Goal: Task Accomplishment & Management: Use online tool/utility

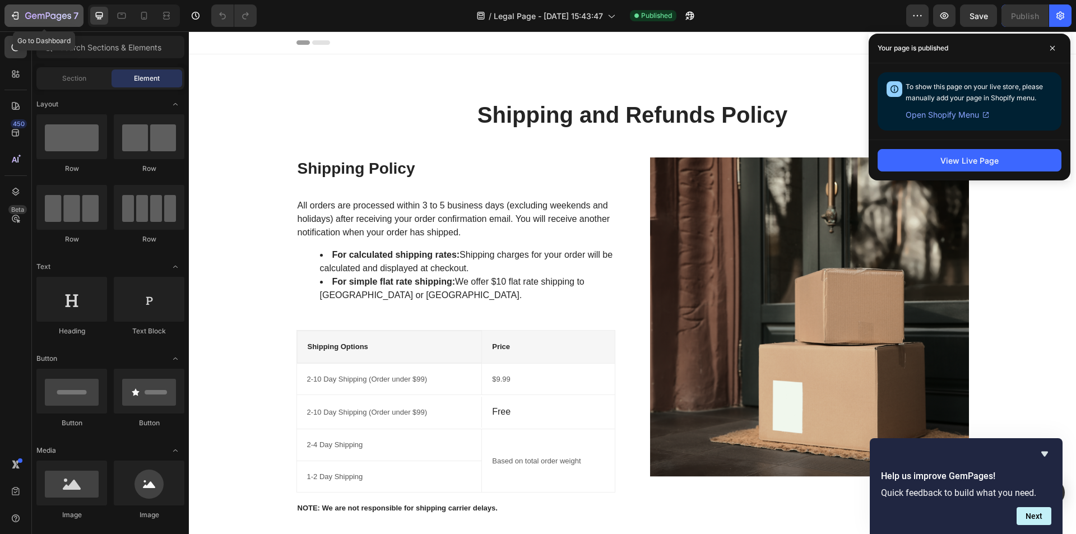
click at [47, 12] on icon "button" at bounding box center [48, 17] width 46 height 10
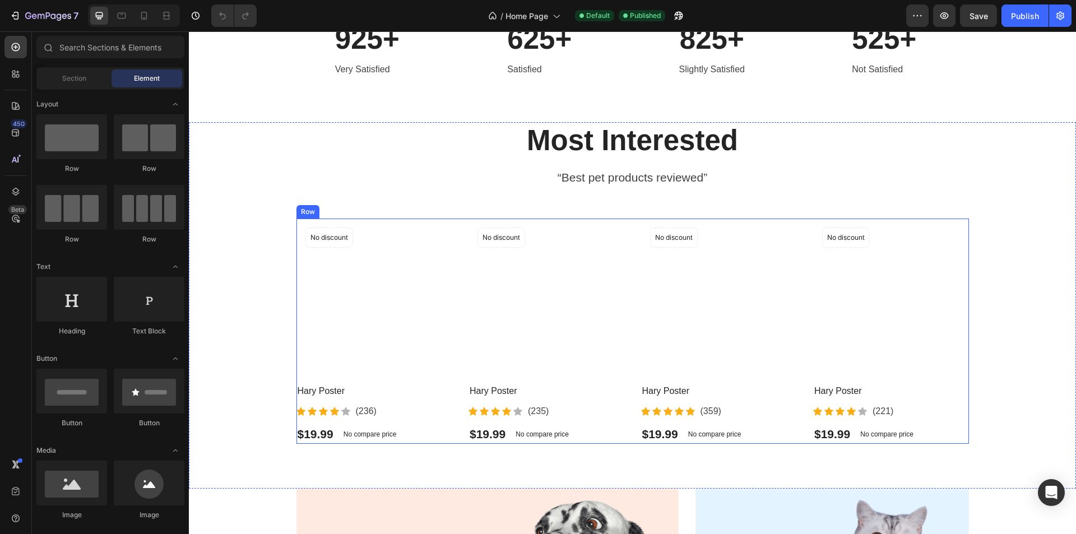
scroll to position [448, 0]
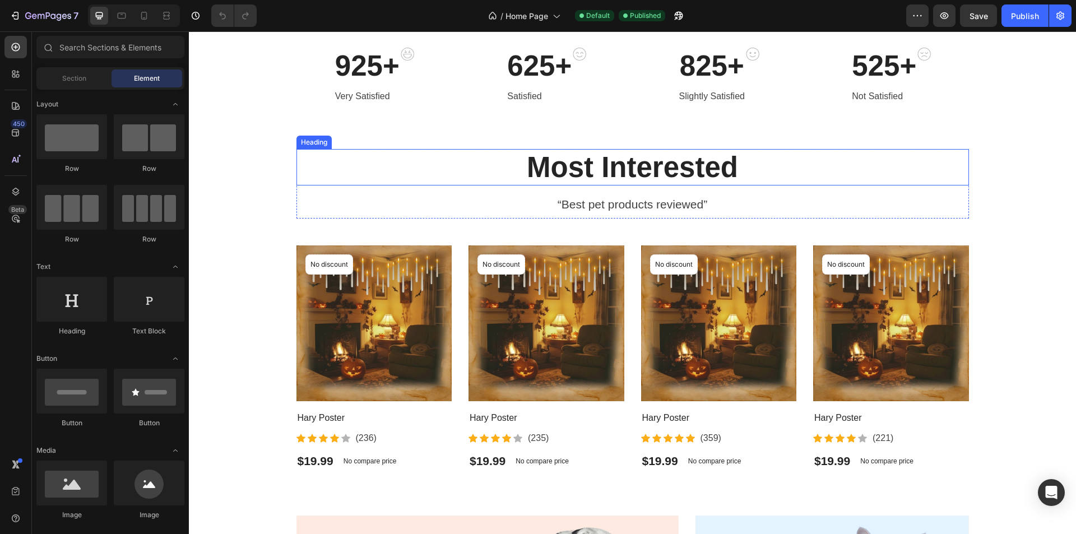
click at [619, 174] on p "Most Interested" at bounding box center [633, 167] width 670 height 34
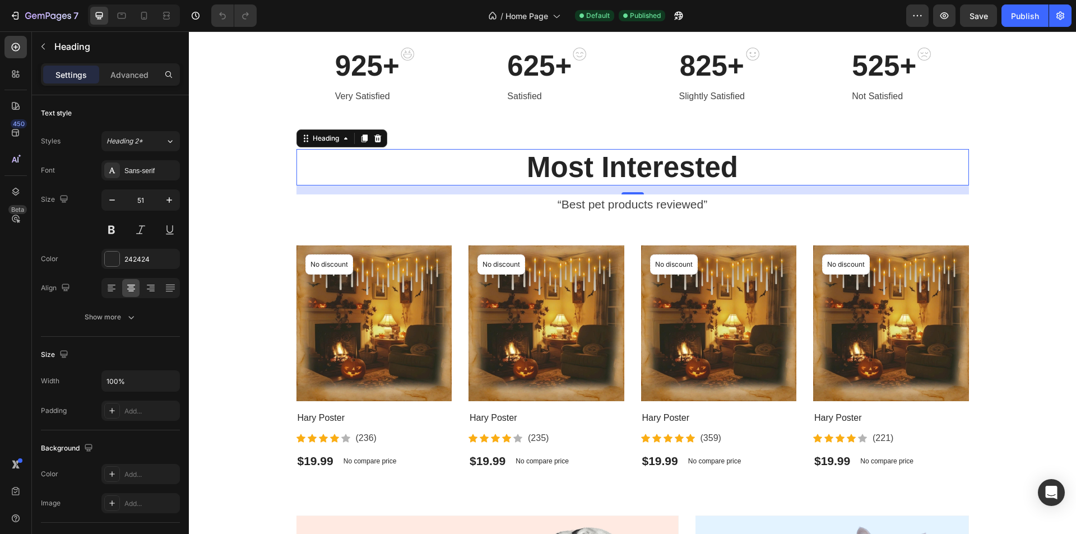
drag, startPoint x: 621, startPoint y: 171, endPoint x: 436, endPoint y: 215, distance: 190.0
click at [621, 171] on p "Most Interested" at bounding box center [633, 167] width 670 height 34
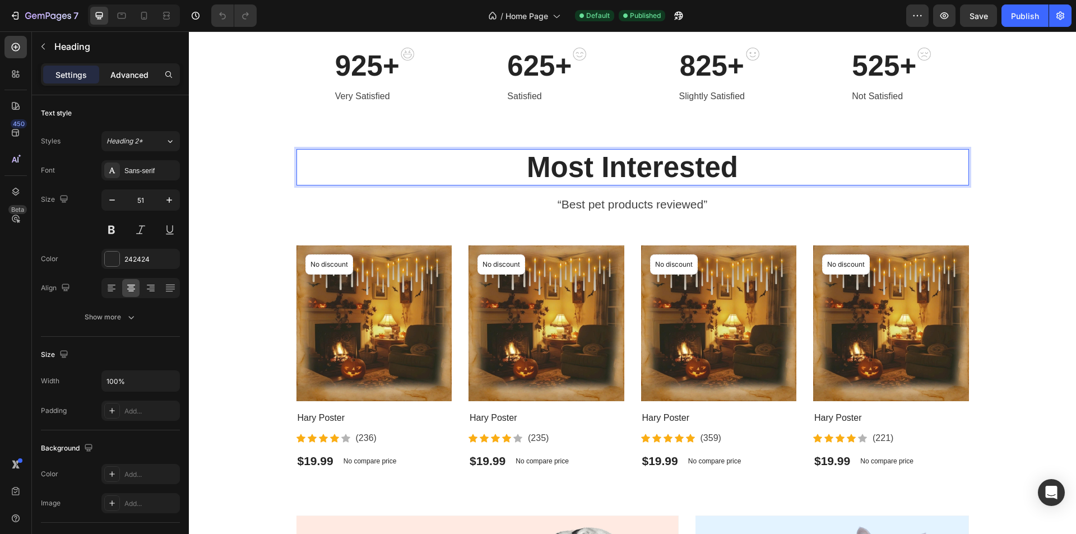
click at [131, 73] on p "Advanced" at bounding box center [129, 75] width 38 height 12
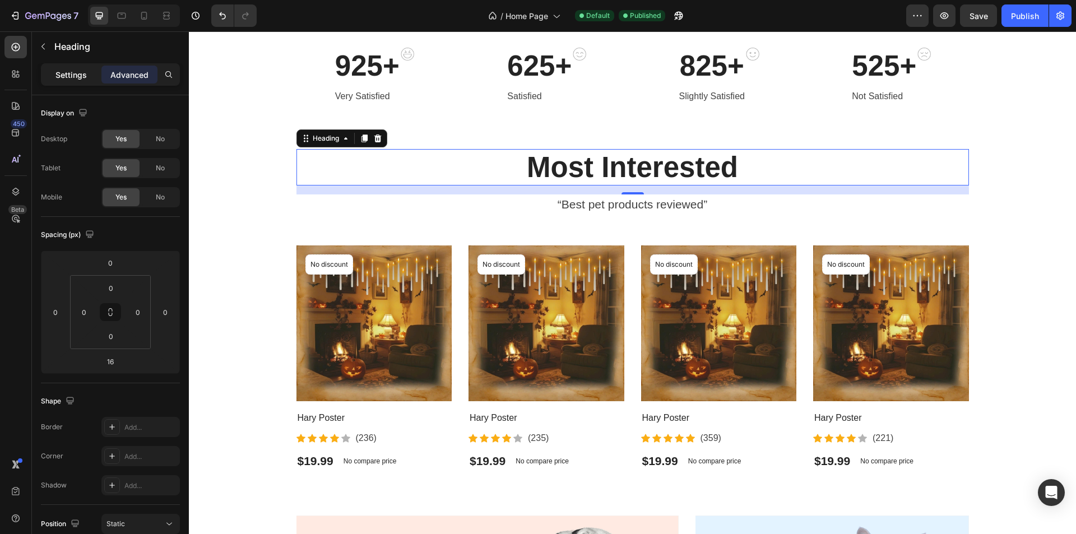
click at [81, 76] on p "Settings" at bounding box center [70, 75] width 31 height 12
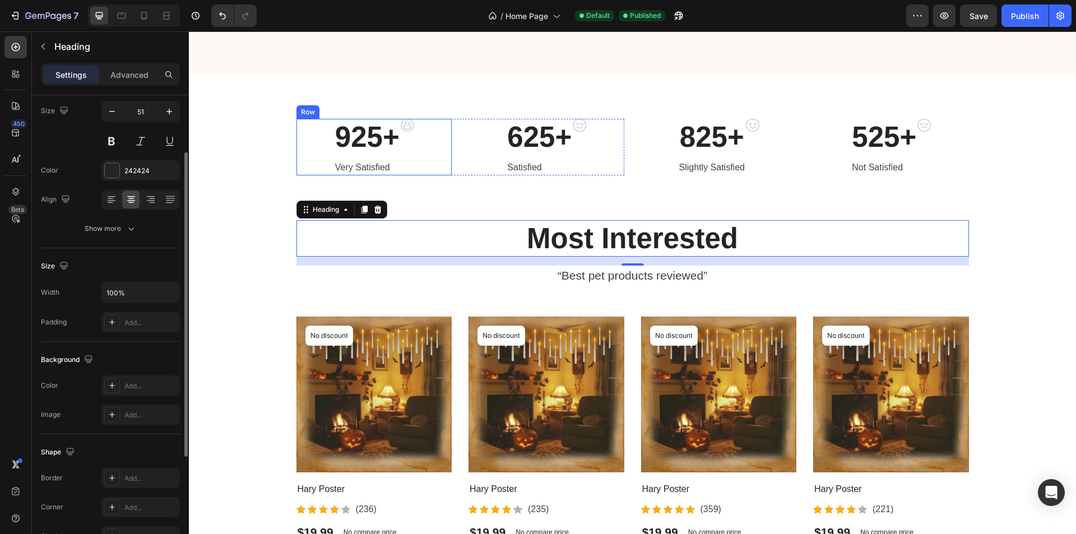
scroll to position [336, 0]
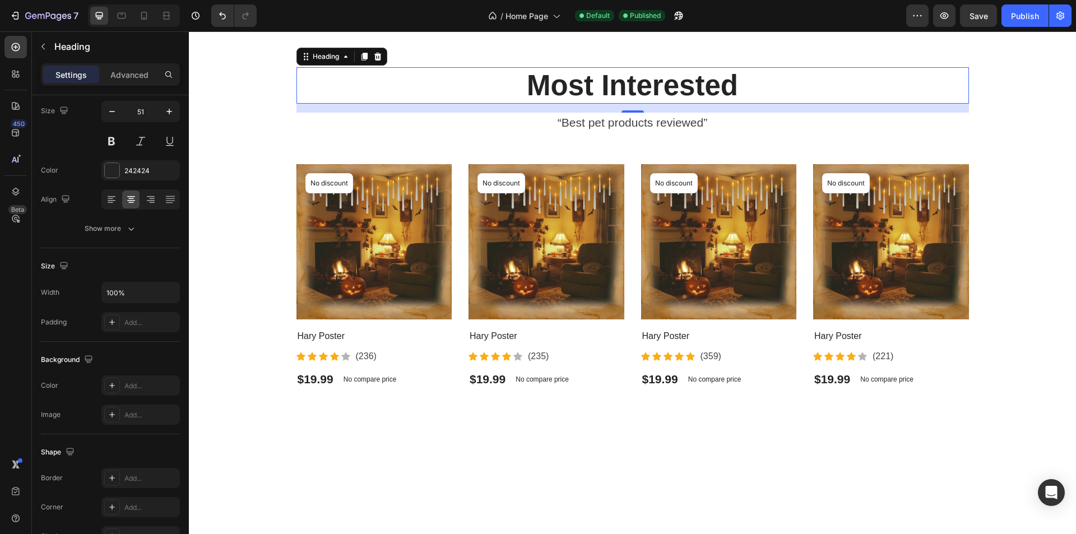
click at [391, 104] on h2 "Most Interested" at bounding box center [632, 85] width 672 height 36
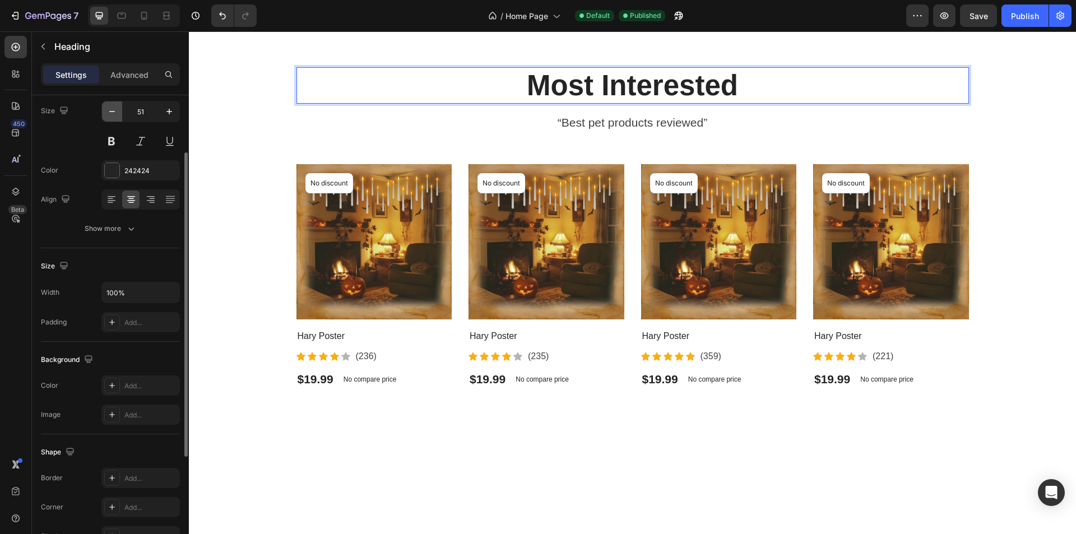
click at [111, 111] on icon "button" at bounding box center [112, 111] width 6 height 1
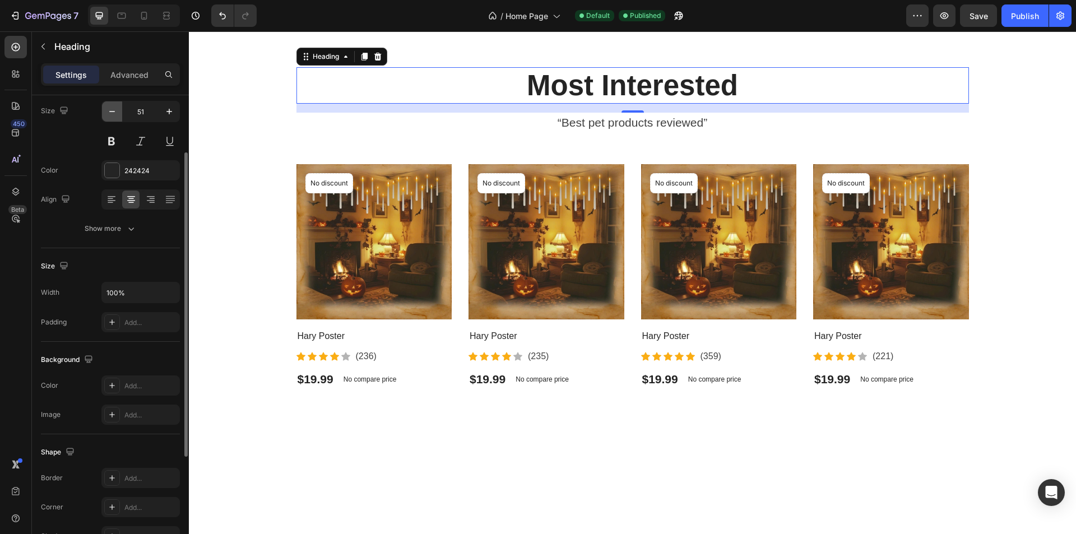
type input "50"
click at [133, 232] on icon "button" at bounding box center [131, 228] width 11 height 11
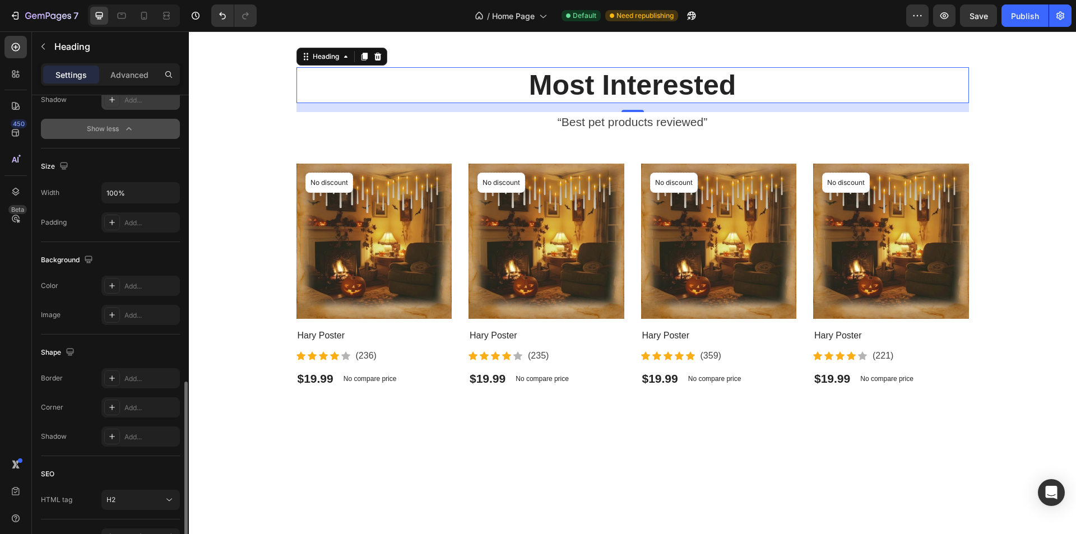
scroll to position [405, 0]
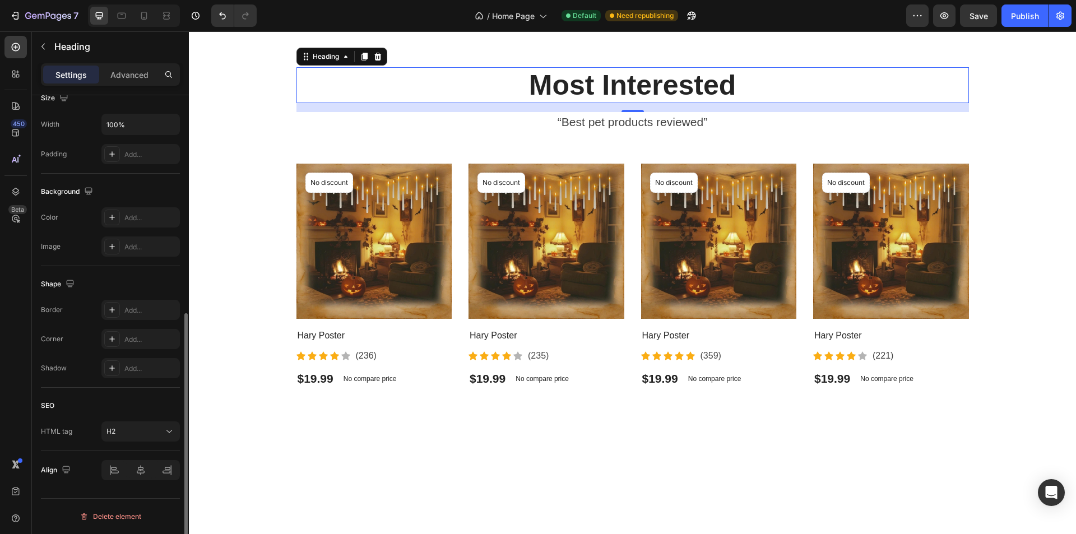
click at [594, 102] on p "Most Interested" at bounding box center [633, 85] width 670 height 34
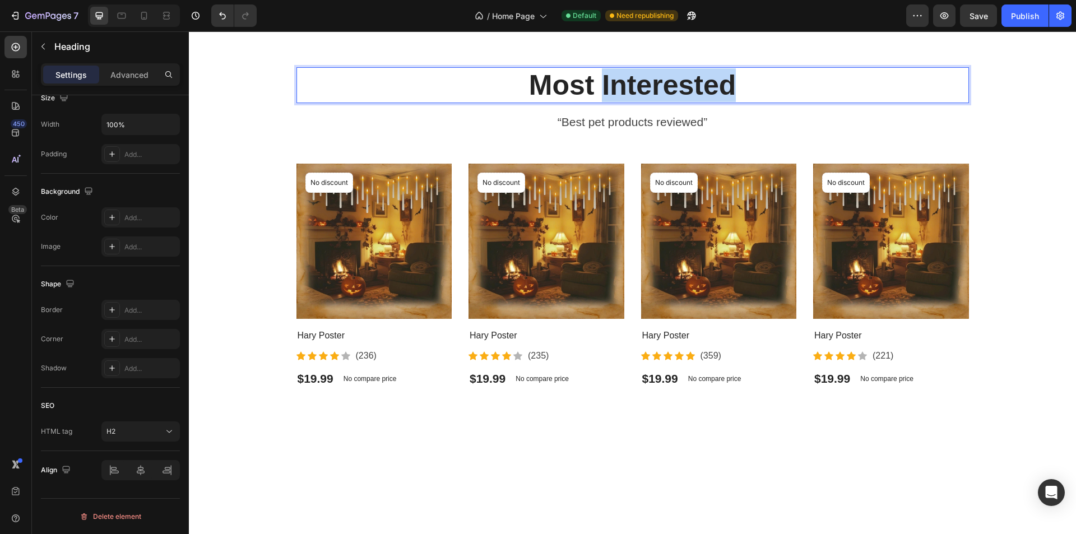
click at [594, 102] on p "Most Interested" at bounding box center [633, 85] width 670 height 34
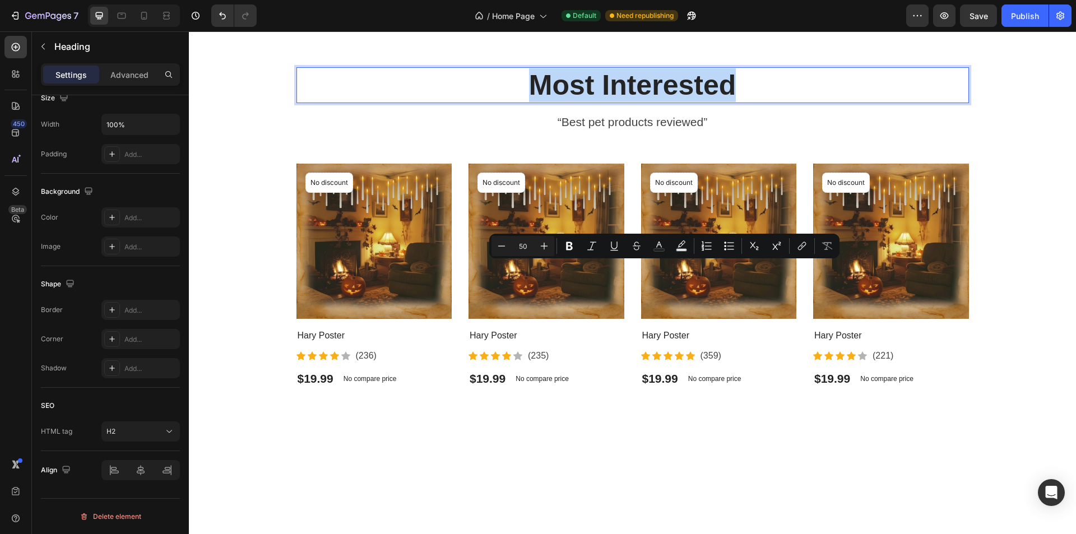
click at [594, 102] on p "Most Interested" at bounding box center [633, 85] width 670 height 34
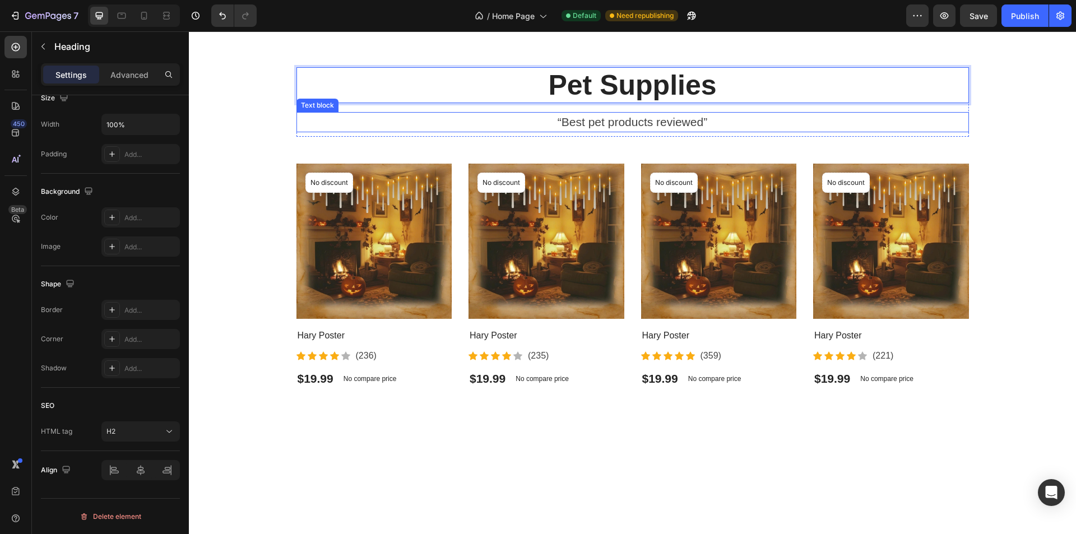
click at [596, 131] on p "“Best pet products reviewed”" at bounding box center [633, 122] width 670 height 18
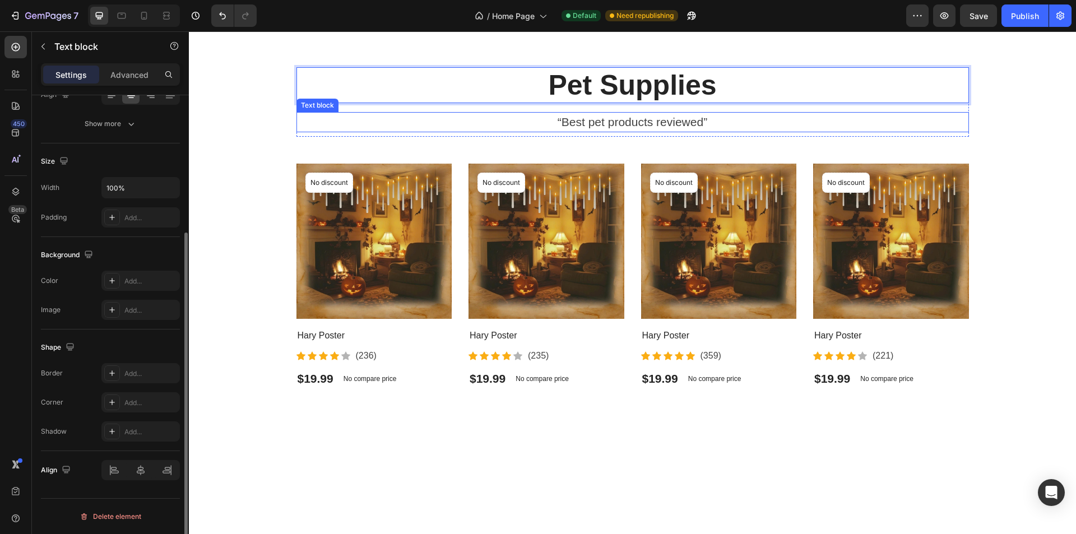
scroll to position [0, 0]
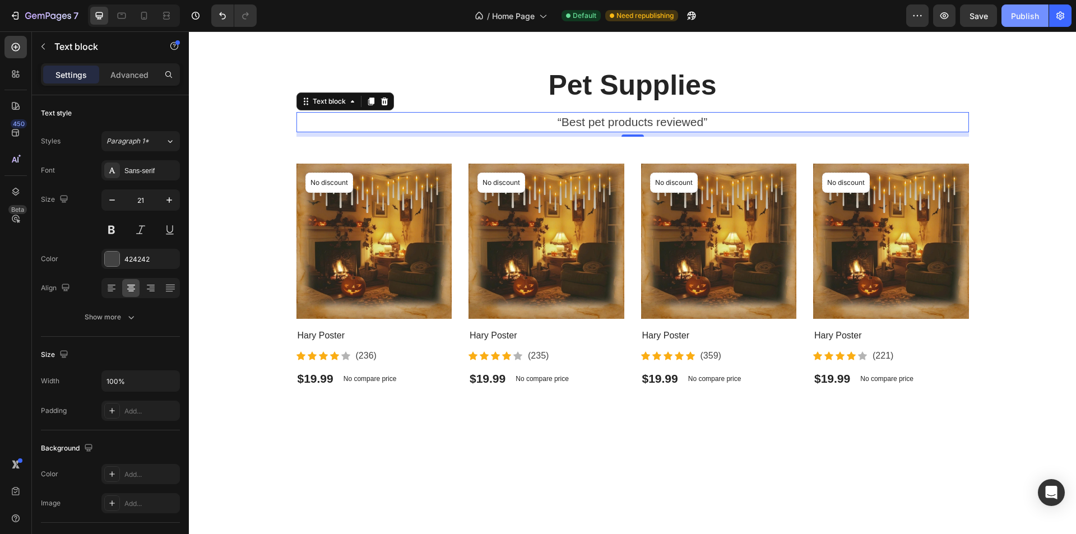
click at [1017, 15] on div "Publish" at bounding box center [1025, 16] width 28 height 12
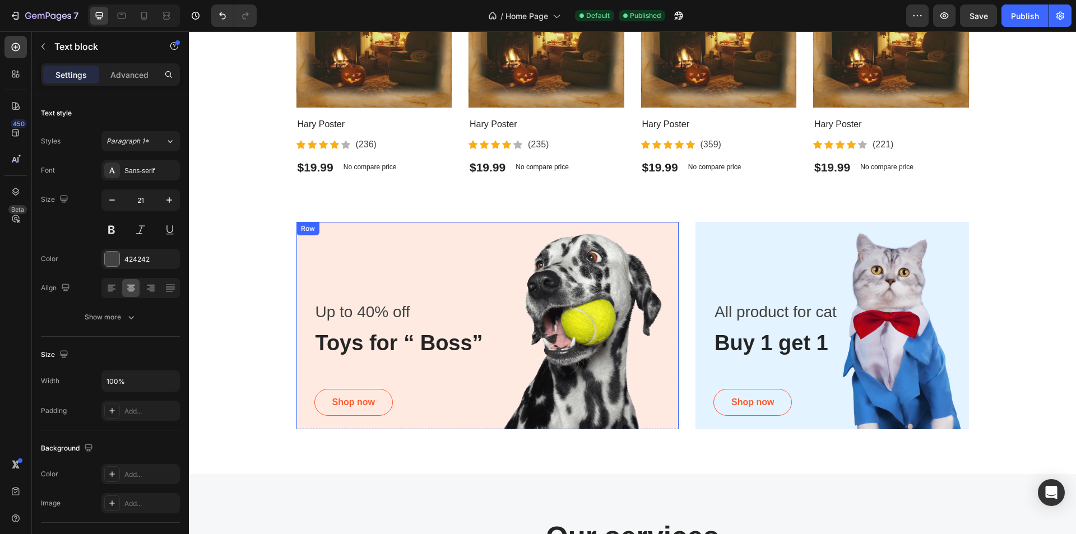
scroll to position [784, 0]
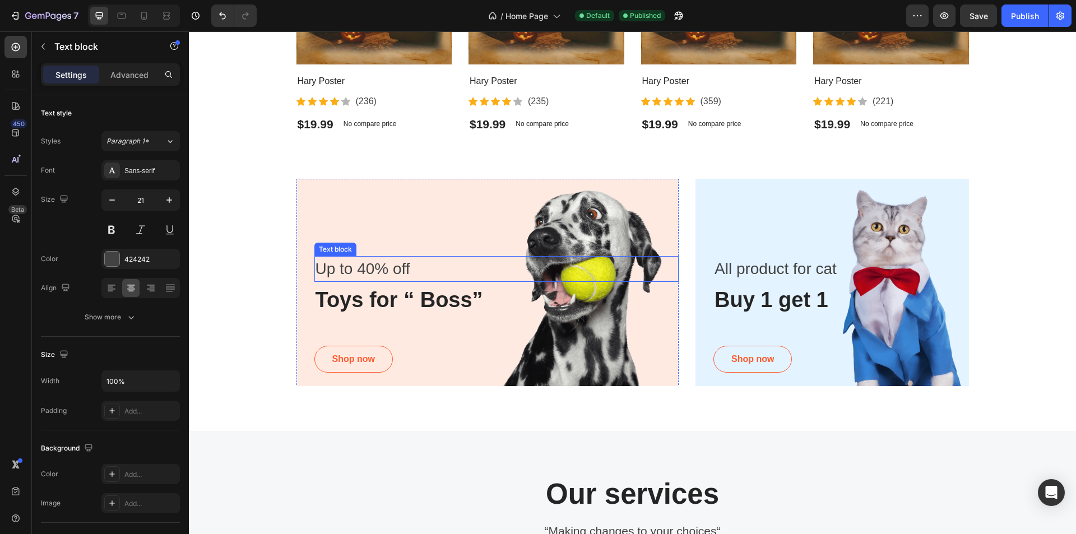
click at [394, 270] on p "Up to 40% off" at bounding box center [496, 269] width 363 height 24
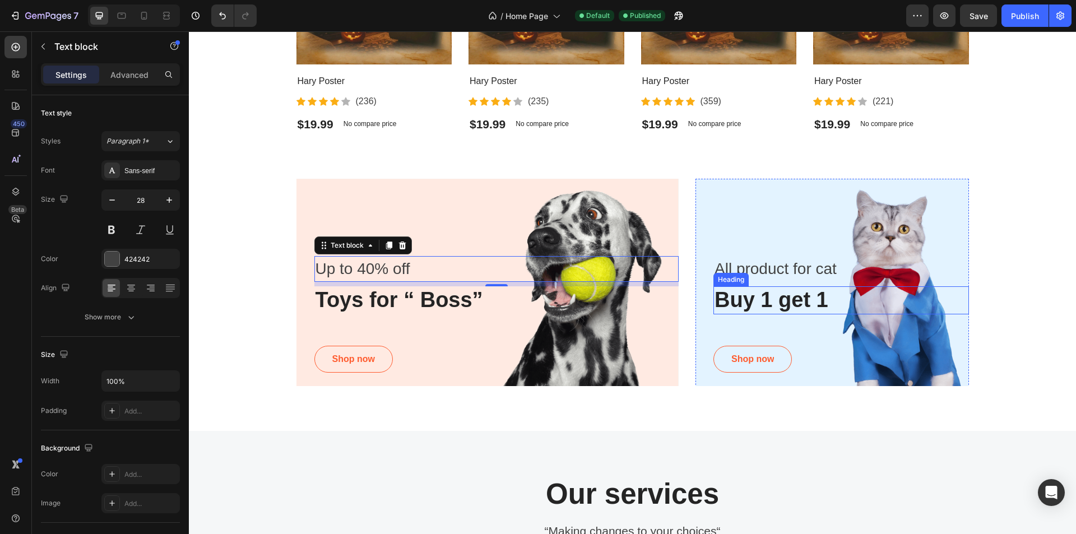
click at [914, 295] on p "Buy 1 get 1" at bounding box center [840, 300] width 253 height 26
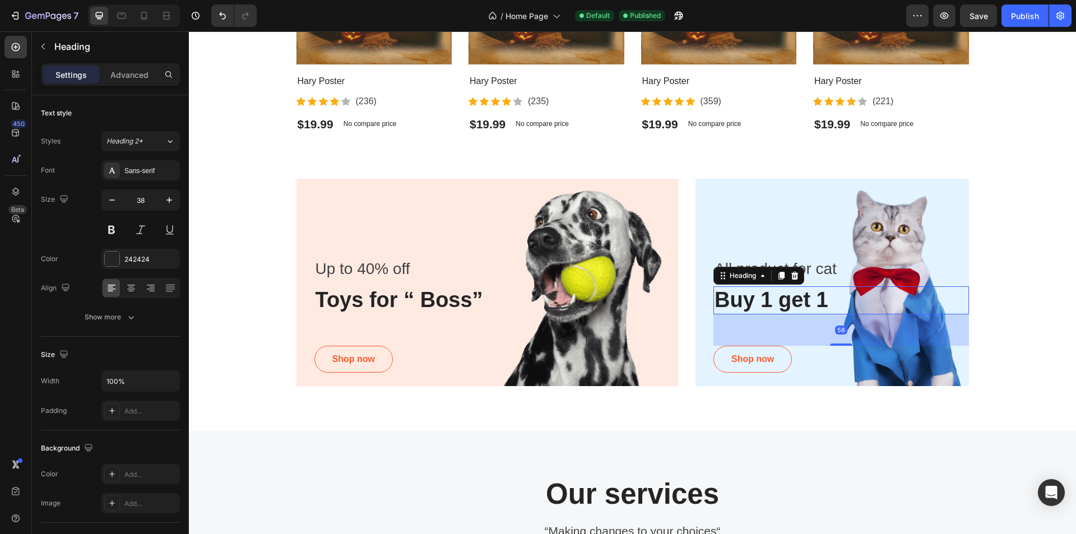
click at [916, 228] on div "All product for cat Text block Buy 1 get 1 Heading 56 Shop now Button Row" at bounding box center [831, 285] width 273 height 212
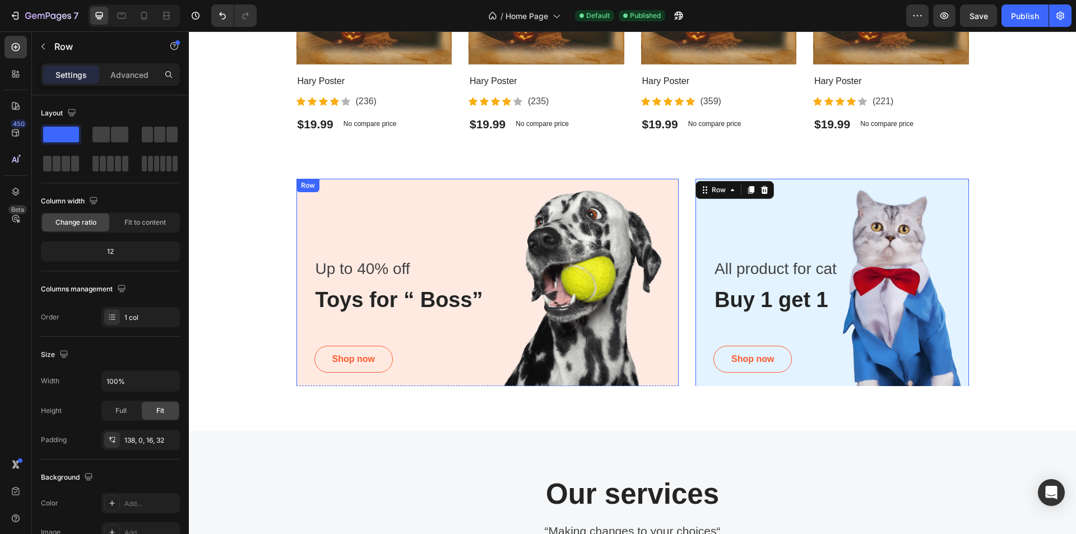
click at [393, 234] on div "Up to 40% off Text block Toys for “ Boss” Heading Shop now Button Row" at bounding box center [487, 285] width 383 height 212
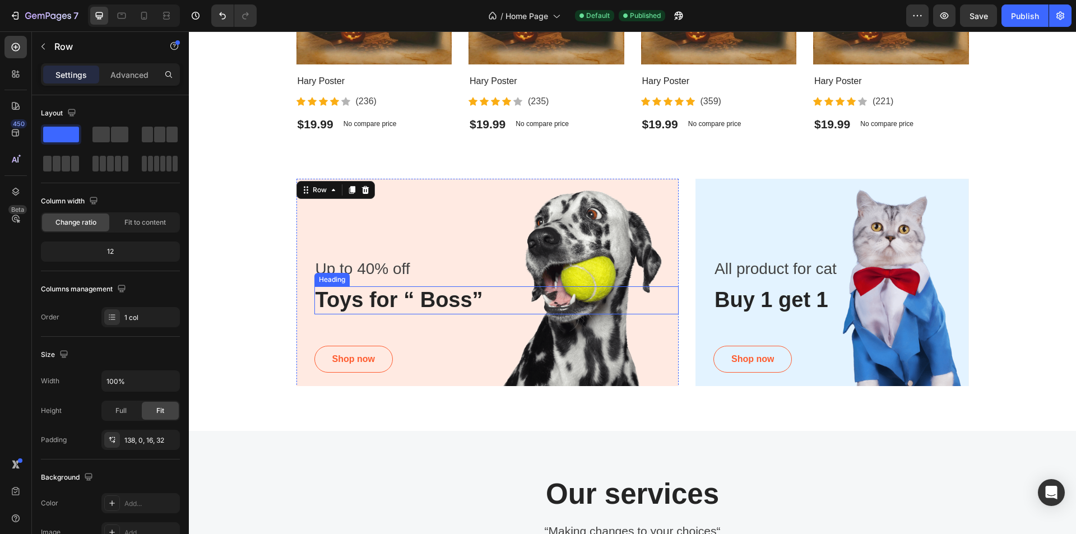
click at [450, 298] on p "Toys for “ Boss”" at bounding box center [496, 300] width 363 height 26
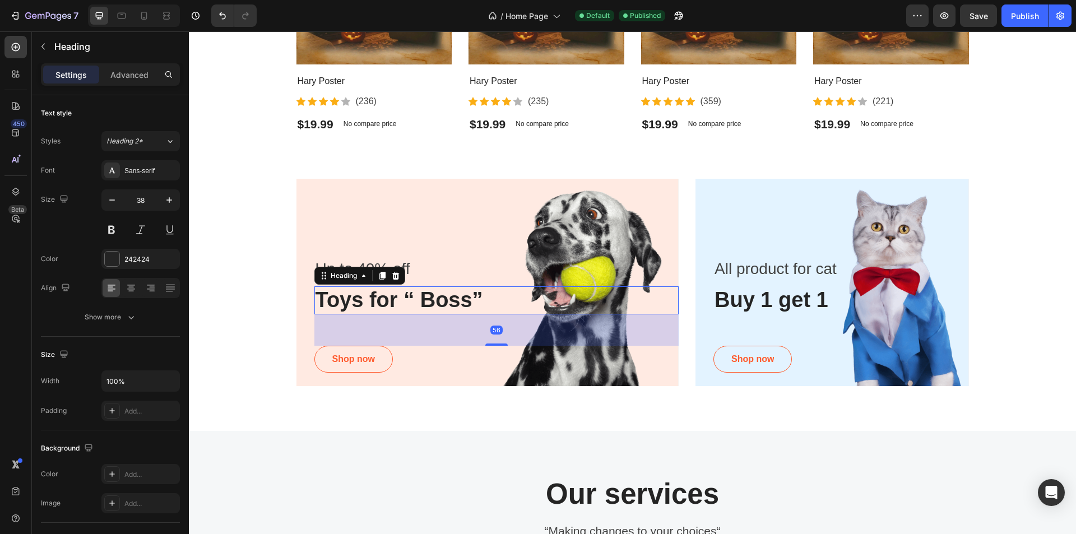
click at [439, 301] on p "Toys for “ Boss”" at bounding box center [496, 300] width 363 height 26
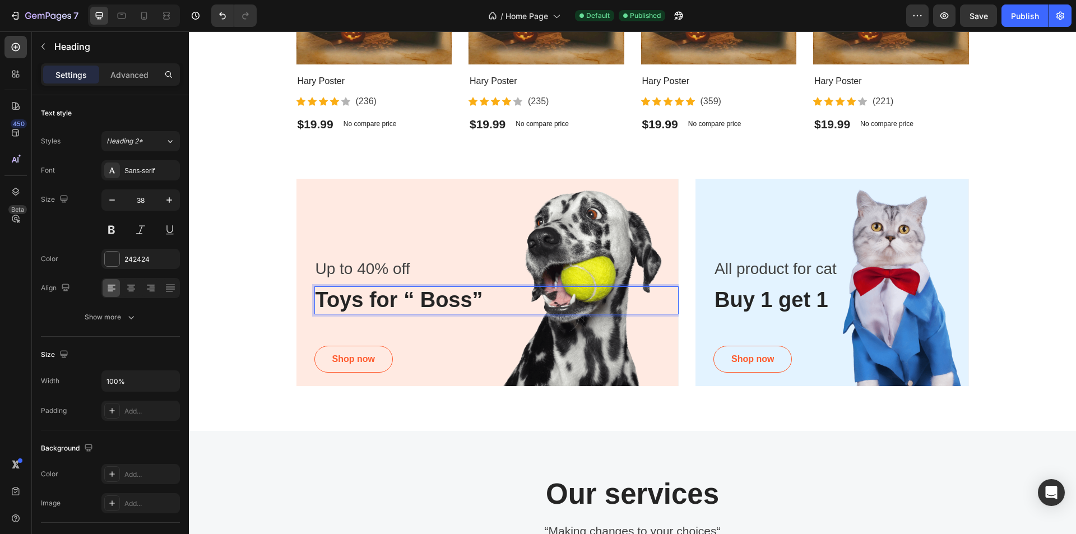
click at [439, 301] on p "Toys for “ Boss”" at bounding box center [496, 300] width 363 height 26
click at [391, 264] on p "Up to 40% off" at bounding box center [496, 269] width 363 height 24
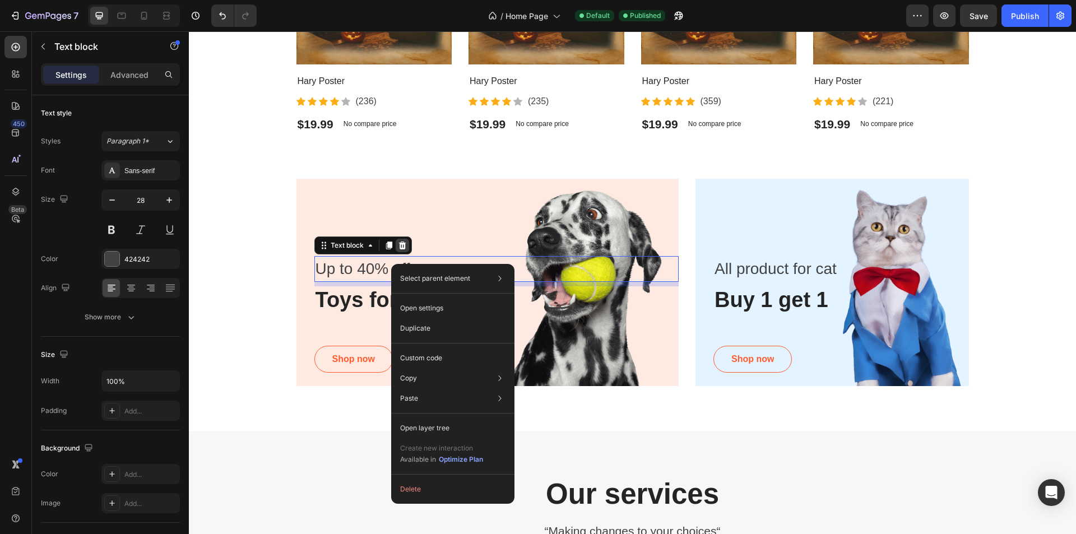
click at [398, 243] on icon at bounding box center [401, 245] width 7 height 8
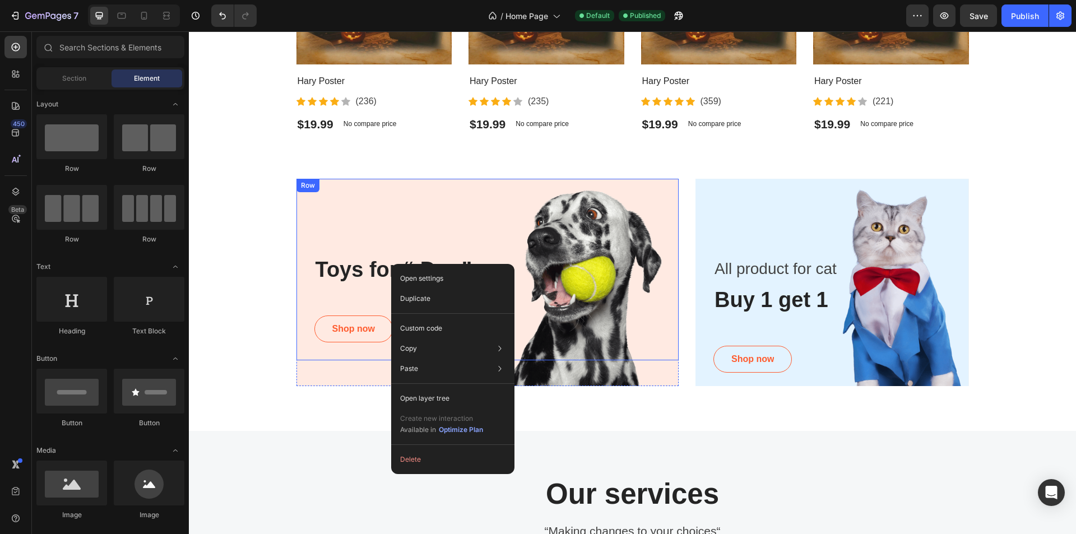
click at [343, 294] on div "Toys for “ Dog” Heading Shop now Button" at bounding box center [496, 303] width 365 height 95
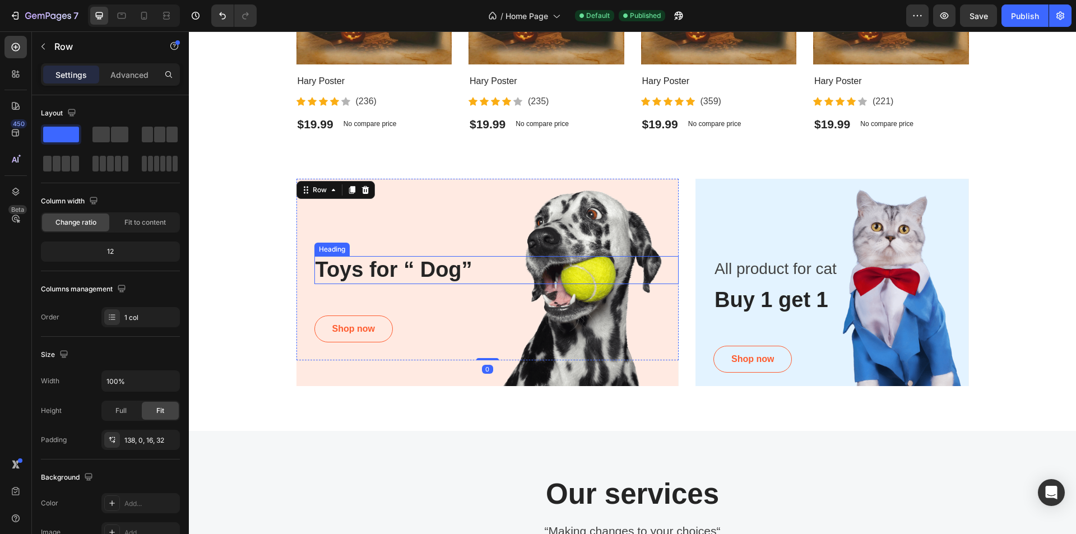
click at [417, 272] on p "Toys for “ Dog”" at bounding box center [496, 270] width 363 height 26
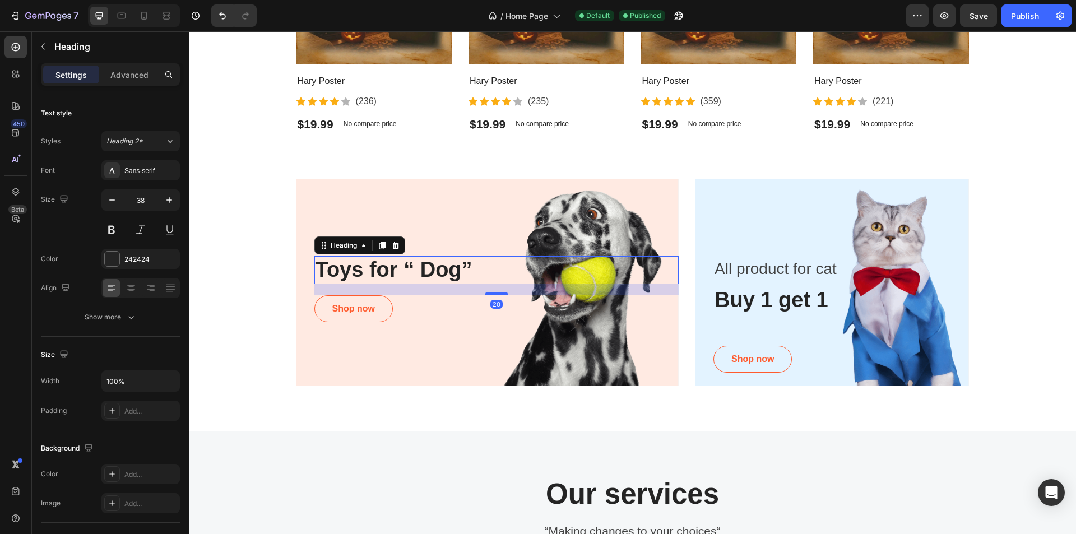
drag, startPoint x: 495, startPoint y: 314, endPoint x: 495, endPoint y: 294, distance: 20.2
click at [495, 294] on div at bounding box center [496, 293] width 22 height 3
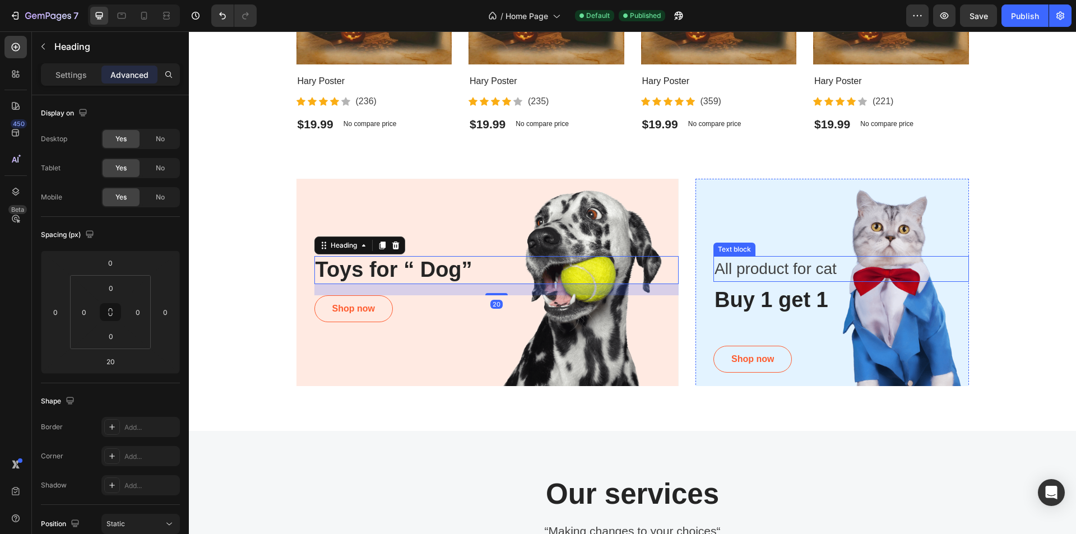
click at [752, 273] on p "All product for cat" at bounding box center [840, 269] width 253 height 24
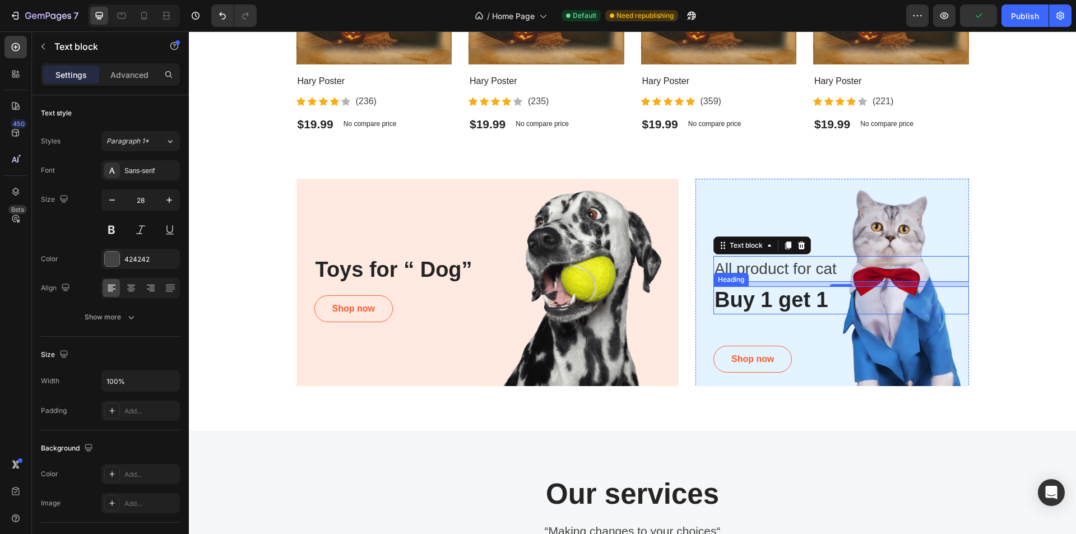
click at [771, 297] on p "Buy 1 get 1" at bounding box center [840, 300] width 253 height 26
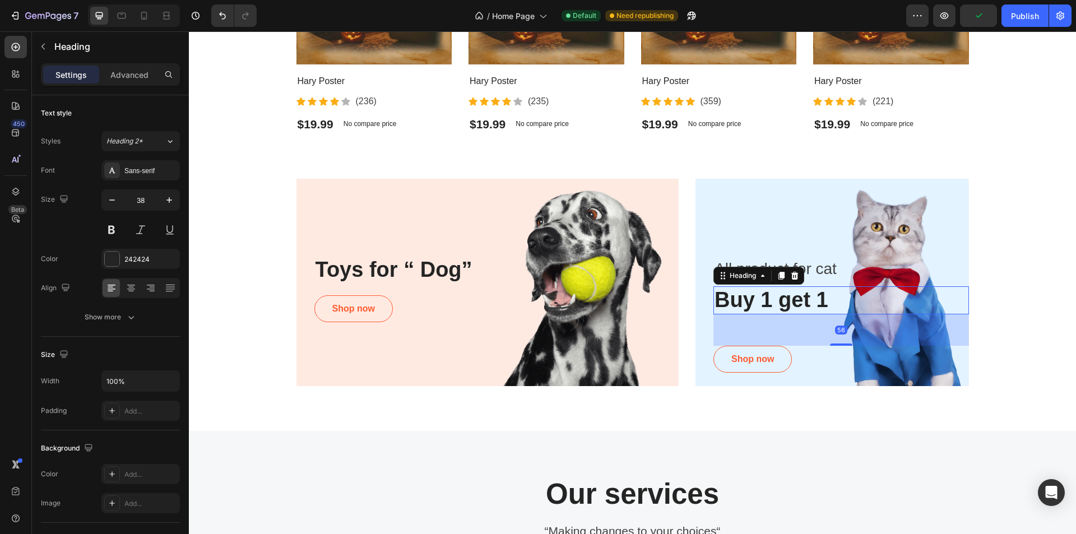
click at [771, 297] on p "Buy 1 get 1" at bounding box center [840, 300] width 253 height 26
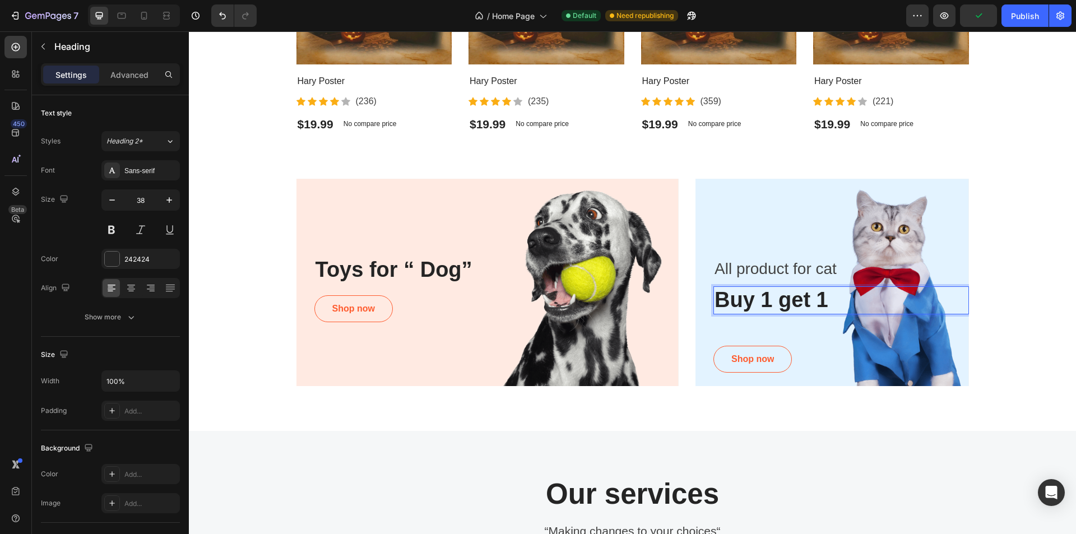
click at [771, 297] on p "Buy 1 get 1" at bounding box center [840, 300] width 253 height 26
click at [462, 268] on p "Toys for “ Dog”" at bounding box center [496, 270] width 363 height 26
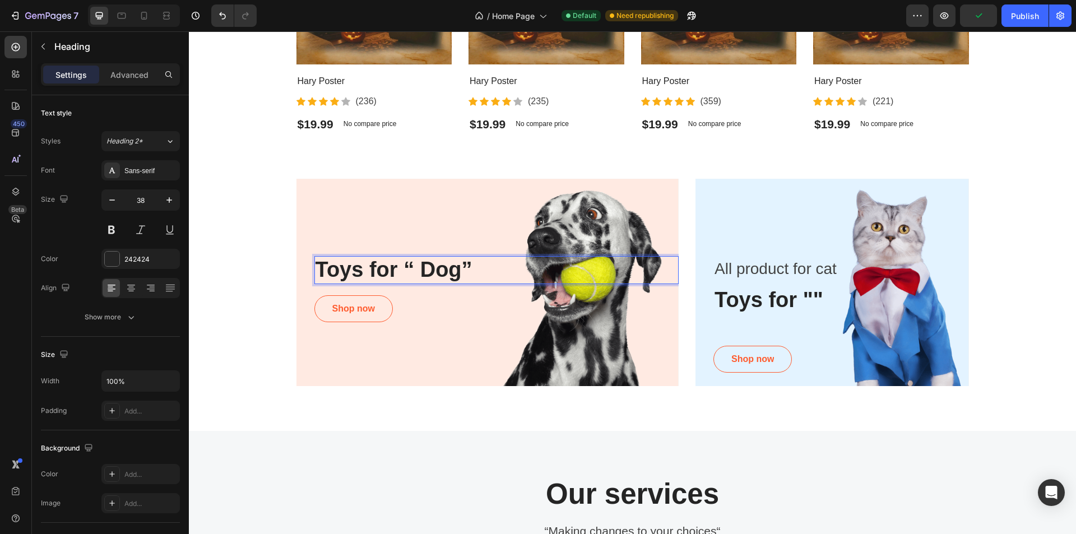
click at [463, 263] on p "Toys for “ Dog”" at bounding box center [496, 270] width 363 height 26
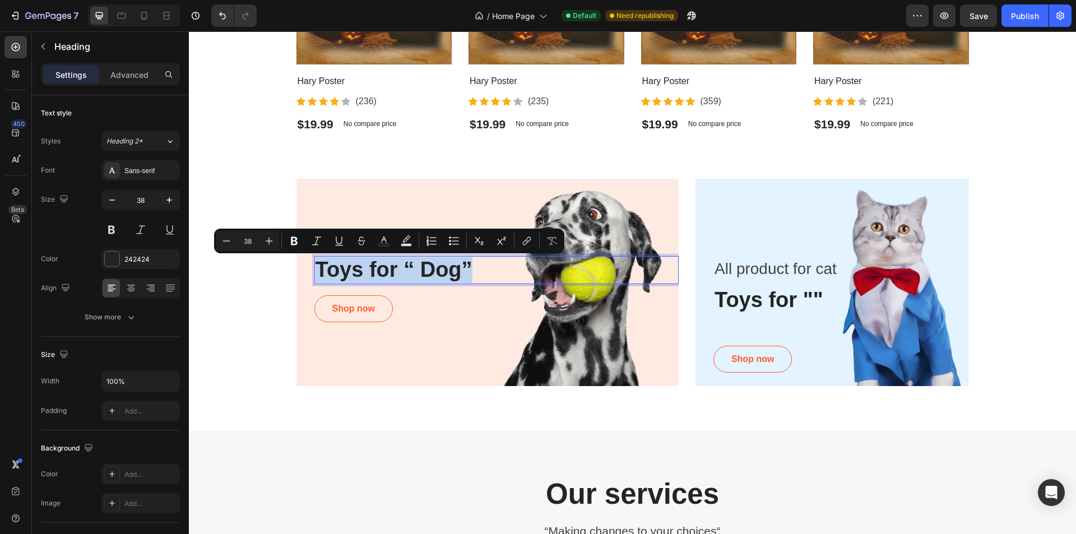
copy p "Toys for “ Dog”"
click at [770, 300] on p "Toys for """ at bounding box center [840, 300] width 253 height 26
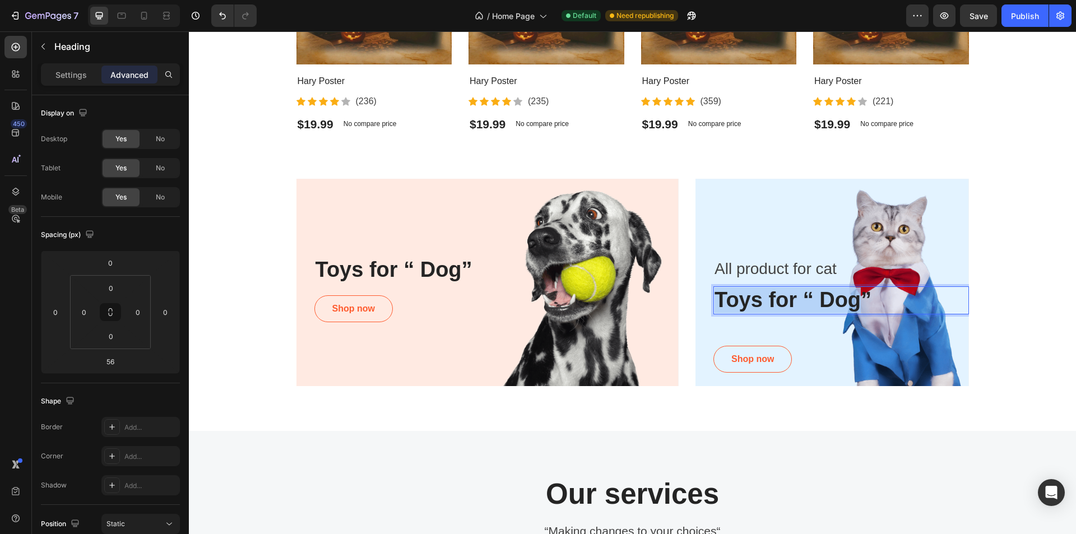
drag, startPoint x: 816, startPoint y: 300, endPoint x: 855, endPoint y: 301, distance: 39.2
click at [856, 301] on p "Toys for “ Dog”" at bounding box center [840, 300] width 253 height 26
click at [811, 295] on p "Toys for “”" at bounding box center [840, 300] width 253 height 26
click at [788, 269] on p "All product for cat" at bounding box center [840, 269] width 253 height 24
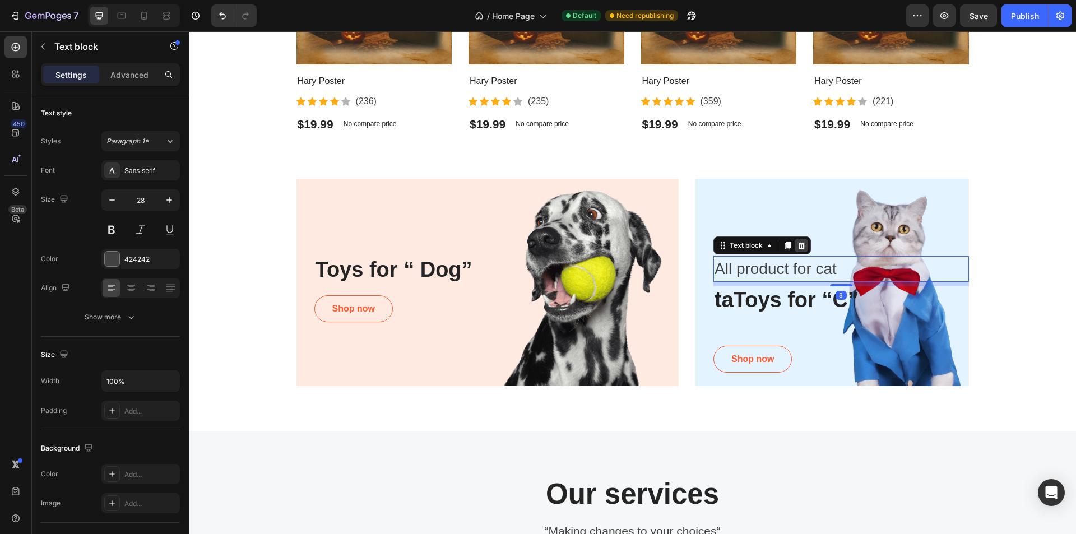
click at [798, 249] on icon at bounding box center [801, 245] width 7 height 8
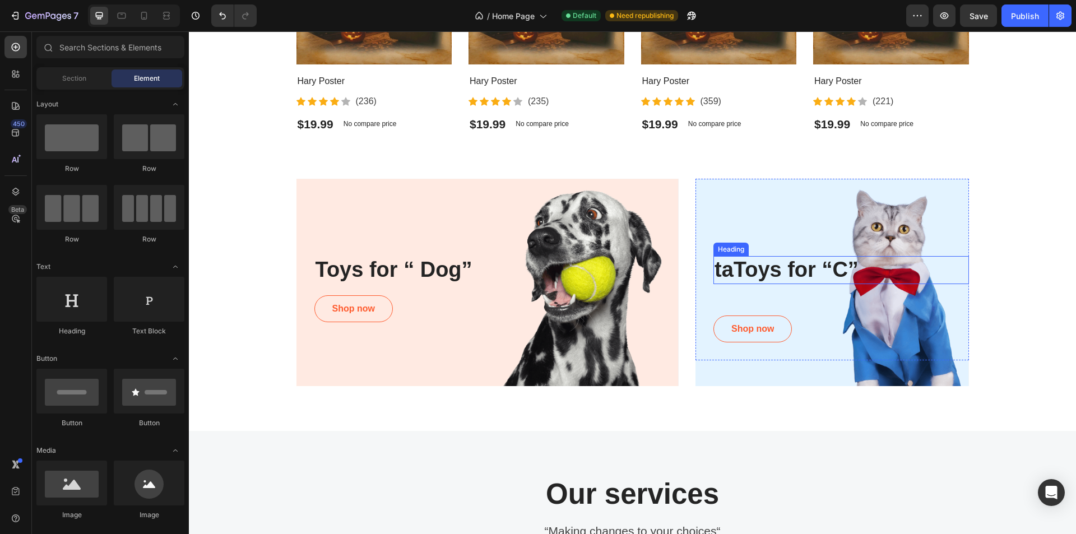
click at [737, 267] on p "taToys for “C”" at bounding box center [840, 270] width 253 height 26
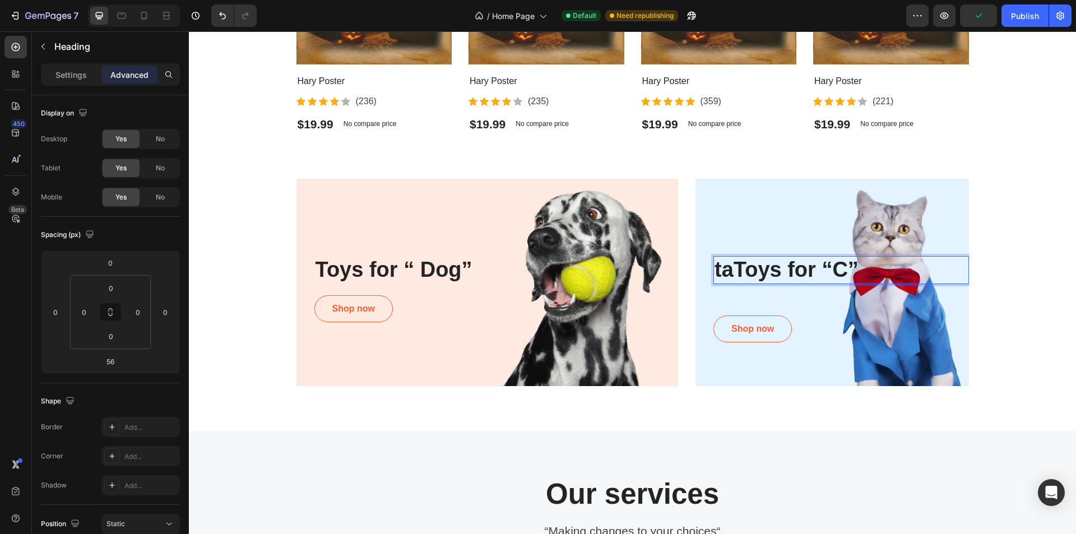
click at [732, 269] on p "taToys for “C”" at bounding box center [840, 270] width 253 height 26
click at [823, 271] on p "Toys for “C”" at bounding box center [840, 270] width 253 height 26
click at [847, 273] on p "Toys for “Ca”" at bounding box center [840, 270] width 253 height 26
click at [837, 273] on p "Toys for “Ca”" at bounding box center [840, 270] width 253 height 26
click at [858, 275] on p "Toys for “Cat”" at bounding box center [840, 270] width 253 height 26
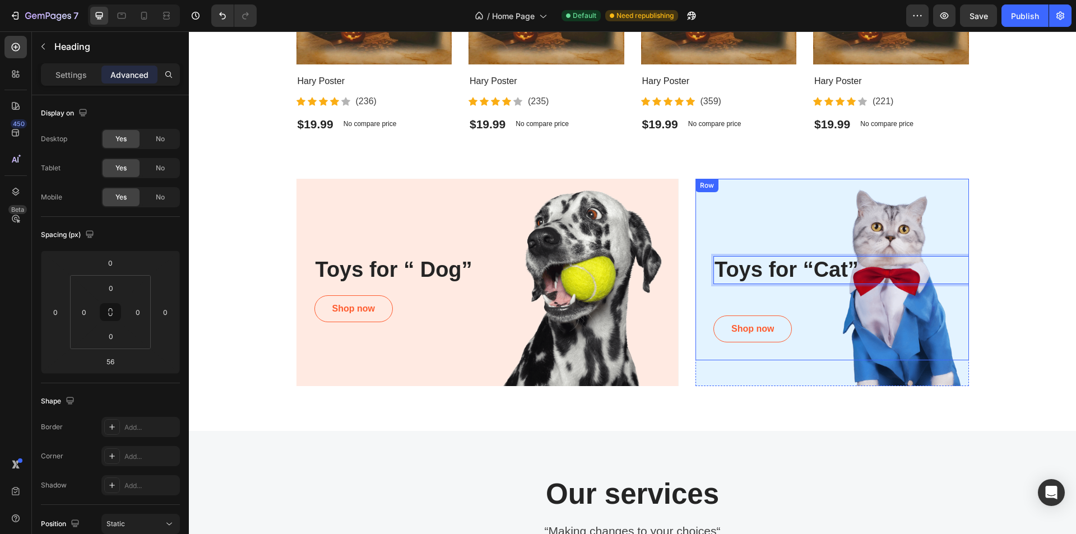
click at [697, 192] on div "Row" at bounding box center [706, 185] width 23 height 13
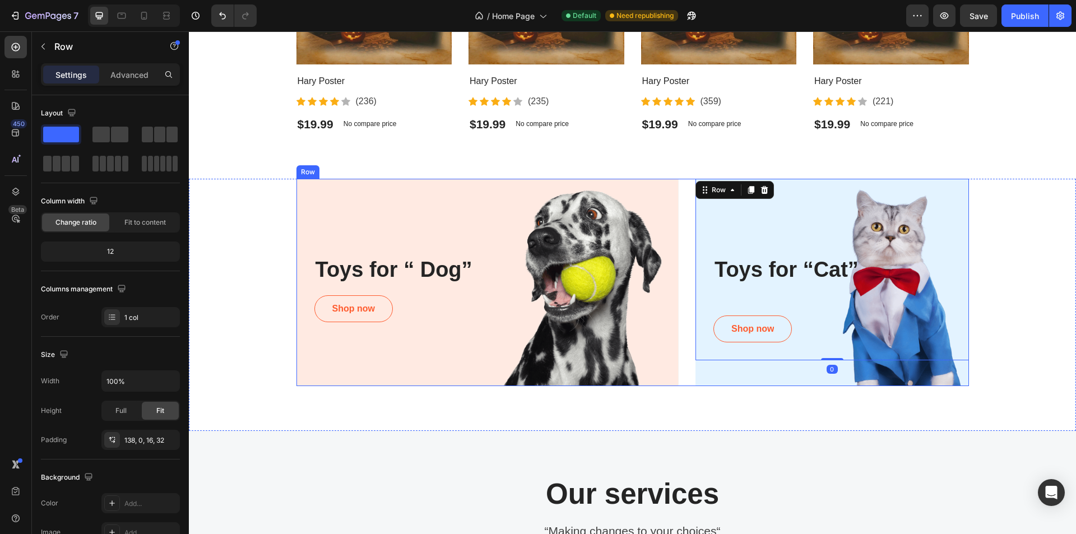
click at [682, 227] on div "Toys for “ Dog” Heading Shop now Button Row Hero Banner Toys for “Cat” Heading …" at bounding box center [632, 282] width 672 height 207
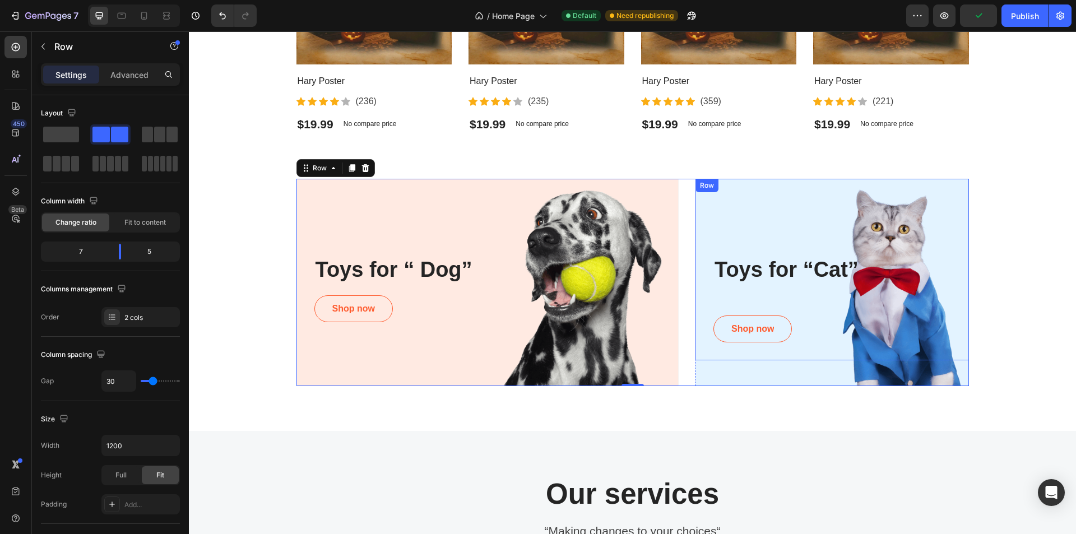
click at [705, 229] on div "Toys for “Cat” Heading Shop now Button Row" at bounding box center [831, 270] width 273 height 182
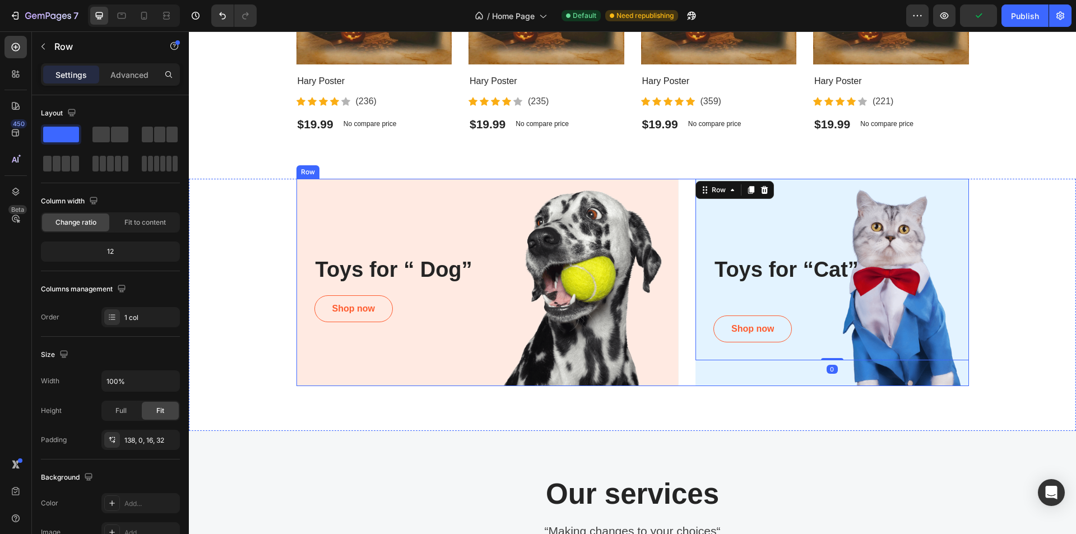
click at [681, 224] on div "Toys for “ Dog” Heading Shop now Button Row Hero Banner Toys for “Cat” Heading …" at bounding box center [632, 282] width 672 height 207
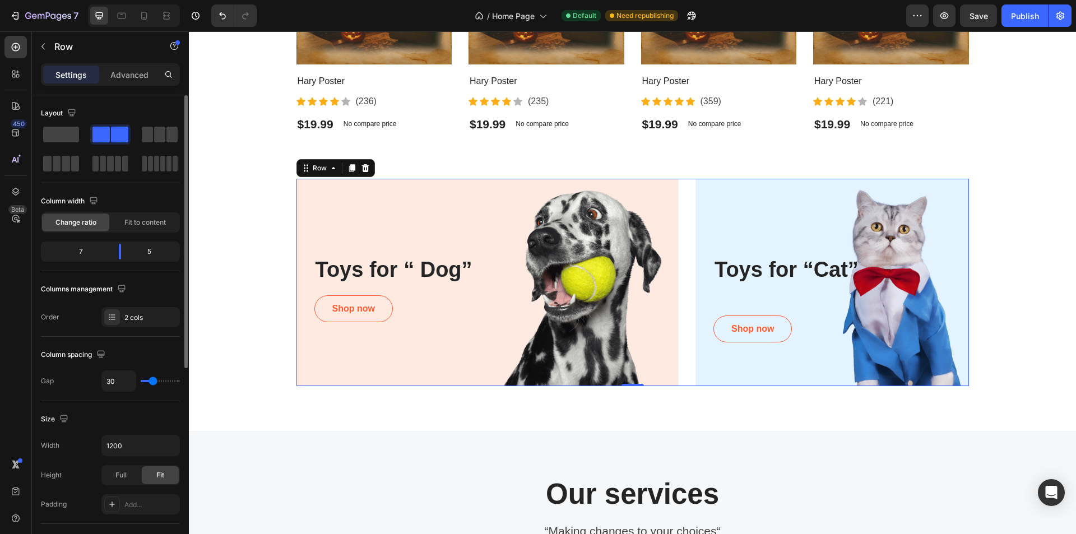
click at [148, 253] on div "5" at bounding box center [154, 252] width 48 height 16
click at [153, 251] on div "5" at bounding box center [154, 252] width 48 height 16
click at [148, 247] on div "5" at bounding box center [154, 252] width 48 height 16
click at [85, 247] on div "7" at bounding box center [76, 252] width 67 height 16
click at [148, 222] on span "Fit to content" at bounding box center [144, 222] width 41 height 10
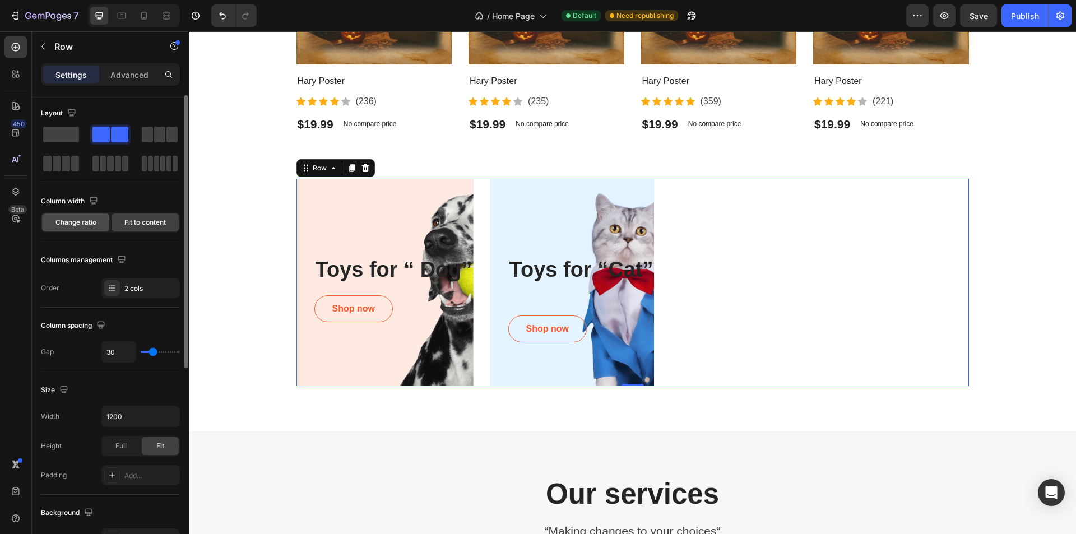
click at [80, 223] on span "Change ratio" at bounding box center [75, 222] width 41 height 10
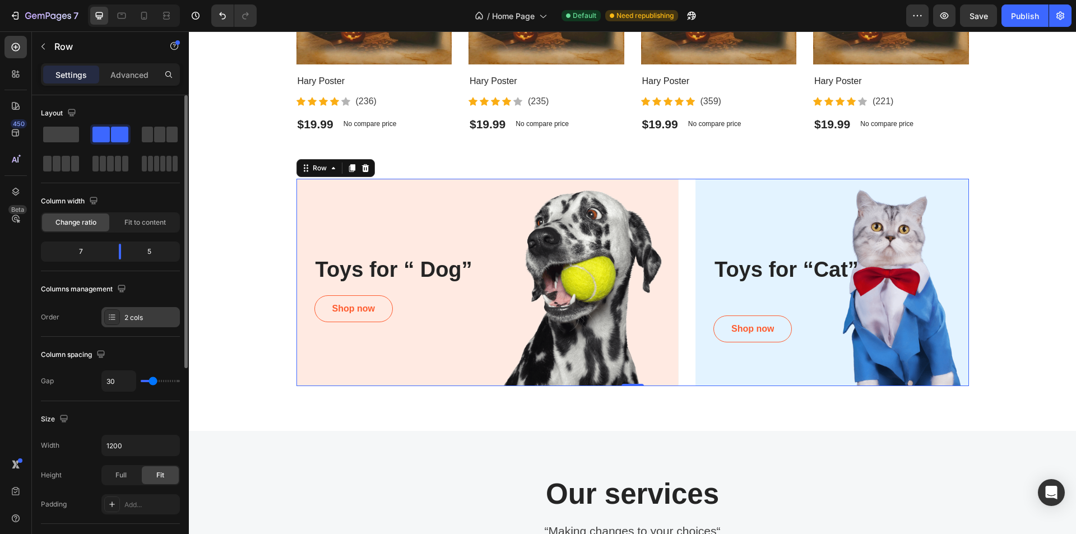
click at [125, 313] on div "2 cols" at bounding box center [150, 318] width 53 height 10
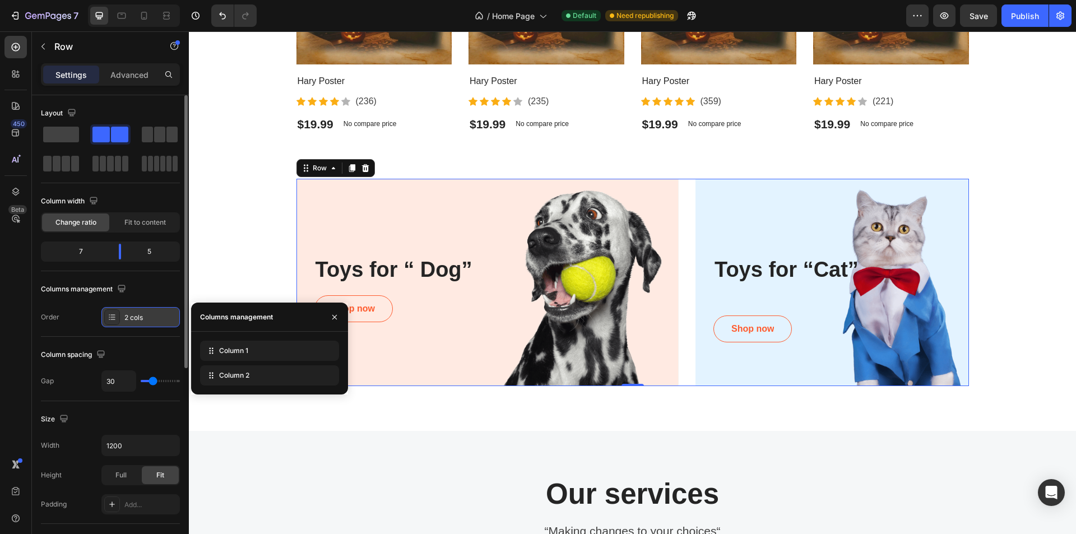
click at [130, 315] on div "2 cols" at bounding box center [150, 318] width 53 height 10
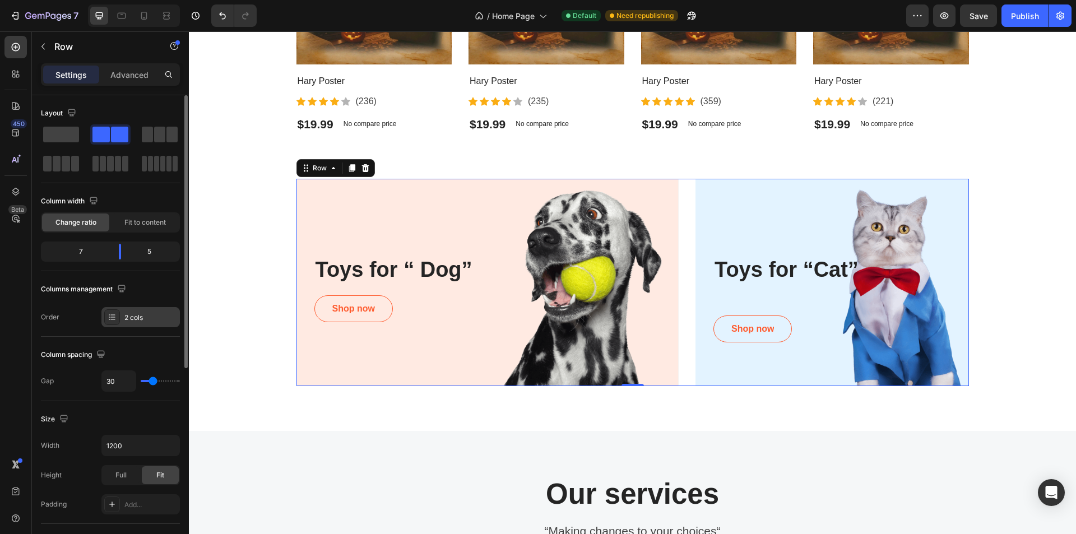
click at [130, 315] on div "2 cols" at bounding box center [150, 318] width 53 height 10
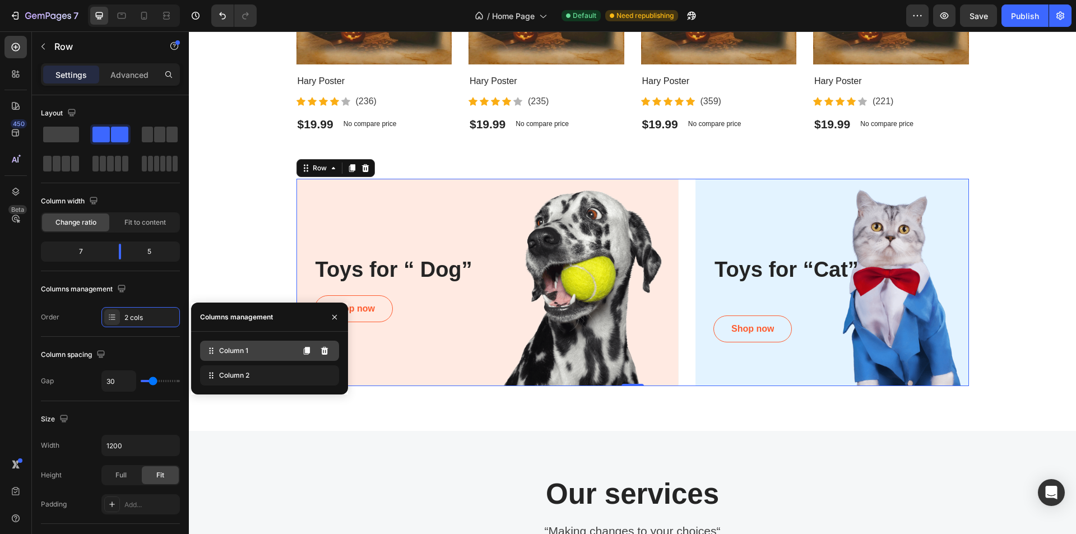
click at [245, 354] on span "Column 1" at bounding box center [233, 351] width 29 height 10
click at [231, 353] on span "Column 1" at bounding box center [233, 351] width 29 height 10
click at [142, 351] on div "Column spacing" at bounding box center [110, 355] width 139 height 18
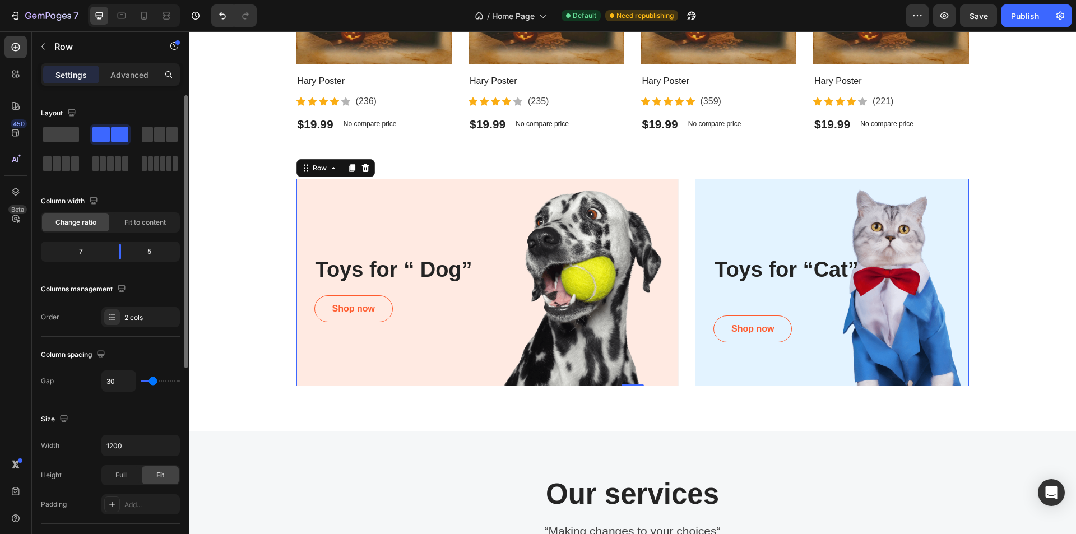
click at [149, 258] on div "5" at bounding box center [154, 252] width 48 height 16
click at [149, 250] on div "5" at bounding box center [154, 252] width 48 height 16
click at [786, 270] on p "Toys for “Cat”" at bounding box center [840, 270] width 253 height 26
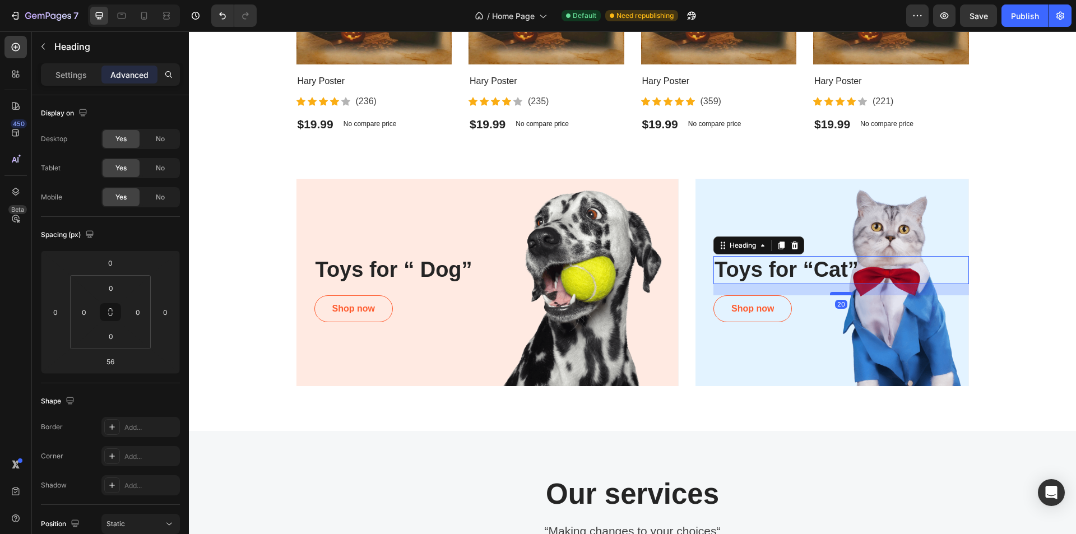
drag, startPoint x: 839, startPoint y: 315, endPoint x: 839, endPoint y: 295, distance: 20.2
click at [839, 295] on div at bounding box center [841, 293] width 22 height 3
type input "20"
click at [1020, 298] on div "Toys for “ Dog” Heading Shop now Button Row Hero Banner Toys for “Cat” Heading …" at bounding box center [632, 282] width 870 height 207
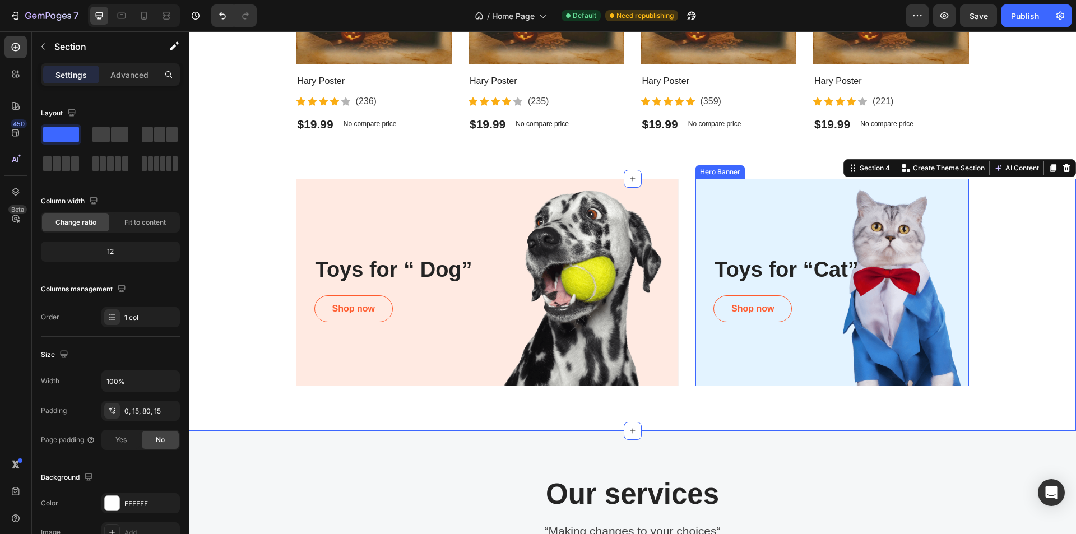
click at [924, 359] on div "Overlay" at bounding box center [831, 282] width 273 height 207
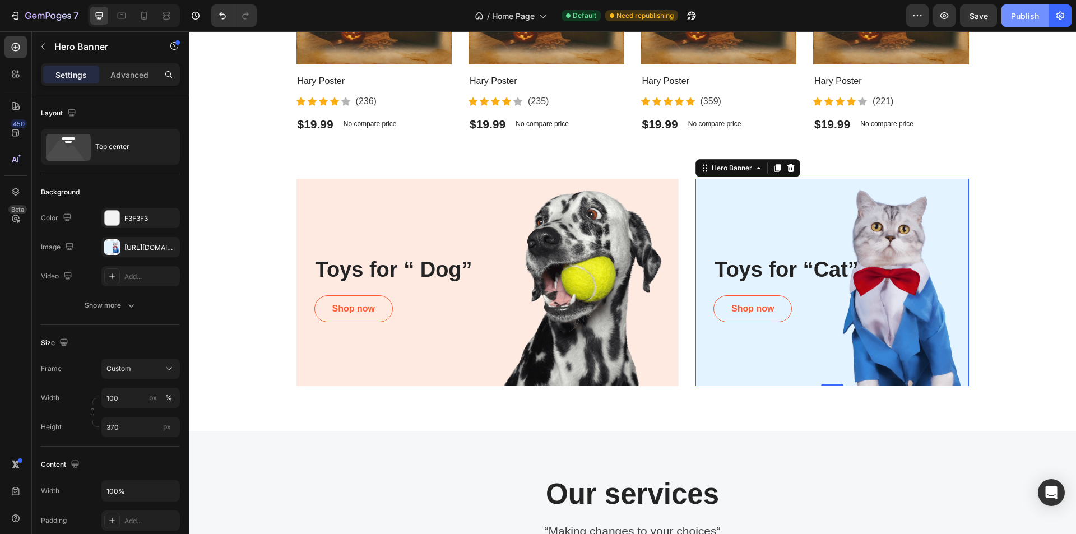
click at [1037, 13] on div "Publish" at bounding box center [1025, 16] width 28 height 12
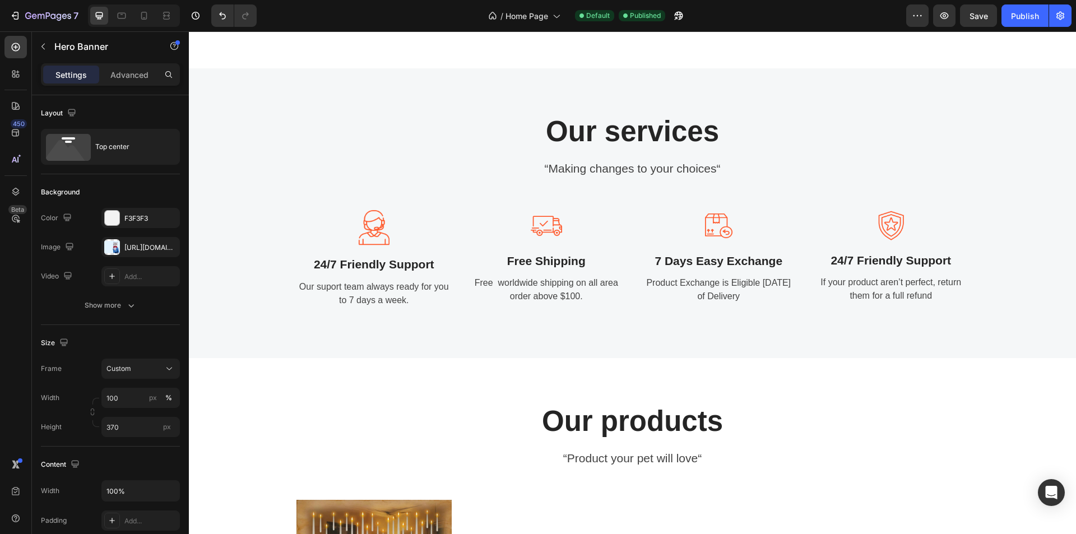
scroll to position [1118, 0]
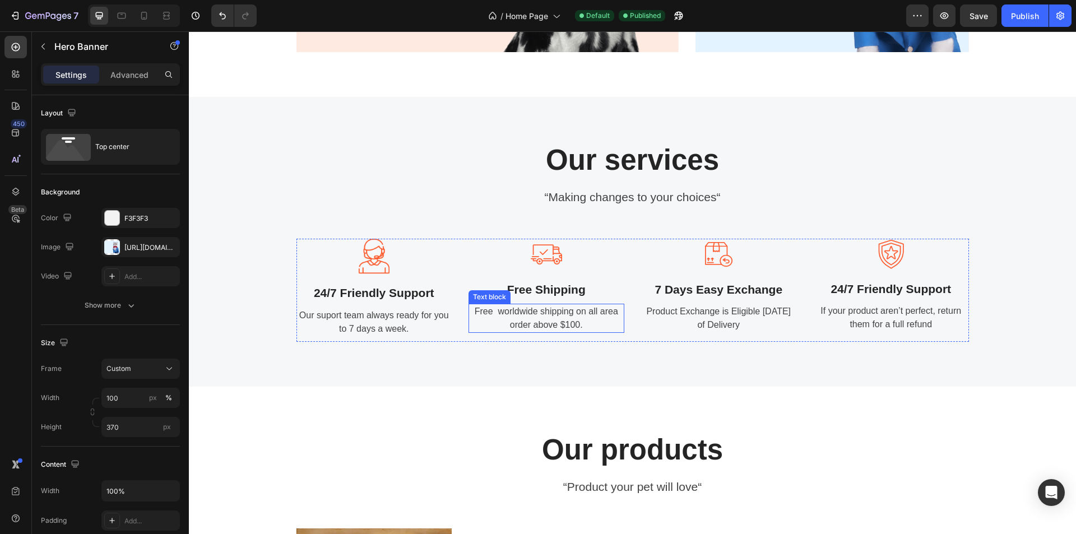
click at [563, 317] on p "Free worldwide shipping on all area order above $100." at bounding box center [547, 318] width 154 height 27
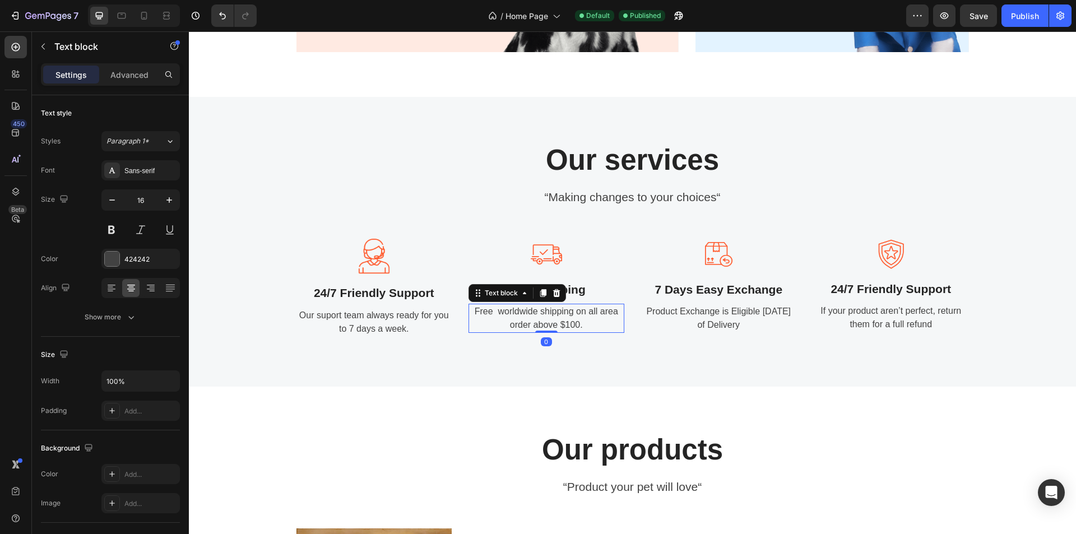
click at [566, 323] on p "Free worldwide shipping on all area order above $100." at bounding box center [547, 318] width 154 height 27
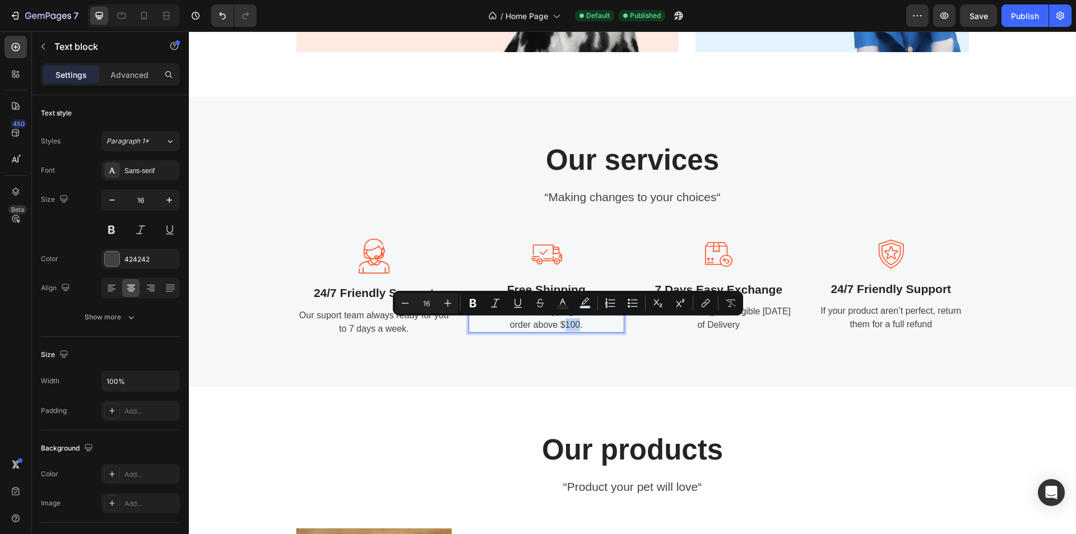
drag, startPoint x: 563, startPoint y: 327, endPoint x: 574, endPoint y: 327, distance: 11.2
click at [574, 327] on p "Free worldwide shipping on all area order above $100." at bounding box center [547, 318] width 154 height 27
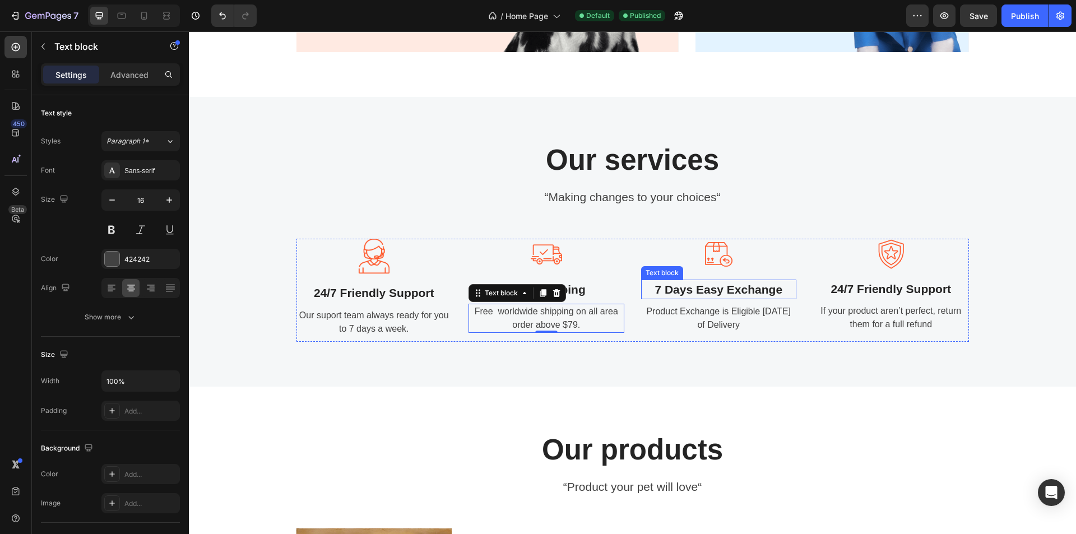
click at [700, 292] on p "7 Days Easy Exchange" at bounding box center [719, 290] width 154 height 18
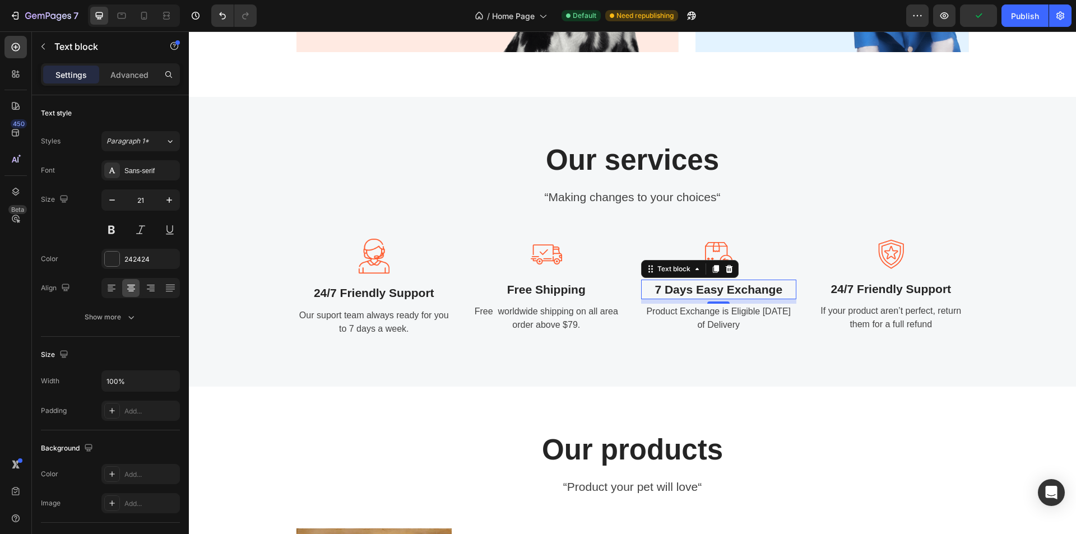
click at [681, 290] on p "7 Days Easy Exchange" at bounding box center [719, 290] width 154 height 18
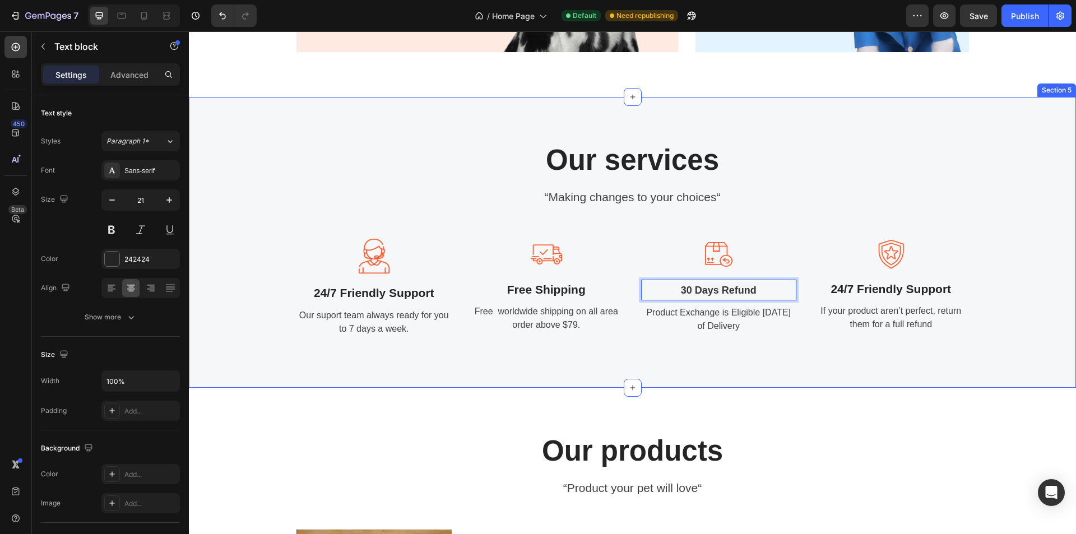
click at [436, 347] on div "Our services Heading “Making changes to your choices“ Text block Image 24/7 Fri…" at bounding box center [632, 242] width 887 height 291
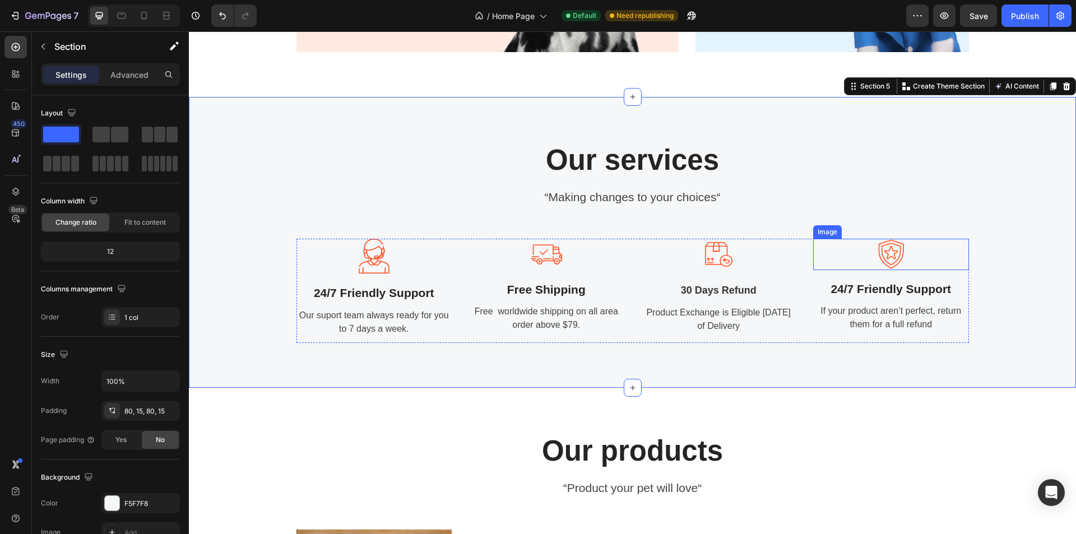
click at [890, 255] on img at bounding box center [890, 254] width 31 height 31
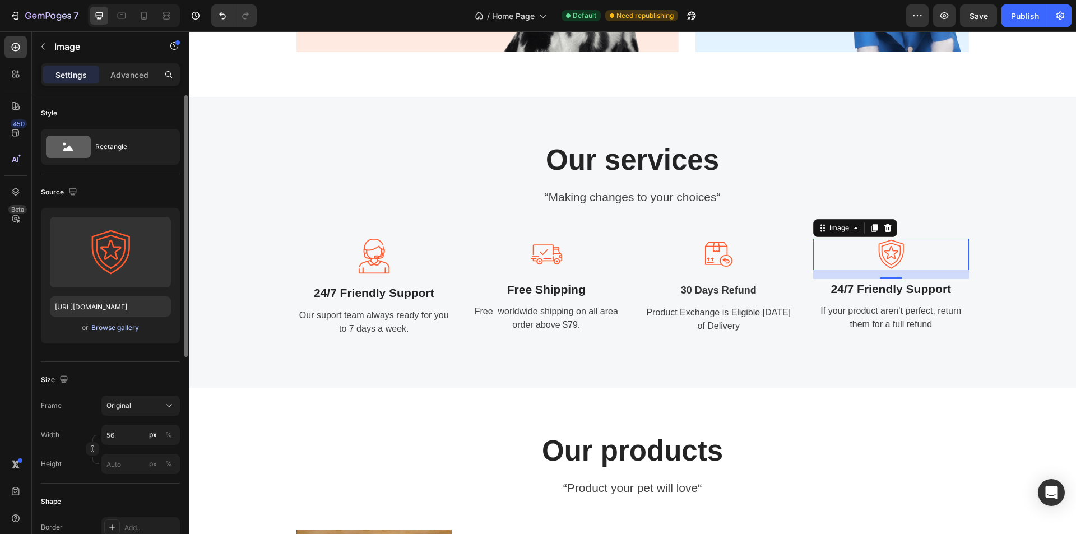
click at [119, 327] on div "Browse gallery" at bounding box center [115, 328] width 48 height 10
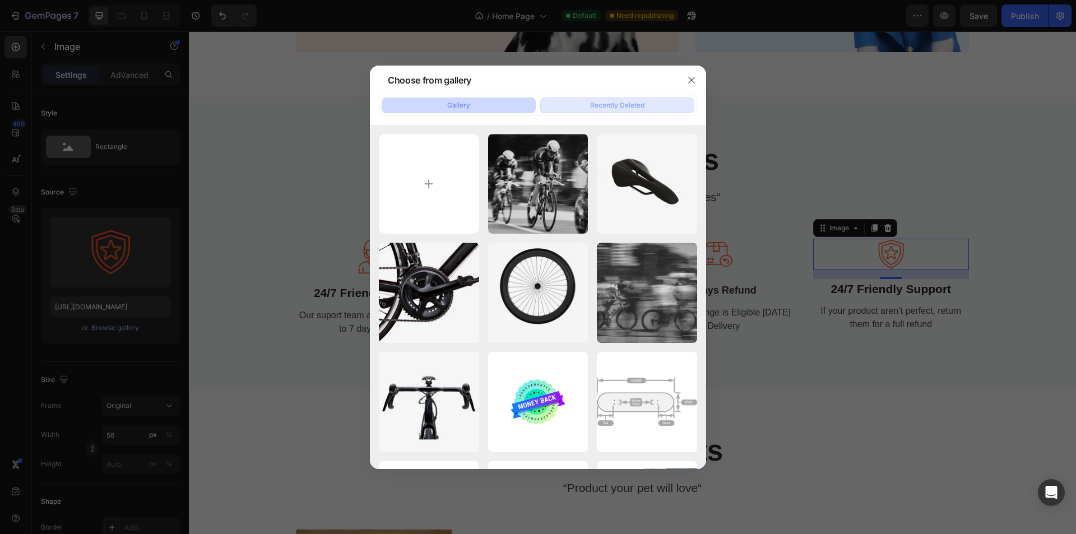
click at [583, 104] on button "Recently Deleted" at bounding box center [617, 105] width 154 height 16
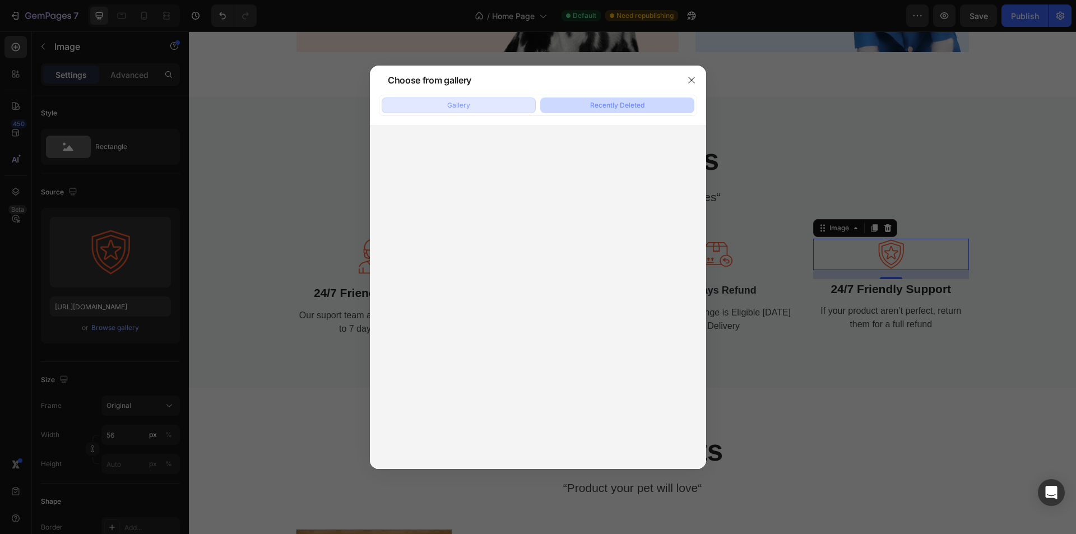
click at [464, 111] on button "Gallery" at bounding box center [459, 105] width 154 height 16
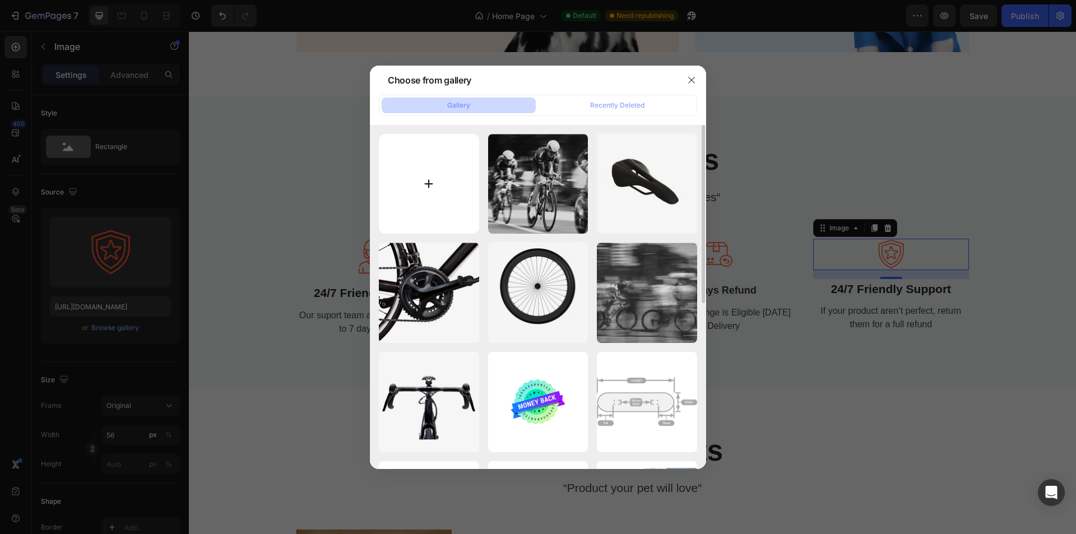
click at [445, 198] on input "file" at bounding box center [429, 184] width 100 height 100
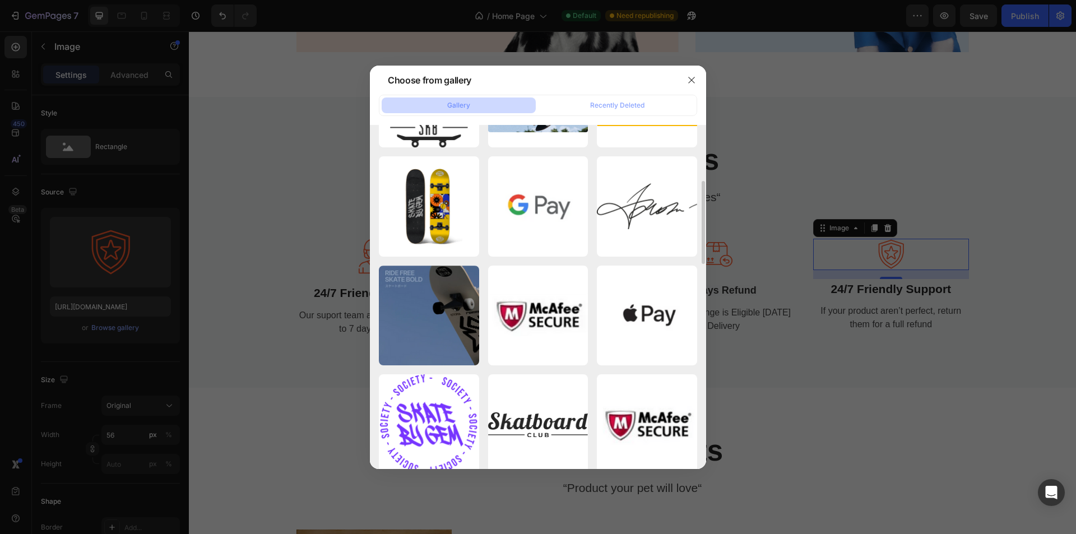
scroll to position [467, 0]
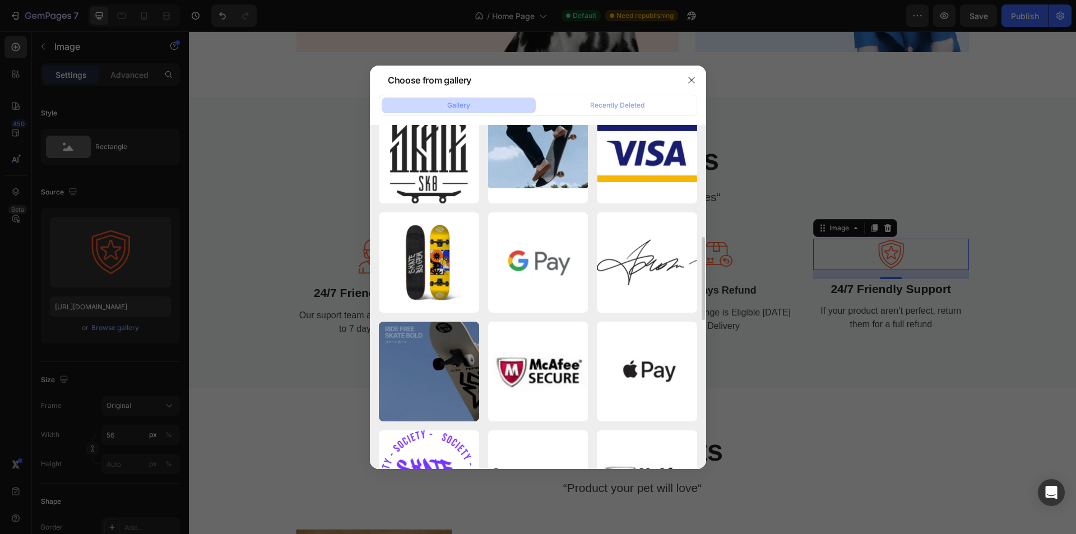
click at [780, 382] on div at bounding box center [538, 267] width 1076 height 534
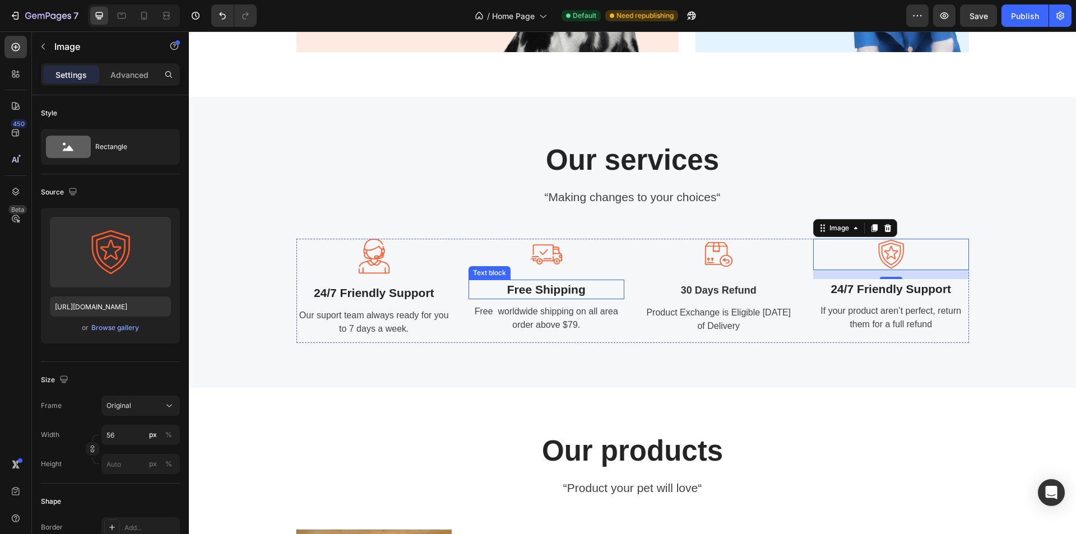
scroll to position [1062, 0]
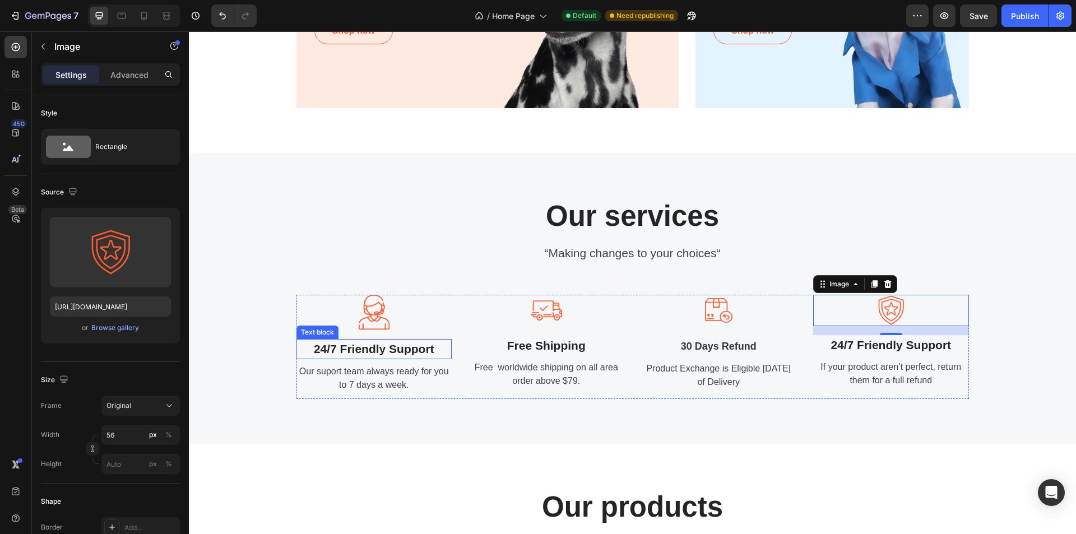
click at [388, 351] on p "24/7 Friendly Support" at bounding box center [375, 349] width 154 height 18
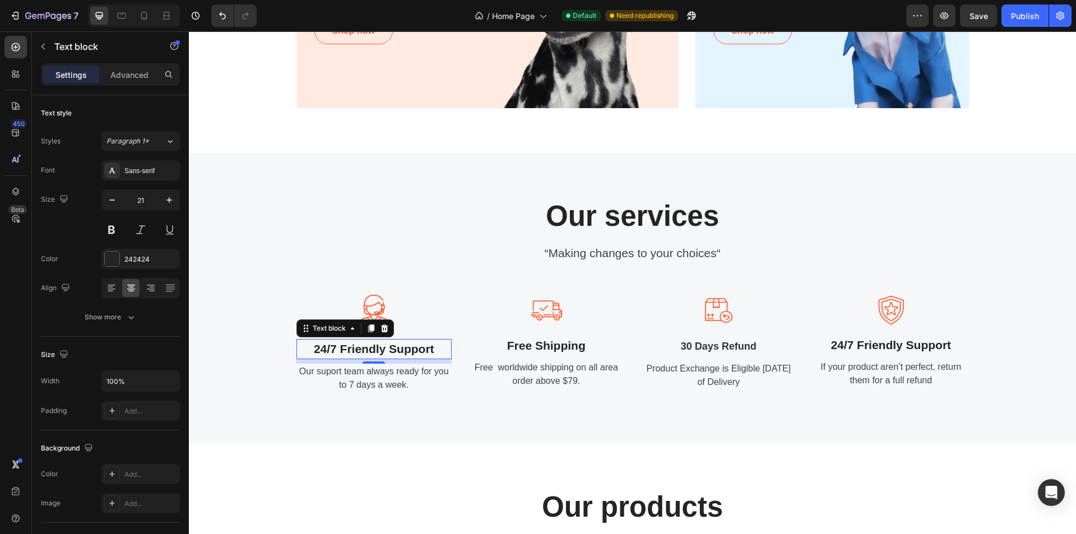
click at [371, 347] on p "24/7 Friendly Support" at bounding box center [375, 349] width 154 height 18
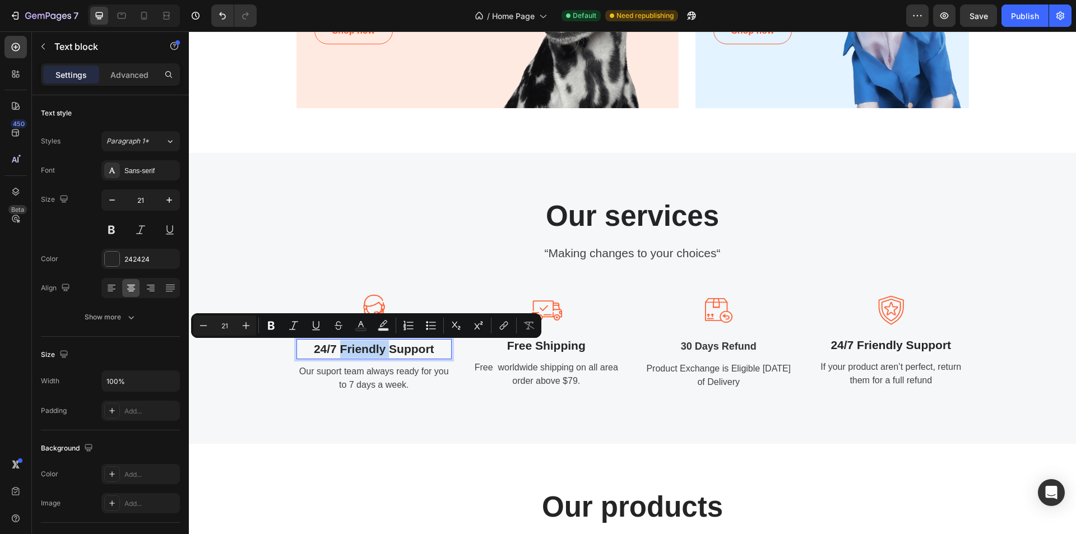
click at [371, 347] on p "24/7 Friendly Support" at bounding box center [375, 349] width 154 height 18
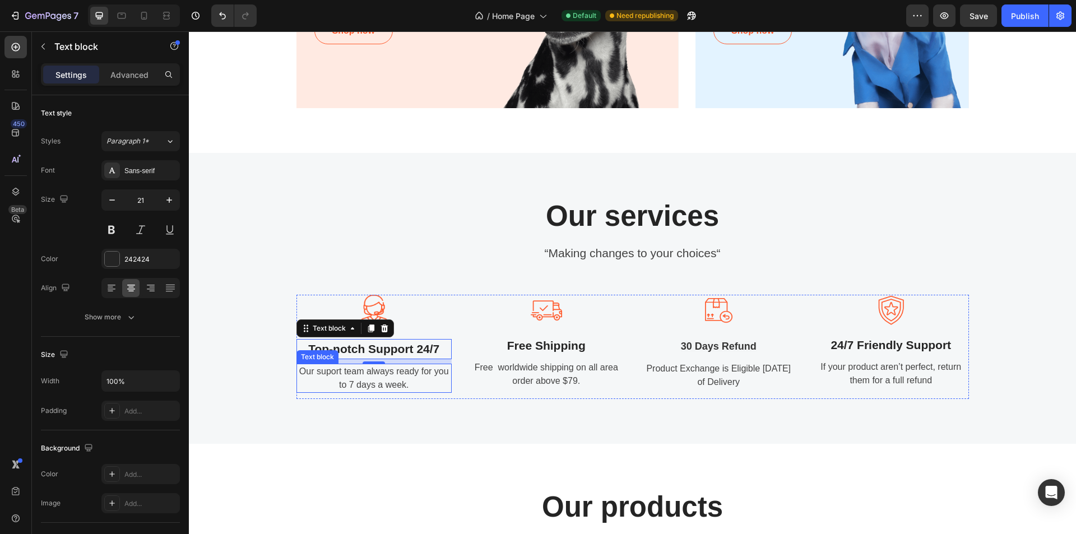
click at [365, 366] on p "Our suport team always ready for you to 7 days a week." at bounding box center [375, 378] width 154 height 27
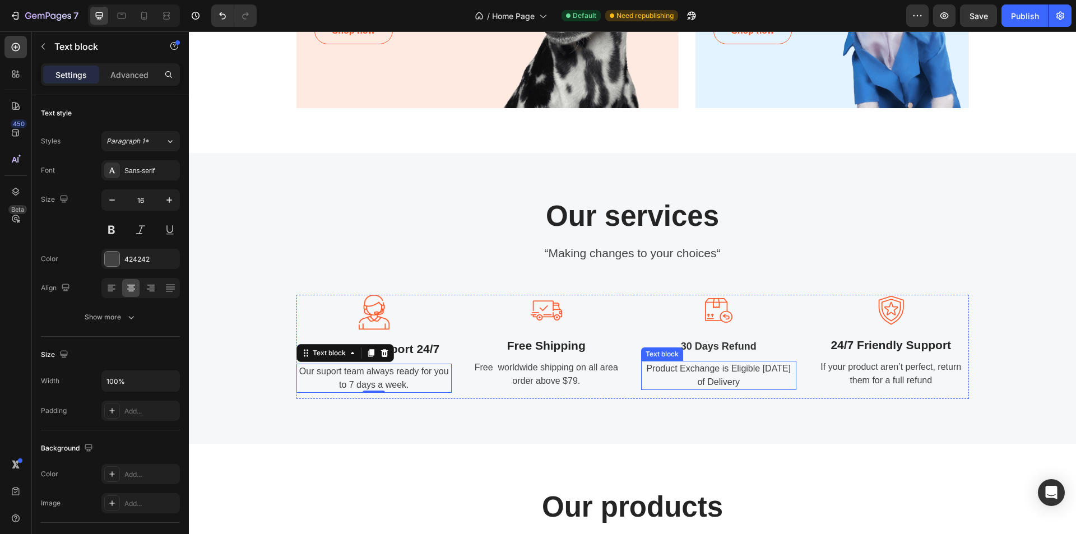
click at [700, 370] on p "Product Exchange is Eligible Within 7 Days of Delivery" at bounding box center [719, 375] width 154 height 27
click at [786, 369] on p "Product Exchange is Eligible Within 7 Days of Delivery" at bounding box center [719, 375] width 154 height 27
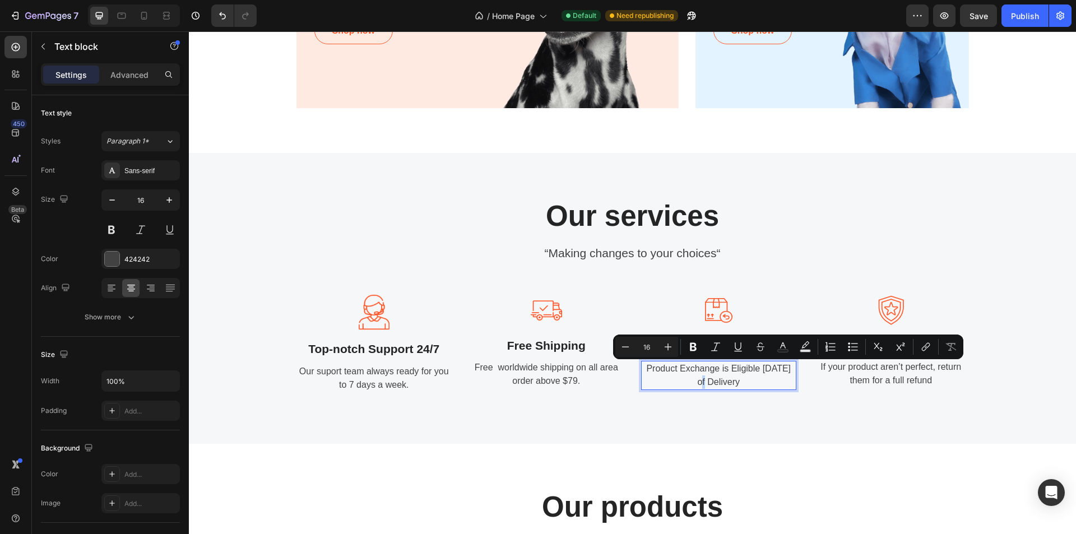
click at [786, 369] on p "Product Exchange is Eligible Within 7 Days of Delivery" at bounding box center [719, 375] width 154 height 27
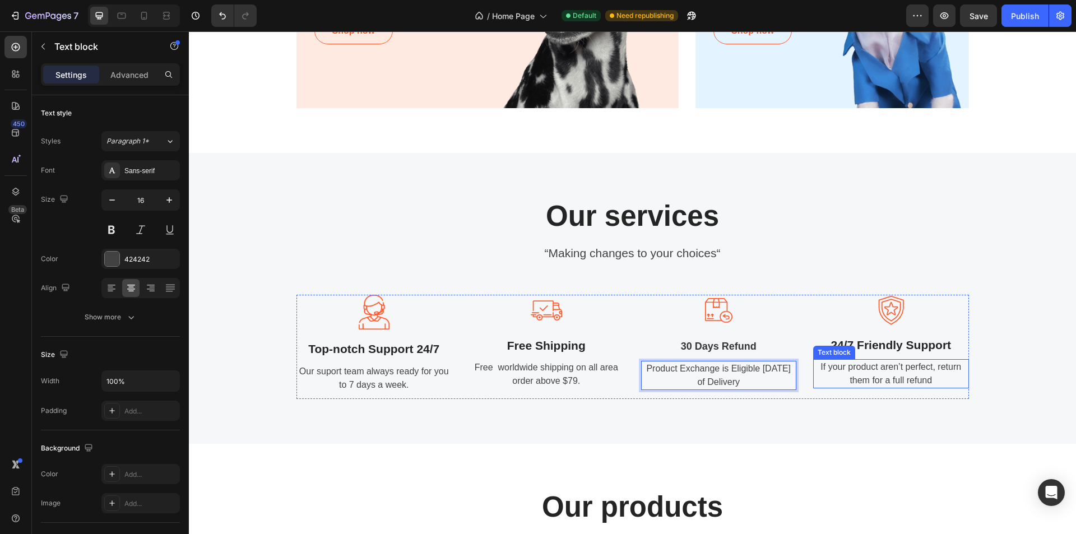
click at [858, 370] on p "If your product aren’t perfect, return them for a full refund" at bounding box center [891, 373] width 154 height 27
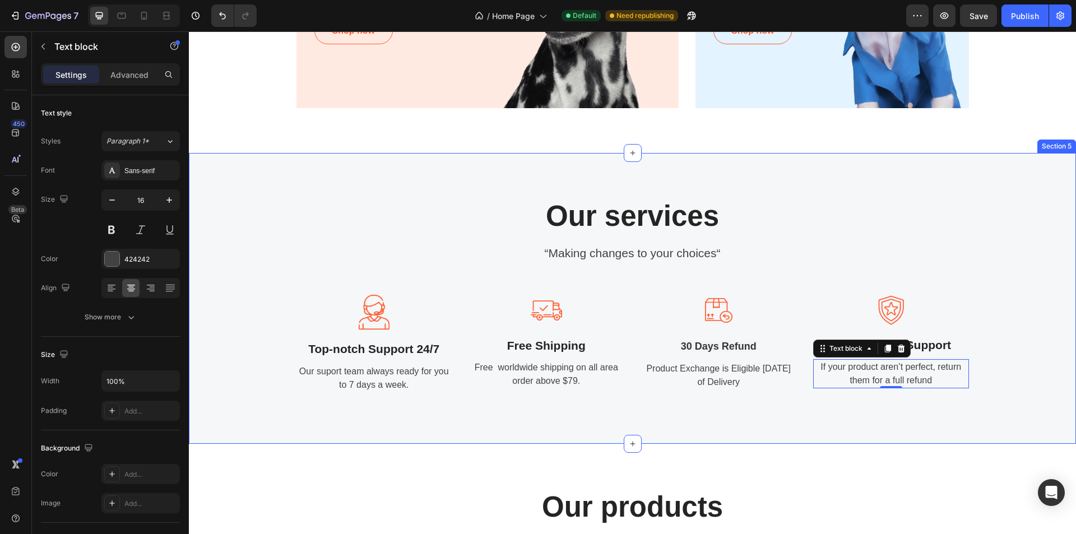
click at [968, 259] on div "Our services Heading “Making changes to your choices“ Text block Image Top-notc…" at bounding box center [632, 298] width 870 height 201
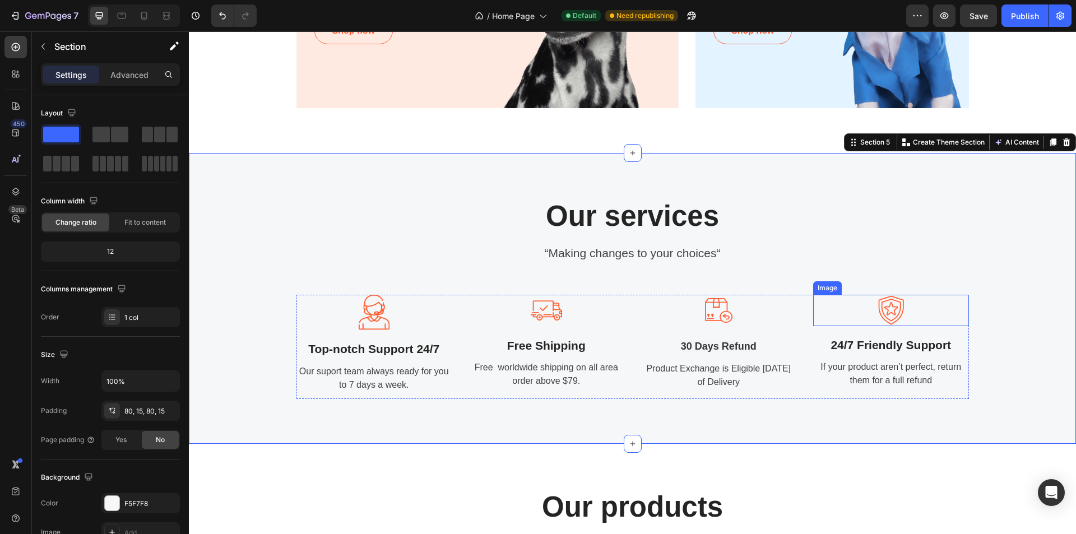
click at [890, 306] on img at bounding box center [890, 310] width 31 height 31
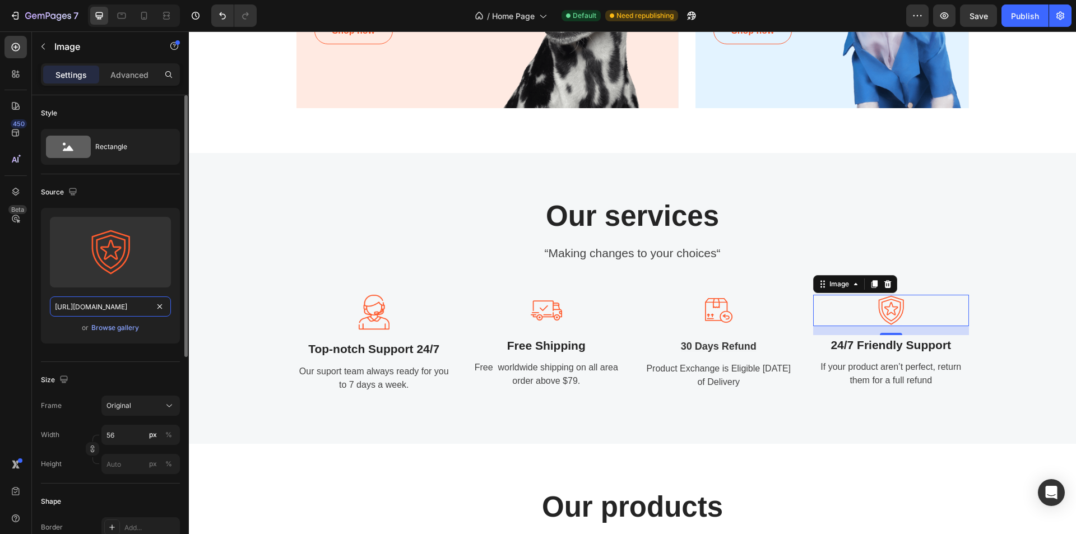
click at [103, 299] on input "https://ucarecdn.com/706e07e4-ed54-472f-9ea4-613bec04f14c/-/format/auto/" at bounding box center [110, 306] width 121 height 20
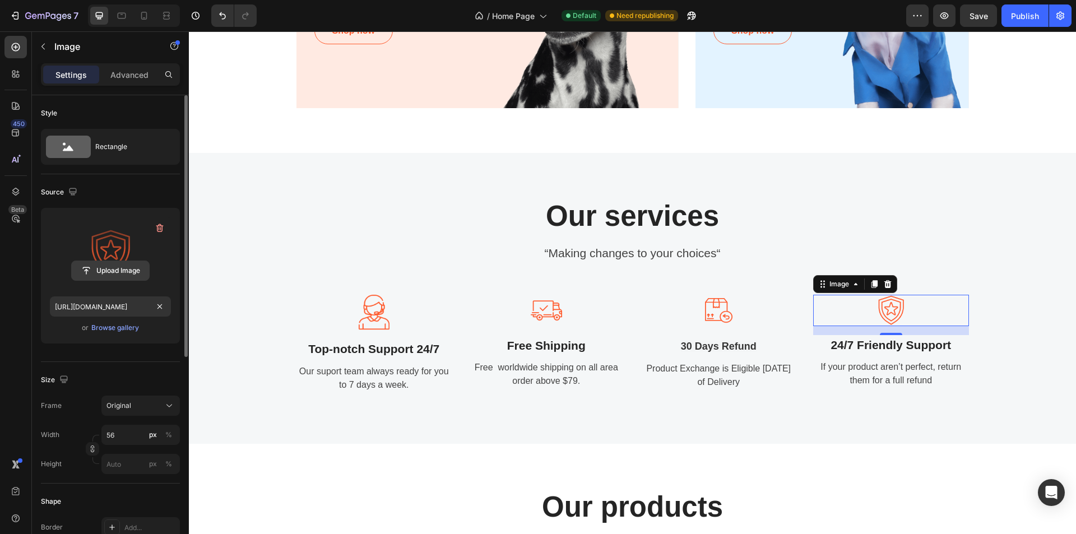
click at [106, 264] on input "file" at bounding box center [110, 270] width 77 height 19
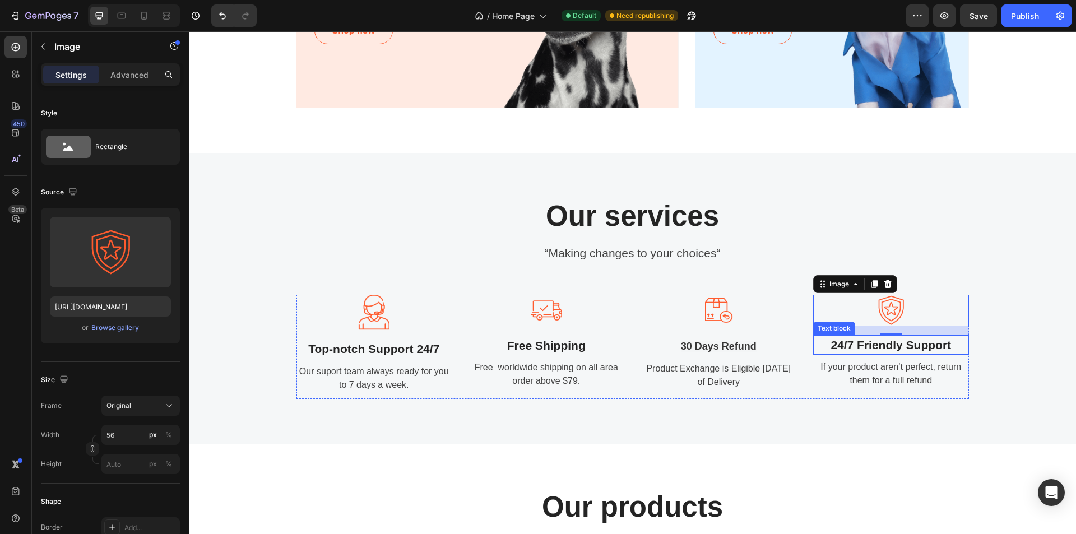
click at [875, 343] on p "24/7 Friendly Support" at bounding box center [891, 345] width 154 height 18
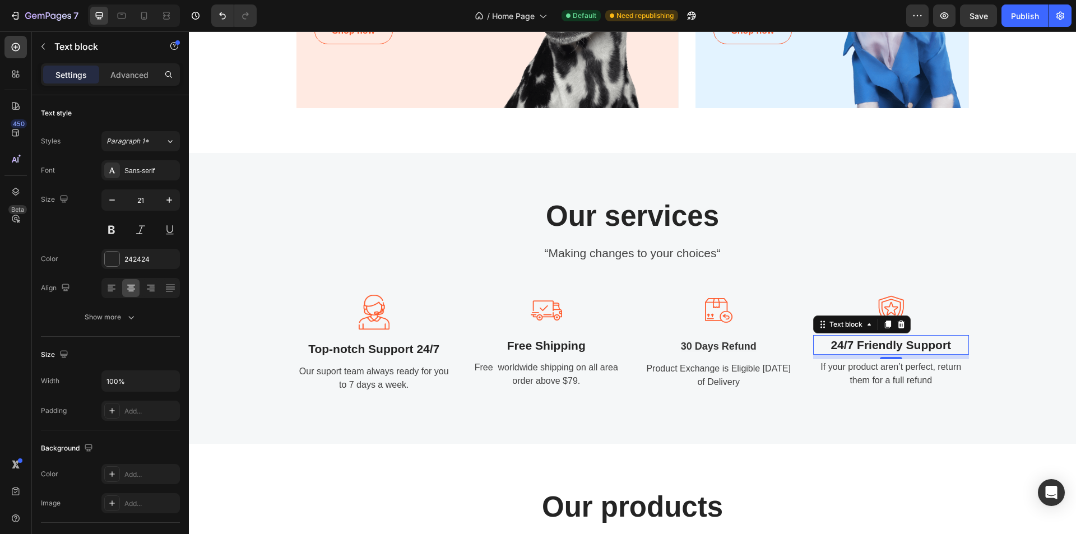
click at [907, 343] on p "24/7 Friendly Support" at bounding box center [891, 345] width 154 height 18
click at [965, 254] on div "Our services Heading “Making changes to your choices“ Text block Image Top-notc…" at bounding box center [632, 298] width 870 height 201
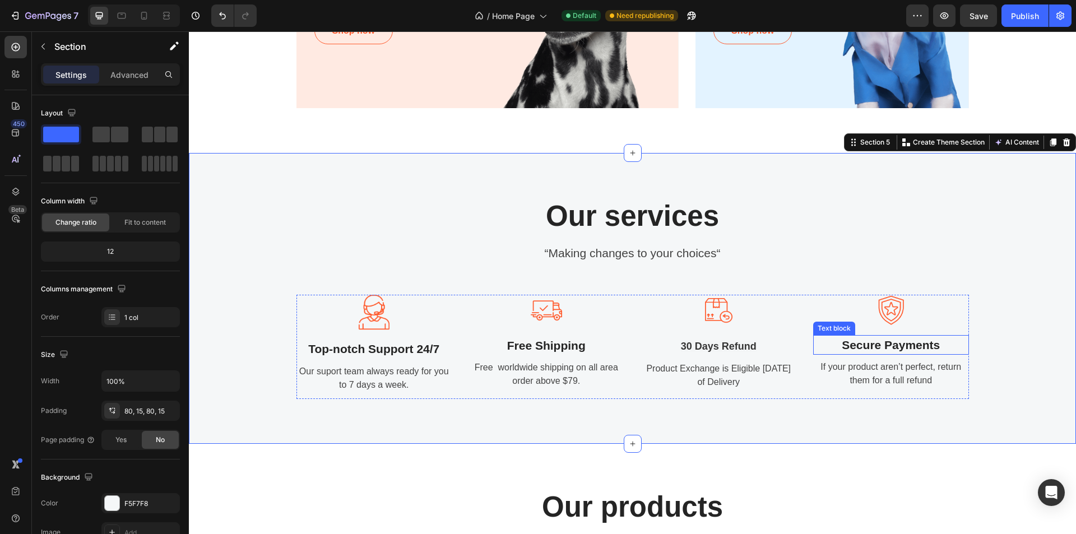
click at [941, 264] on div "Our services Heading “Making changes to your choices“ Text block Image Top-notc…" at bounding box center [632, 298] width 672 height 201
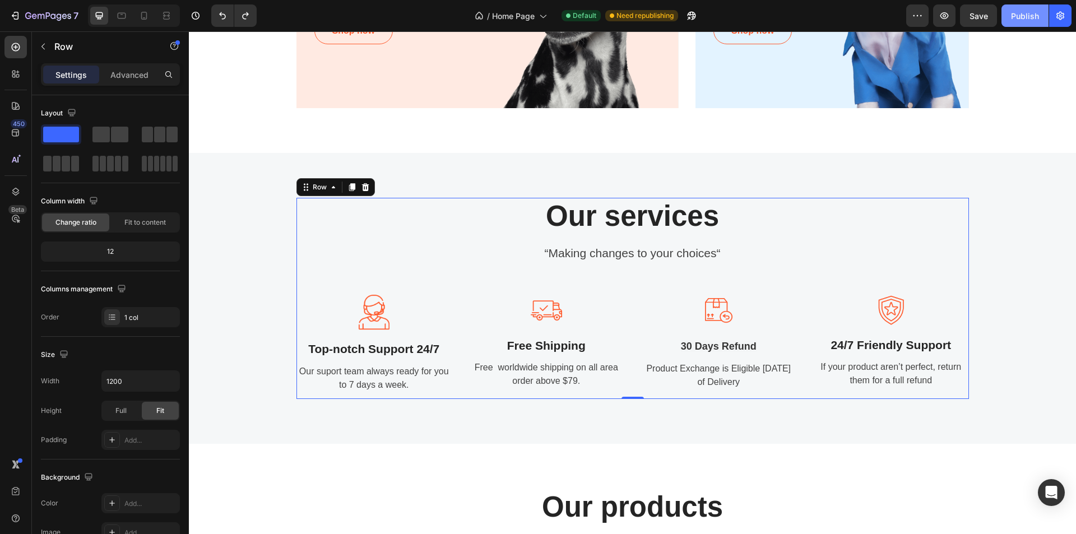
click at [1023, 21] on div "Publish" at bounding box center [1025, 16] width 28 height 12
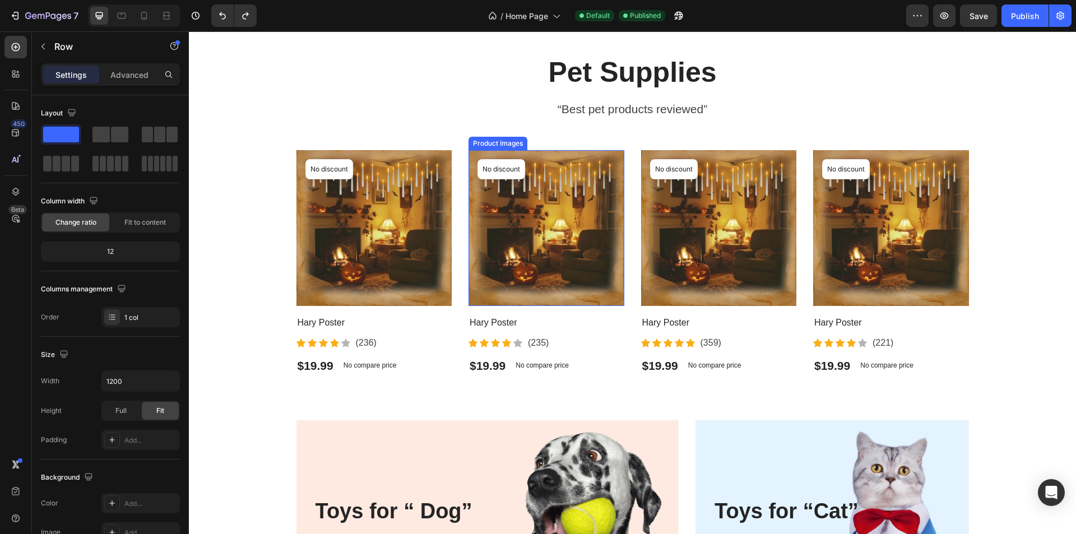
scroll to position [558, 0]
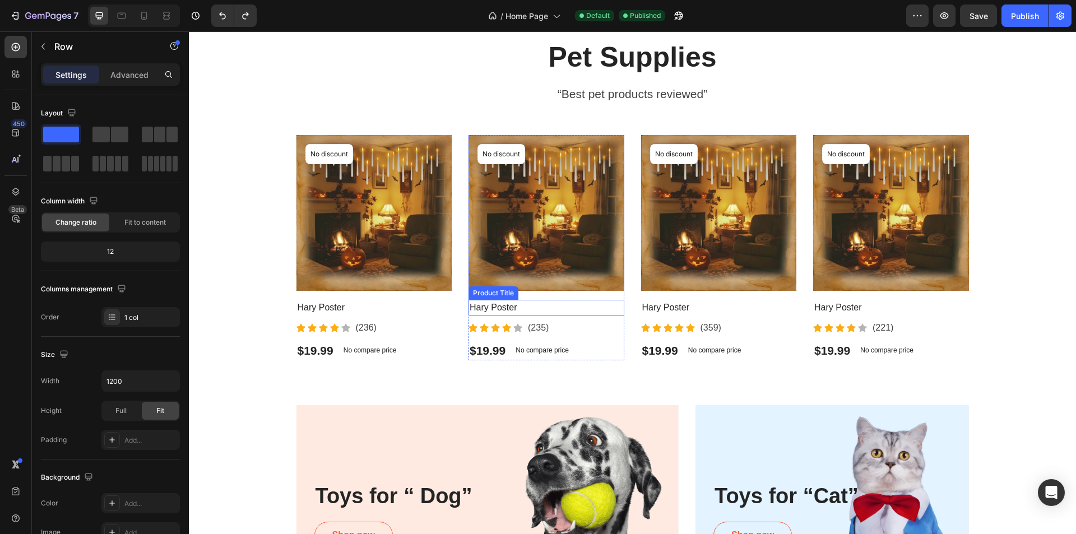
click at [523, 312] on h2 "Hary Poster" at bounding box center [546, 308] width 156 height 16
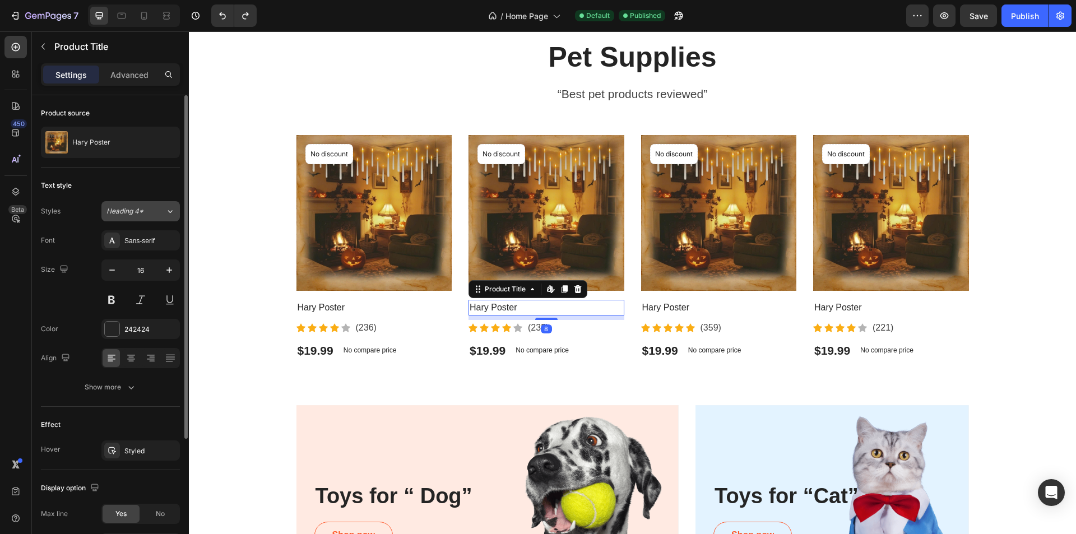
click at [148, 210] on div "Heading 4*" at bounding box center [128, 211] width 45 height 10
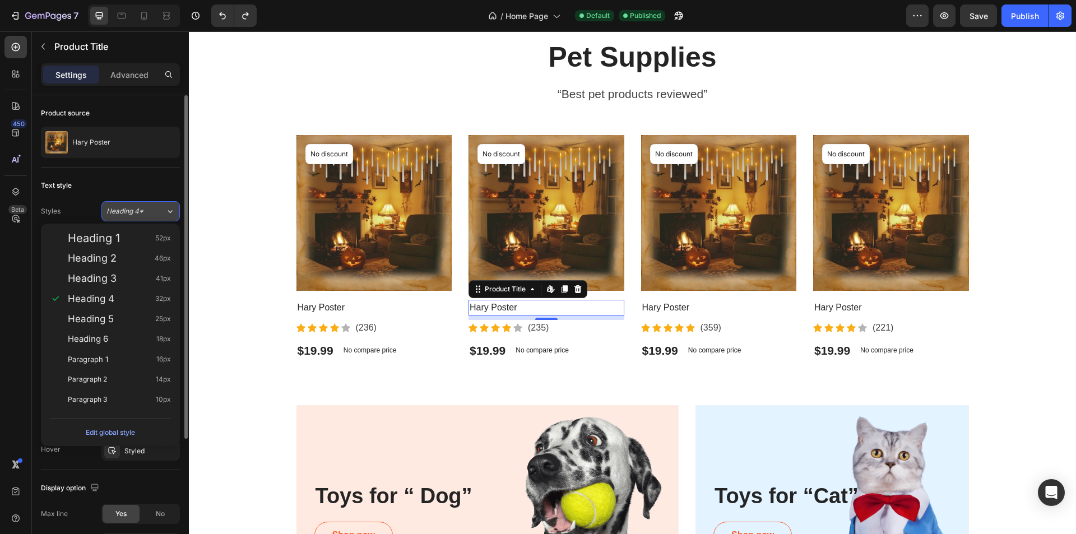
click at [148, 210] on div "Heading 4*" at bounding box center [128, 211] width 45 height 10
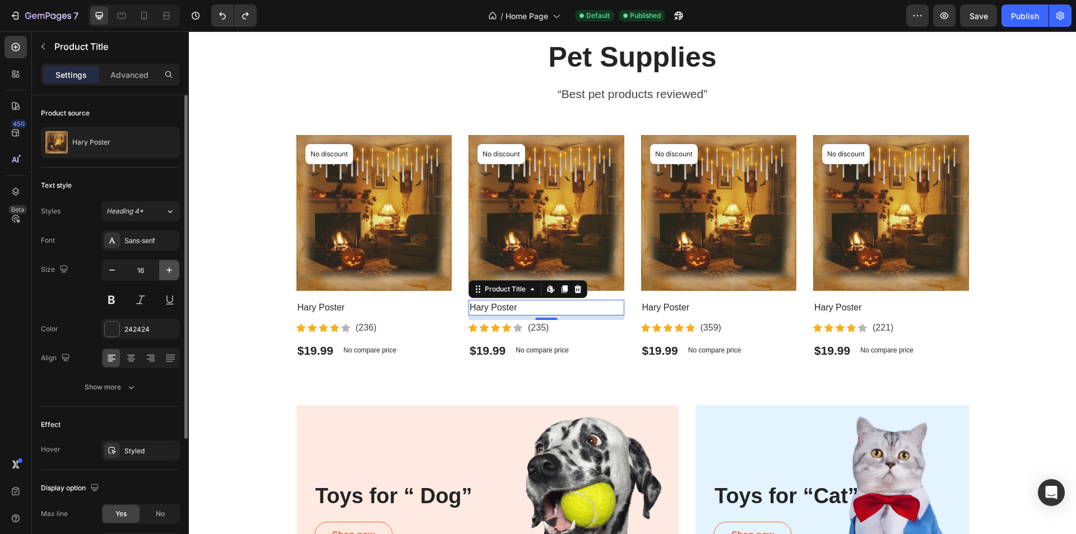
click at [167, 271] on icon "button" at bounding box center [169, 269] width 11 height 11
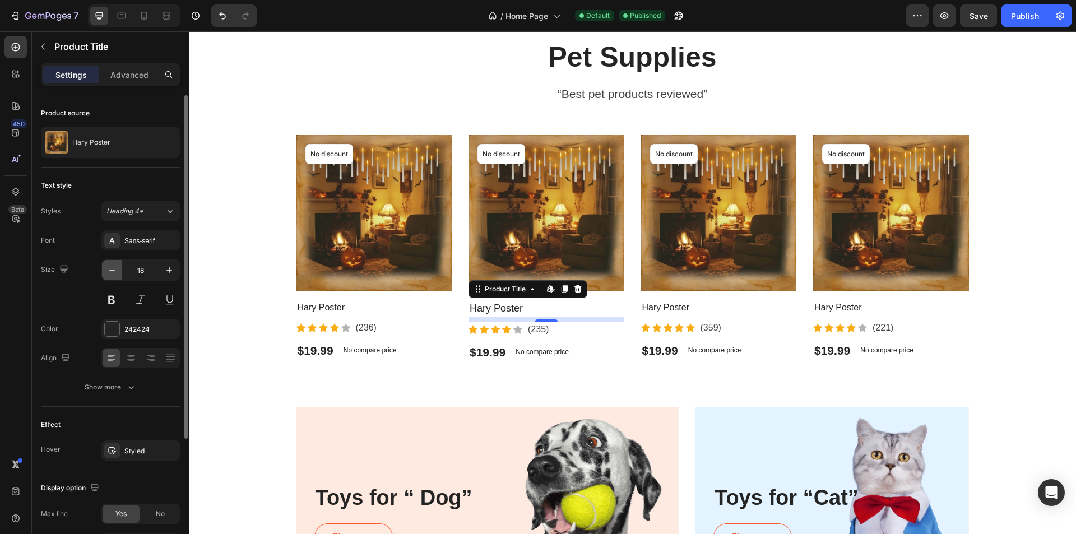
click at [105, 271] on button "button" at bounding box center [112, 270] width 20 height 20
type input "16"
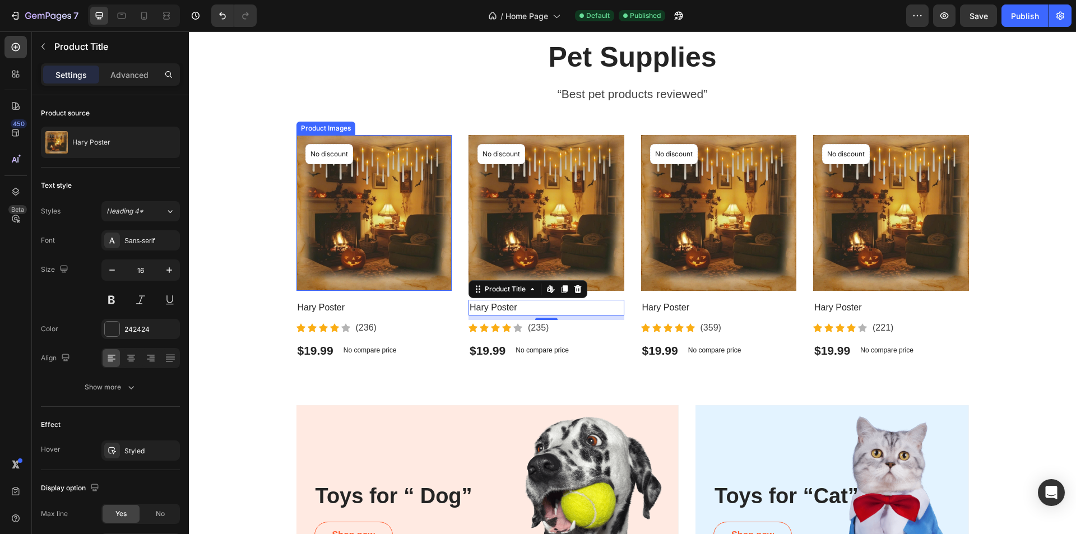
click at [338, 200] on img at bounding box center [374, 213] width 156 height 156
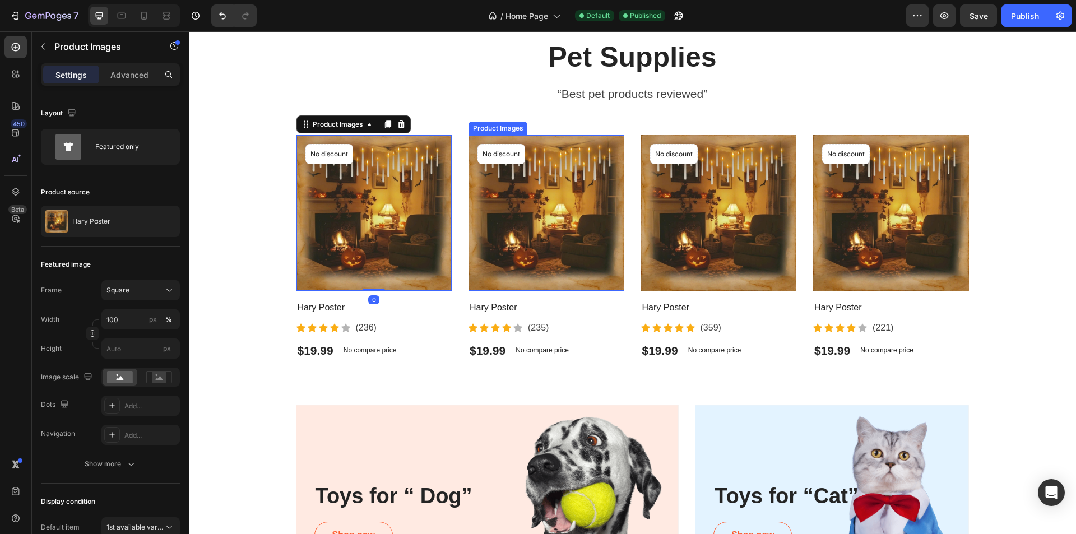
click at [458, 135] on div "Product Images 0 No discount Not be displayed when published Product Badge Row …" at bounding box center [460, 247] width 328 height 225
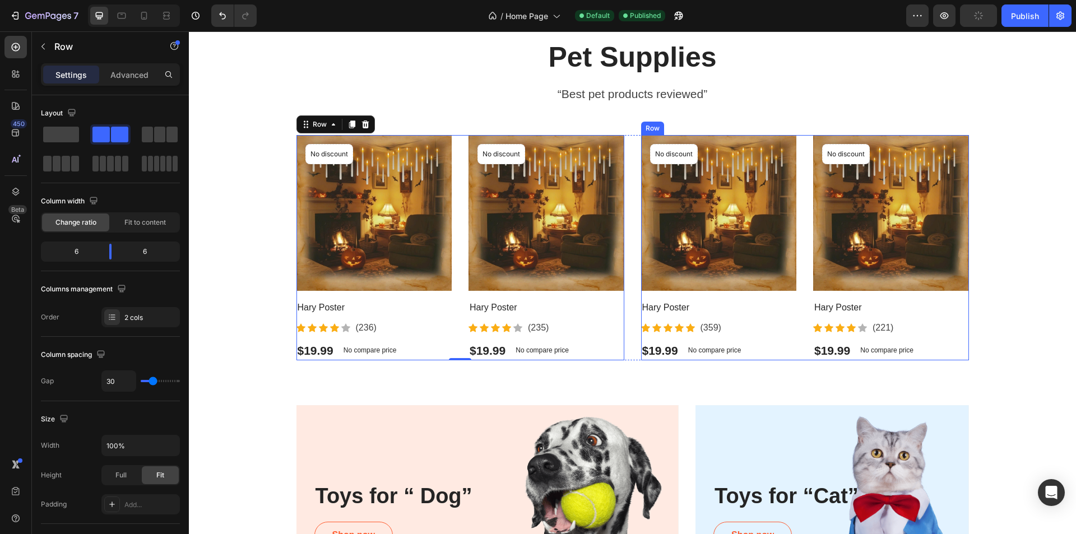
click at [799, 300] on div "Product Images No discount Not be displayed when published Product Badge Row Ha…" at bounding box center [805, 247] width 328 height 225
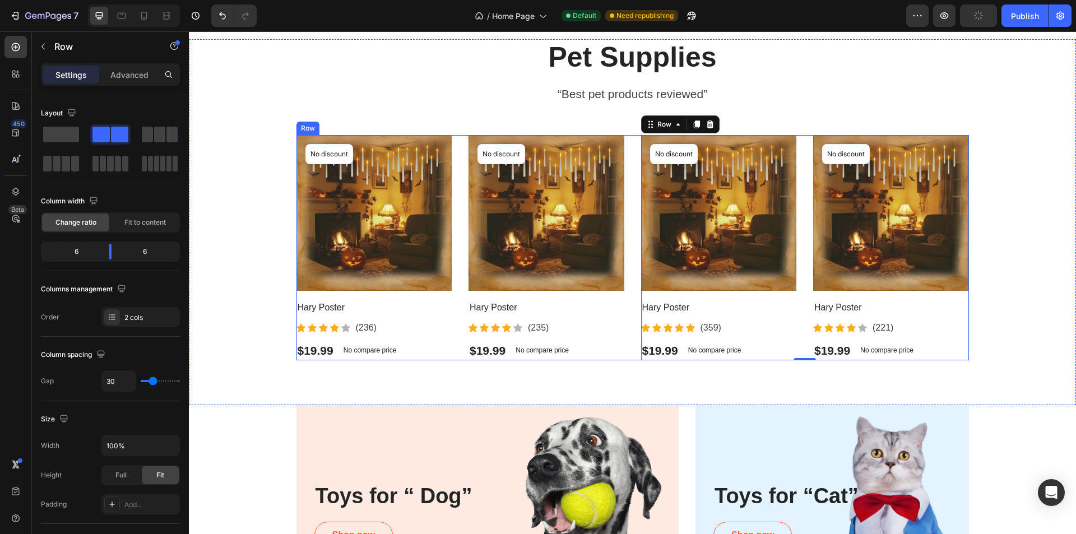
click at [628, 175] on div "Product Images No discount Not be displayed when published Product Badge Row Ha…" at bounding box center [632, 247] width 672 height 225
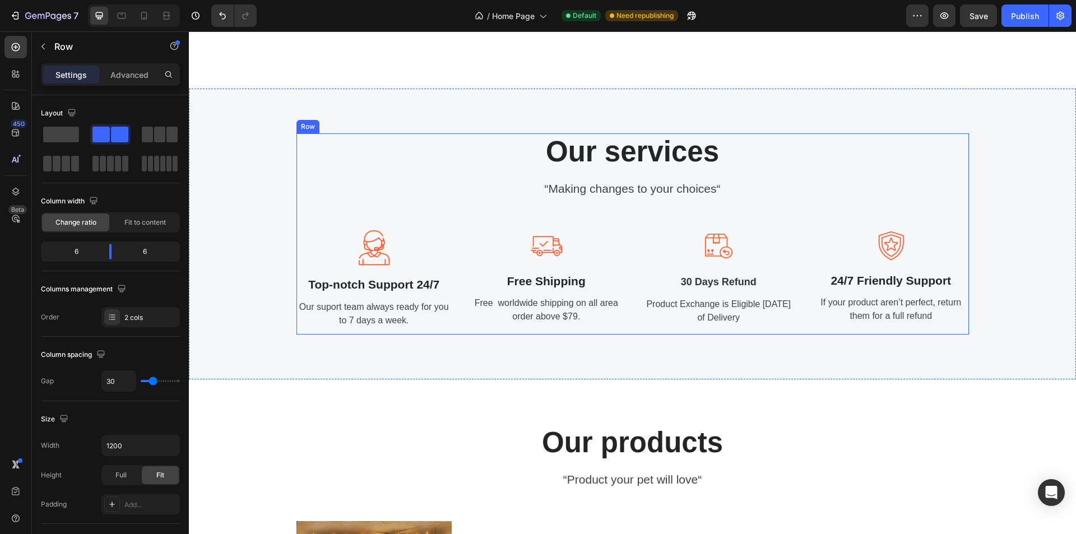
scroll to position [1230, 0]
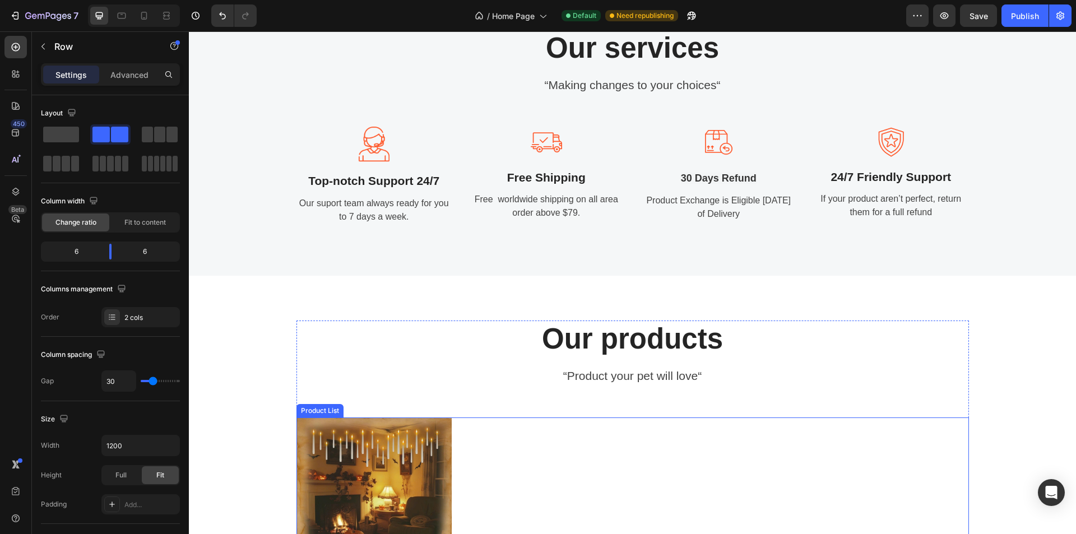
click at [491, 467] on div "Product Images Hary Poster Product Title Icon Icon Icon Icon Icon Icon List Hoz…" at bounding box center [632, 529] width 672 height 225
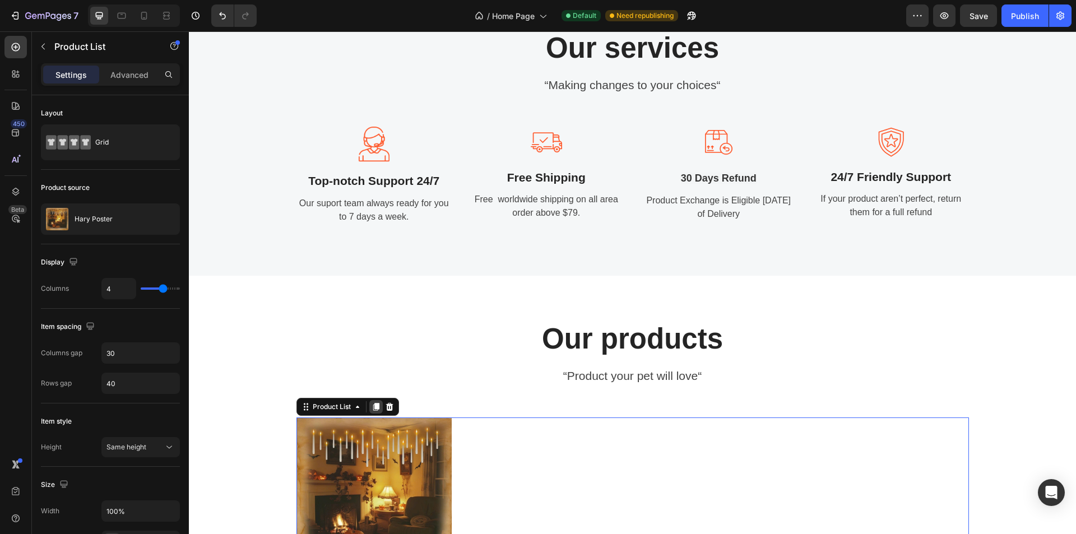
click at [371, 405] on icon at bounding box center [375, 406] width 9 height 9
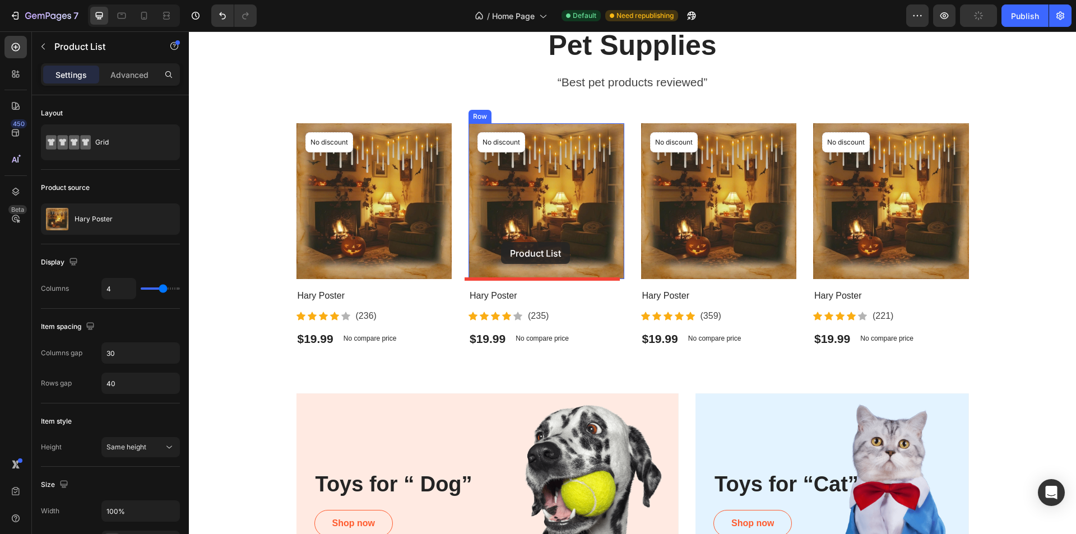
scroll to position [514, 0]
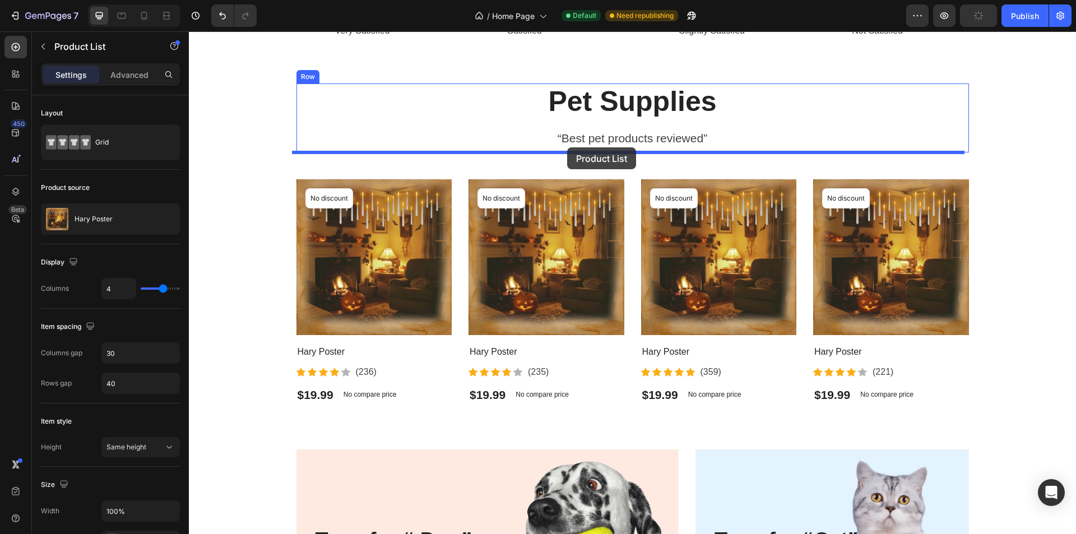
drag, startPoint x: 300, startPoint y: 286, endPoint x: 567, endPoint y: 147, distance: 300.5
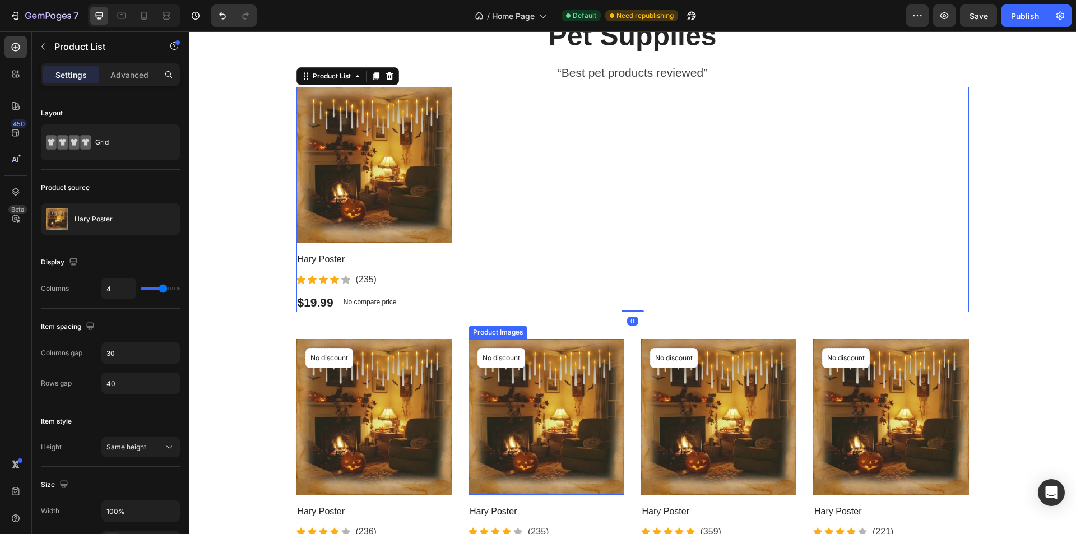
scroll to position [682, 0]
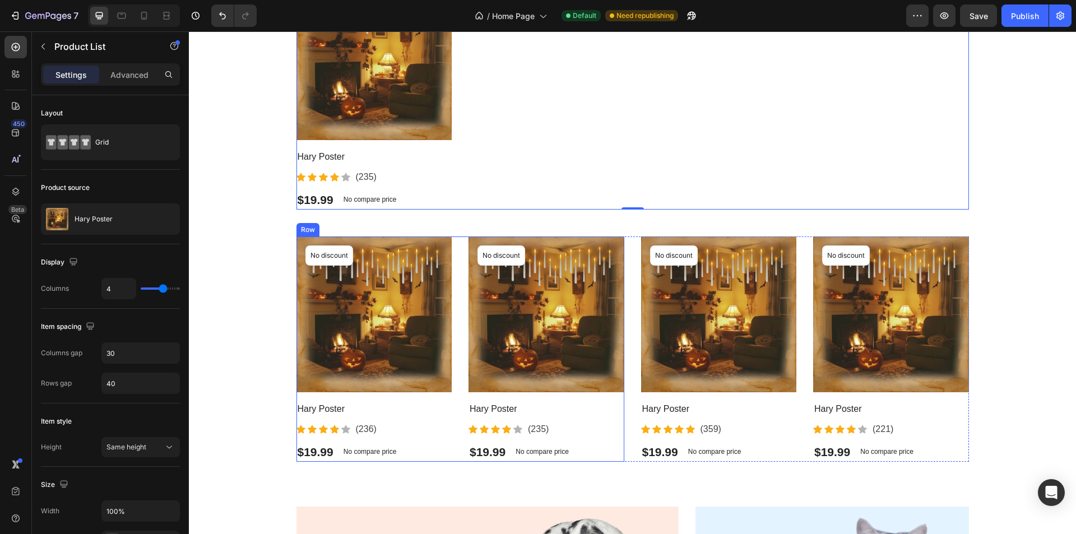
click at [456, 426] on div "Product Images No discount Not be displayed when published Product Badge Row Ha…" at bounding box center [460, 348] width 328 height 225
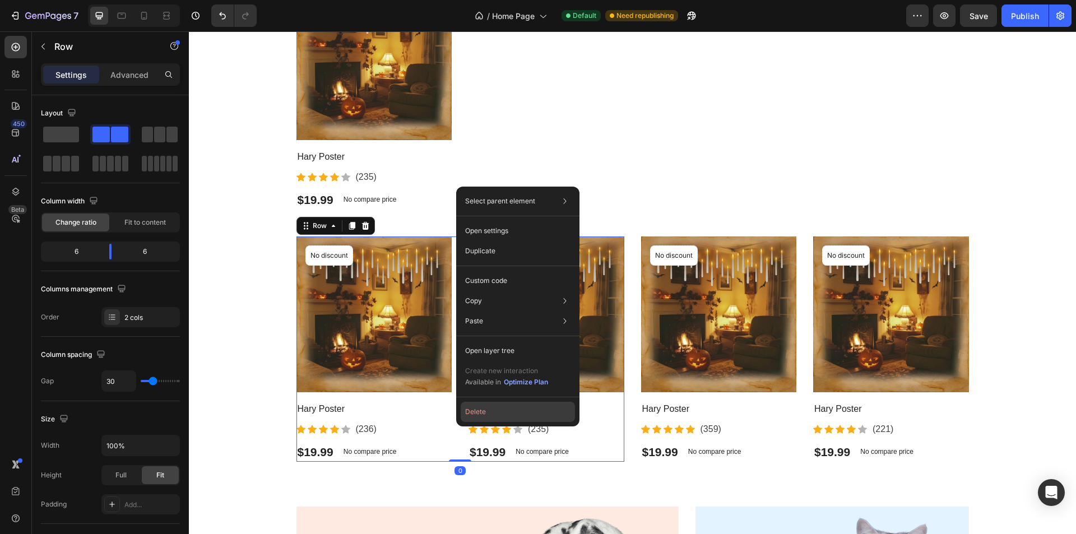
click at [500, 403] on button "Delete" at bounding box center [518, 412] width 114 height 20
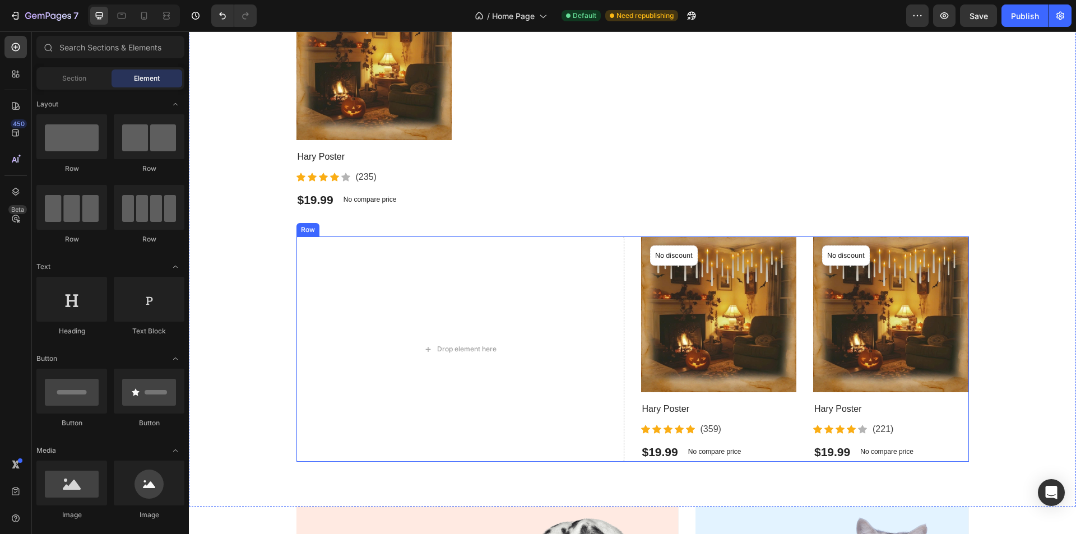
click at [624, 259] on div "Drop element here Product Images No discount Not be displayed when published Pr…" at bounding box center [632, 348] width 672 height 225
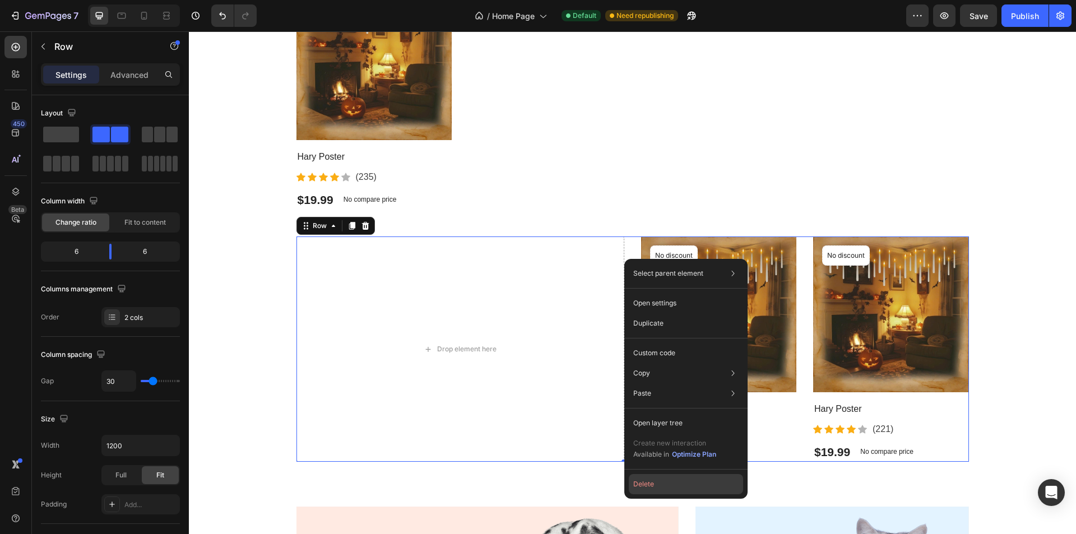
click at [656, 490] on button "Delete" at bounding box center [686, 484] width 114 height 20
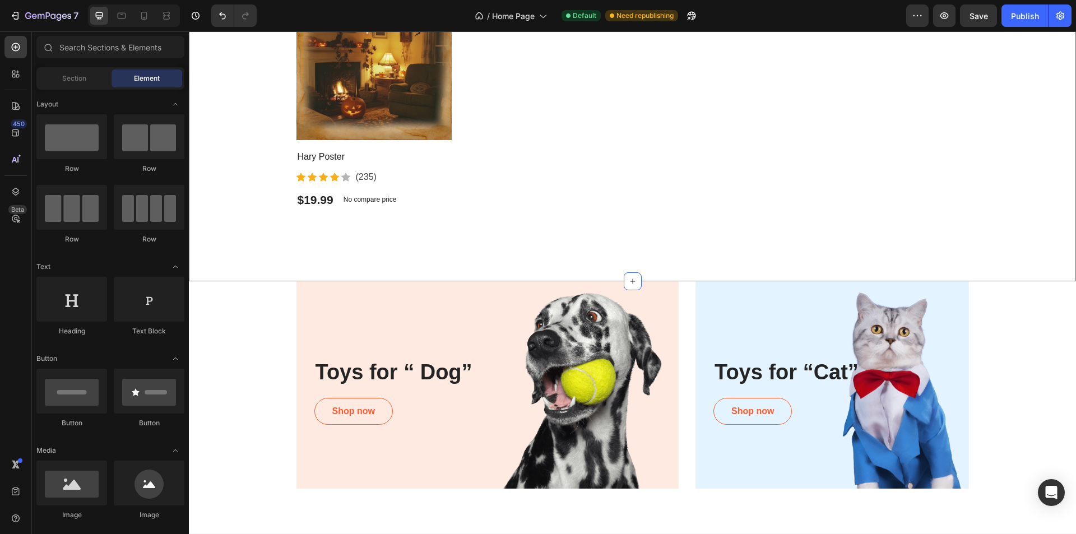
click at [490, 249] on div "Pet Supplies Heading “Best pet products reviewed” Text block Product Images Har…" at bounding box center [632, 98] width 887 height 366
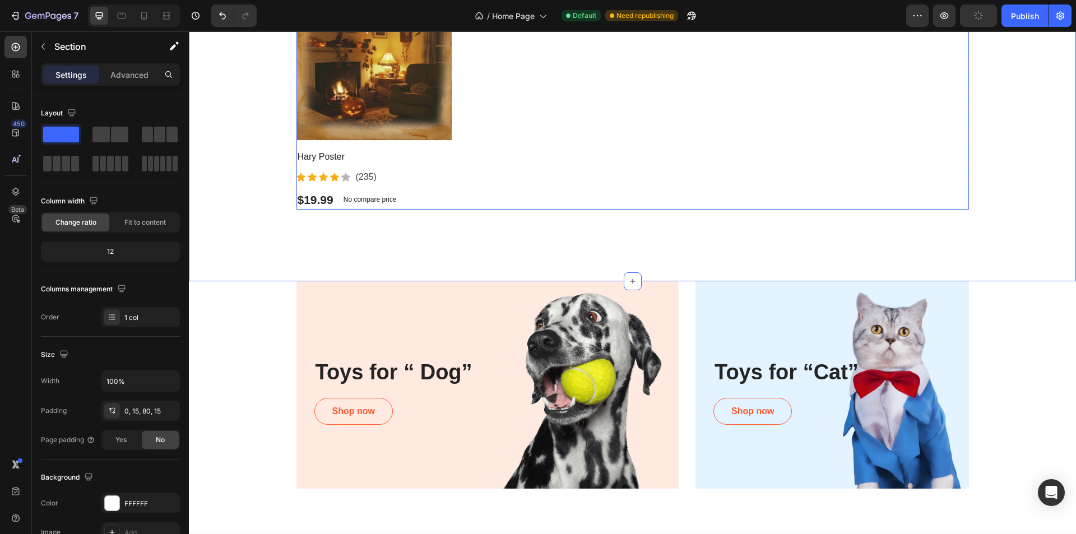
click at [591, 172] on div "Product Images Hary Poster Product Title Icon Icon Icon Icon Icon Icon List Hoz…" at bounding box center [632, 96] width 672 height 225
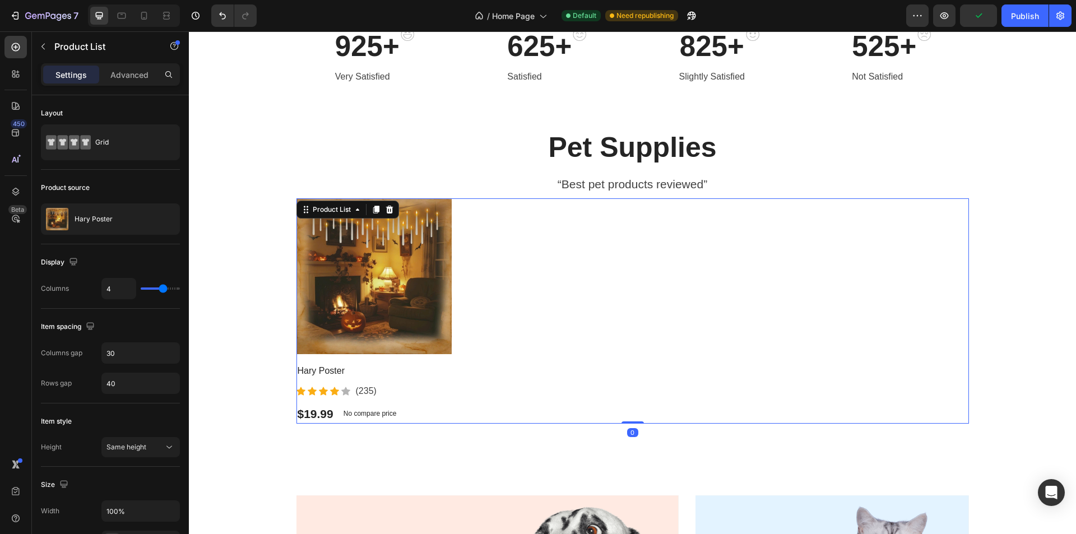
scroll to position [458, 0]
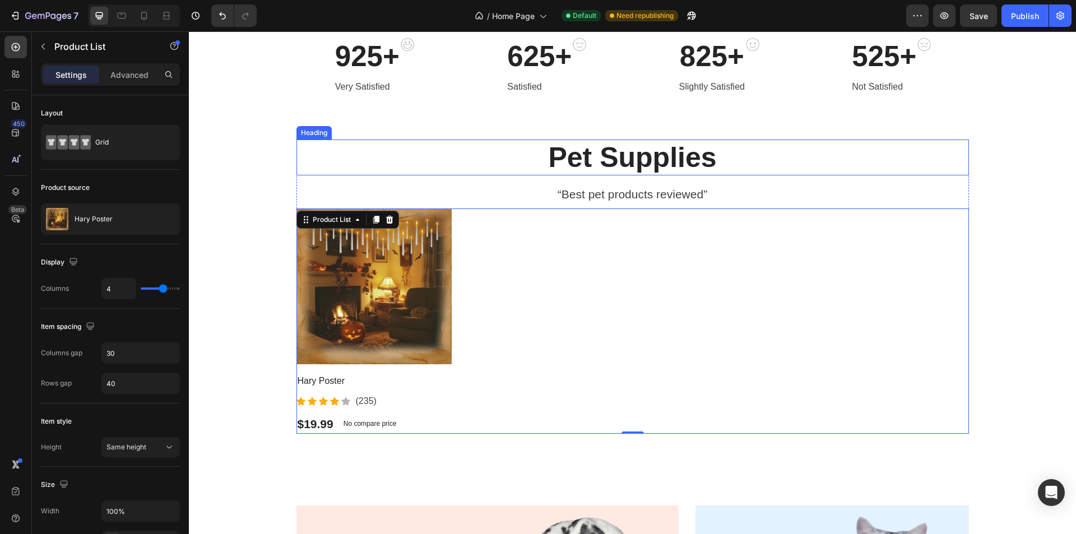
click at [492, 155] on h2 "Pet Supplies" at bounding box center [632, 158] width 672 height 36
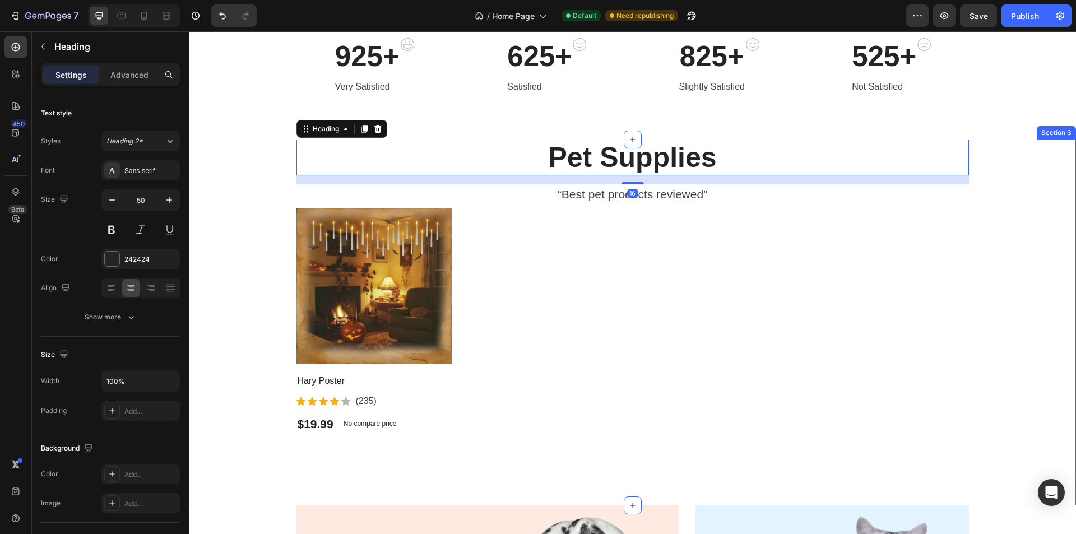
click at [253, 157] on div "Pet Supplies Heading 16 “Best pet products reviewed” Text block Product Images …" at bounding box center [632, 301] width 870 height 322
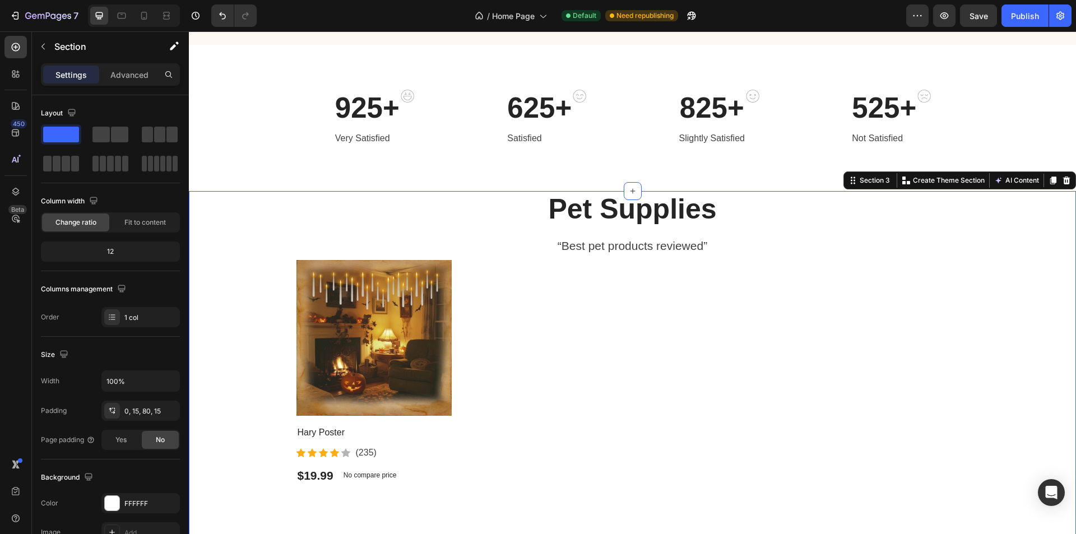
scroll to position [402, 0]
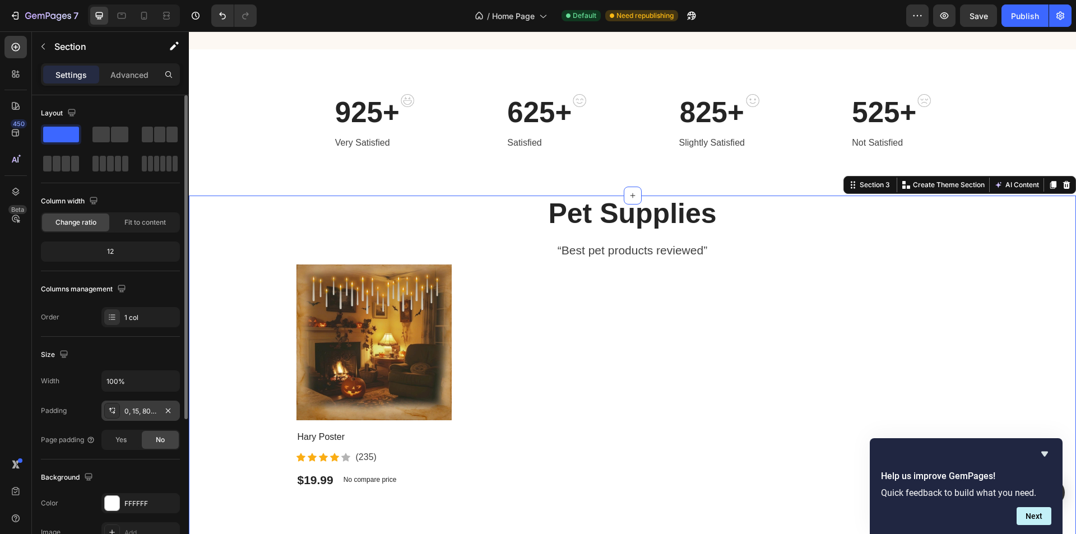
click at [153, 416] on div "0, 15, 80, 15" at bounding box center [140, 411] width 78 height 20
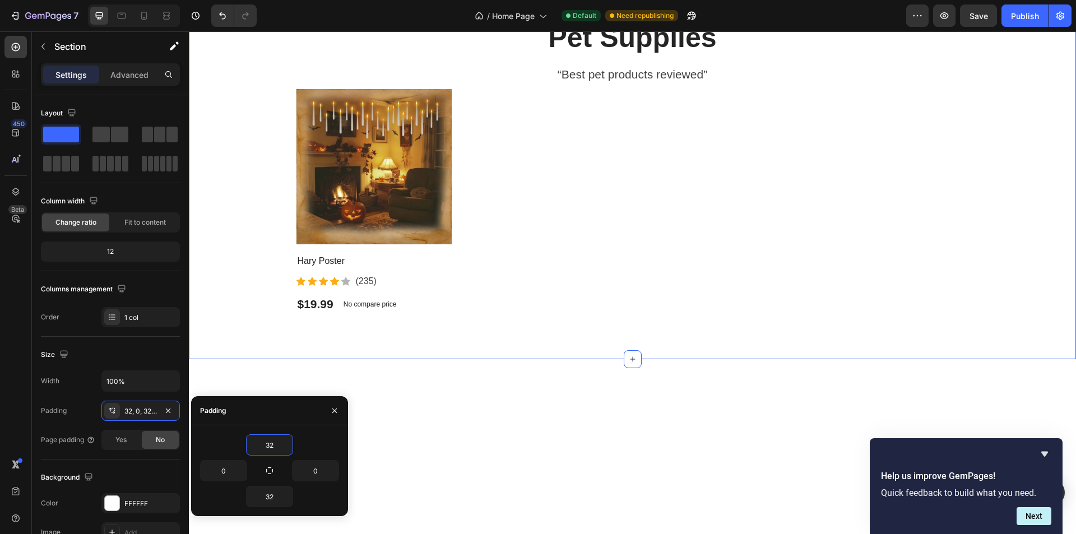
click at [237, 284] on div "Pet Supplies Heading “Best pet products reviewed” Text block Product Images Har…" at bounding box center [632, 181] width 887 height 322
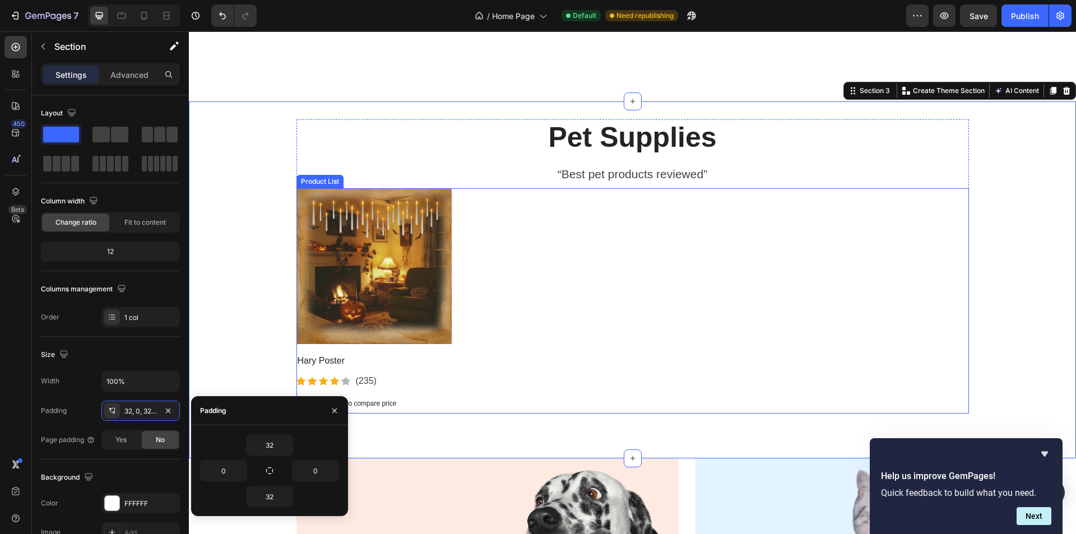
scroll to position [570, 0]
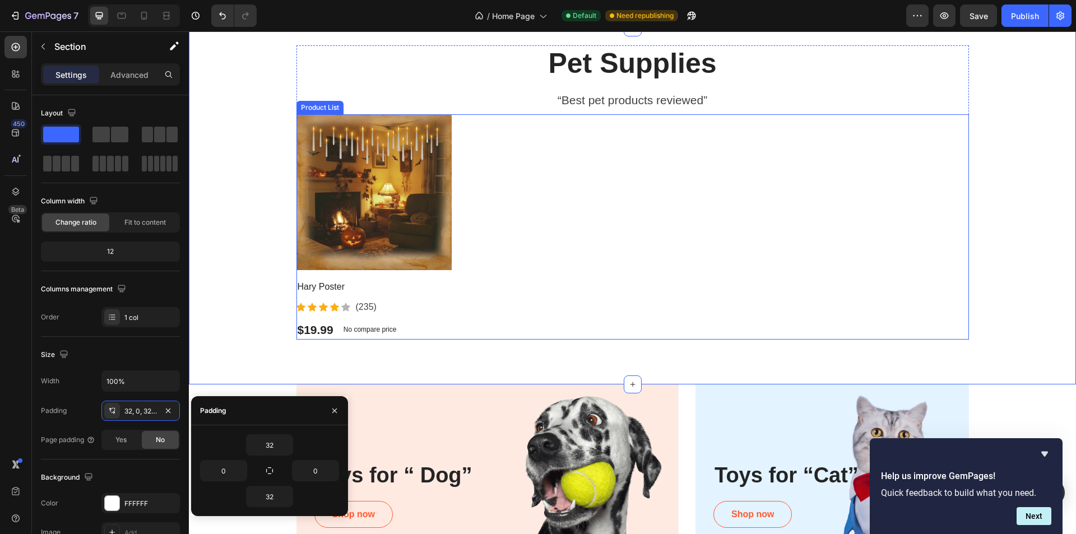
click at [560, 273] on div "Product Images Hary Poster Product Title Icon Icon Icon Icon Icon Icon List Hoz…" at bounding box center [632, 226] width 672 height 225
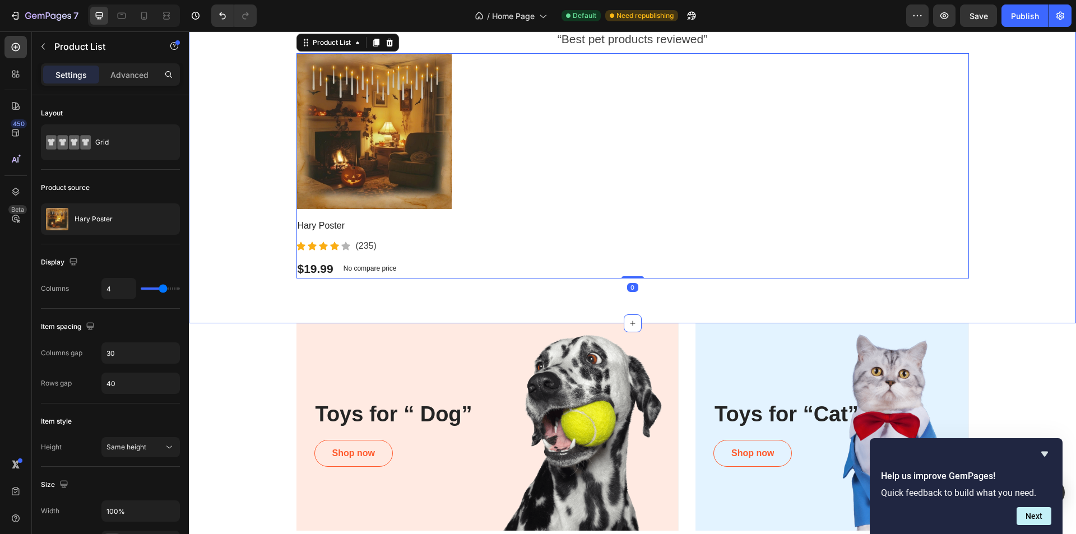
scroll to position [514, 0]
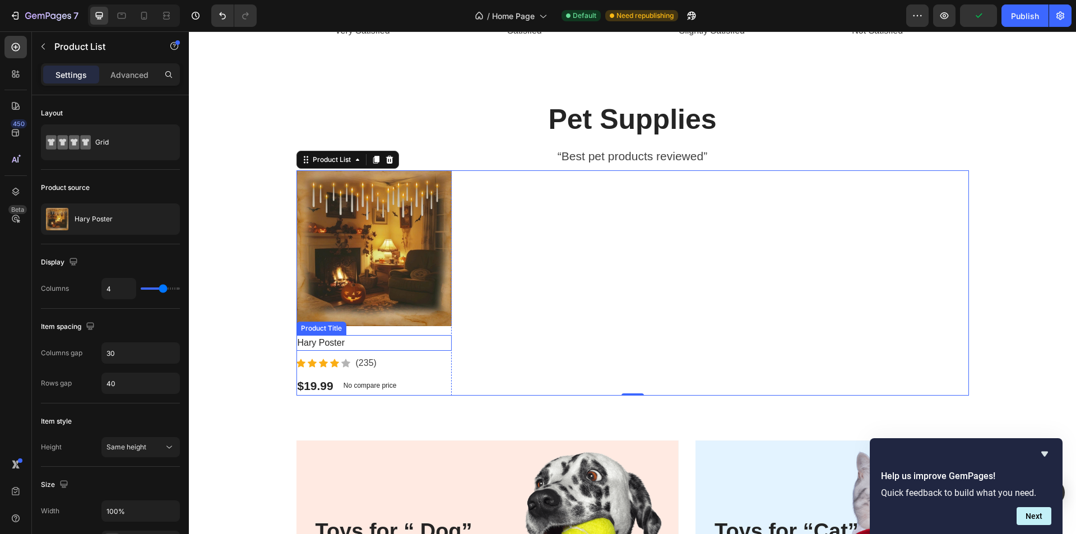
click at [354, 347] on h2 "Hary Poster" at bounding box center [374, 343] width 156 height 16
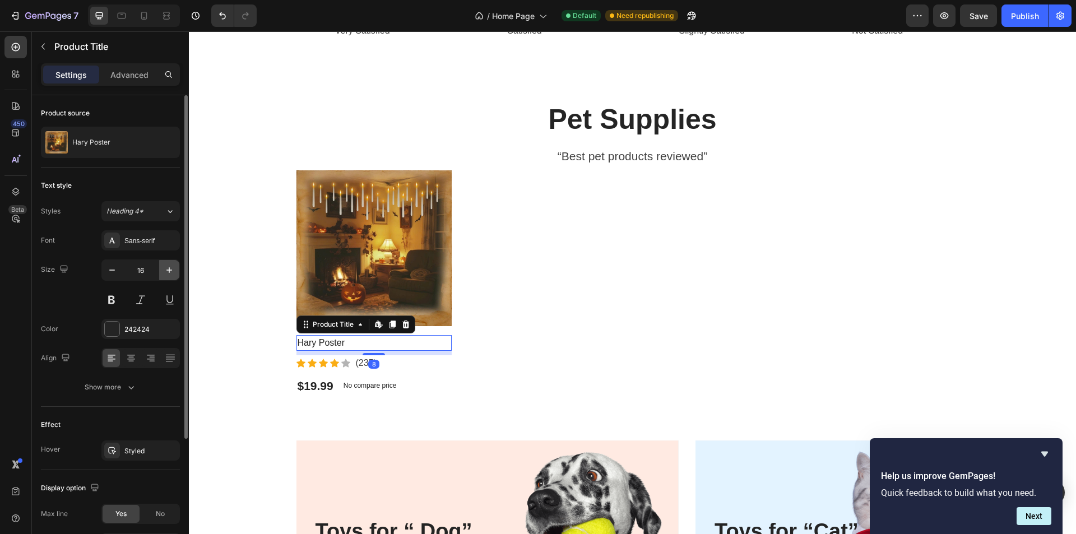
click at [167, 268] on icon "button" at bounding box center [169, 269] width 11 height 11
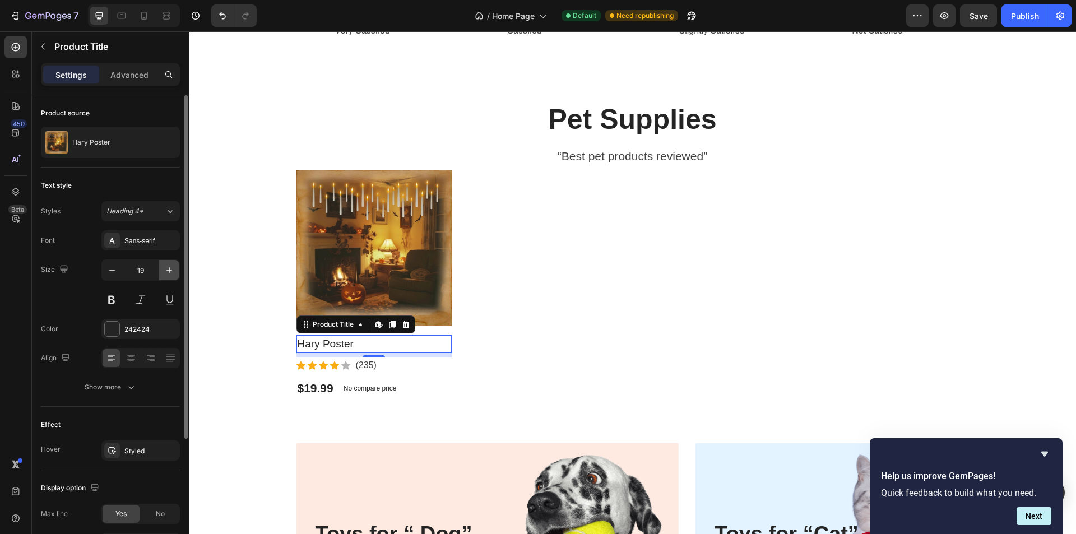
click at [167, 268] on icon "button" at bounding box center [169, 269] width 11 height 11
click at [151, 217] on button "Heading 4*" at bounding box center [140, 211] width 78 height 20
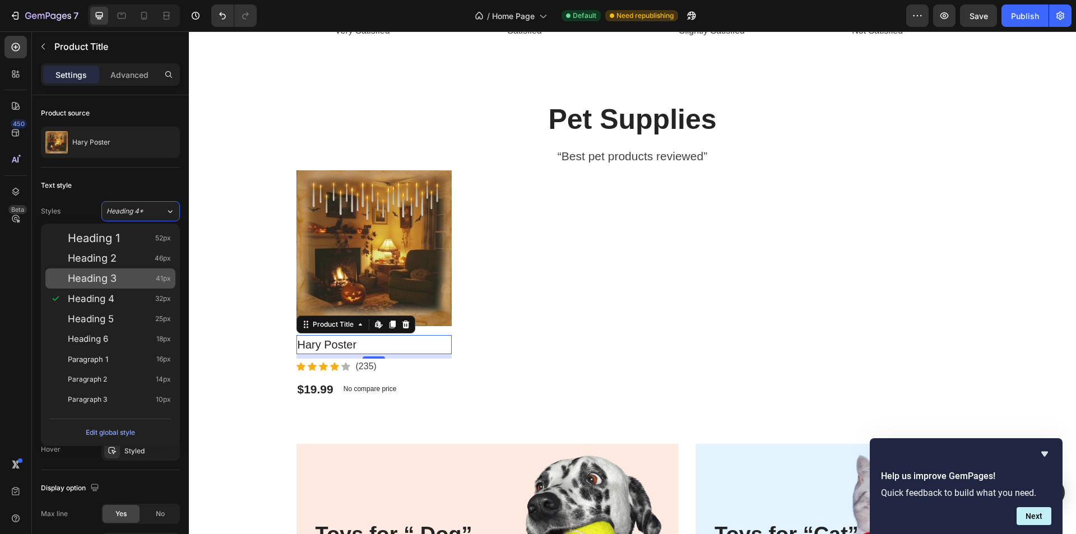
click at [117, 280] on div "Heading 3 41px" at bounding box center [119, 278] width 103 height 11
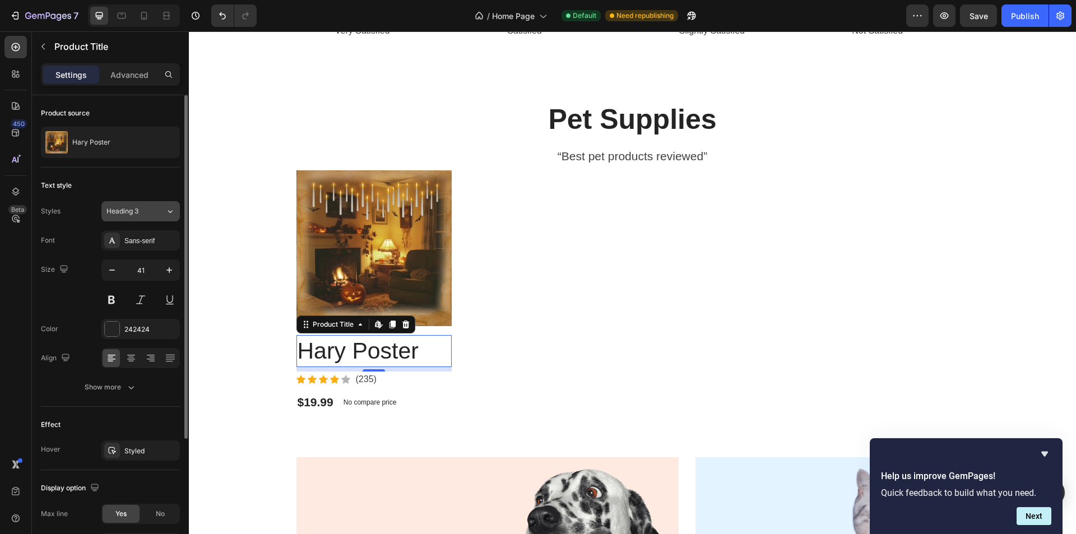
click at [146, 215] on div "Heading 3" at bounding box center [128, 211] width 45 height 10
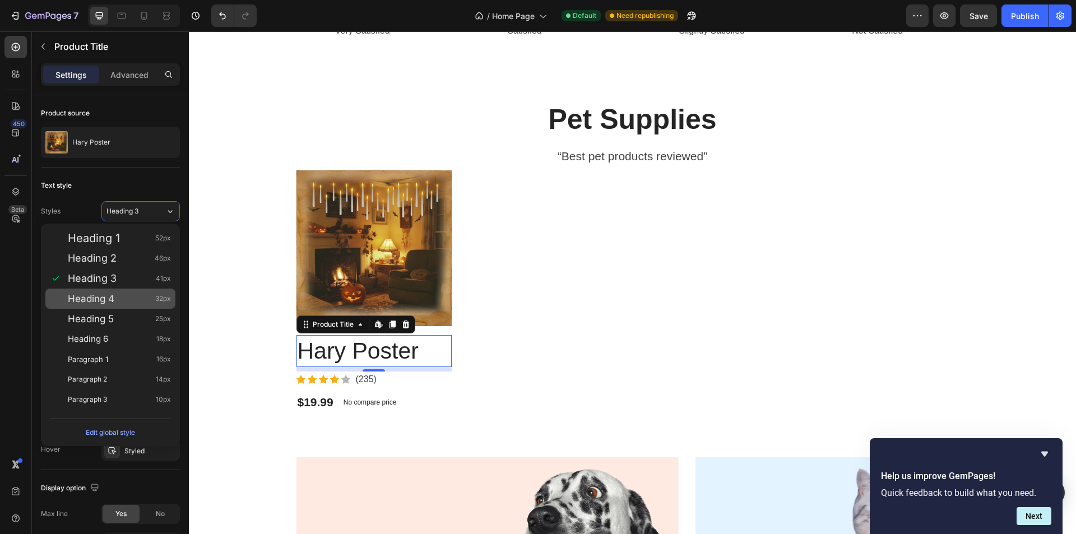
click at [120, 302] on div "Heading 4 32px" at bounding box center [119, 298] width 103 height 11
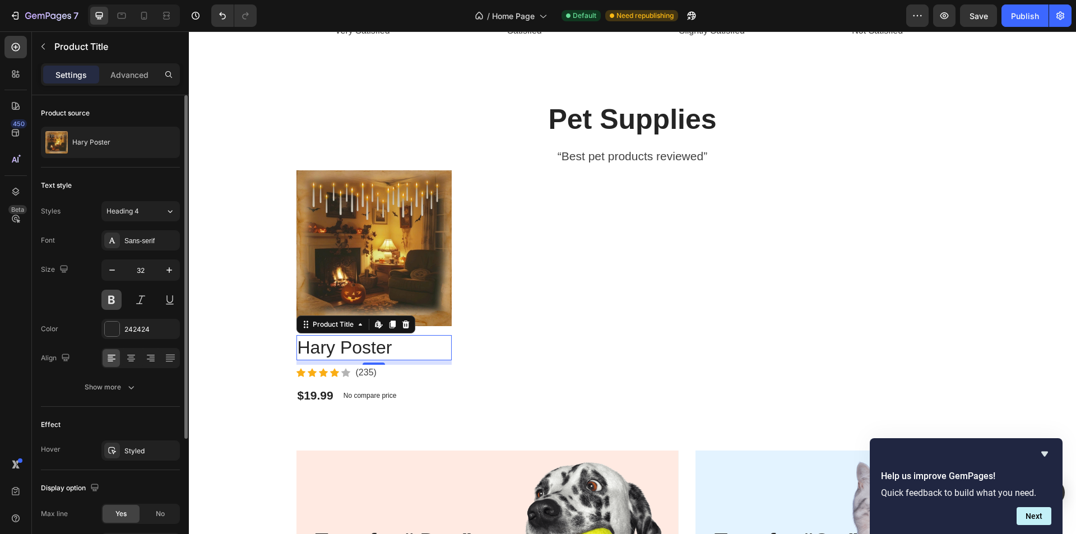
click at [114, 304] on button at bounding box center [111, 300] width 20 height 20
click at [112, 272] on icon "button" at bounding box center [111, 269] width 11 height 11
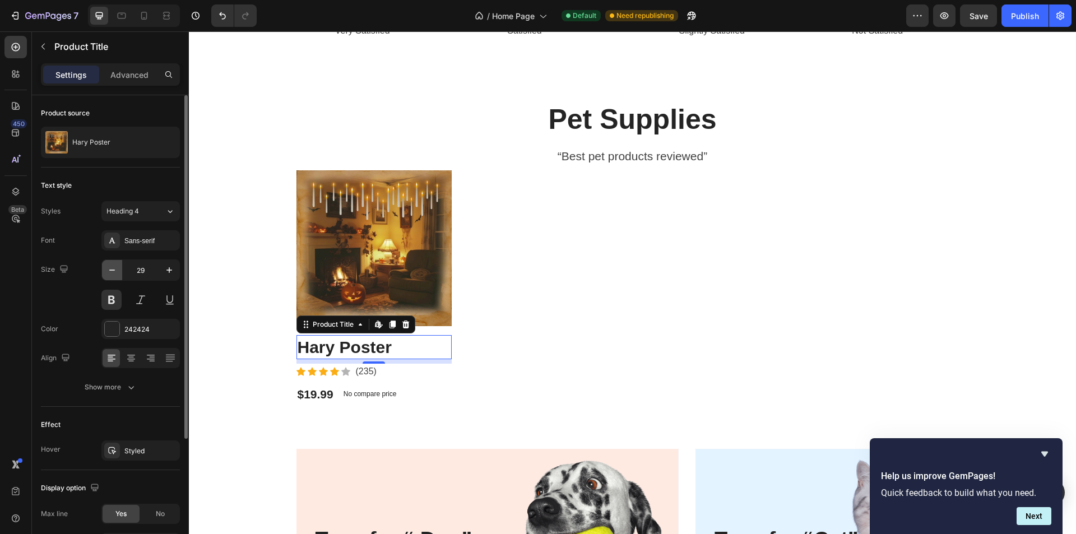
click at [112, 272] on icon "button" at bounding box center [111, 269] width 11 height 11
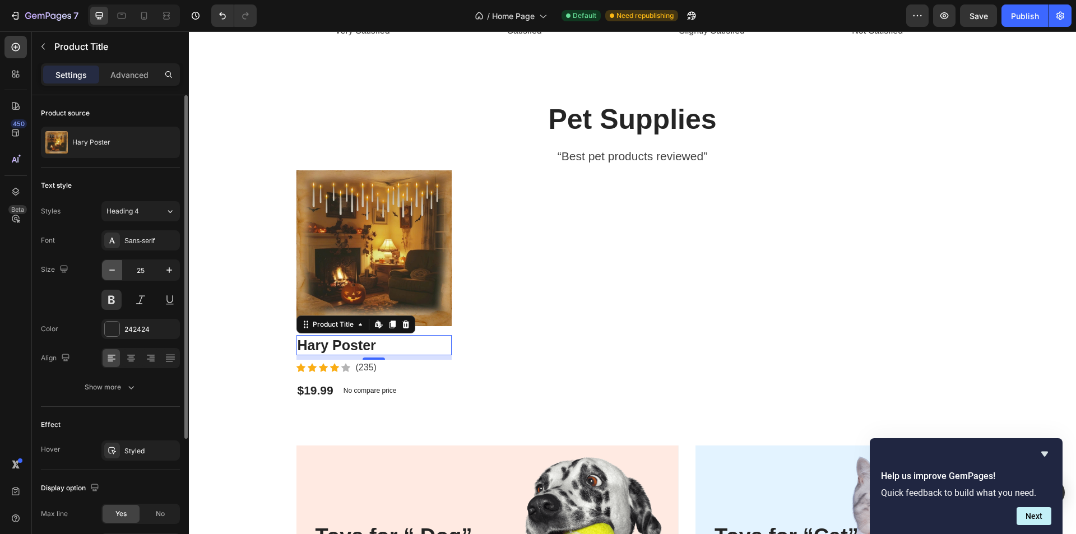
click at [112, 272] on icon "button" at bounding box center [111, 269] width 11 height 11
type input "22"
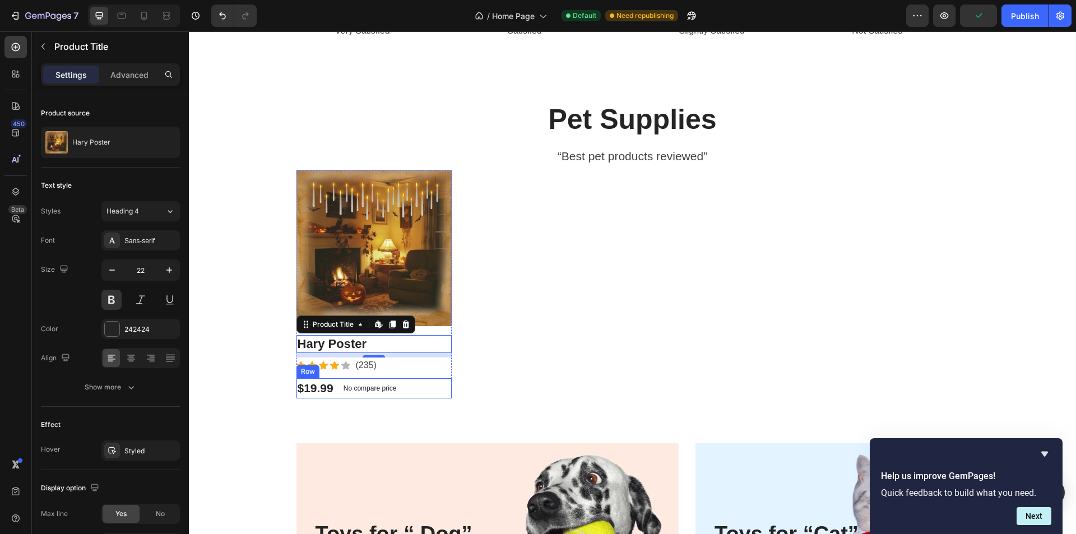
click at [433, 382] on div "$19.99 Product Price Product Price No compare price Compare Price Row" at bounding box center [374, 388] width 156 height 20
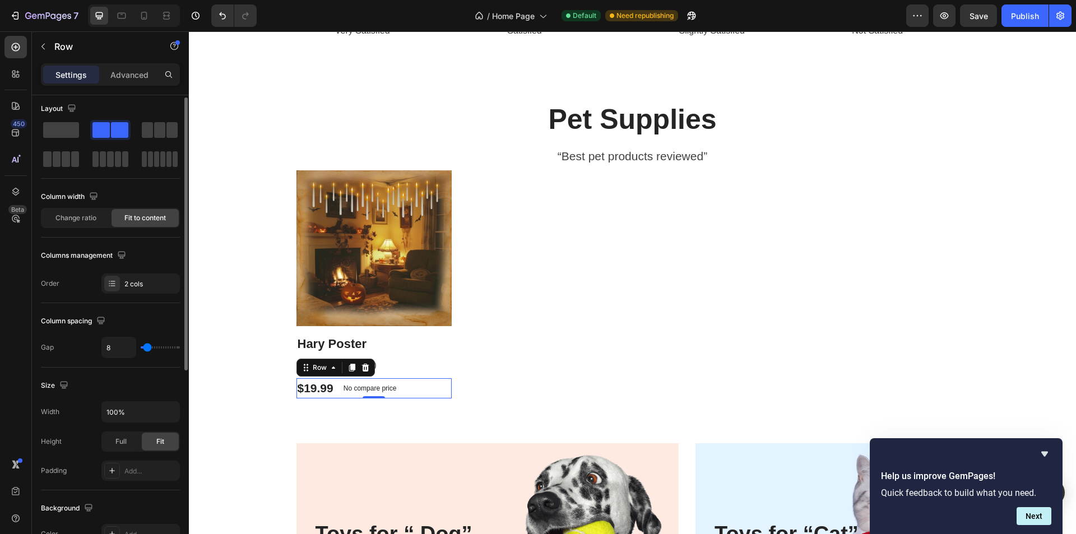
scroll to position [0, 0]
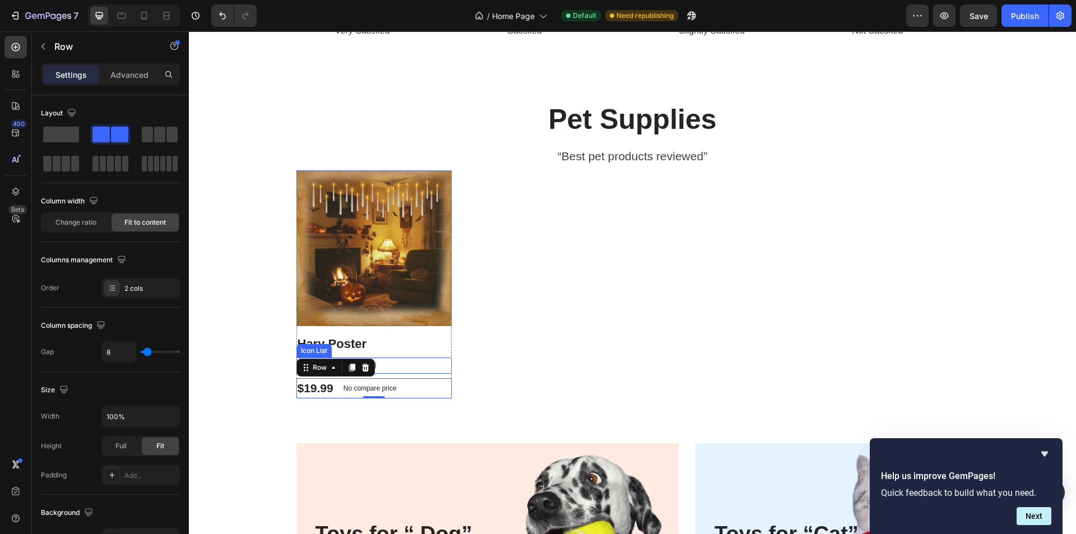
click at [415, 361] on div "Icon Icon Icon Icon Icon Icon List Hoz (235) Text block" at bounding box center [374, 365] width 156 height 16
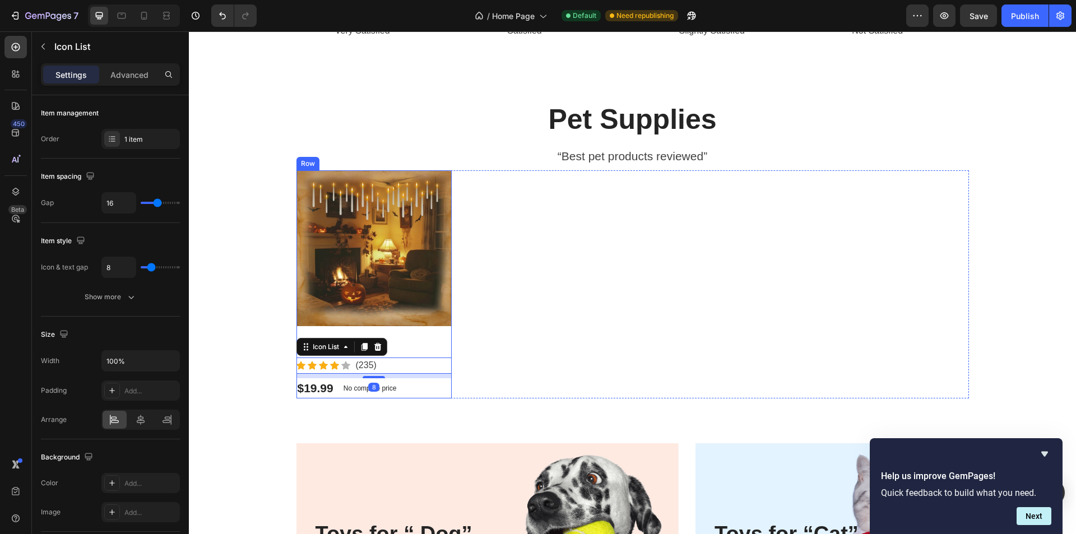
click at [418, 334] on div "Product Images Hary Poster Product Title Icon Icon Icon Icon Icon Icon List Hoz…" at bounding box center [374, 284] width 156 height 228
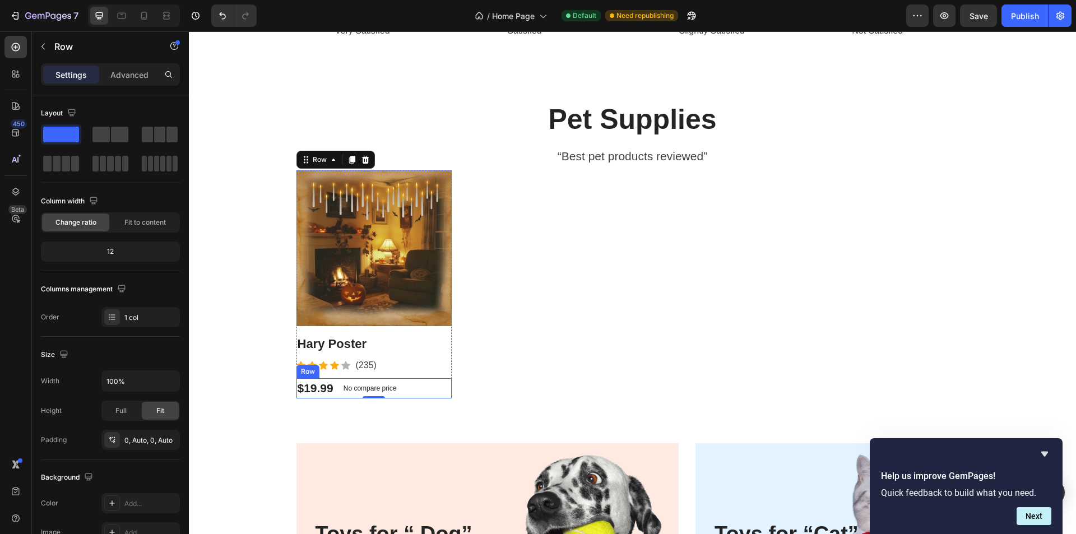
click at [412, 388] on div "$19.99 Product Price Product Price No compare price Compare Price Row" at bounding box center [374, 388] width 156 height 20
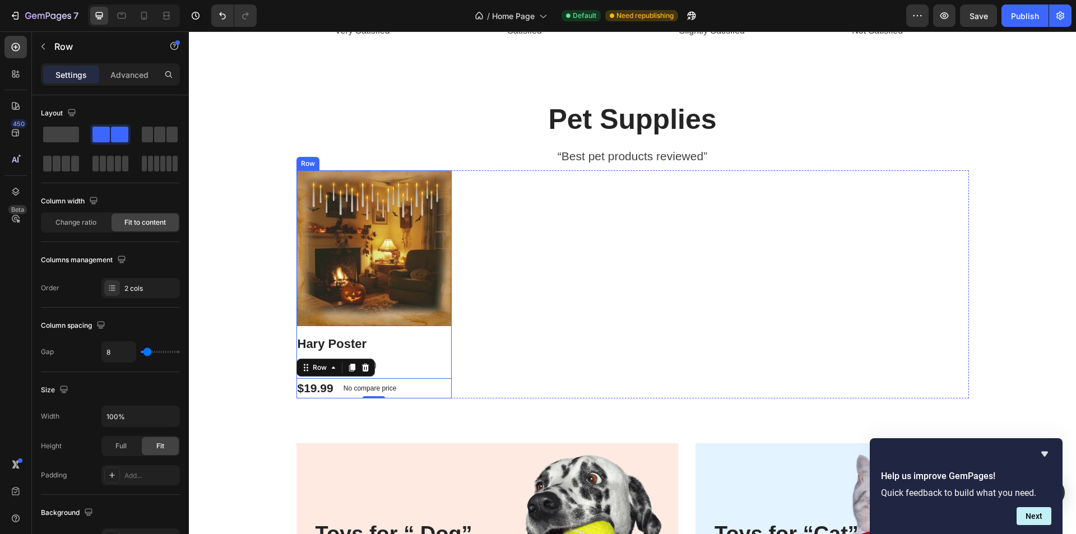
click at [411, 374] on div "Product Images Hary Poster Product Title Icon Icon Icon Icon Icon Icon List Hoz…" at bounding box center [374, 284] width 156 height 228
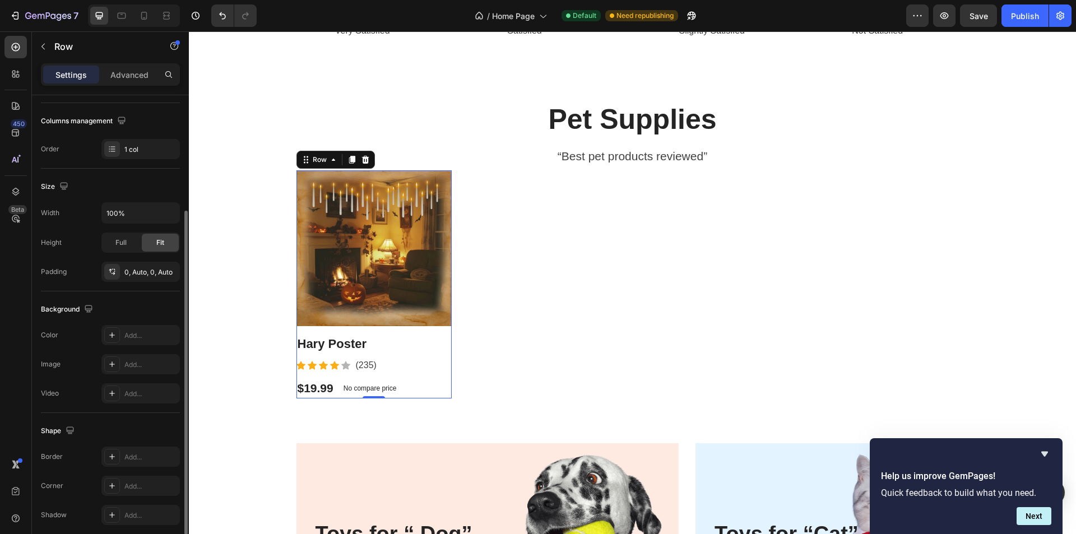
scroll to position [213, 0]
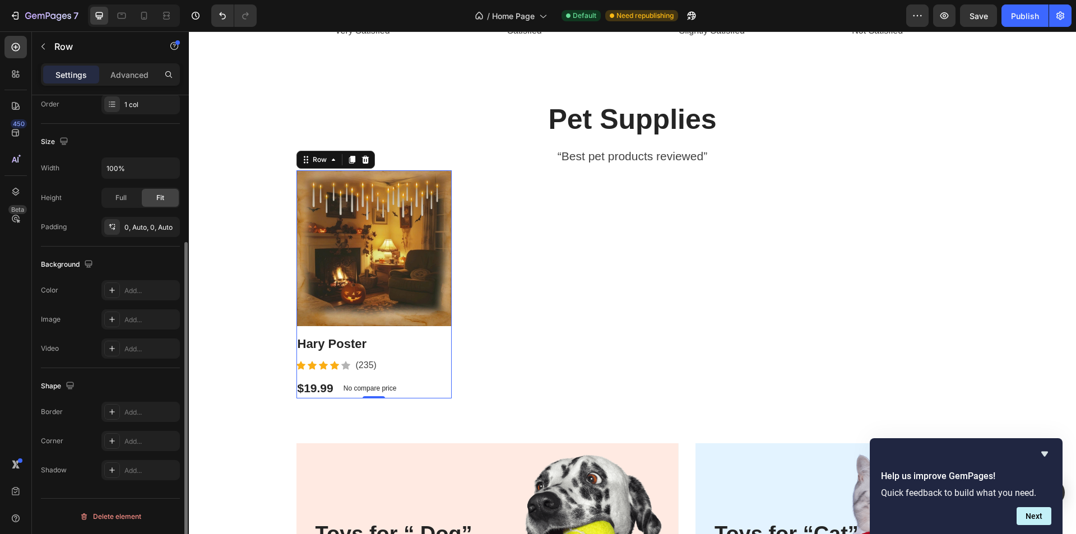
click at [133, 213] on div "Width 100% Height Full Fit Padding 0, Auto, 0, Auto" at bounding box center [110, 197] width 139 height 80
click at [131, 224] on div "0, Auto, 0, Auto" at bounding box center [140, 227] width 32 height 10
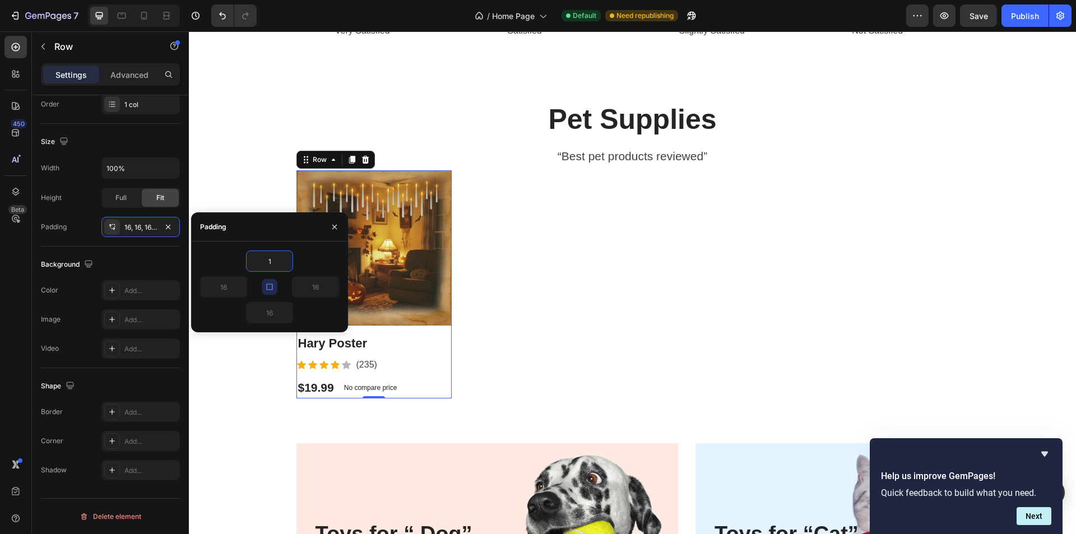
type input "0"
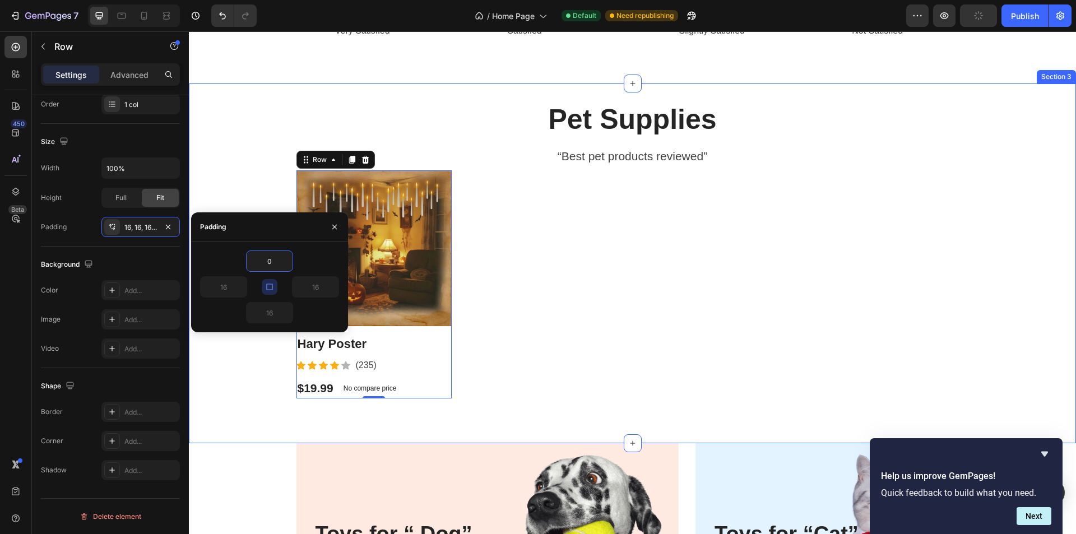
click at [250, 359] on div "Pet Supplies Heading “Best pet products reviewed” Text block Product Images Har…" at bounding box center [632, 263] width 887 height 324
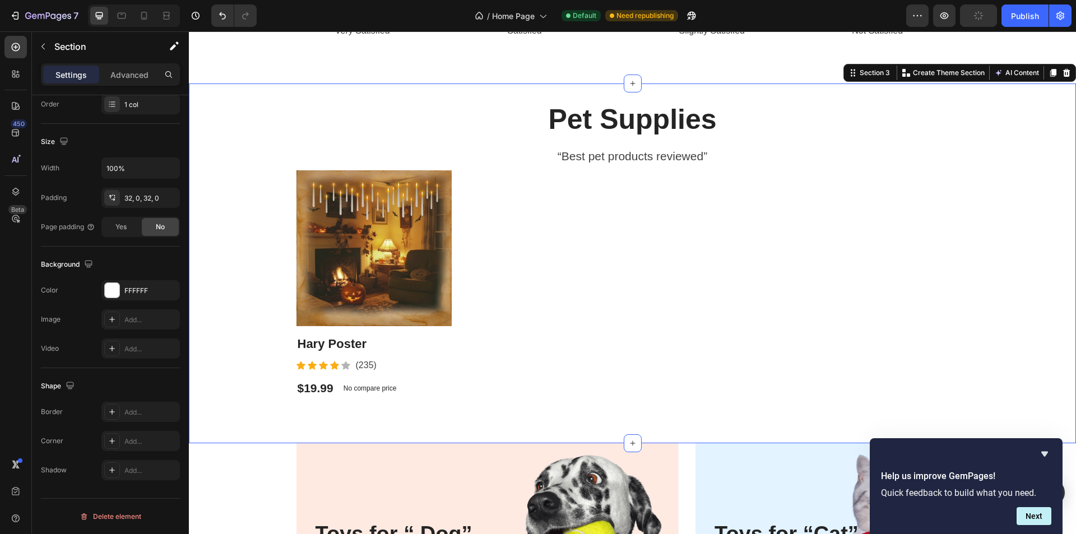
scroll to position [0, 0]
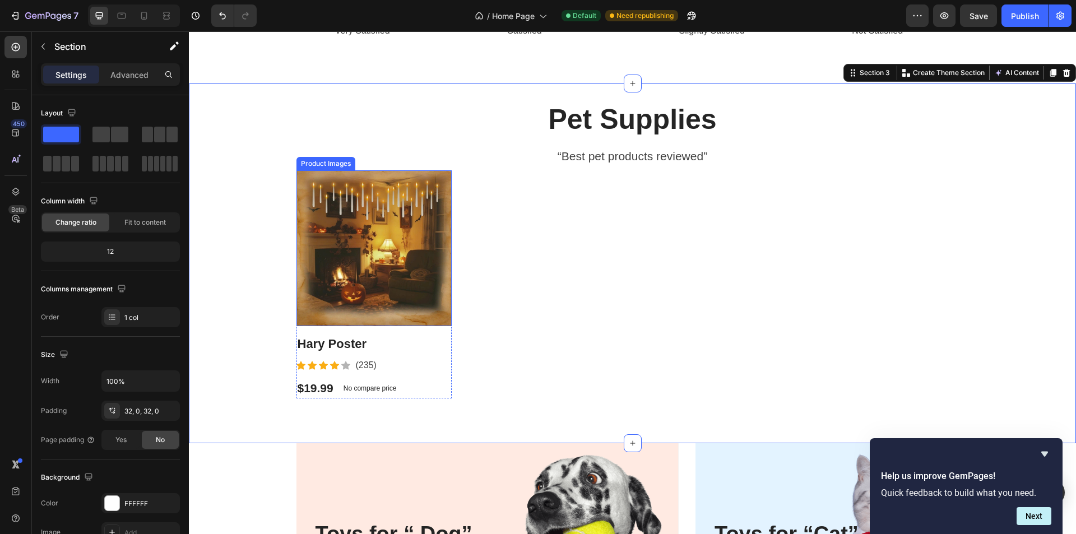
click at [394, 274] on img at bounding box center [374, 248] width 156 height 156
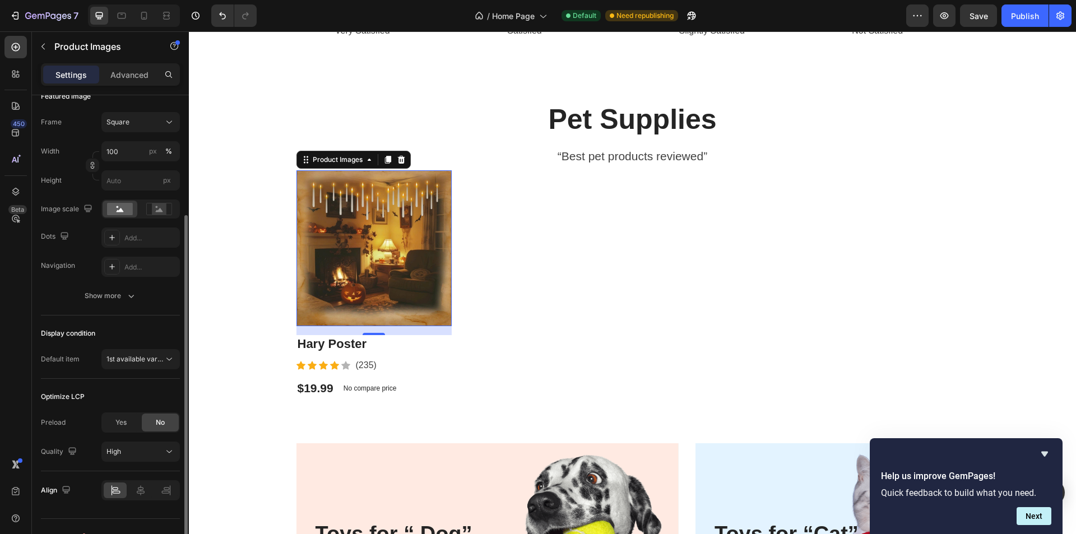
scroll to position [188, 0]
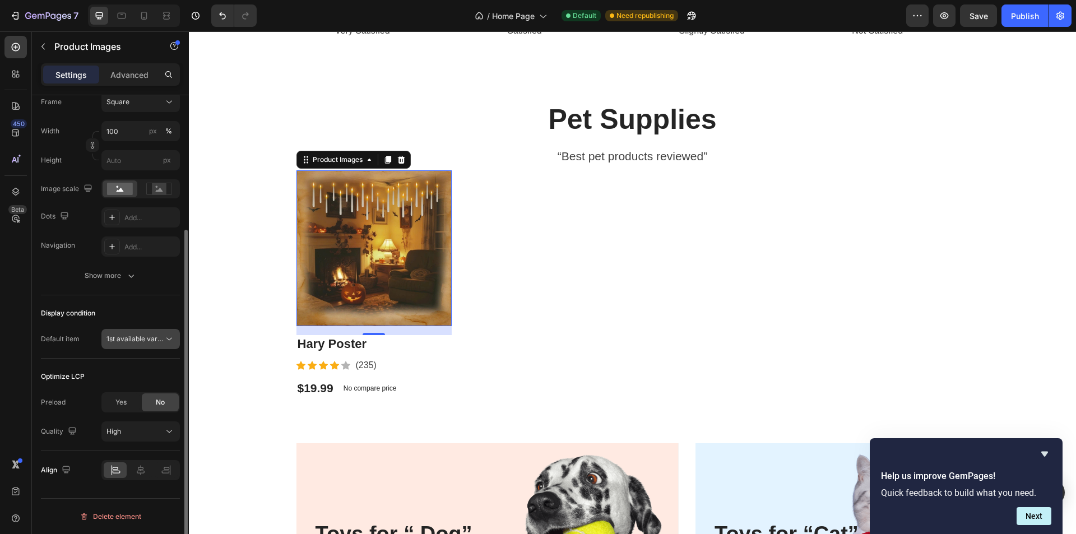
click at [146, 333] on button "1st available variant" at bounding box center [140, 339] width 78 height 20
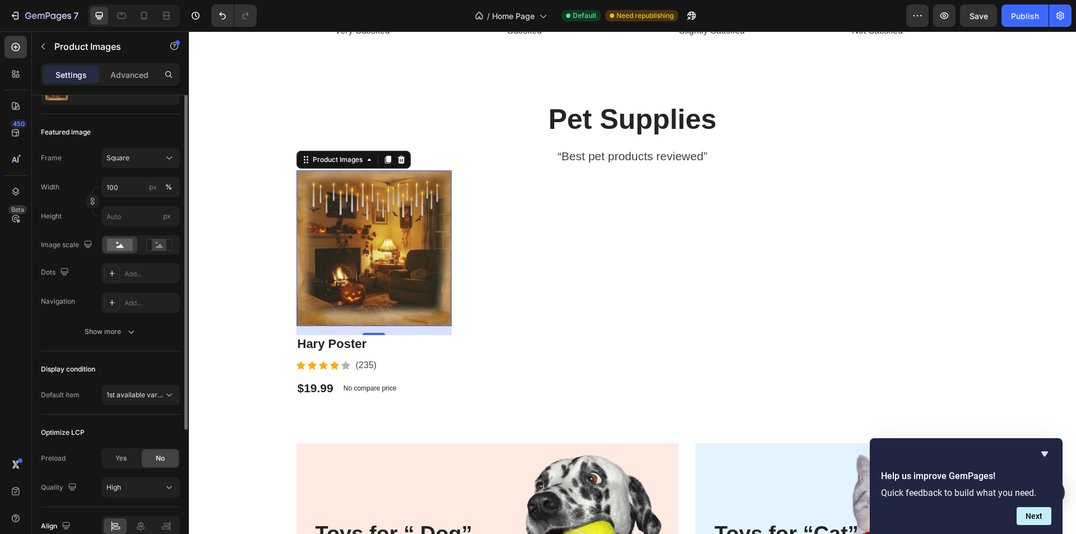
scroll to position [20, 0]
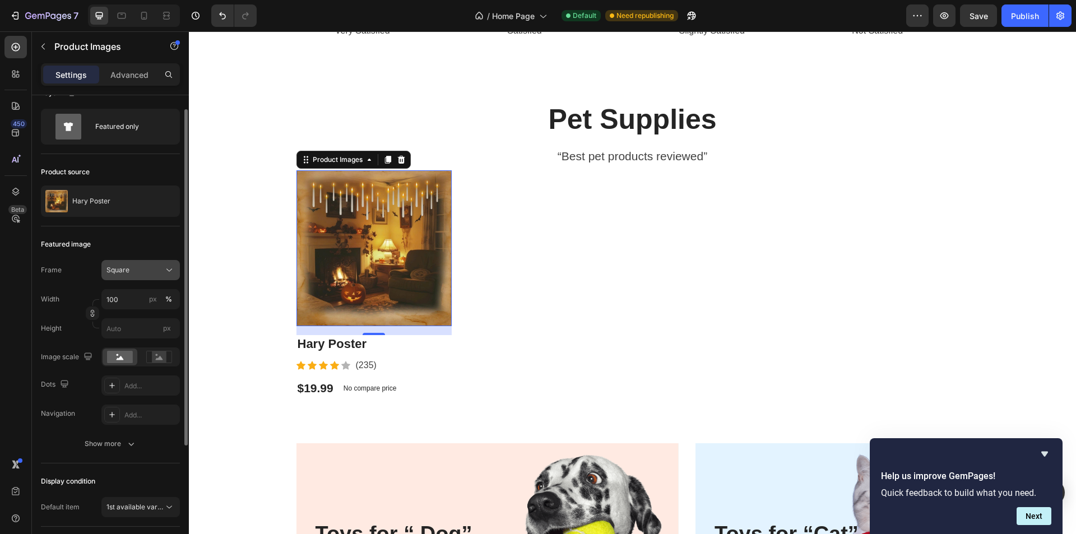
click at [145, 270] on div "Square" at bounding box center [133, 270] width 55 height 10
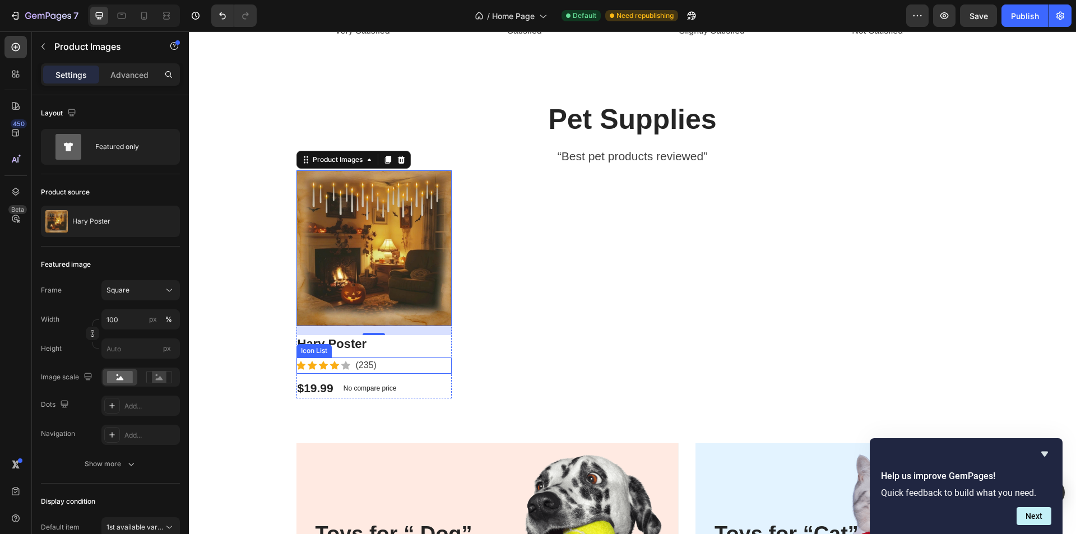
click at [426, 367] on div "Icon Icon Icon Icon Icon Icon List Hoz (235) Text block" at bounding box center [374, 365] width 156 height 16
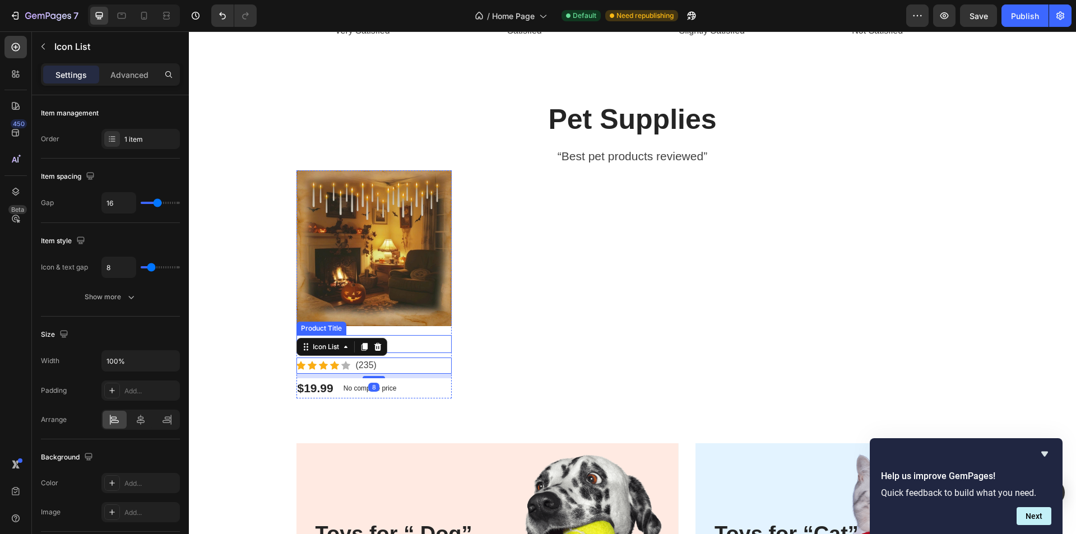
click at [414, 346] on h2 "Hary Poster" at bounding box center [374, 344] width 156 height 18
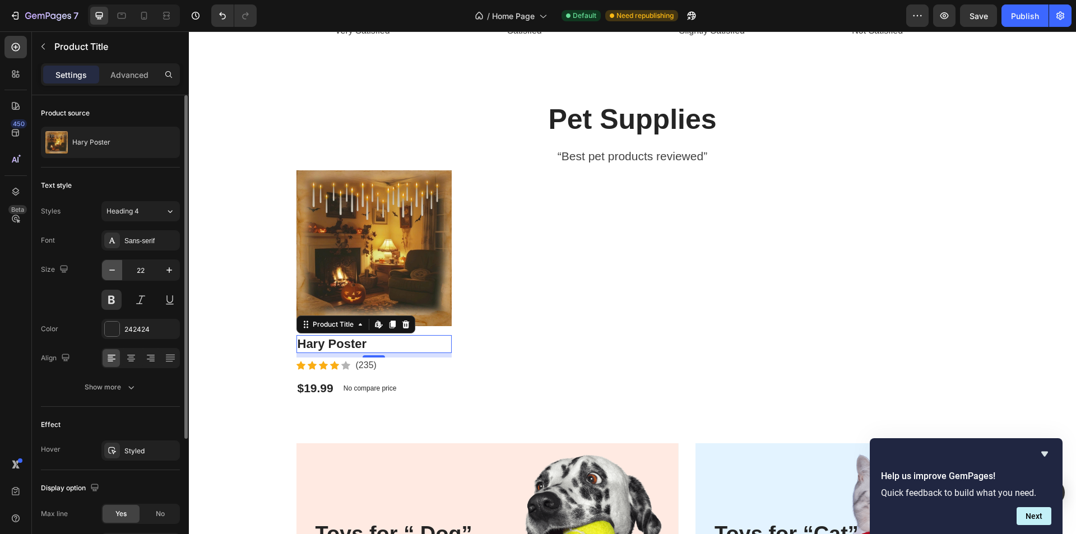
click at [113, 272] on icon "button" at bounding box center [111, 269] width 11 height 11
type input "20"
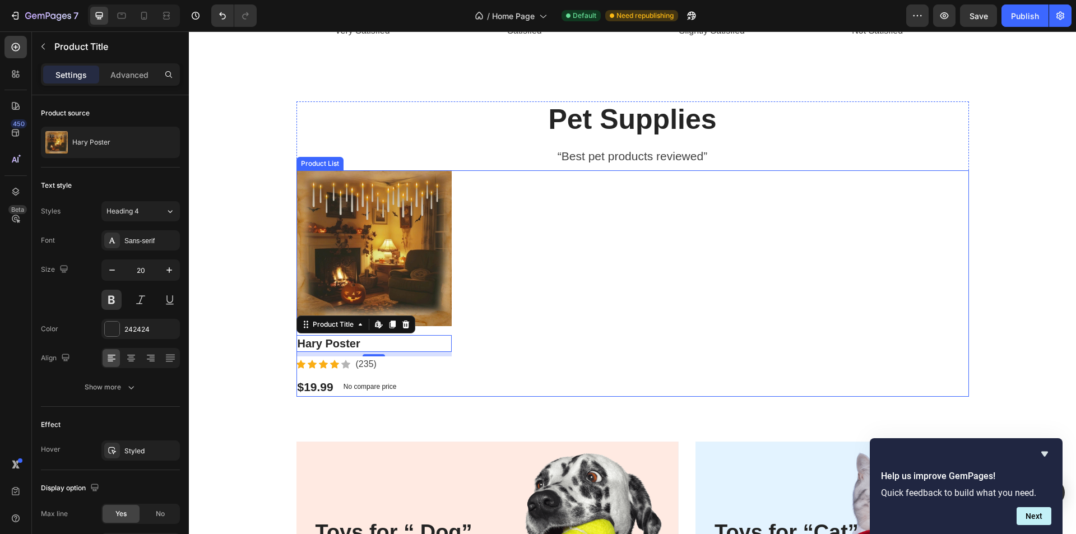
click at [498, 357] on div "Product Images Hary Poster Product Title Edit content in Shopify 8 Icon Icon Ic…" at bounding box center [632, 283] width 672 height 226
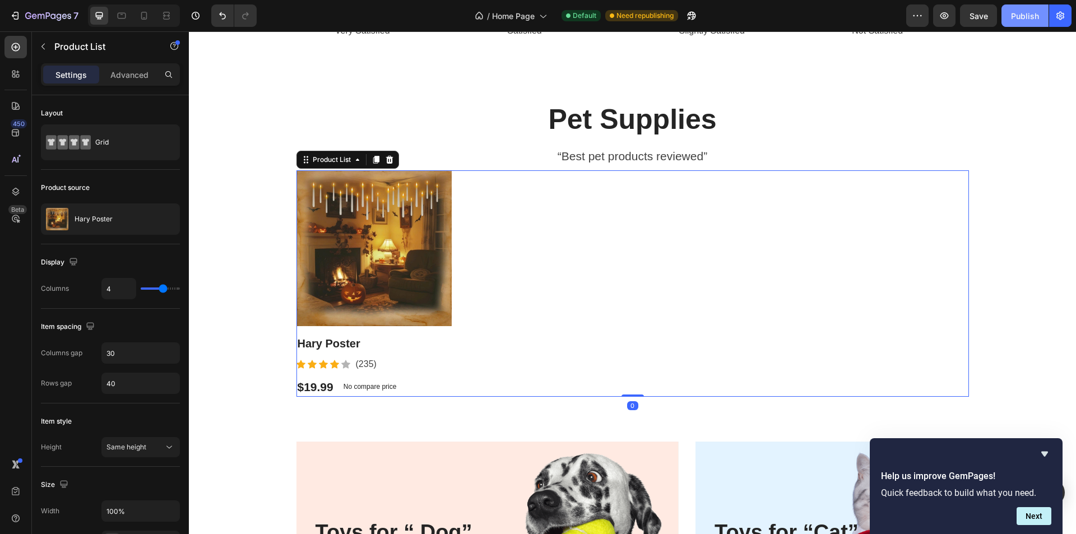
click at [1028, 21] on div "Publish" at bounding box center [1025, 16] width 28 height 12
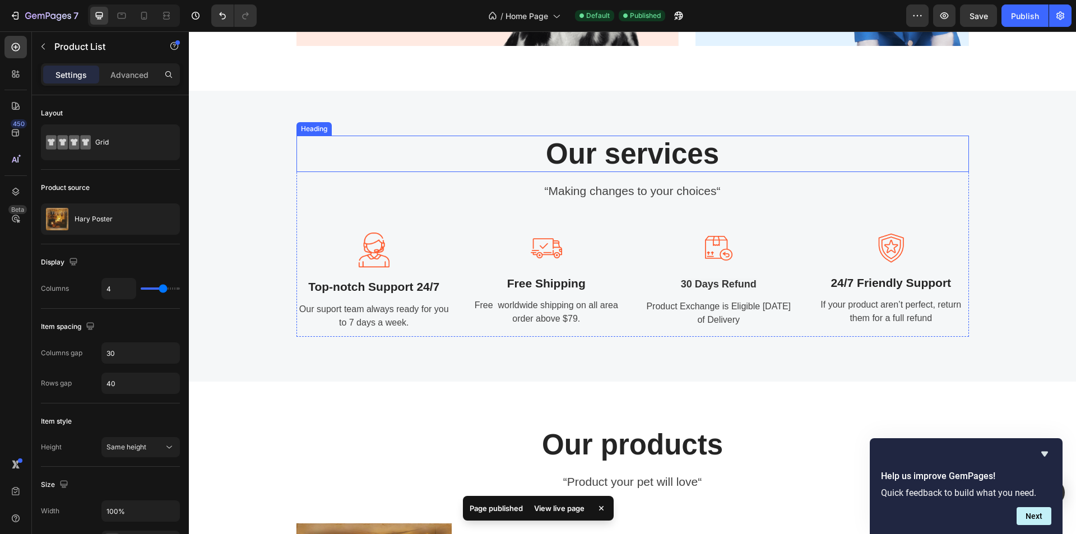
scroll to position [1018, 0]
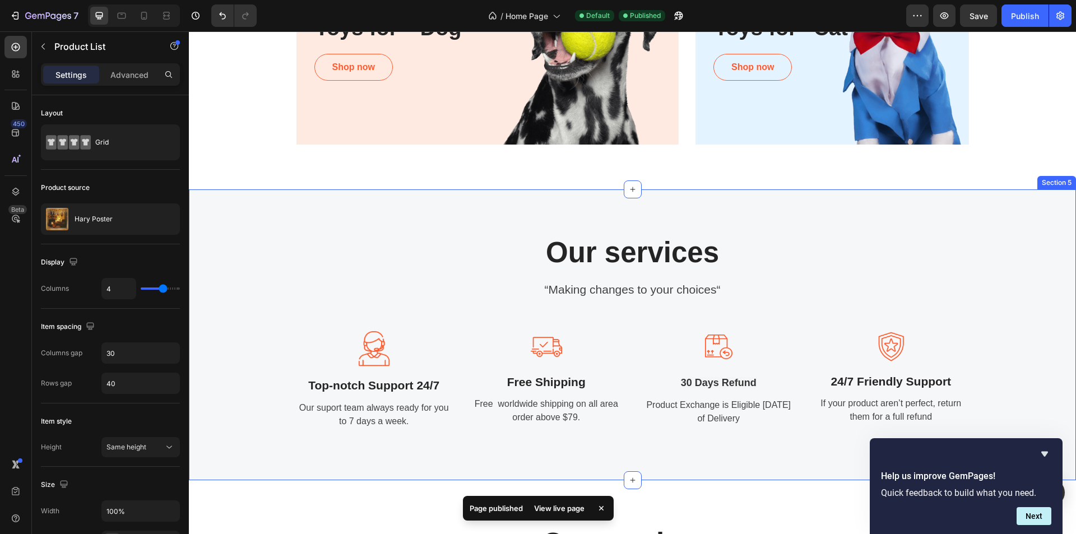
click at [523, 226] on div "Our services Heading “Making changes to your choices“ Text block Image Top-notc…" at bounding box center [632, 334] width 887 height 291
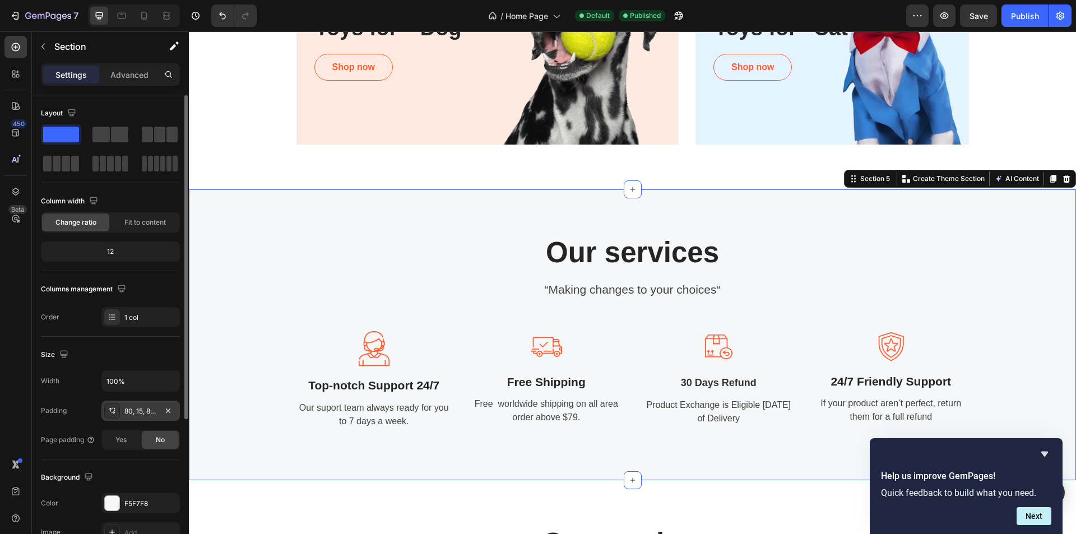
click at [146, 406] on div "80, 15, 80, 15" at bounding box center [140, 411] width 32 height 10
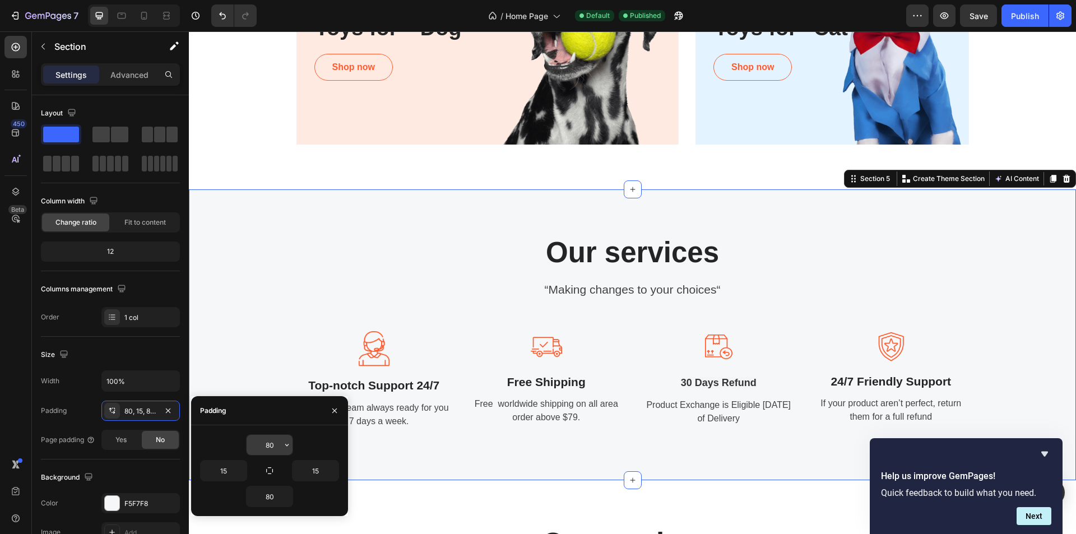
click at [268, 445] on input "80" at bounding box center [270, 445] width 46 height 20
click at [284, 447] on icon "button" at bounding box center [286, 444] width 9 height 9
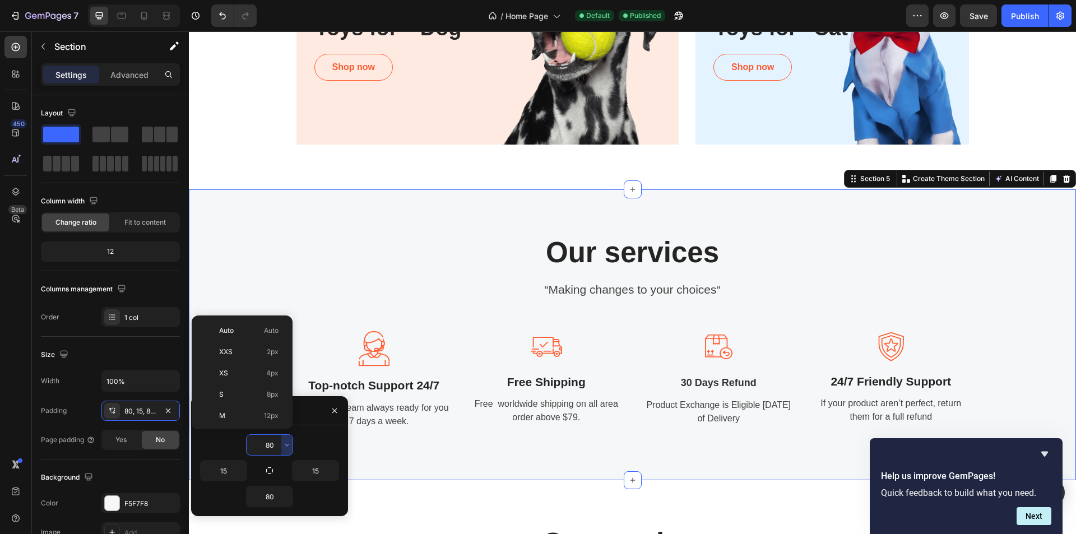
scroll to position [121, 0]
click at [273, 356] on span "32px" at bounding box center [271, 359] width 16 height 10
type input "32"
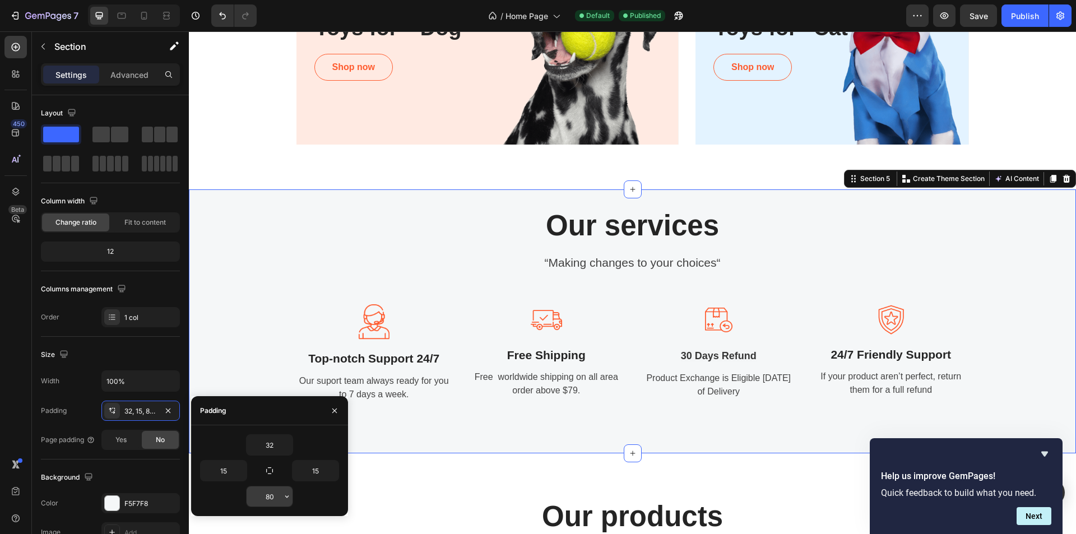
click at [281, 499] on input "80" at bounding box center [270, 496] width 46 height 20
click at [286, 498] on icon "button" at bounding box center [286, 496] width 9 height 9
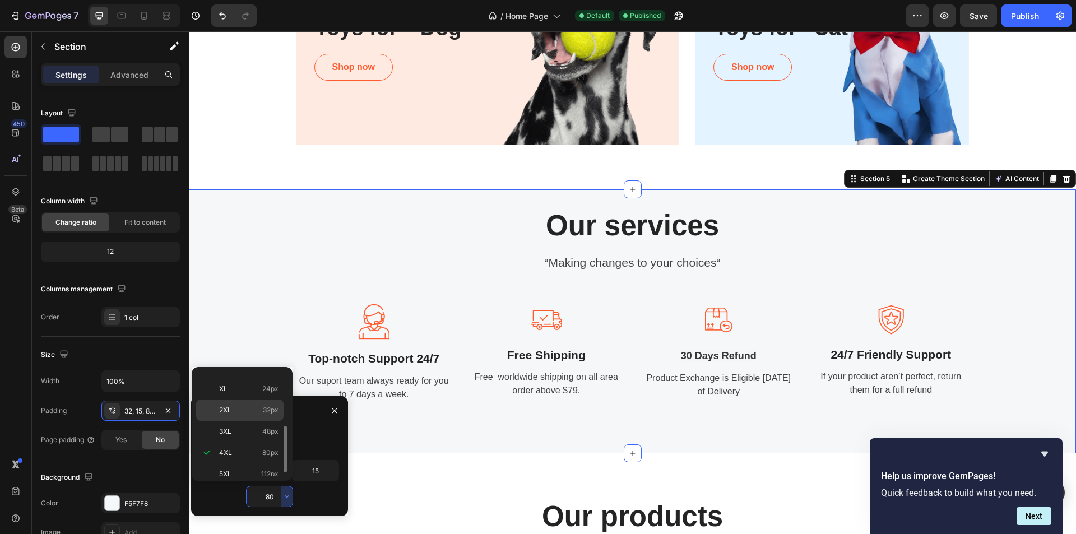
click at [268, 415] on div "2XL 32px" at bounding box center [239, 409] width 87 height 21
type input "32"
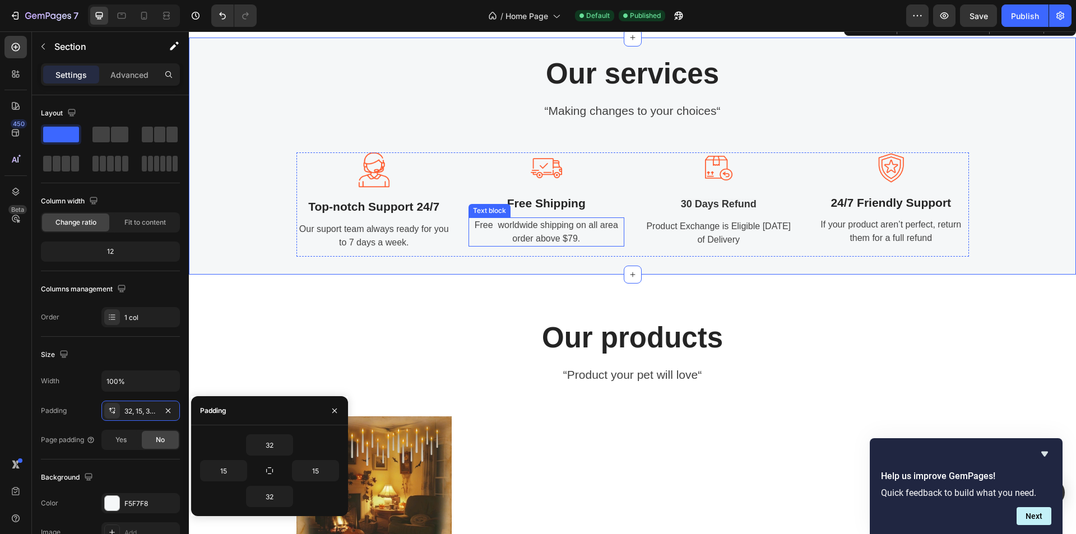
scroll to position [1186, 0]
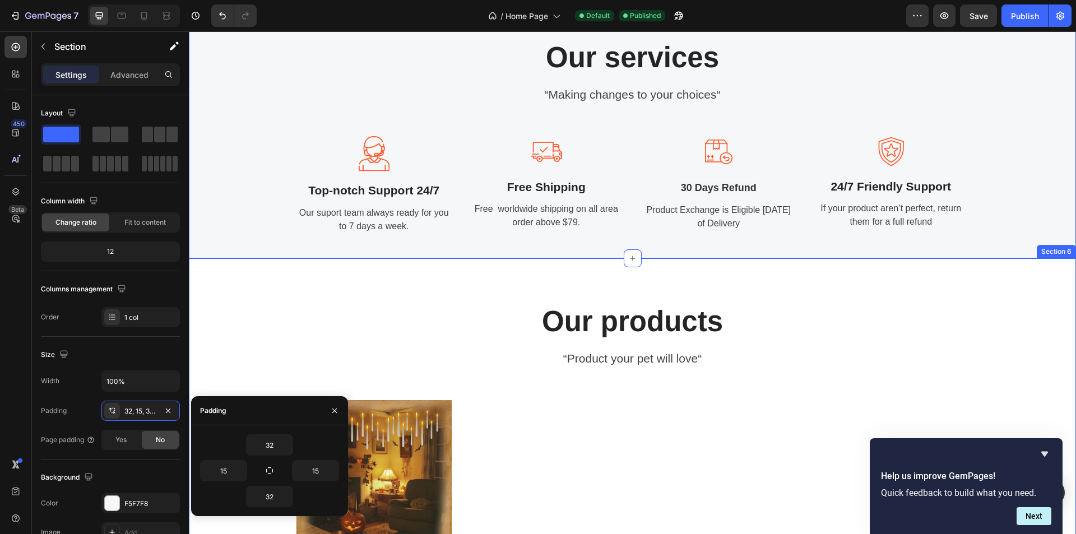
click at [650, 279] on div "Our products Heading “Product your pet will love“ Text block Product Images Har…" at bounding box center [632, 464] width 887 height 412
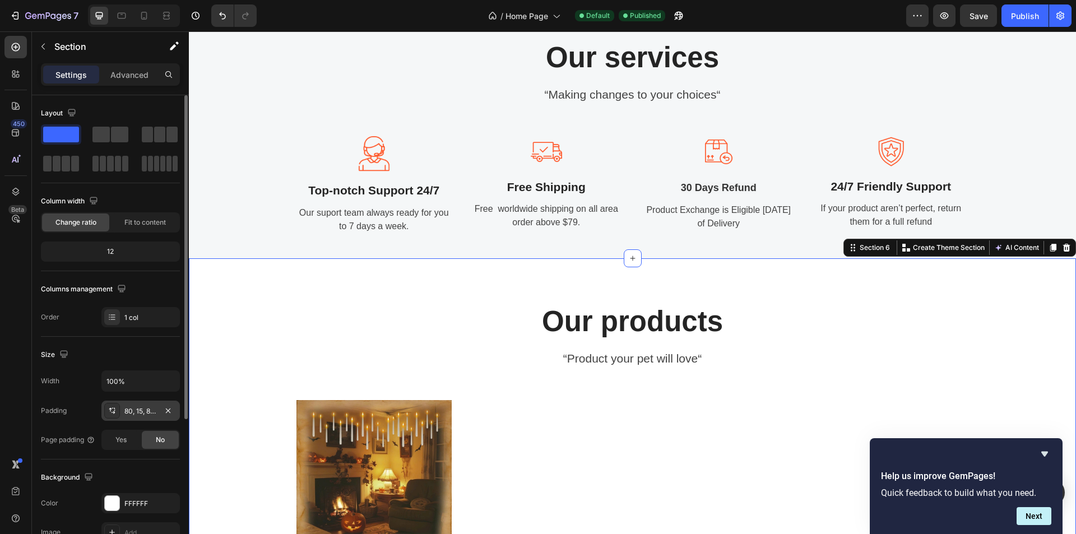
click at [146, 410] on div "80, 15, 80, 15" at bounding box center [140, 411] width 32 height 10
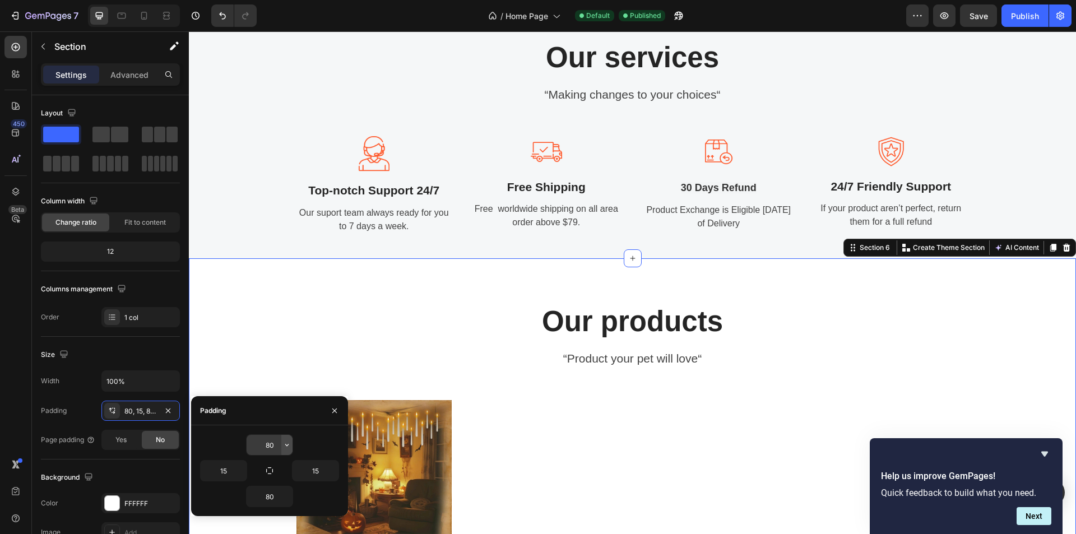
click at [283, 447] on icon "button" at bounding box center [286, 444] width 9 height 9
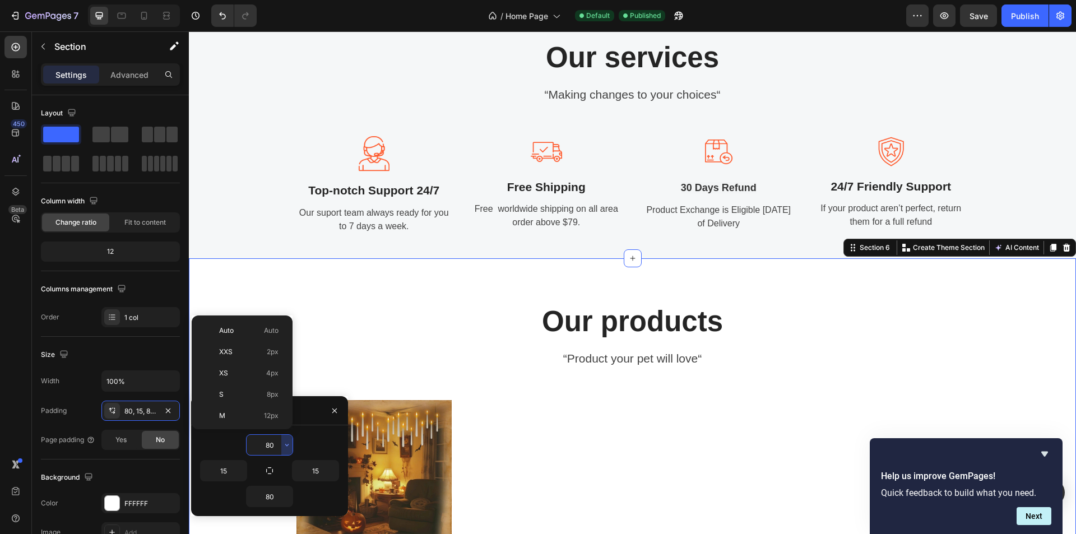
scroll to position [121, 0]
click at [269, 363] on span "32px" at bounding box center [271, 359] width 16 height 10
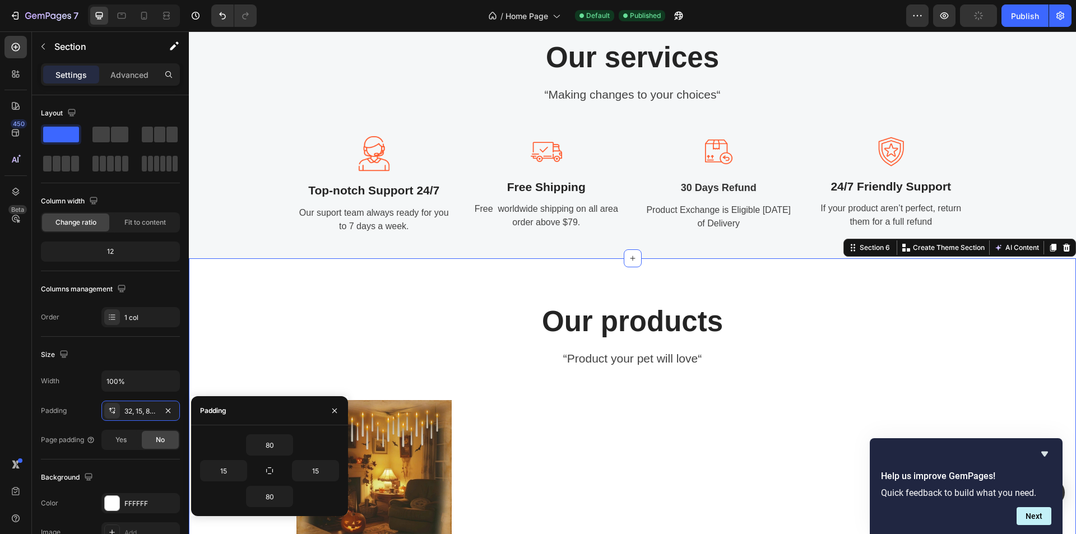
type input "32"
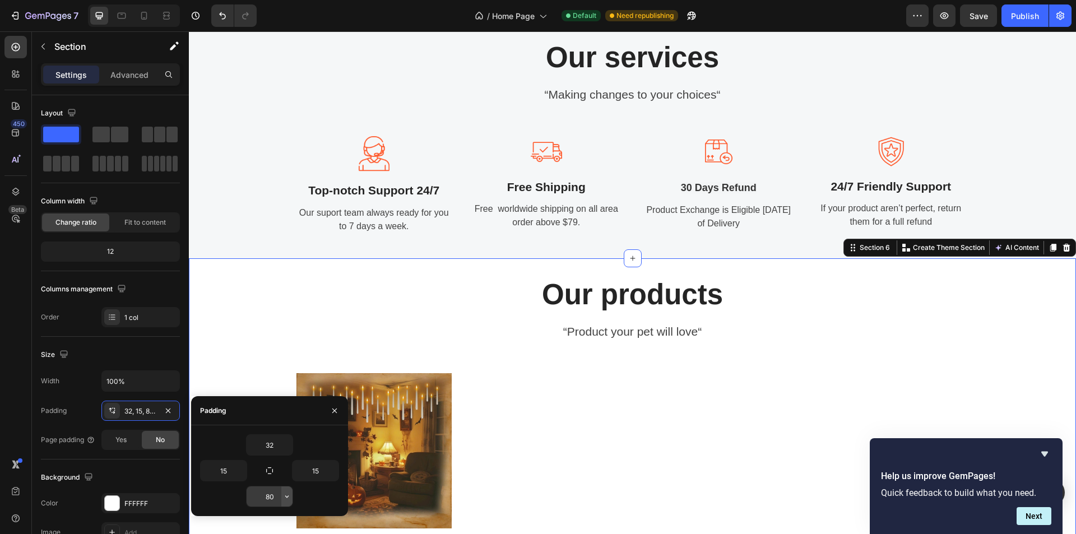
click at [286, 502] on button "button" at bounding box center [286, 496] width 11 height 20
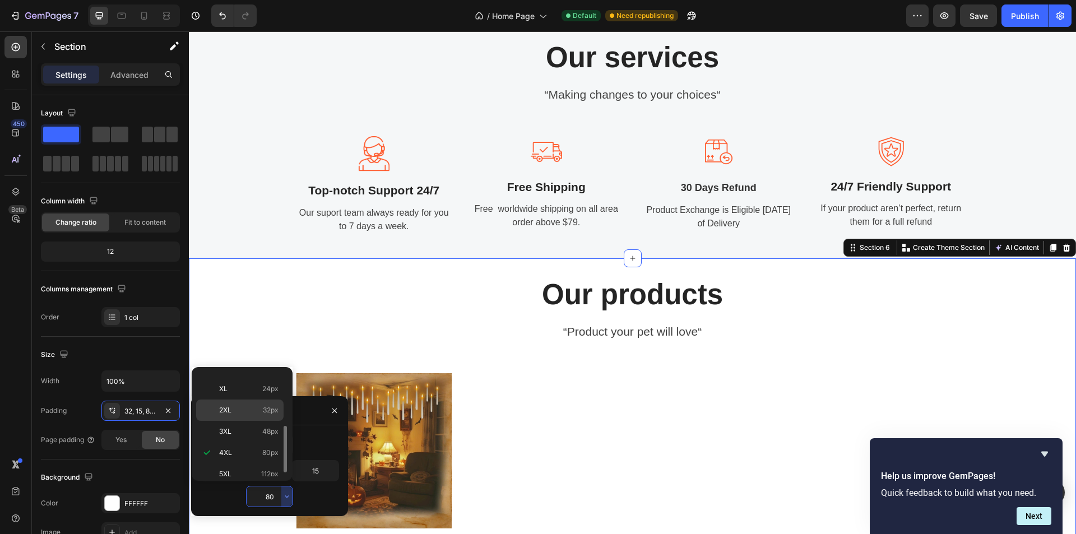
click at [278, 410] on span "32px" at bounding box center [271, 410] width 16 height 10
type input "32"
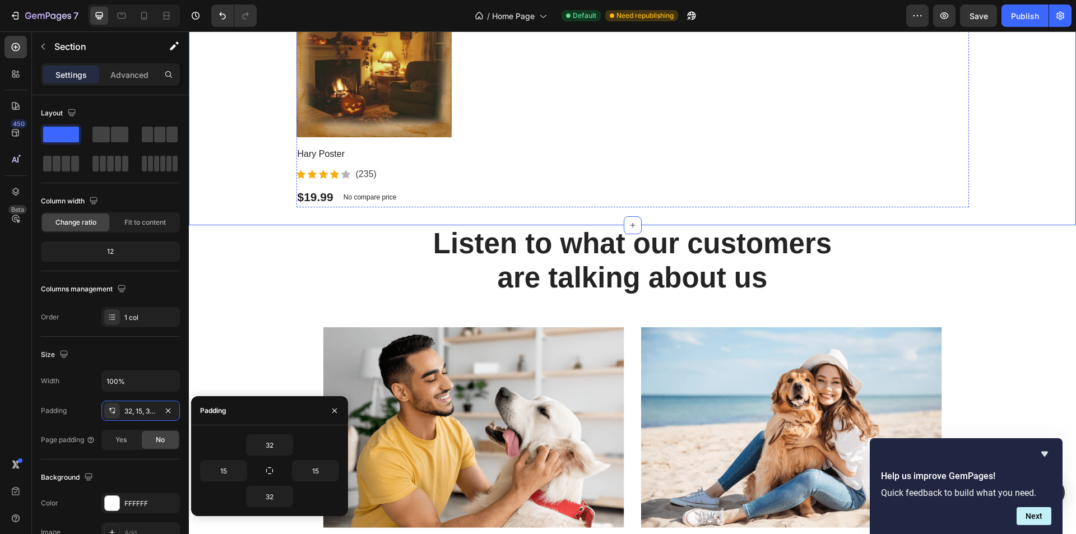
scroll to position [1578, 0]
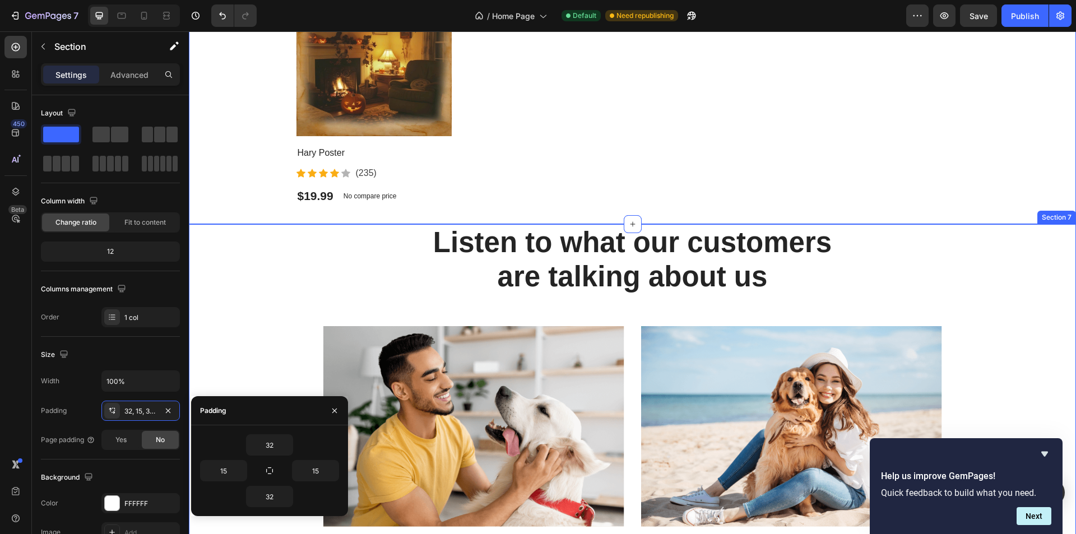
click at [262, 253] on div "Listen to what our customers are talking about us Heading Image Image James Gou…" at bounding box center [632, 427] width 870 height 406
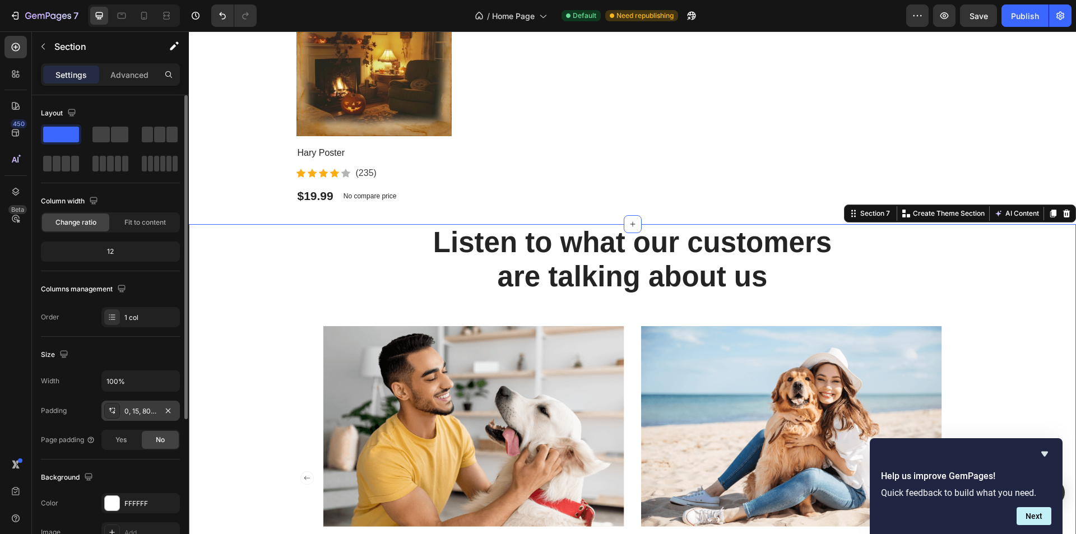
click at [154, 415] on div "0, 15, 80, 15" at bounding box center [140, 411] width 32 height 10
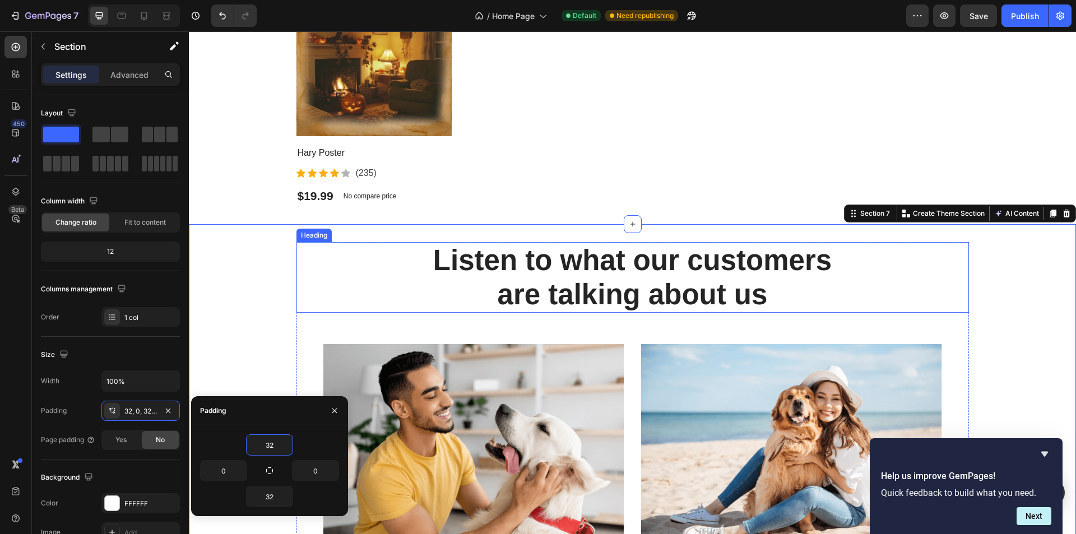
click at [341, 279] on p "Listen to what our customers are talking about us" at bounding box center [633, 277] width 670 height 68
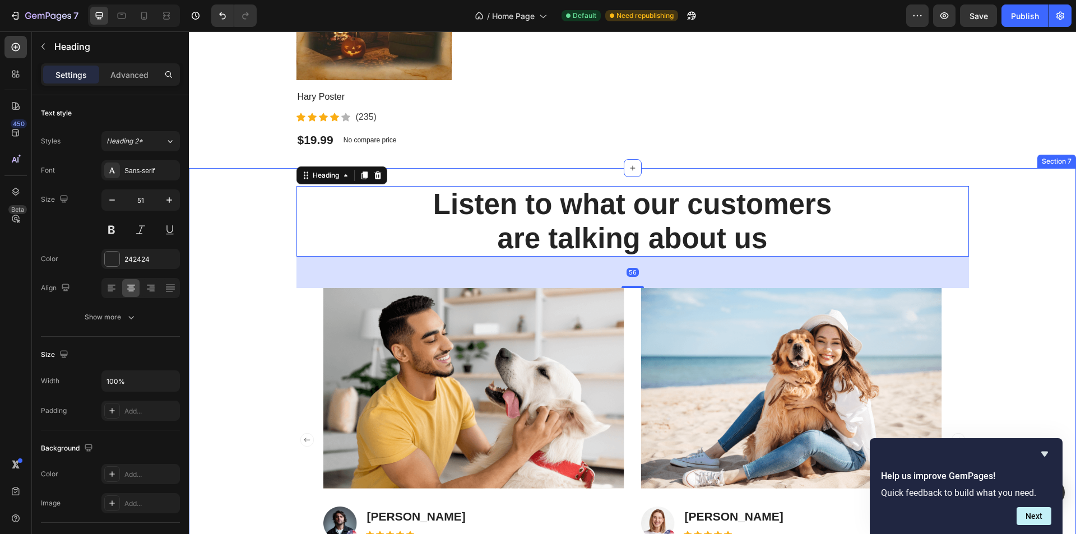
click at [243, 286] on div "Listen to what our customers are talking about us Heading 56 Image Image James …" at bounding box center [632, 389] width 887 height 406
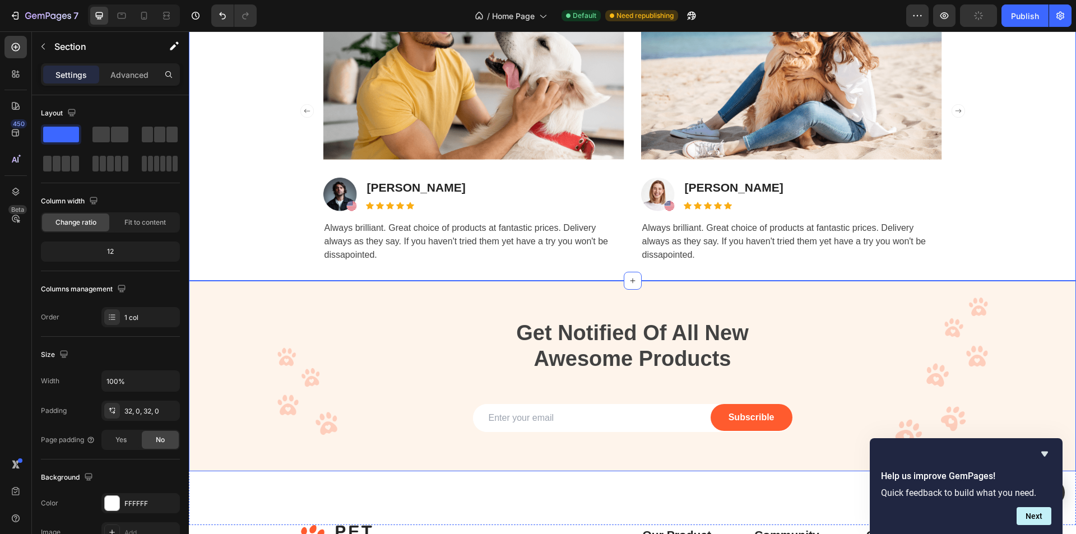
scroll to position [2027, 0]
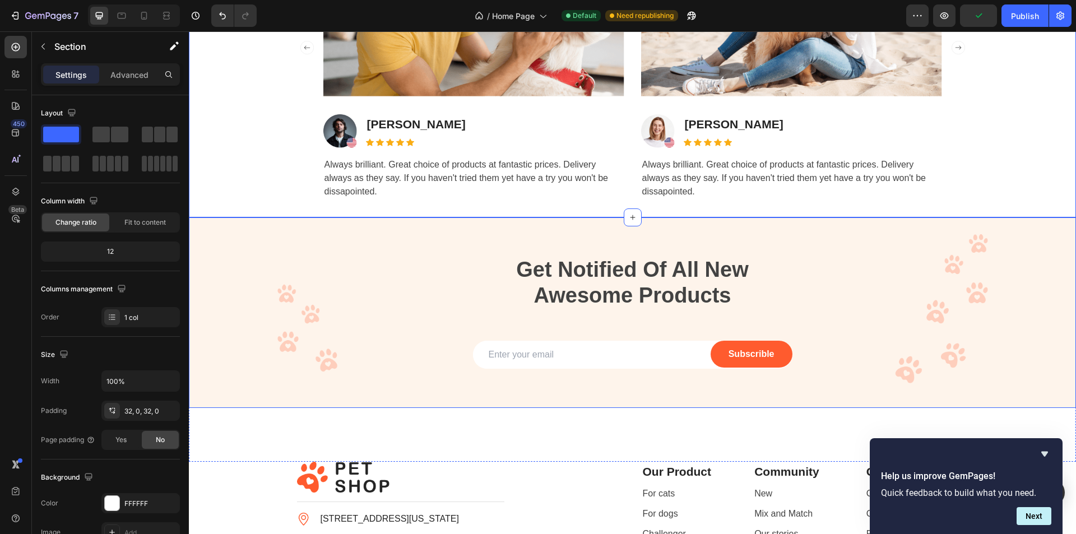
click at [350, 236] on div "Overlay" at bounding box center [632, 312] width 887 height 190
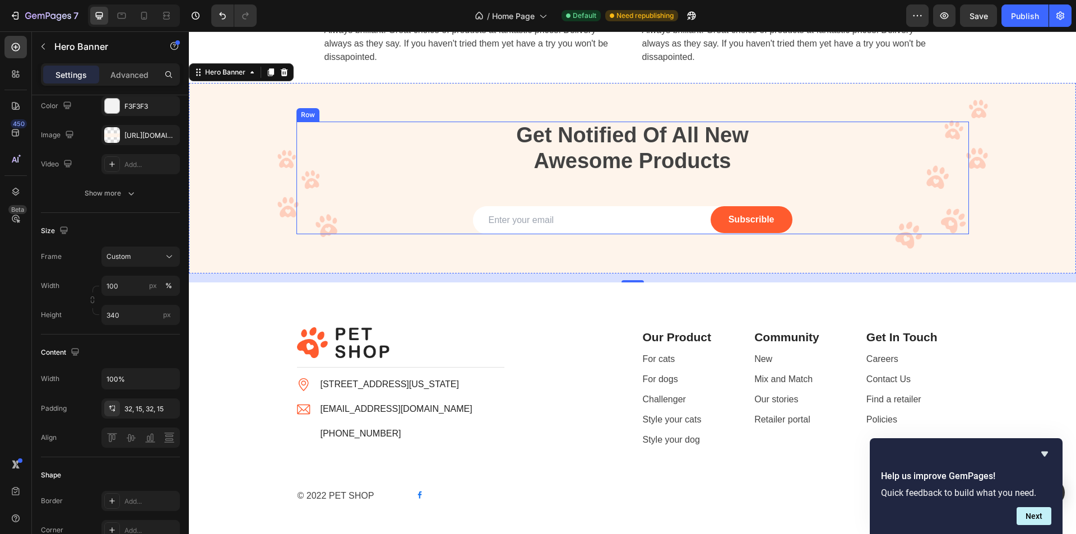
scroll to position [2195, 0]
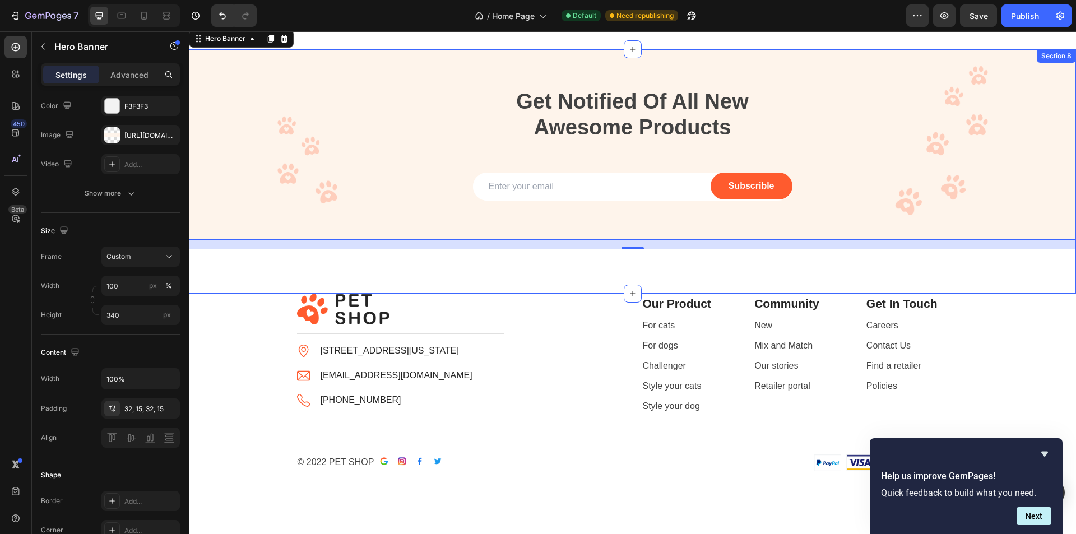
click at [523, 269] on div "Get Notified Of All New Awesome Products Heading Email Field Subscrible Submit …" at bounding box center [632, 171] width 887 height 244
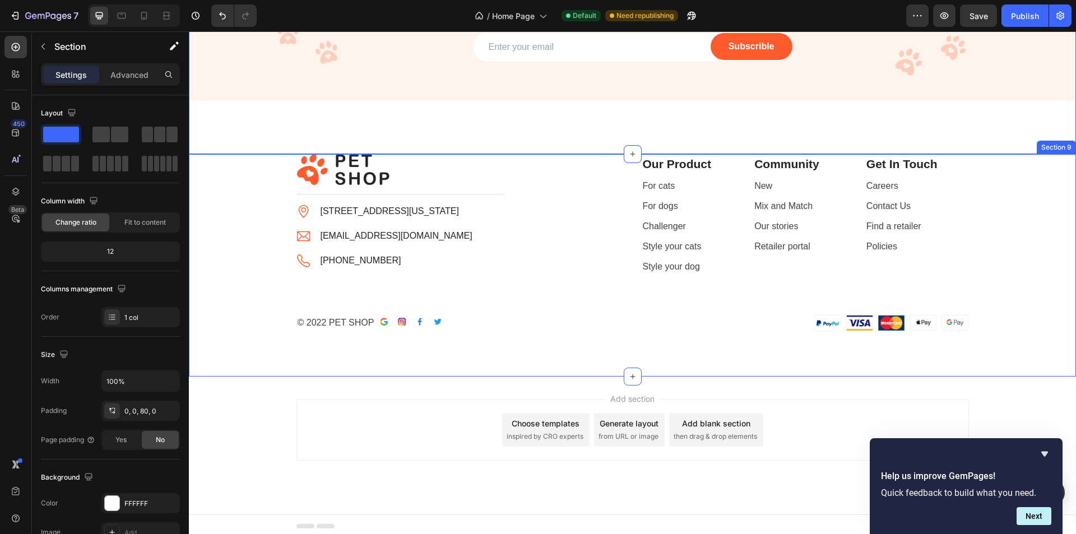
scroll to position [2338, 0]
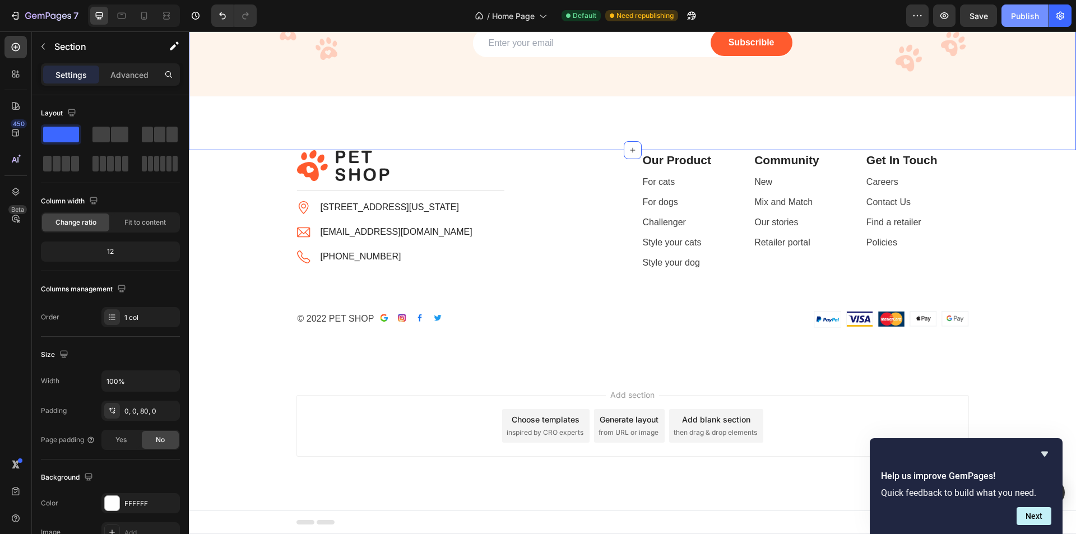
click at [1021, 18] on div "Publish" at bounding box center [1025, 16] width 28 height 12
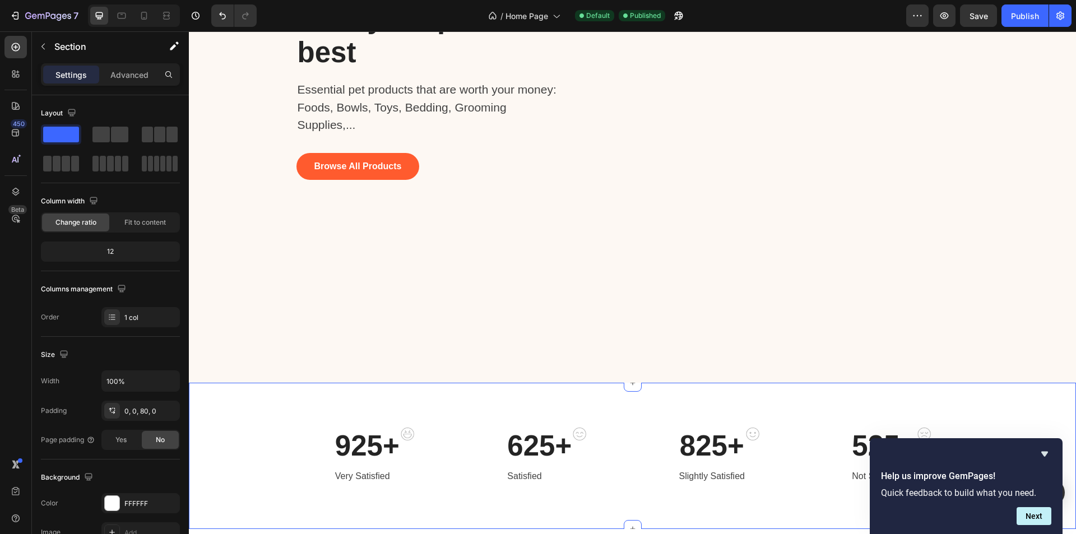
scroll to position [151, 0]
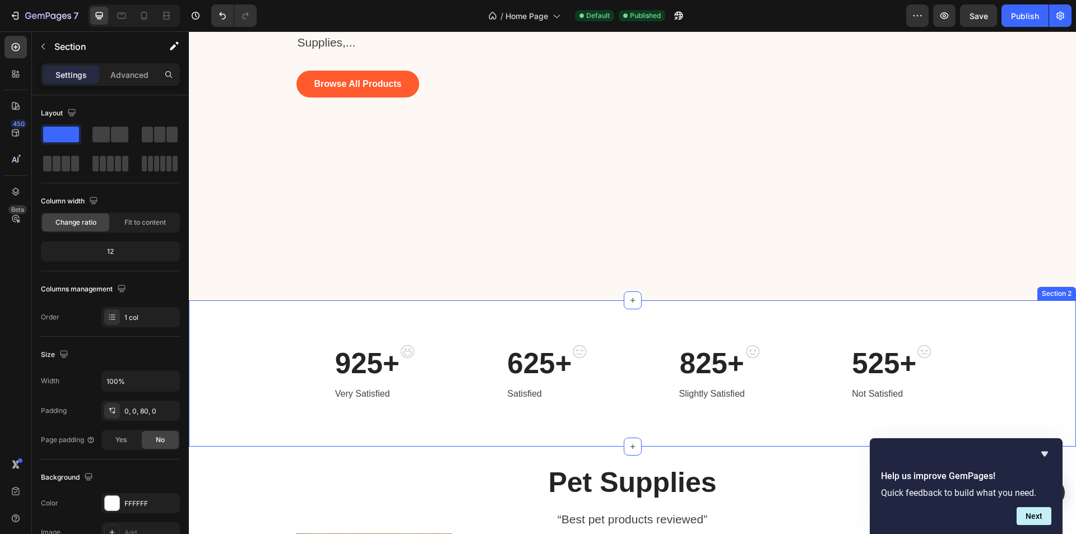
click at [592, 334] on div "925+ Heading Very Satisfied Text block Image Row 625+ Heading Satisfied Text bl…" at bounding box center [632, 373] width 887 height 146
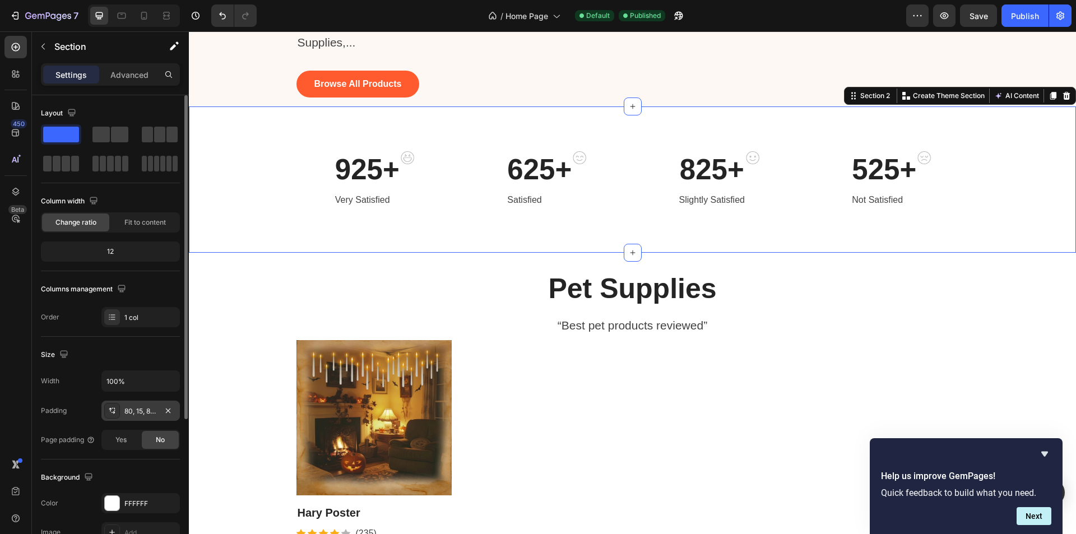
click at [136, 410] on div "80, 15, 80, 15" at bounding box center [140, 411] width 32 height 10
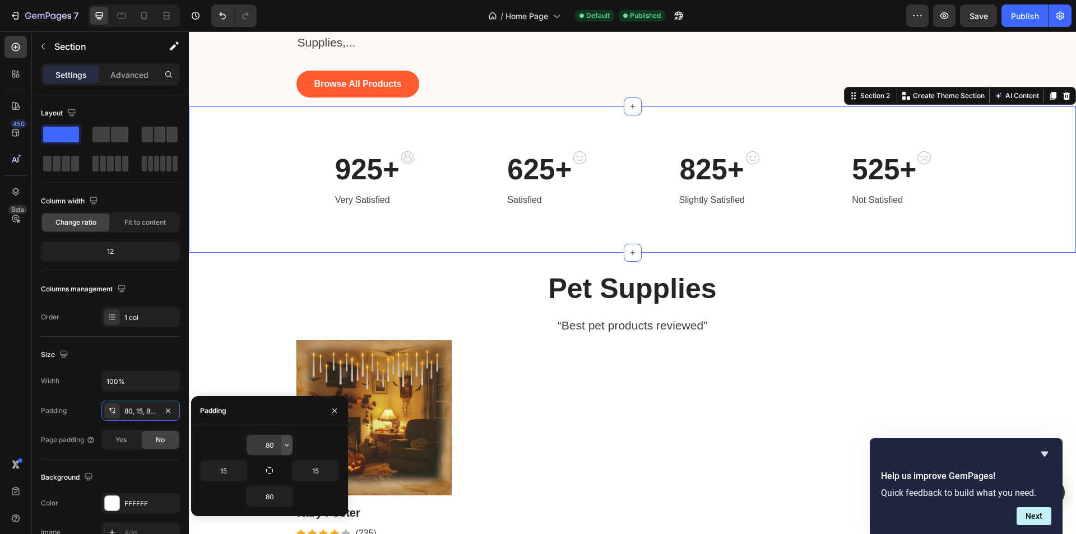
click at [289, 442] on icon "button" at bounding box center [286, 444] width 9 height 9
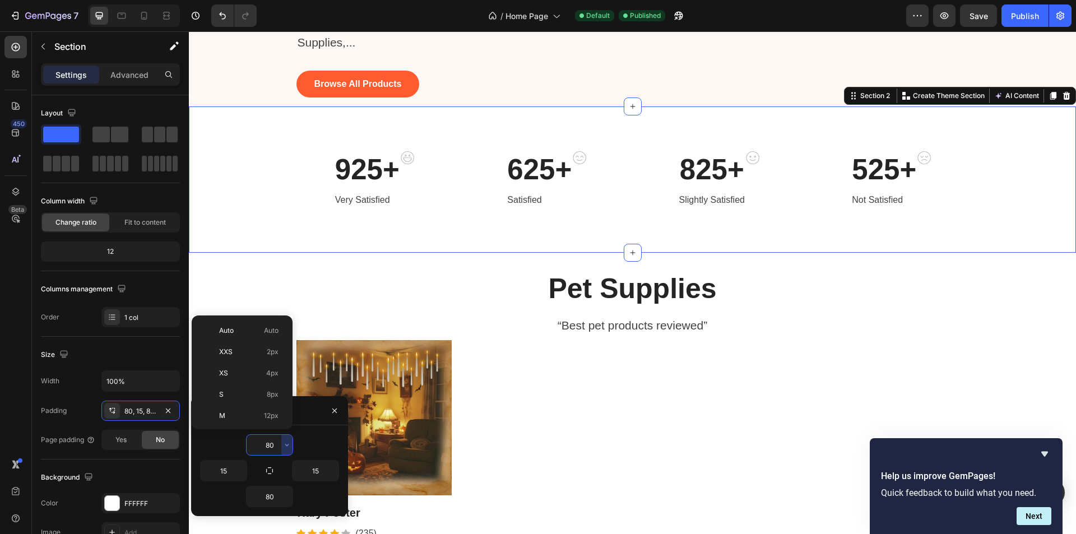
scroll to position [121, 0]
click at [254, 359] on p "2XL 32px" at bounding box center [248, 359] width 59 height 10
type input "32"
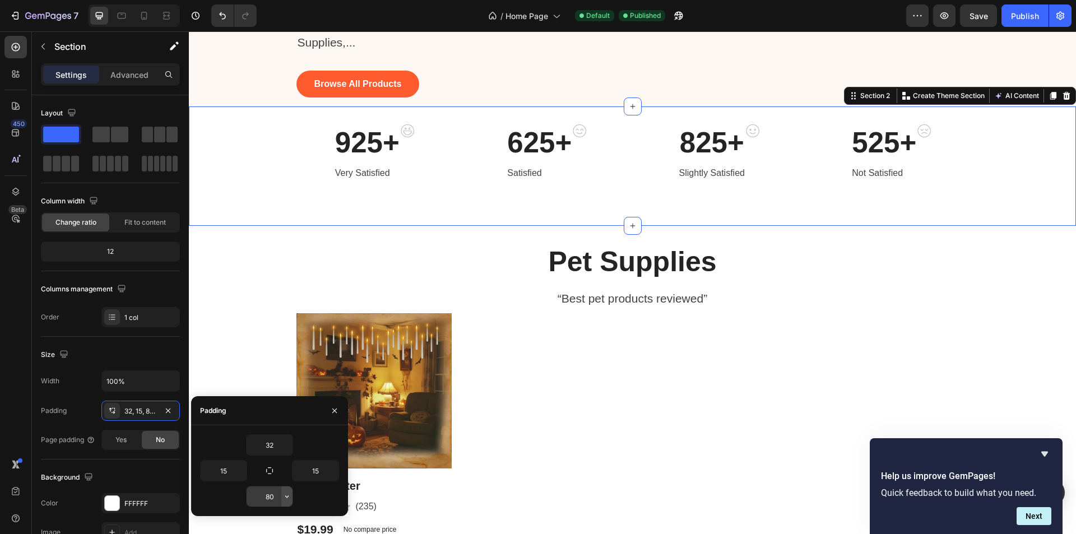
click at [287, 493] on icon "button" at bounding box center [286, 496] width 9 height 9
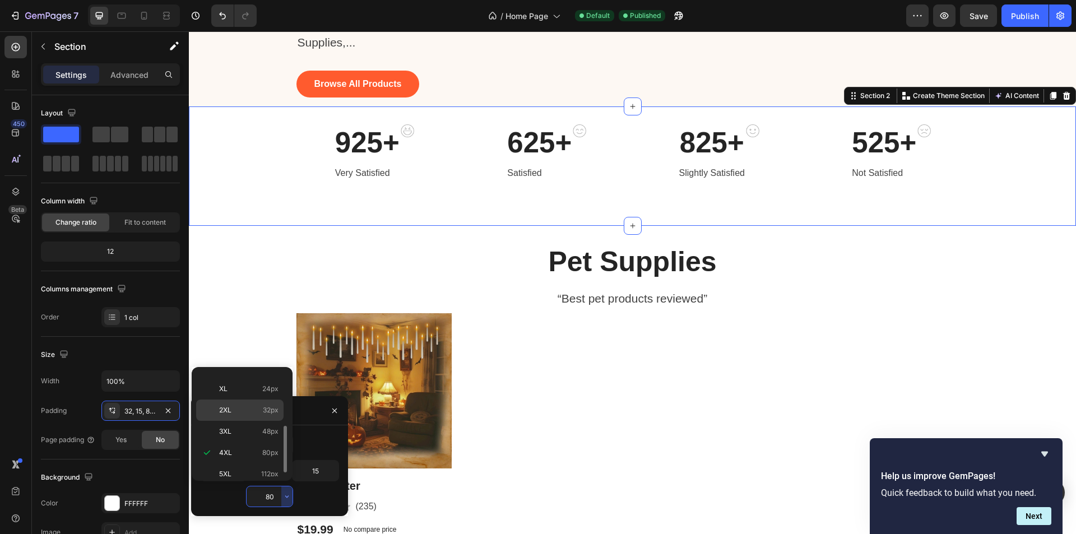
click at [257, 411] on p "2XL 32px" at bounding box center [248, 410] width 59 height 10
type input "32"
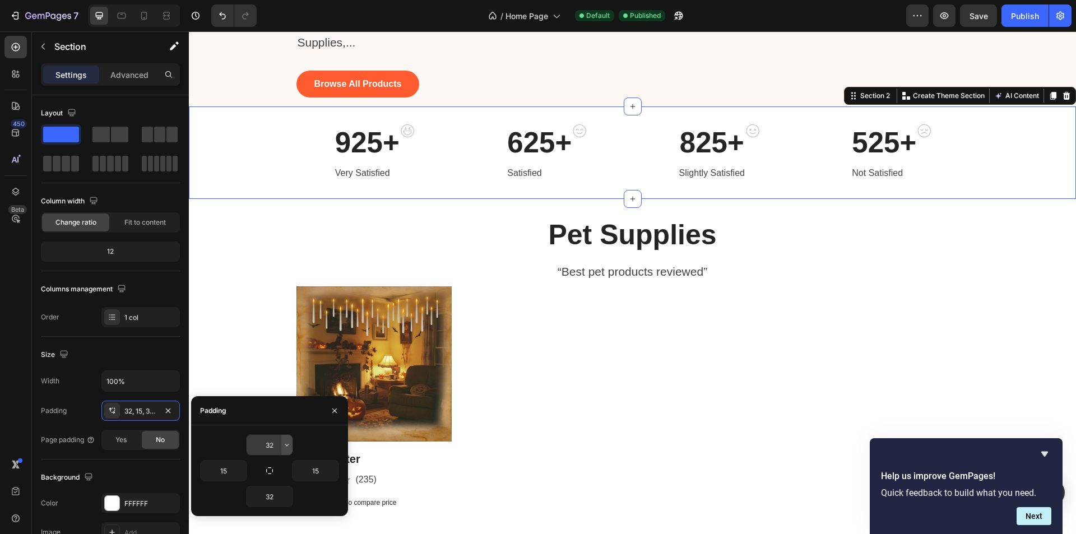
click at [287, 444] on icon "button" at bounding box center [286, 444] width 9 height 9
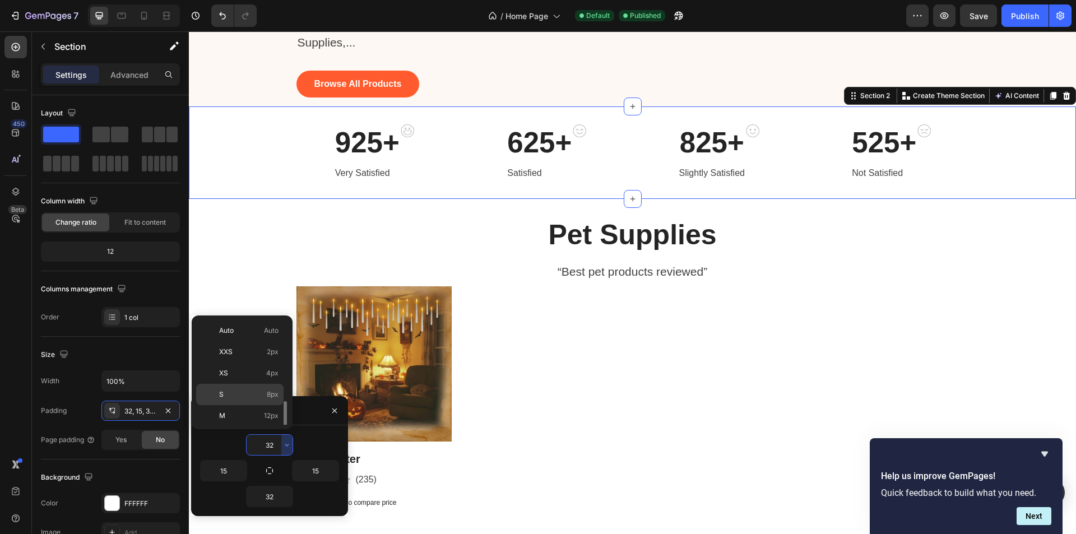
scroll to position [112, 0]
click at [263, 388] on span "48px" at bounding box center [270, 389] width 16 height 10
type input "48"
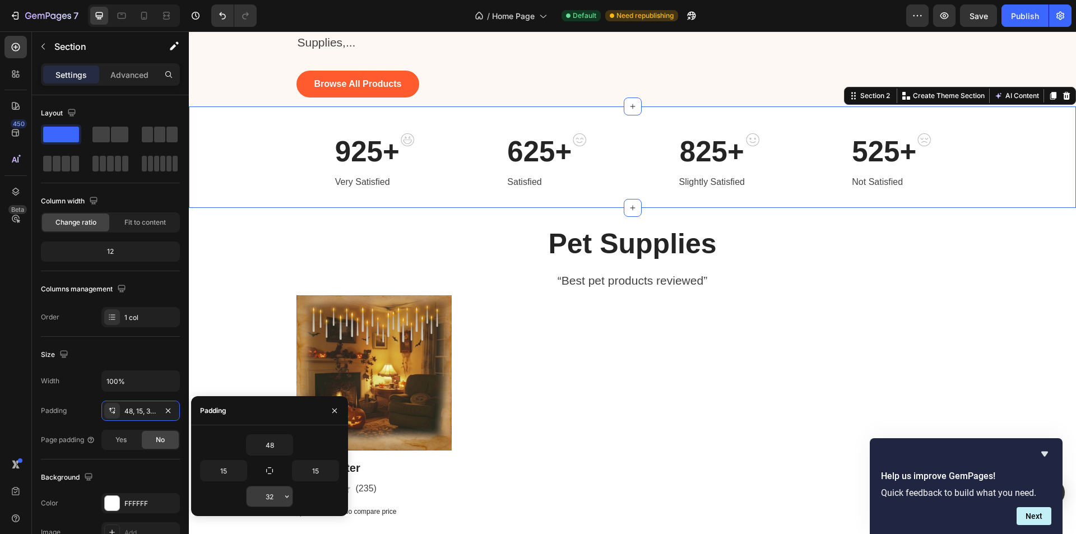
click at [284, 499] on icon "button" at bounding box center [286, 496] width 9 height 9
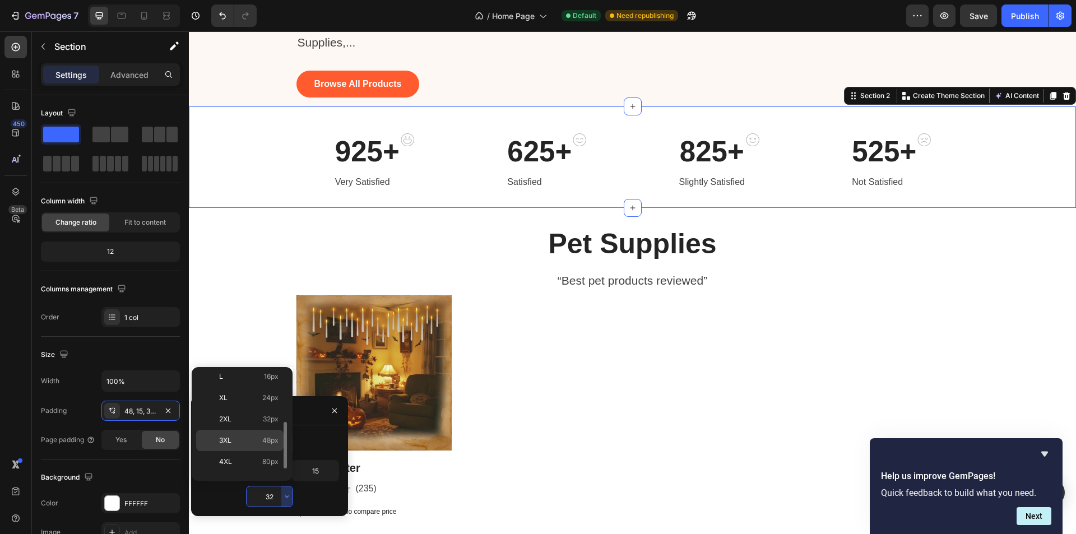
click at [268, 438] on span "48px" at bounding box center [270, 440] width 16 height 10
type input "48"
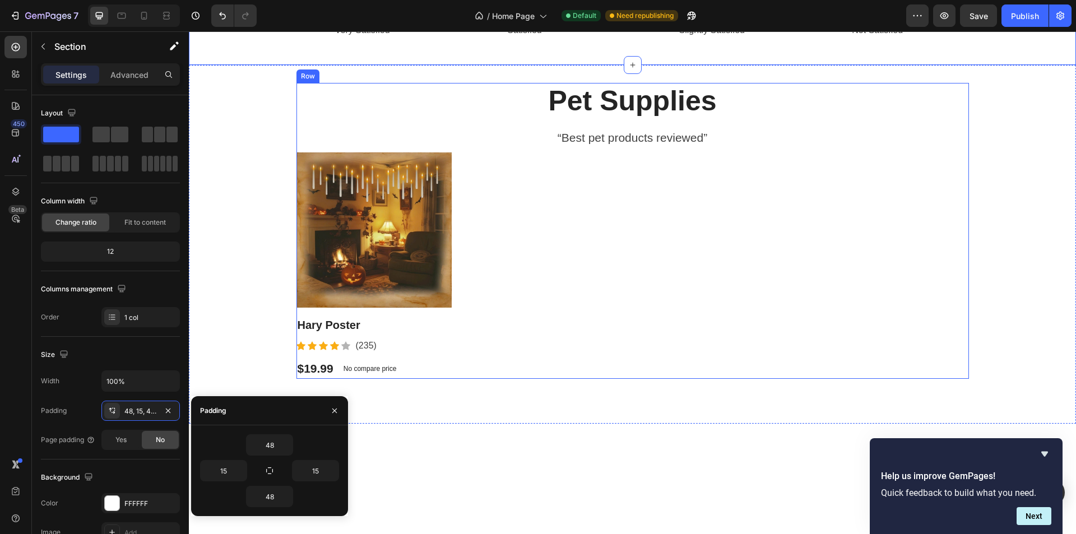
scroll to position [319, 0]
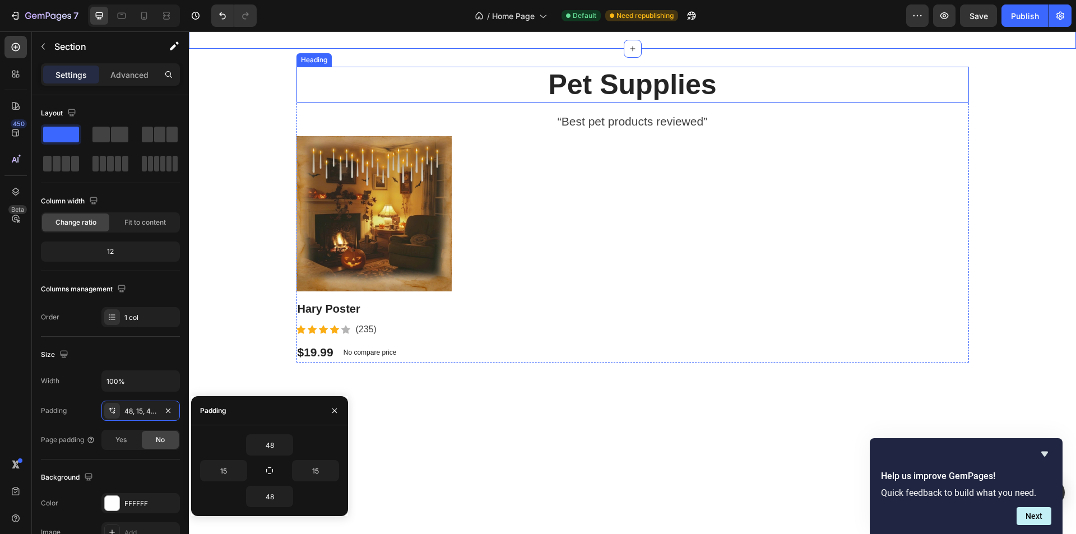
click at [521, 103] on h2 "Pet Supplies" at bounding box center [632, 85] width 672 height 36
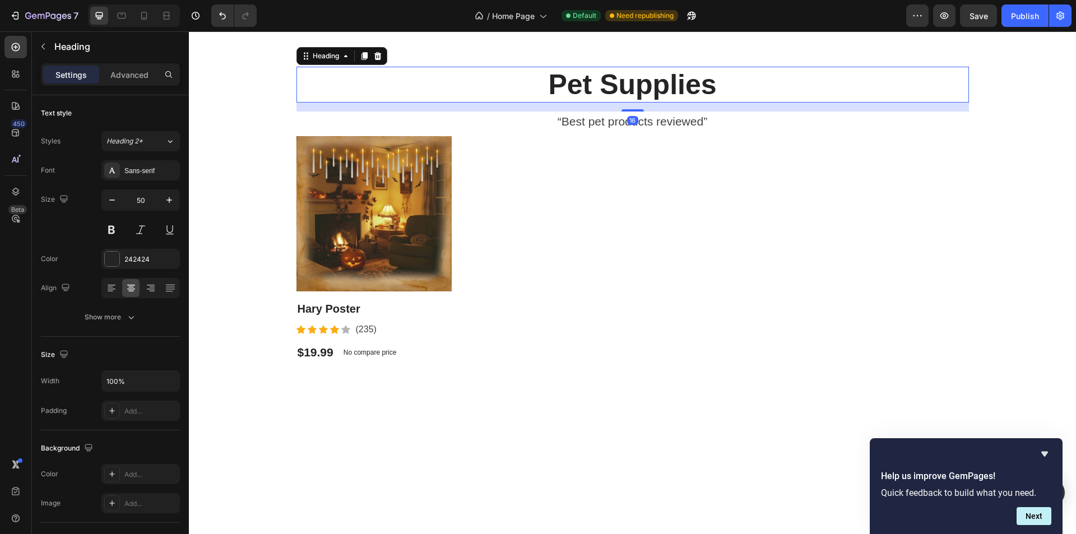
click at [257, 282] on div "Pet Supplies Heading 16 “Best pet products reviewed” Text block Product Images …" at bounding box center [632, 228] width 887 height 323
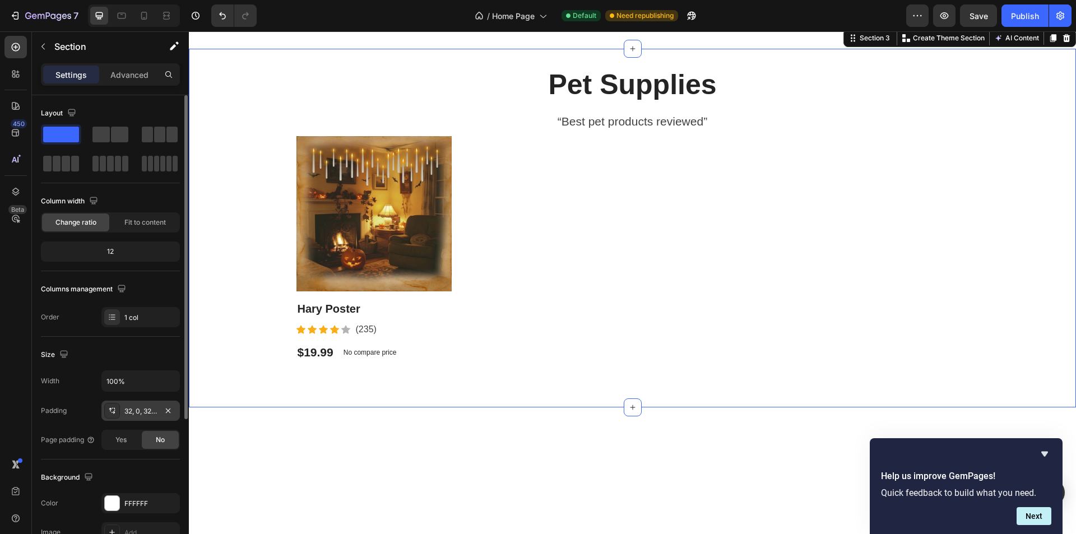
click at [136, 418] on div "32, 0, 32, 0" at bounding box center [140, 411] width 78 height 20
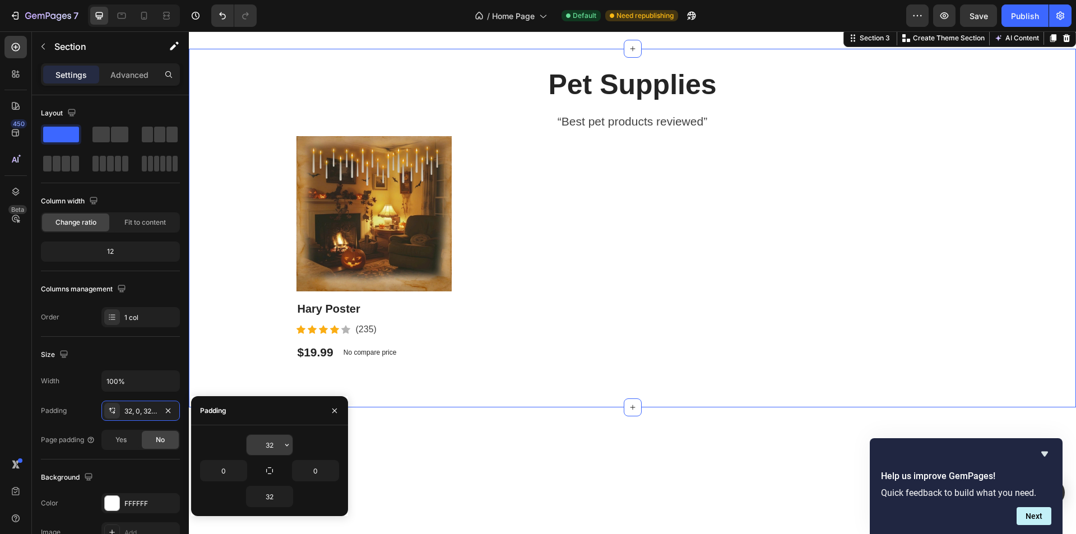
click at [280, 442] on input "32" at bounding box center [270, 445] width 46 height 20
click at [287, 445] on icon "button" at bounding box center [286, 445] width 3 height 2
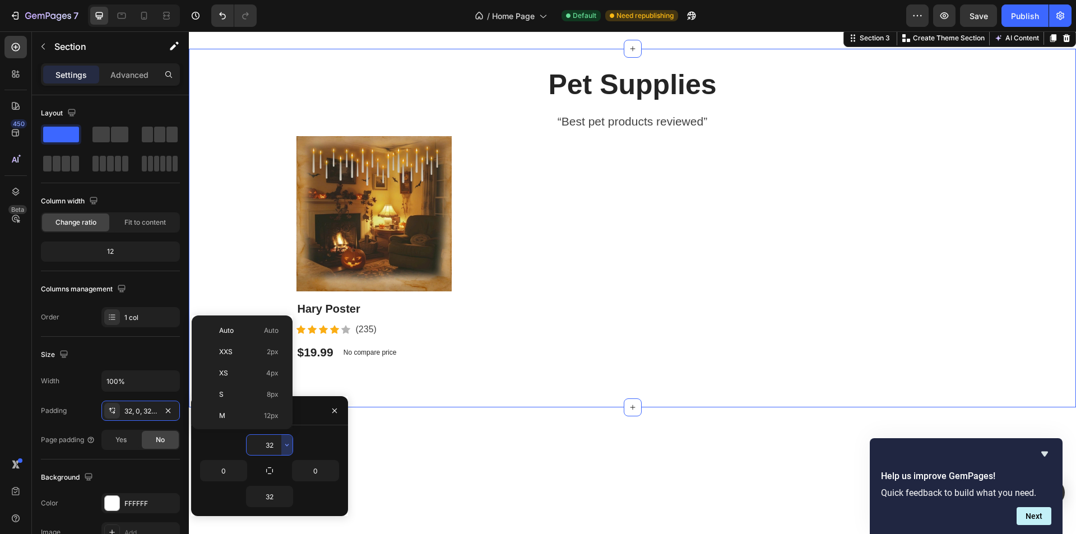
scroll to position [81, 0]
click at [269, 418] on span "48px" at bounding box center [270, 420] width 16 height 10
type input "48"
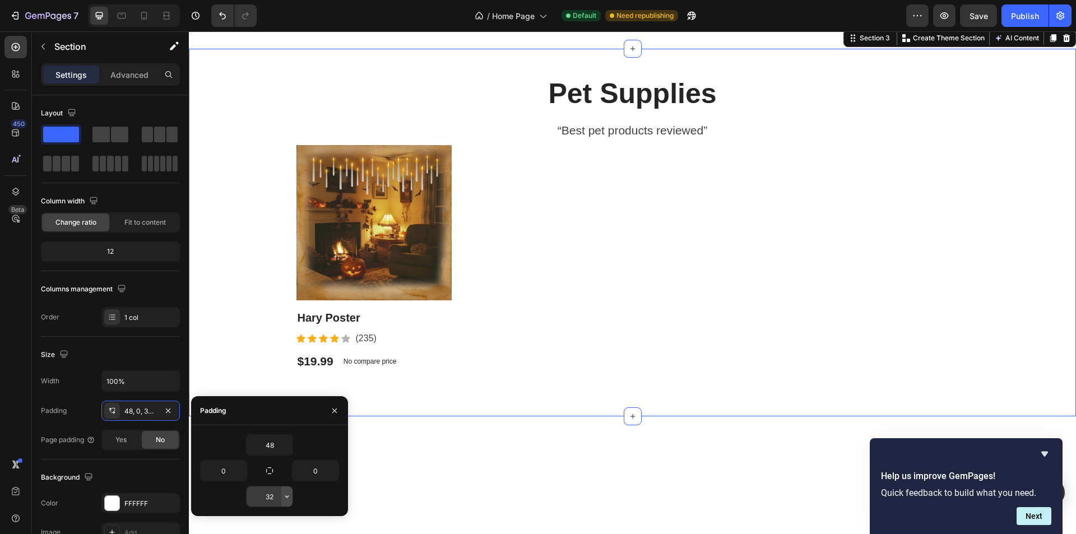
click at [289, 496] on icon "button" at bounding box center [286, 496] width 9 height 9
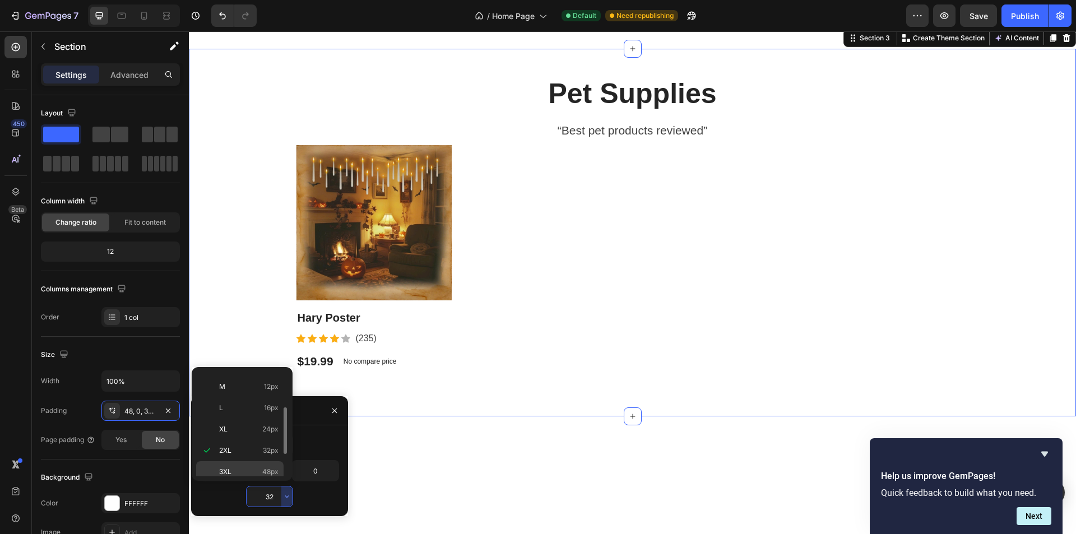
click at [268, 465] on div "3XL 48px" at bounding box center [239, 471] width 87 height 21
type input "48"
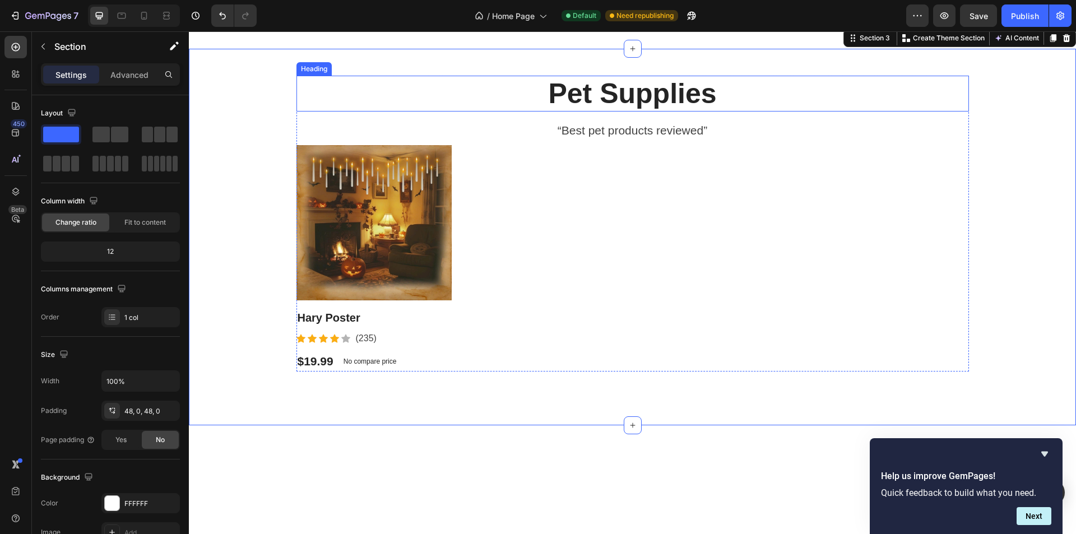
click at [290, 285] on div "Pet Supplies Heading “Best pet products reviewed” Text block Product Images Har…" at bounding box center [632, 237] width 887 height 323
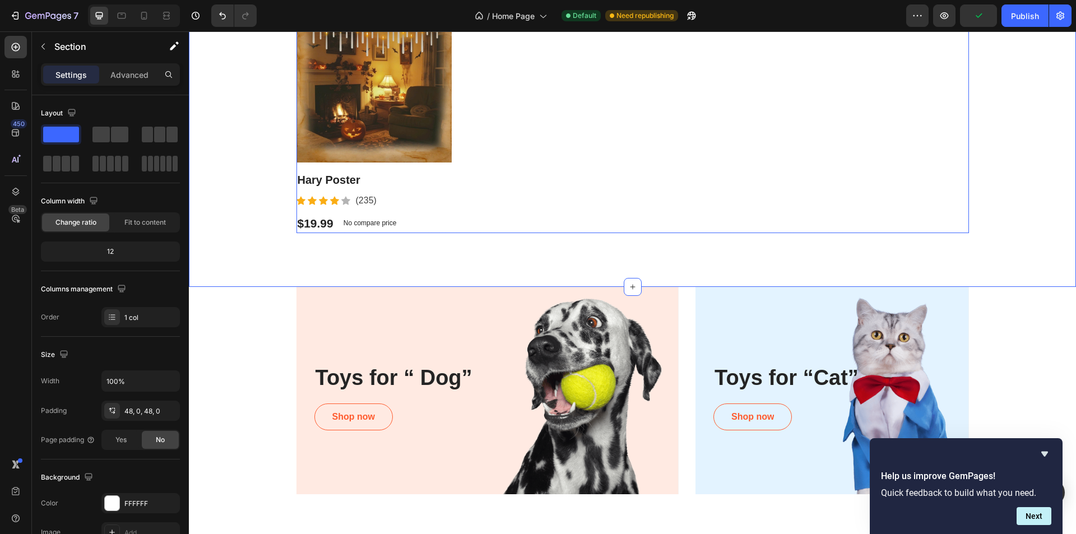
scroll to position [655, 0]
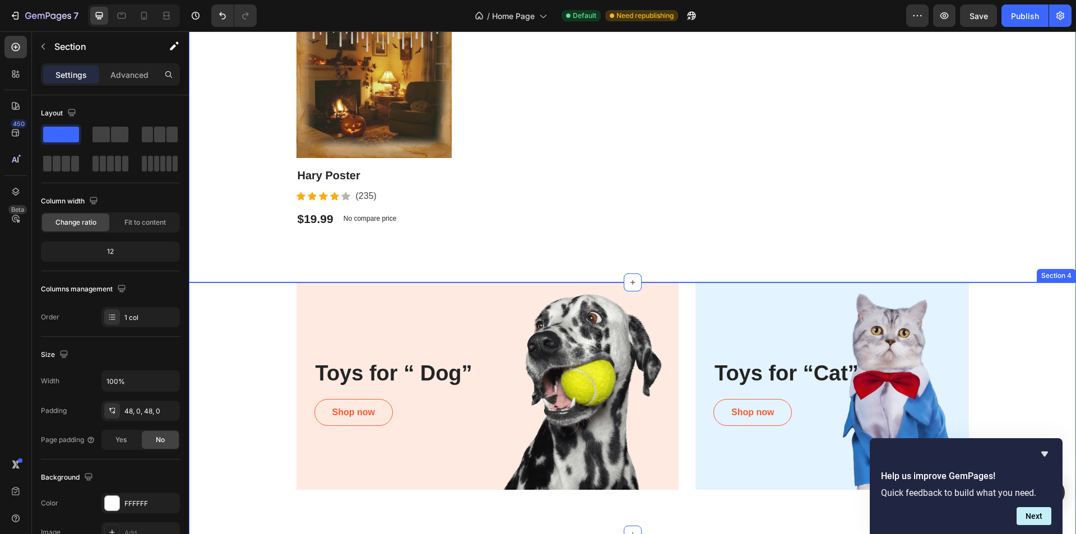
click at [250, 305] on div "Toys for “ Dog” Heading Shop now Button Row Hero Banner Toys for “Cat” Heading …" at bounding box center [632, 385] width 870 height 207
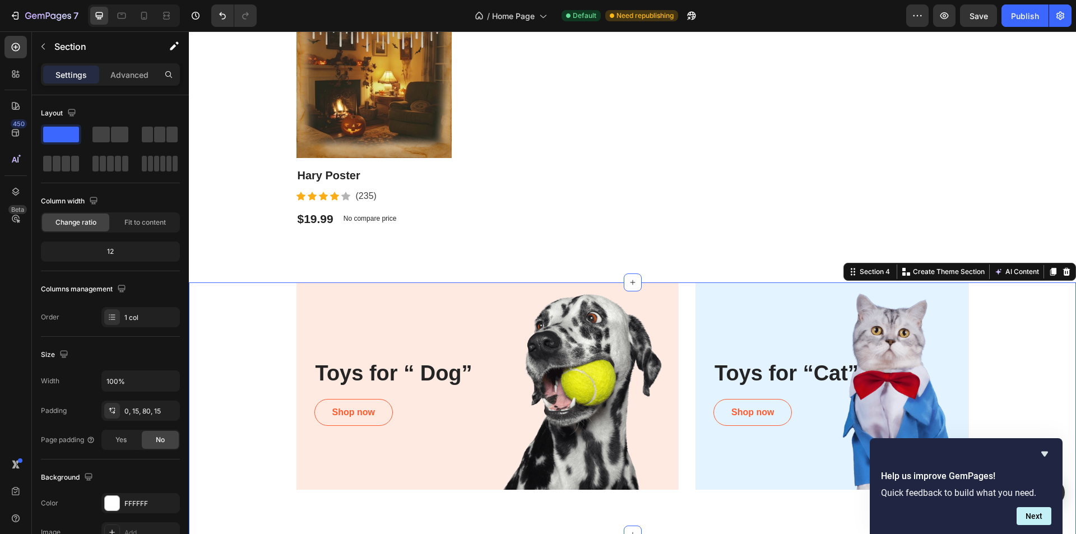
scroll to position [767, 0]
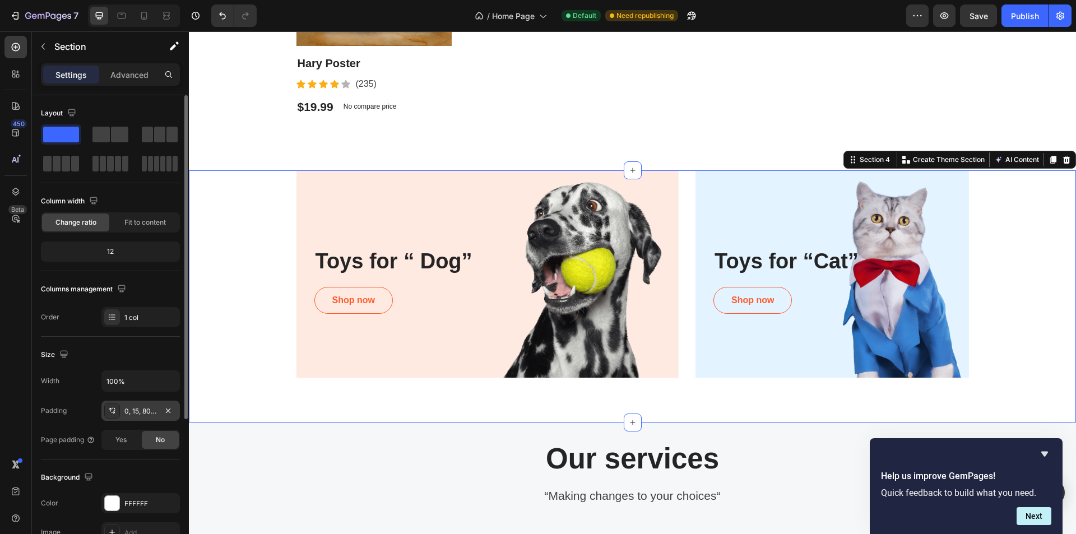
click at [136, 417] on div "0, 15, 80, 15" at bounding box center [140, 411] width 78 height 20
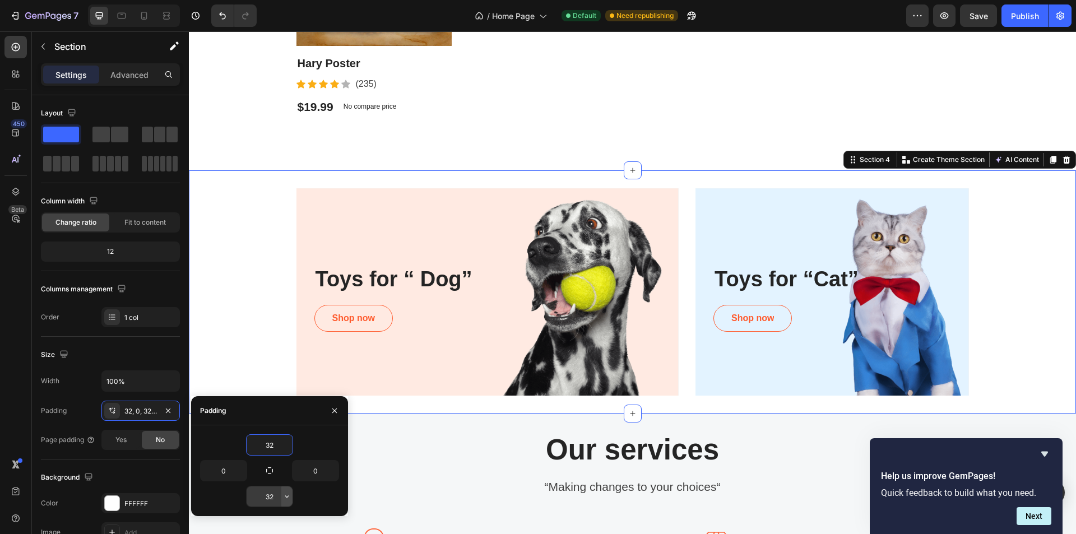
click at [289, 495] on icon "button" at bounding box center [286, 496] width 9 height 9
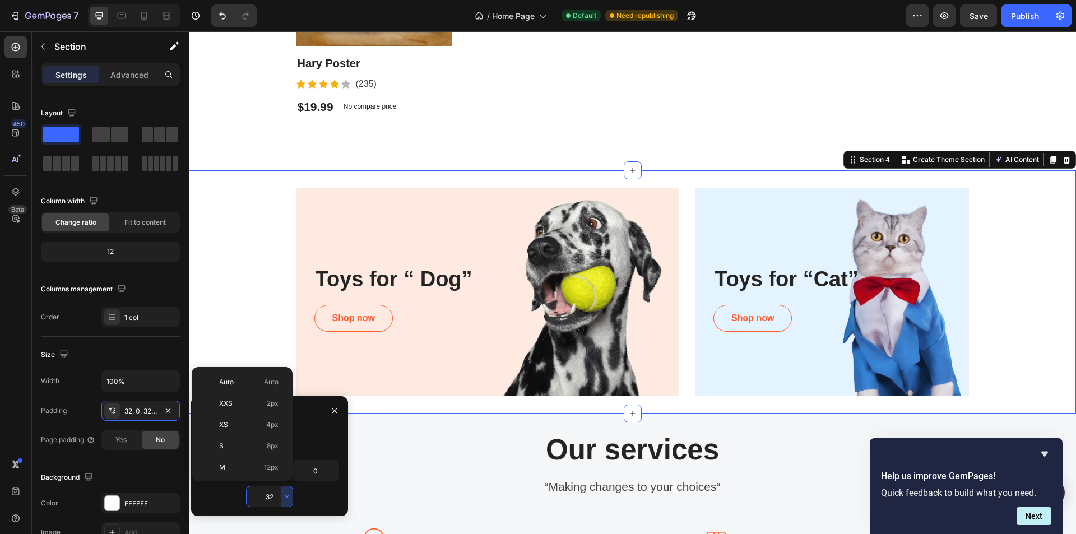
scroll to position [81, 0]
click at [269, 468] on span "48px" at bounding box center [270, 472] width 16 height 10
type input "48"
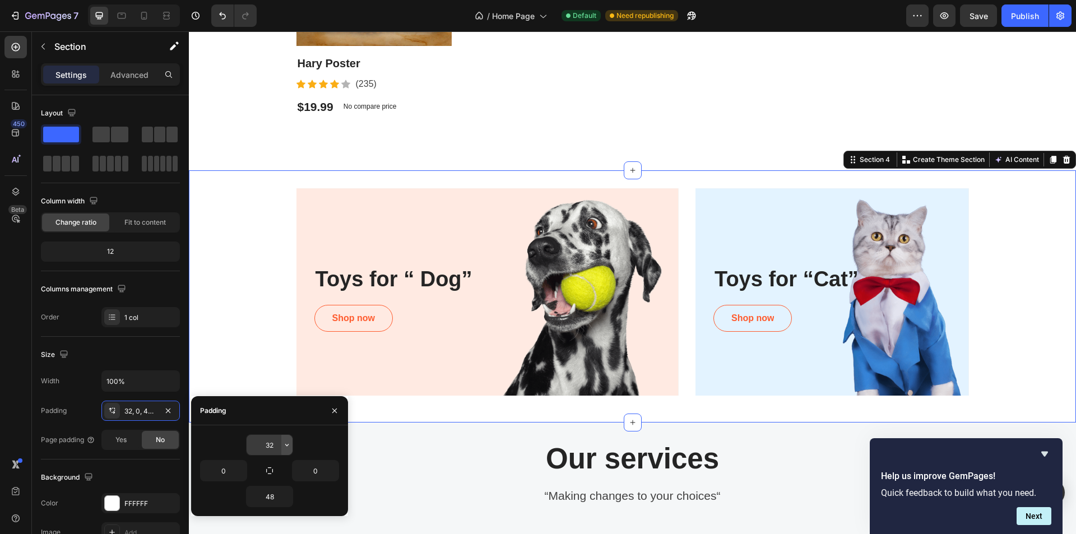
click at [287, 449] on icon "button" at bounding box center [286, 444] width 9 height 9
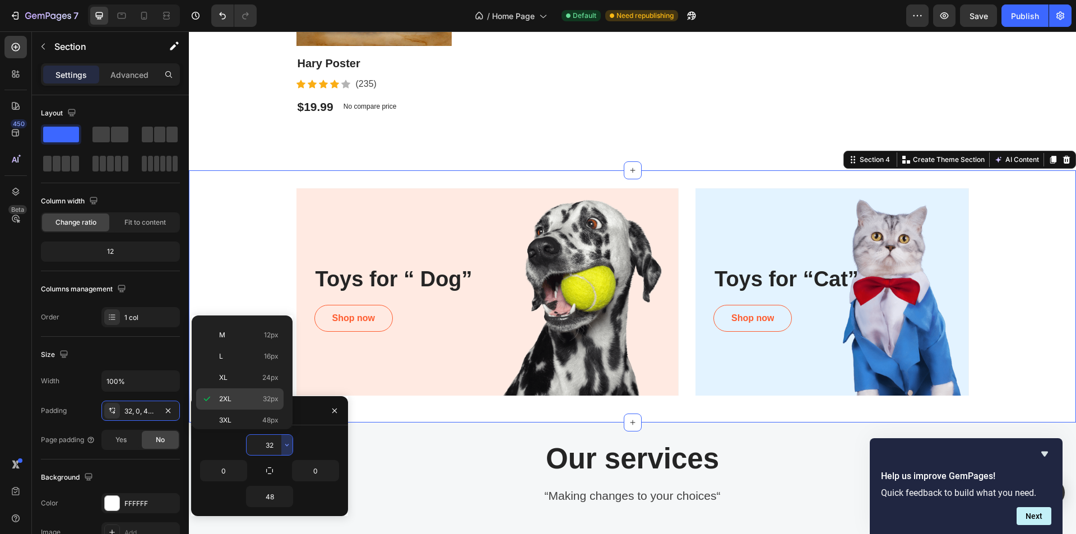
scroll to position [129, 0]
click at [268, 378] on div "3XL 48px" at bounding box center [239, 371] width 87 height 21
type input "48"
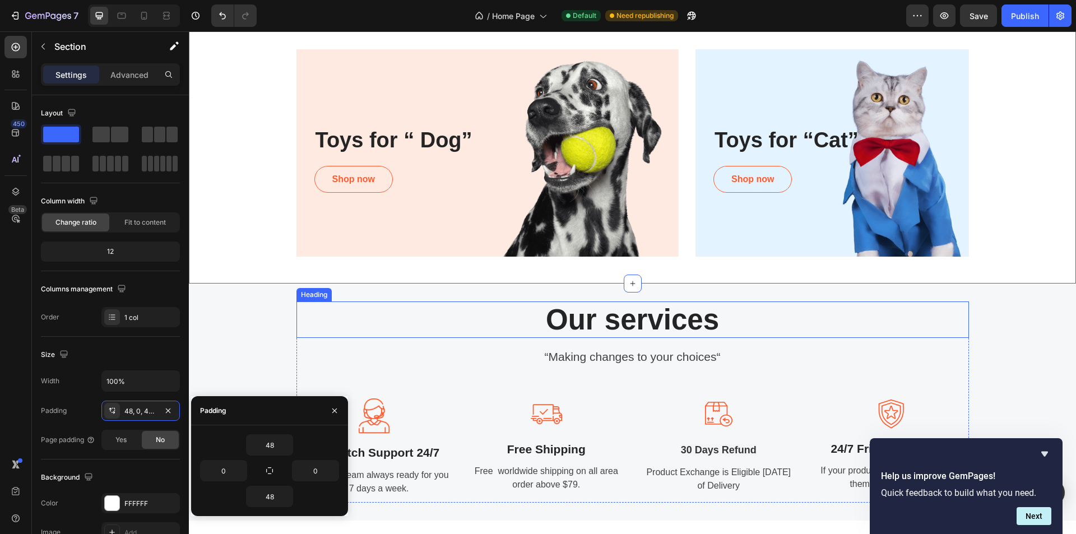
scroll to position [935, 0]
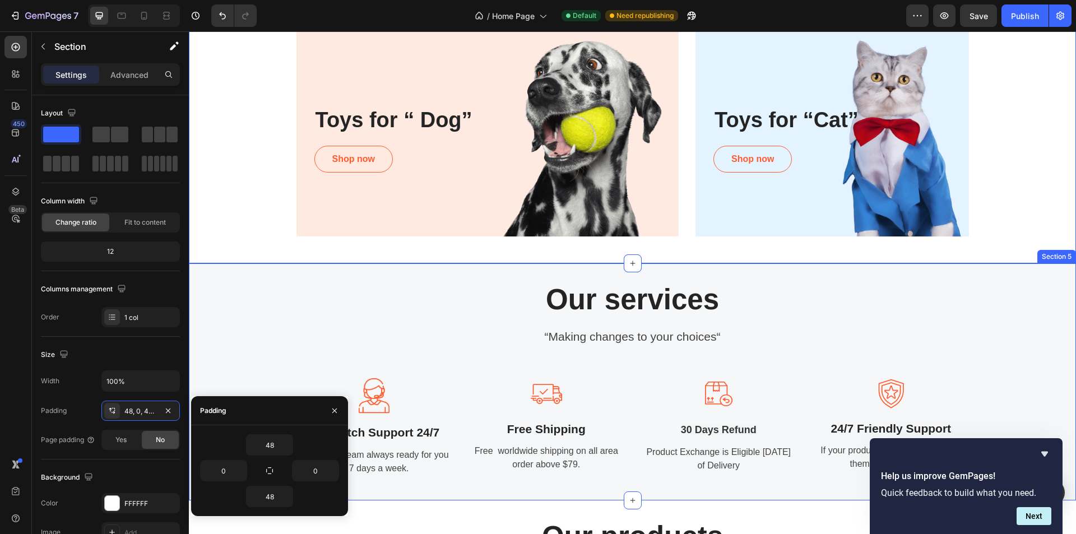
click at [266, 292] on div "Our services Heading “Making changes to your choices“ Text block Image Top-notc…" at bounding box center [632, 381] width 870 height 201
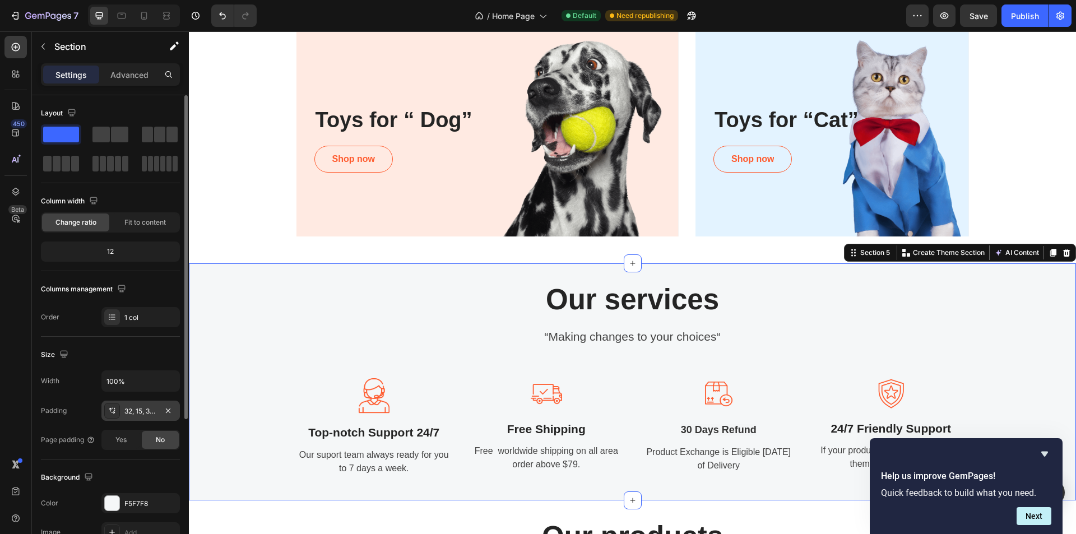
click at [156, 408] on div "32, 15, 32, 15" at bounding box center [140, 411] width 32 height 10
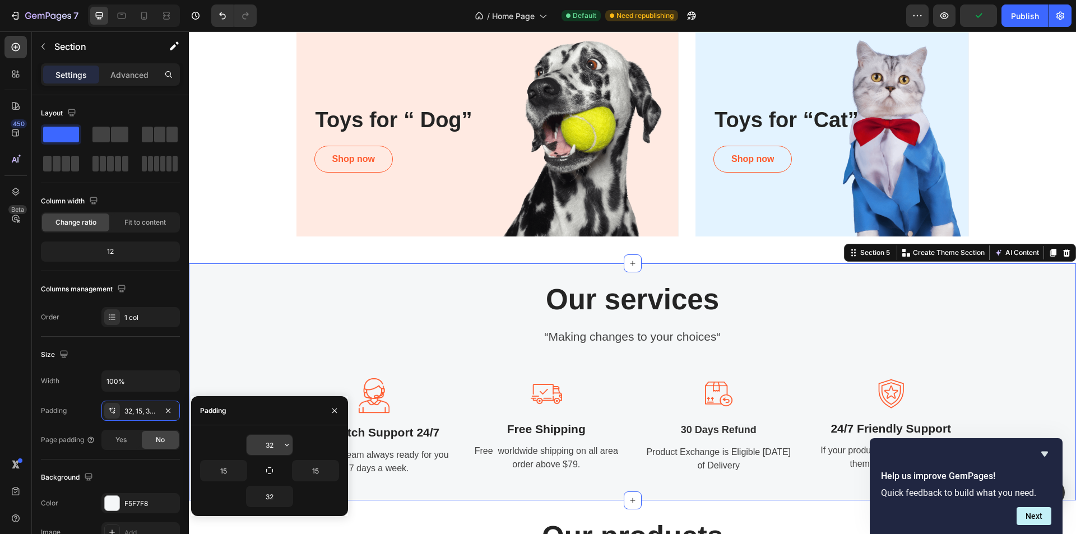
click at [280, 450] on input "32" at bounding box center [270, 445] width 46 height 20
click at [291, 439] on button "button" at bounding box center [286, 445] width 11 height 20
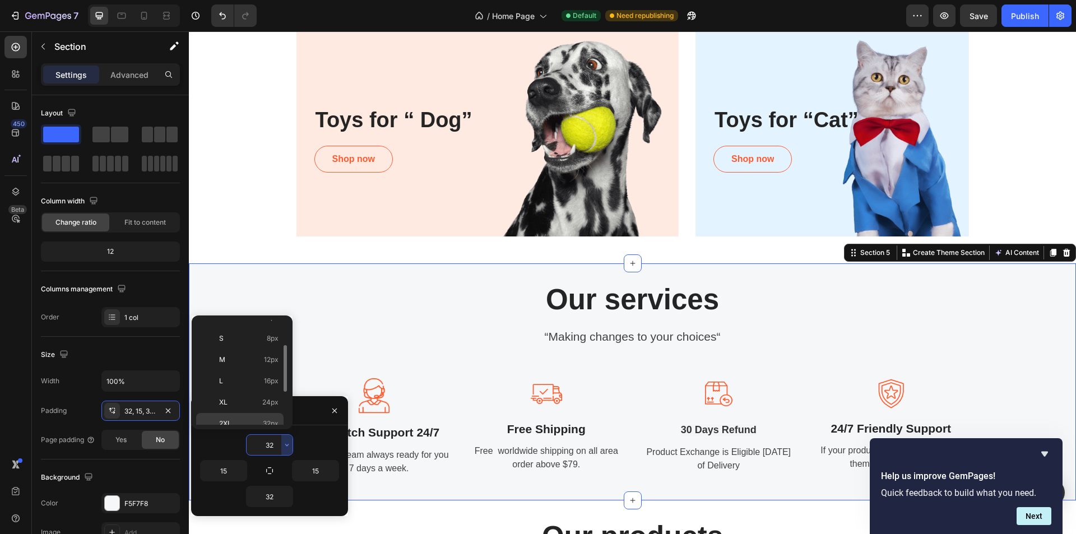
scroll to position [112, 0]
click at [272, 390] on span "48px" at bounding box center [270, 389] width 16 height 10
type input "48"
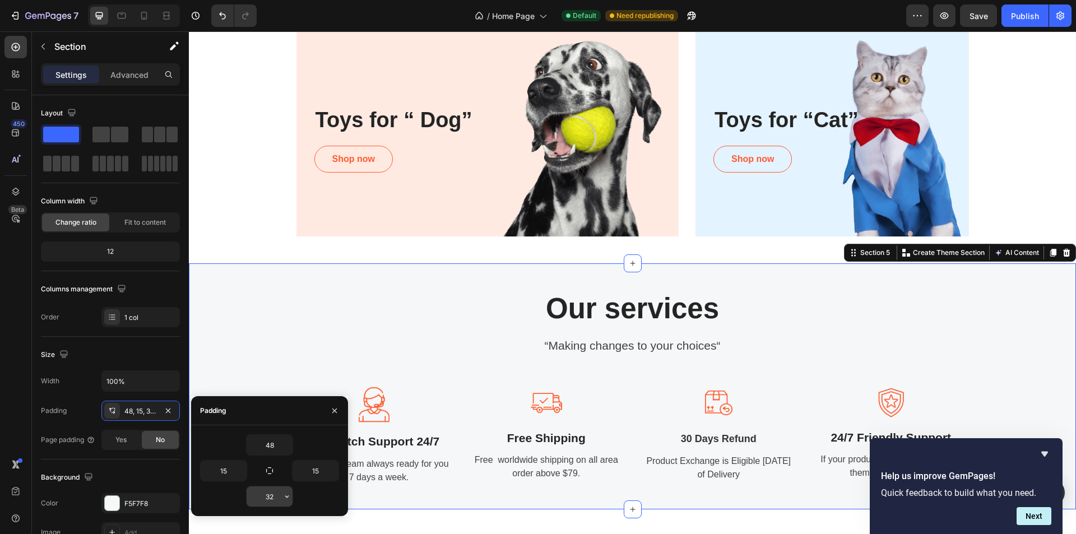
click at [289, 495] on icon "button" at bounding box center [286, 496] width 9 height 9
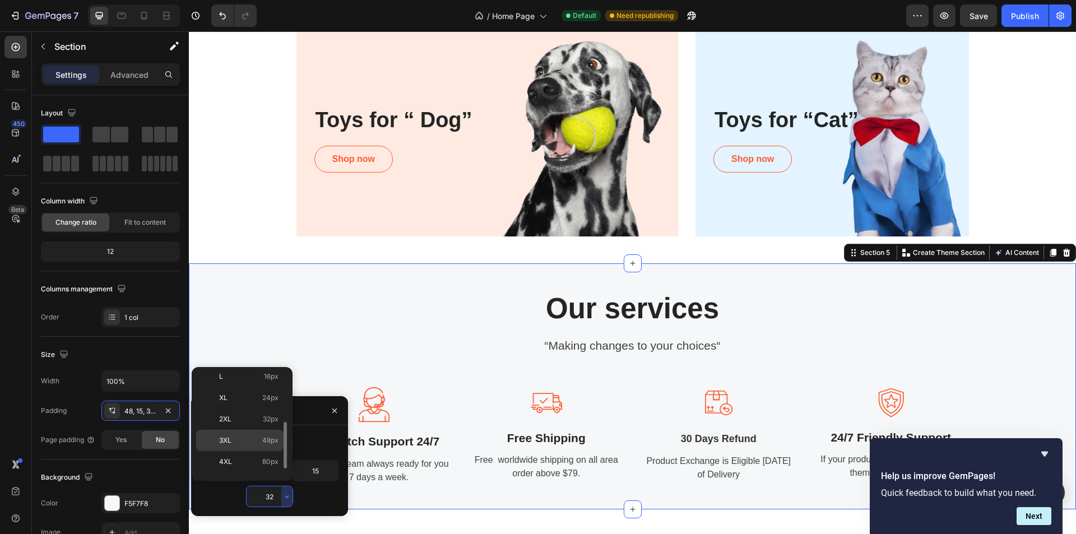
click at [272, 436] on span "48px" at bounding box center [270, 440] width 16 height 10
type input "48"
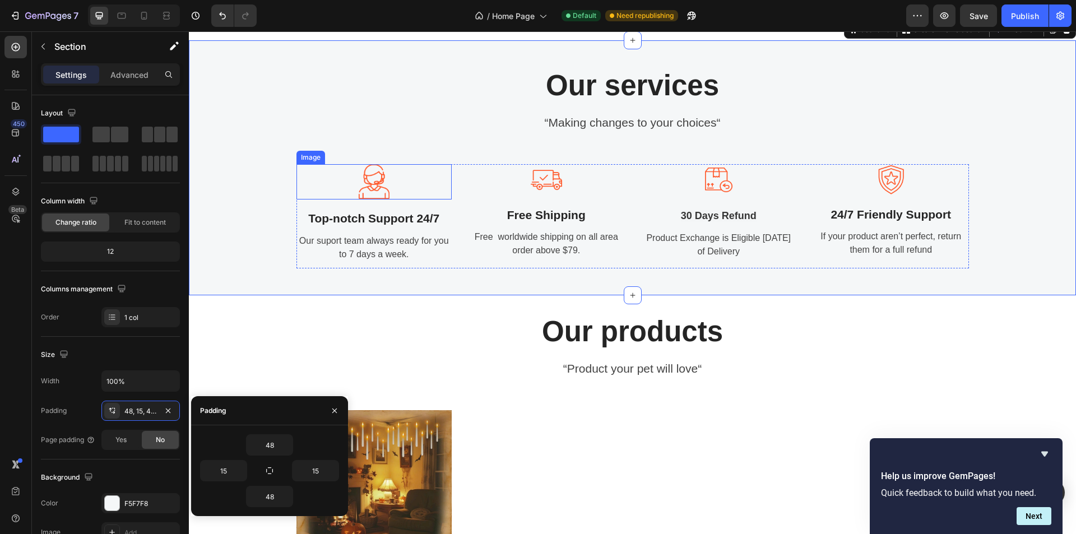
scroll to position [1159, 0]
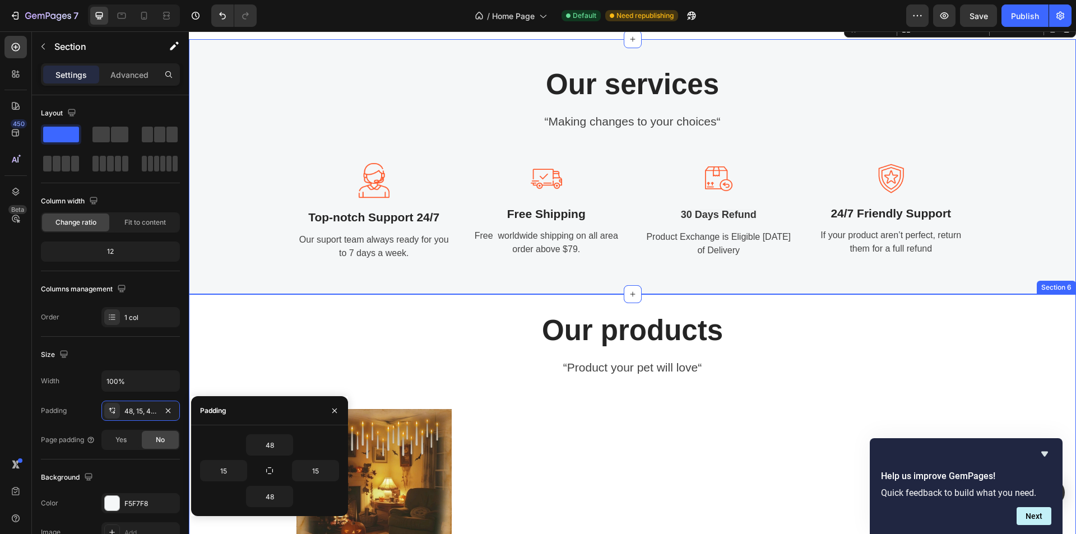
click at [249, 315] on div "Our products Heading “Product your pet will love“ Text block Product Images Har…" at bounding box center [632, 473] width 870 height 322
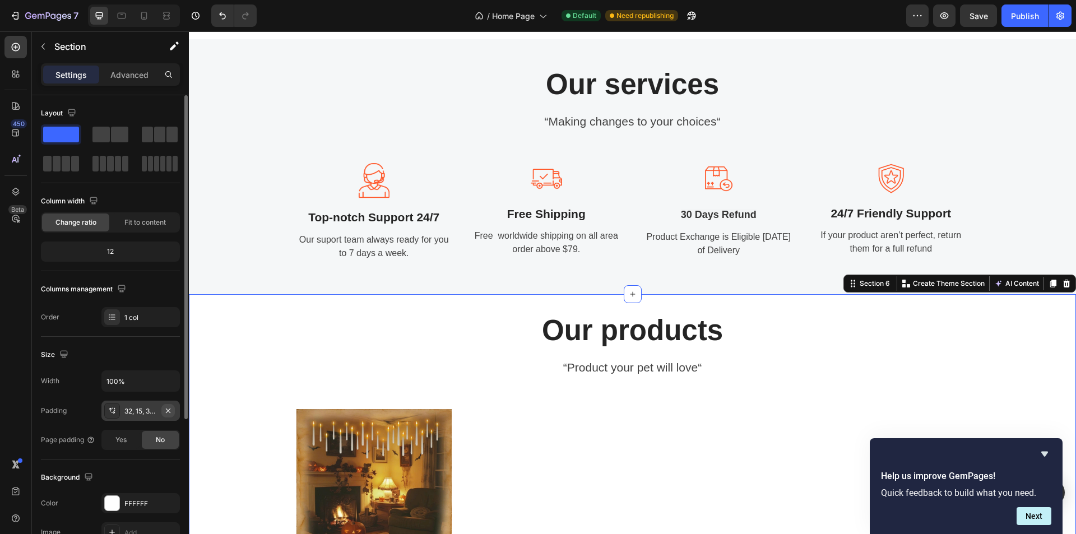
click at [173, 407] on button "button" at bounding box center [167, 410] width 13 height 13
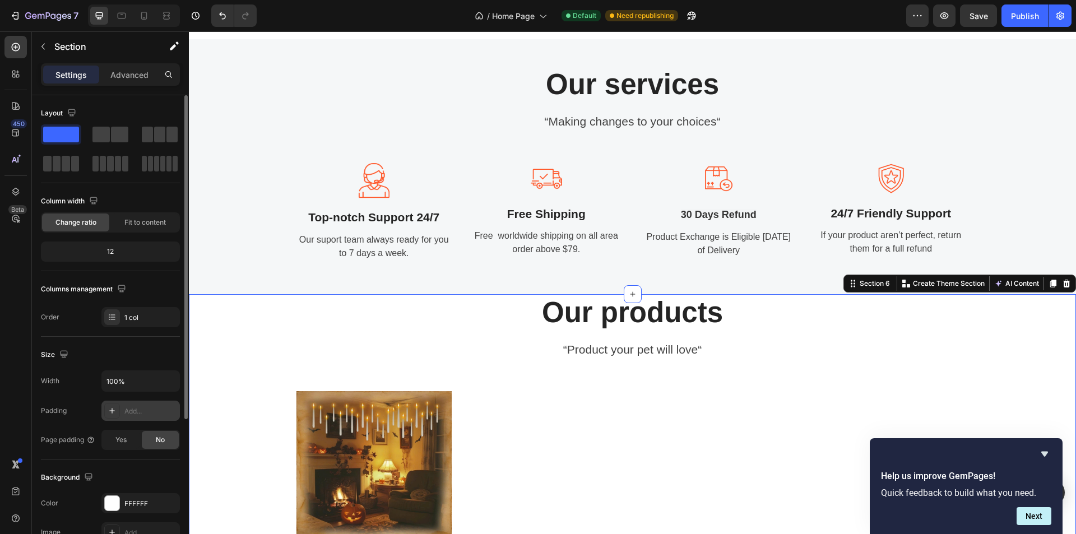
click at [154, 411] on div "Add..." at bounding box center [150, 411] width 53 height 10
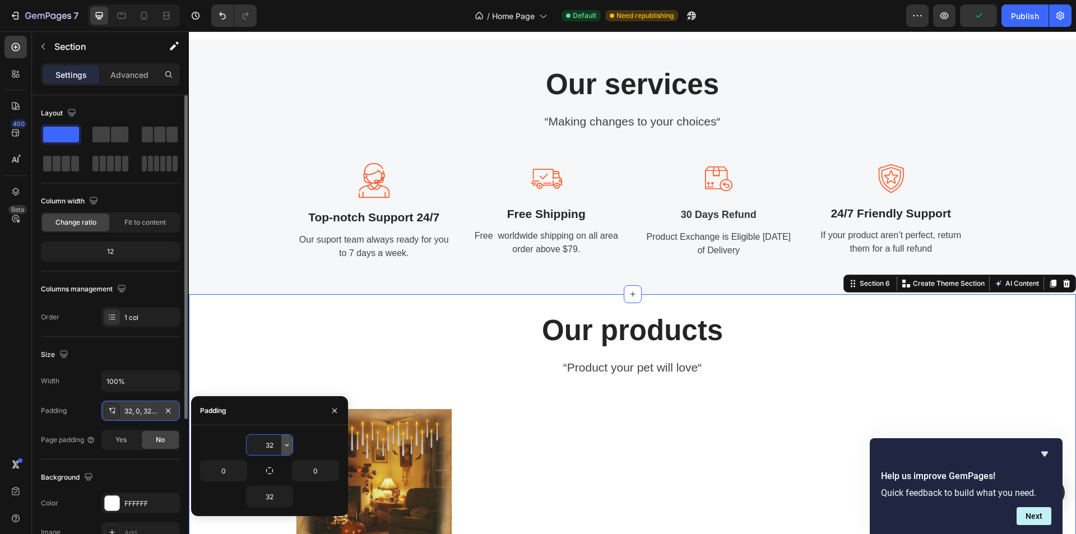
click at [286, 443] on icon "button" at bounding box center [286, 444] width 9 height 9
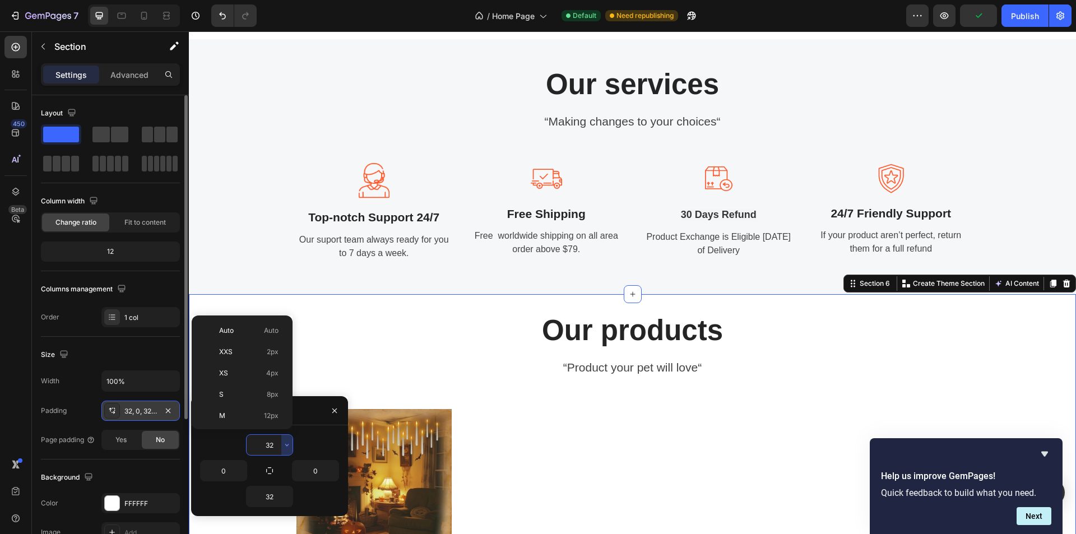
scroll to position [81, 0]
click at [275, 417] on span "48px" at bounding box center [270, 420] width 16 height 10
type input "48"
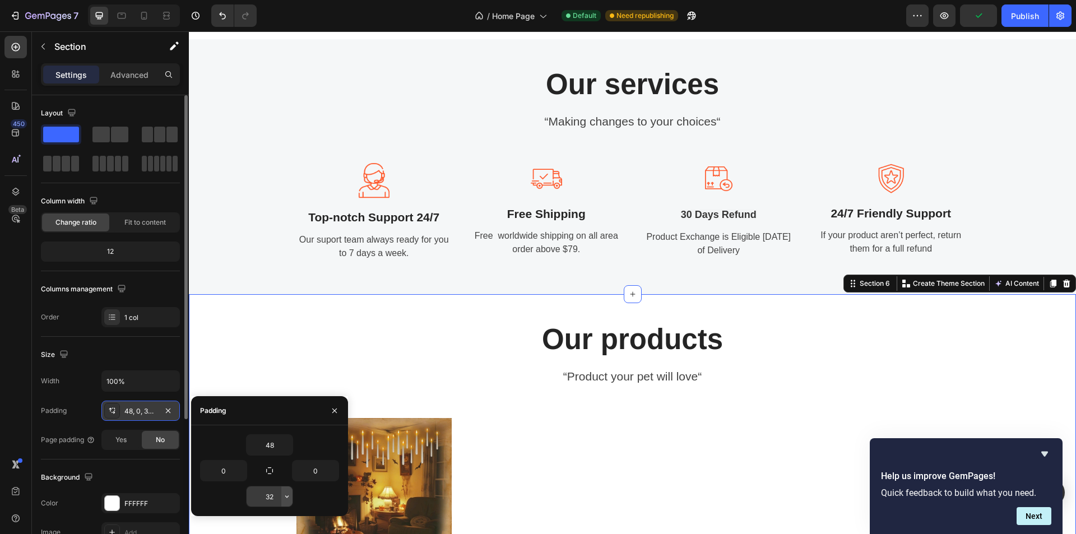
click at [286, 493] on icon "button" at bounding box center [286, 496] width 9 height 9
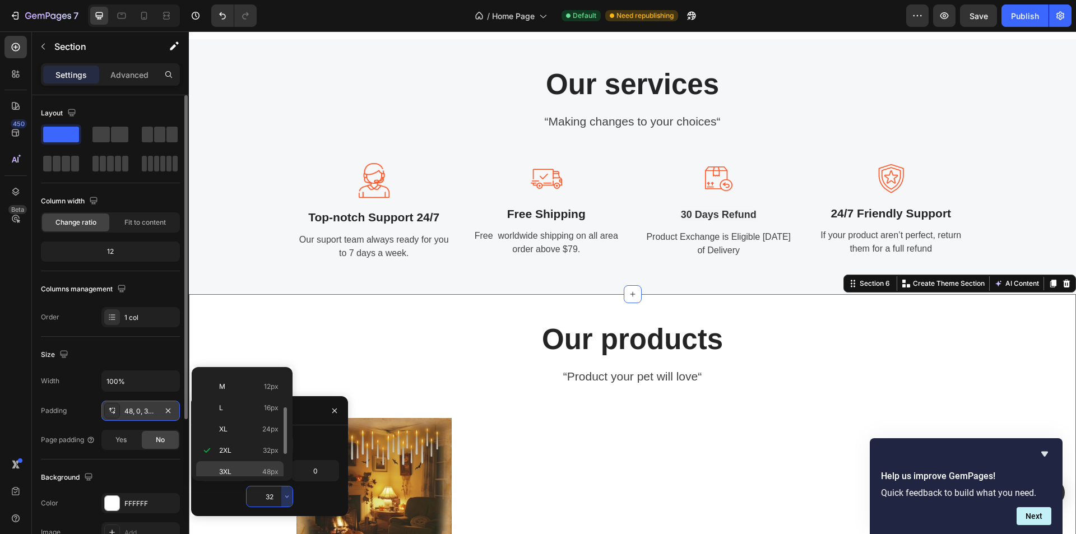
click at [271, 468] on span "48px" at bounding box center [270, 472] width 16 height 10
type input "48"
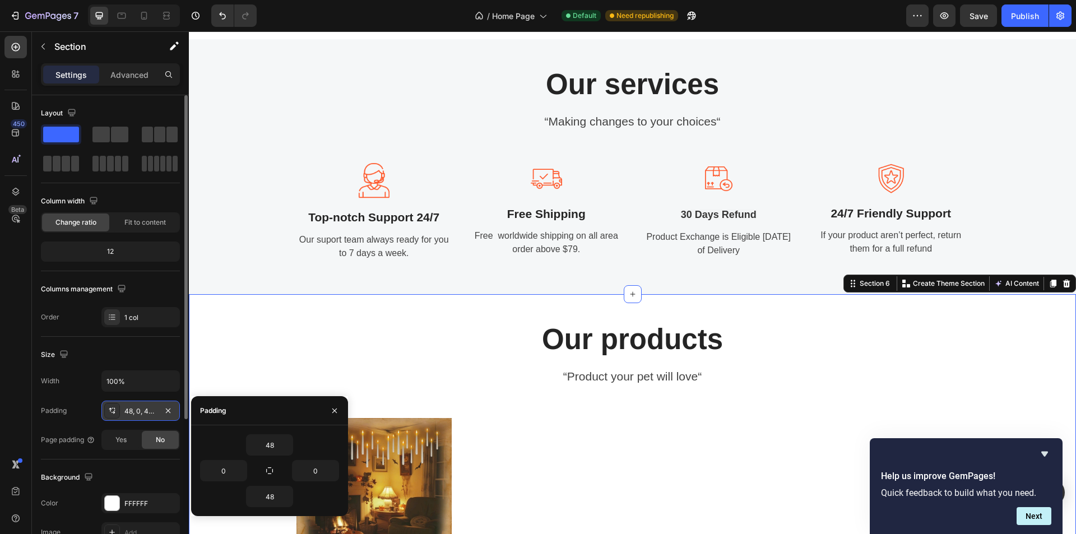
click at [257, 407] on div "Padding" at bounding box center [269, 410] width 157 height 29
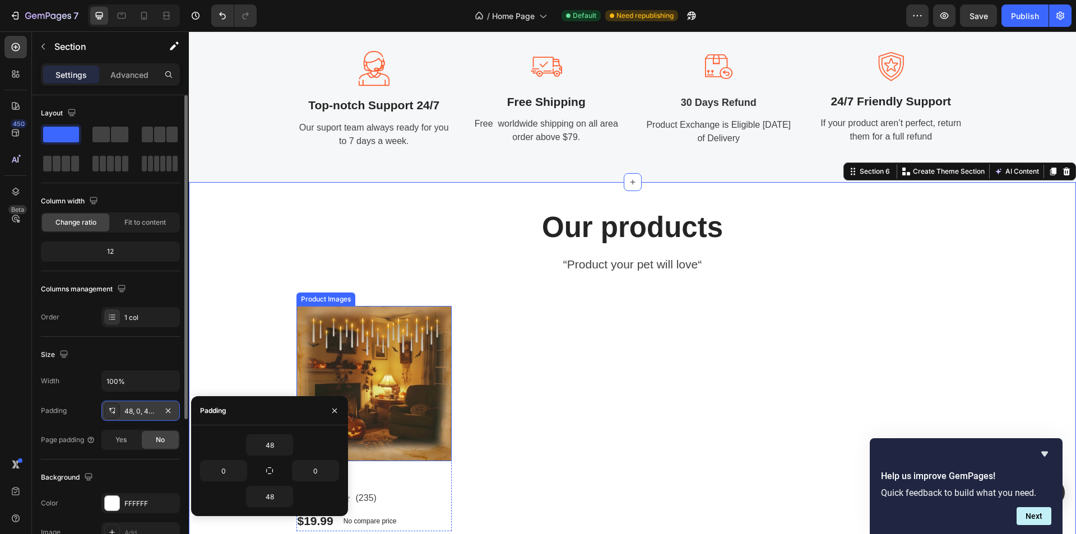
click at [223, 303] on div "Our products Heading “Product your pet will love“ Text block Product Images Har…" at bounding box center [632, 370] width 887 height 322
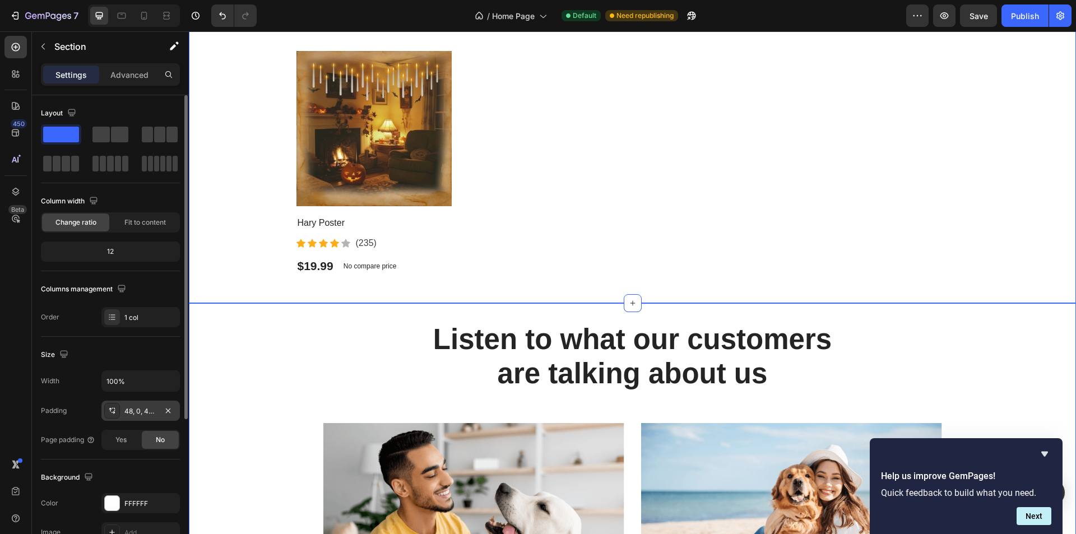
scroll to position [1551, 0]
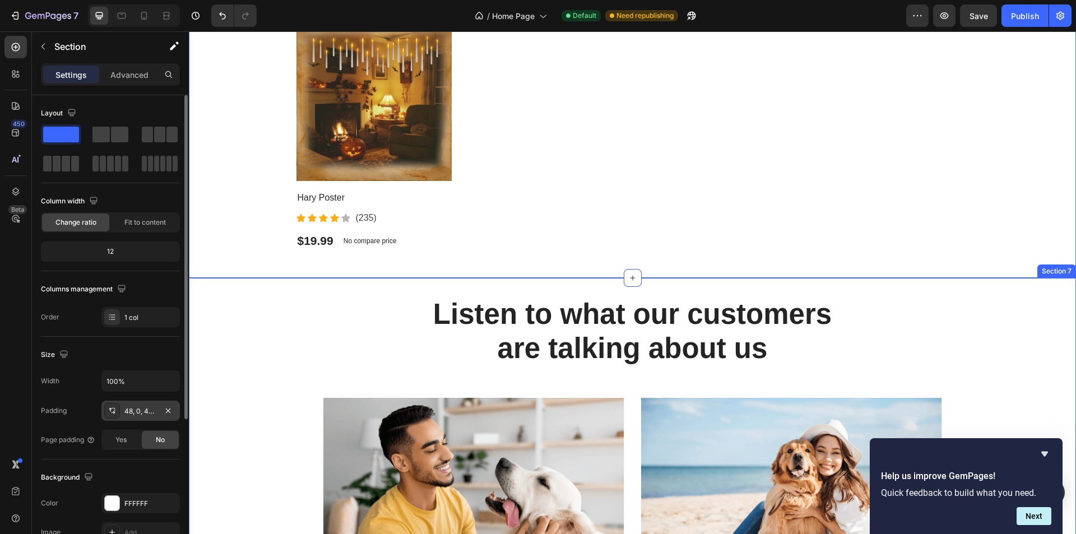
click at [257, 300] on div "Listen to what our customers are talking about us Heading Image Image James Gou…" at bounding box center [632, 499] width 887 height 406
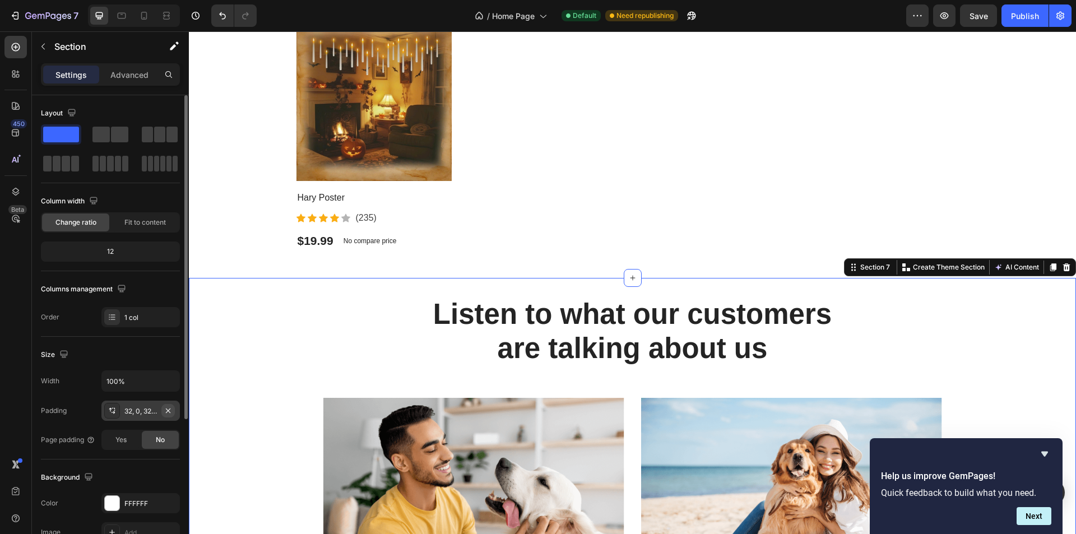
click at [168, 407] on icon "button" at bounding box center [168, 410] width 9 height 9
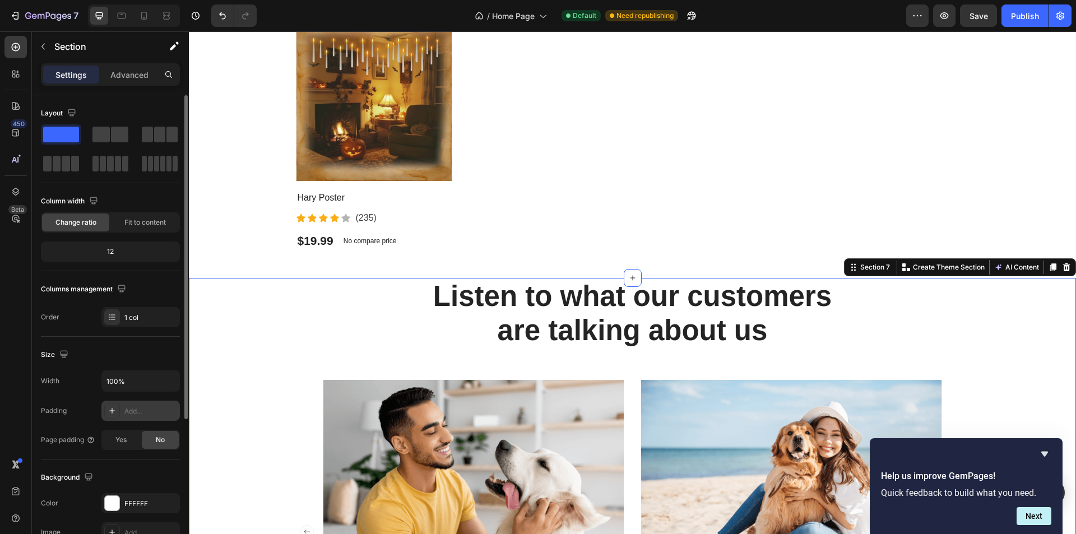
click at [152, 408] on div "Add..." at bounding box center [150, 411] width 53 height 10
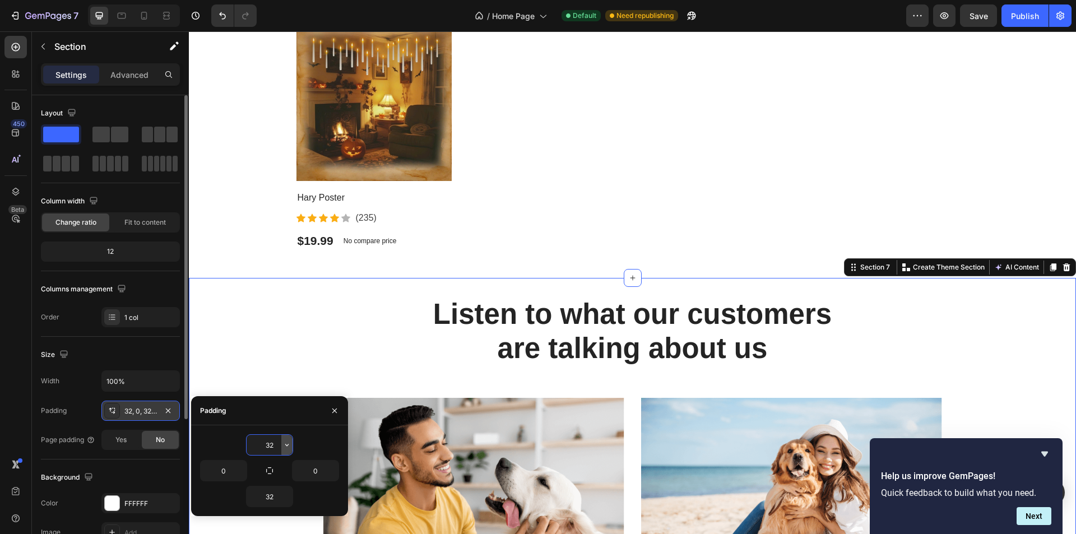
click at [284, 447] on icon "button" at bounding box center [286, 444] width 9 height 9
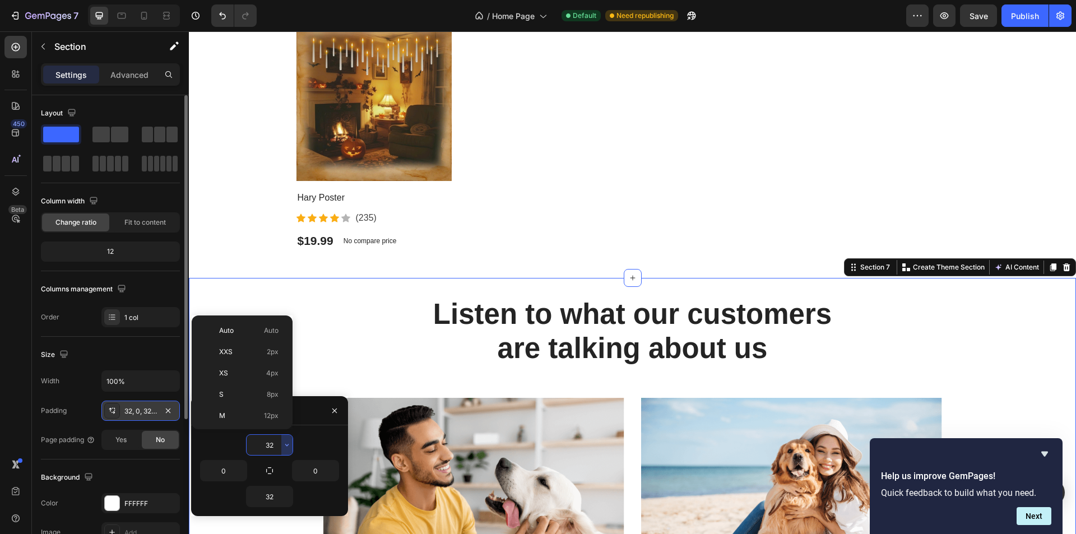
scroll to position [81, 0]
click at [254, 413] on div "3XL 48px" at bounding box center [239, 420] width 87 height 21
type input "48"
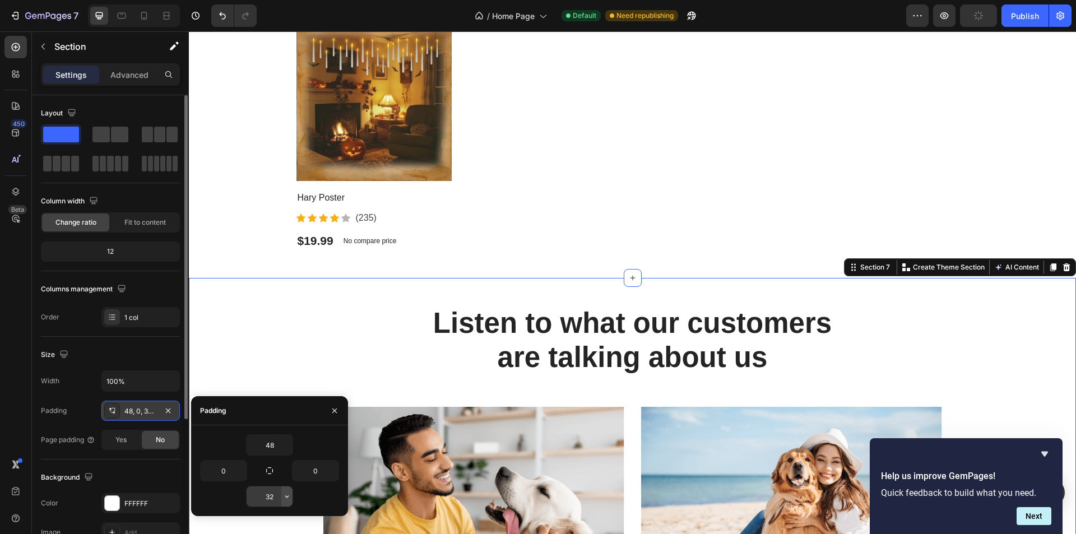
click at [287, 496] on icon "button" at bounding box center [286, 496] width 3 height 2
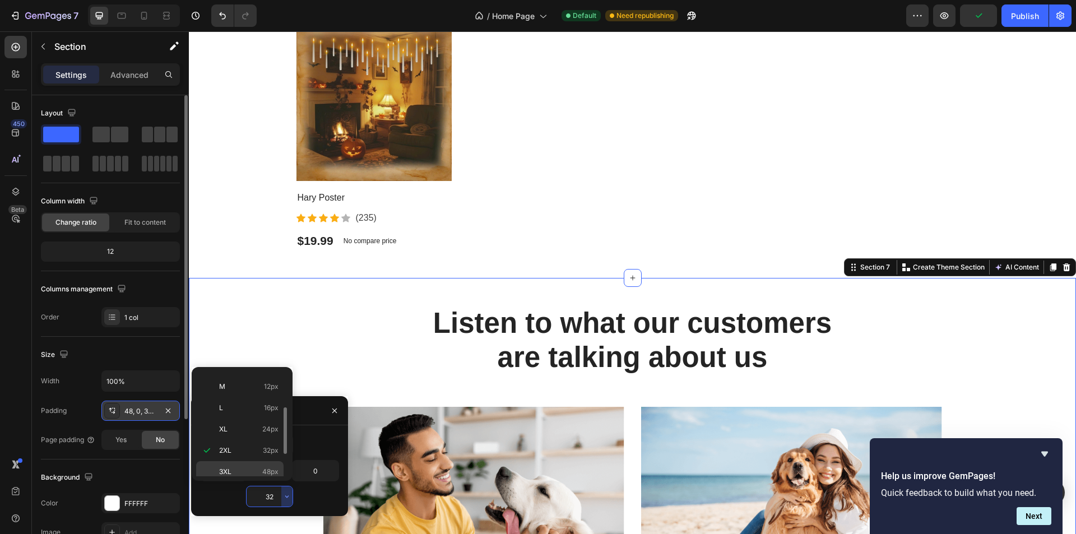
click at [267, 469] on span "48px" at bounding box center [270, 472] width 16 height 10
type input "48"
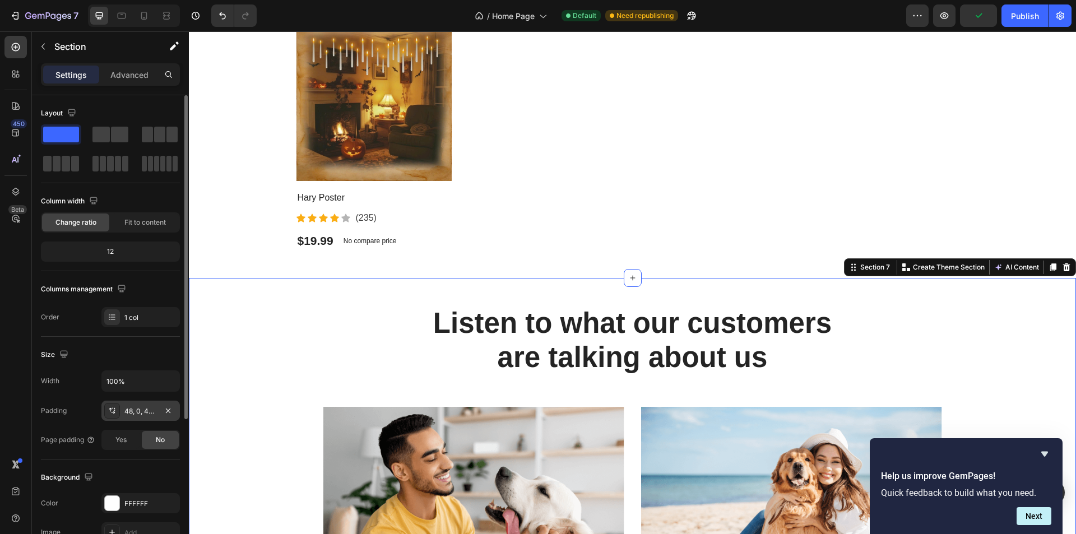
click at [227, 332] on div "Listen to what our customers are talking about us Heading Image Image James Gou…" at bounding box center [632, 508] width 887 height 406
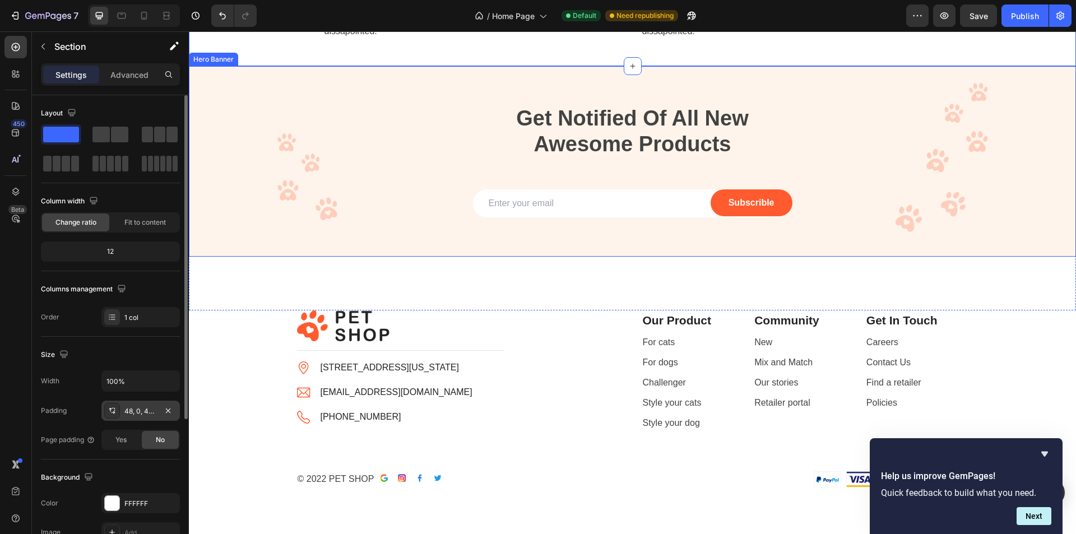
scroll to position [2224, 0]
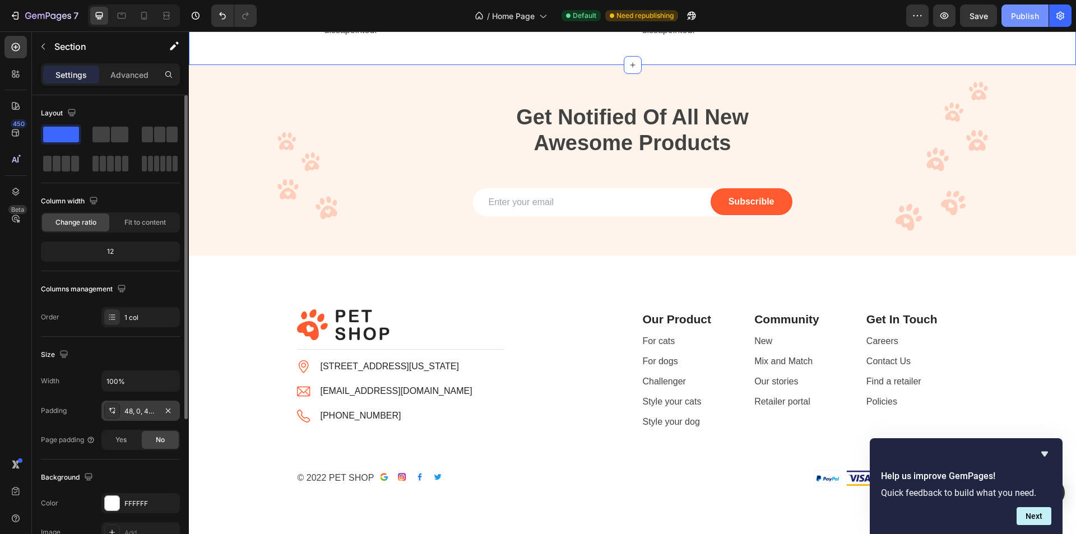
click at [1026, 12] on div "Publish" at bounding box center [1025, 16] width 28 height 12
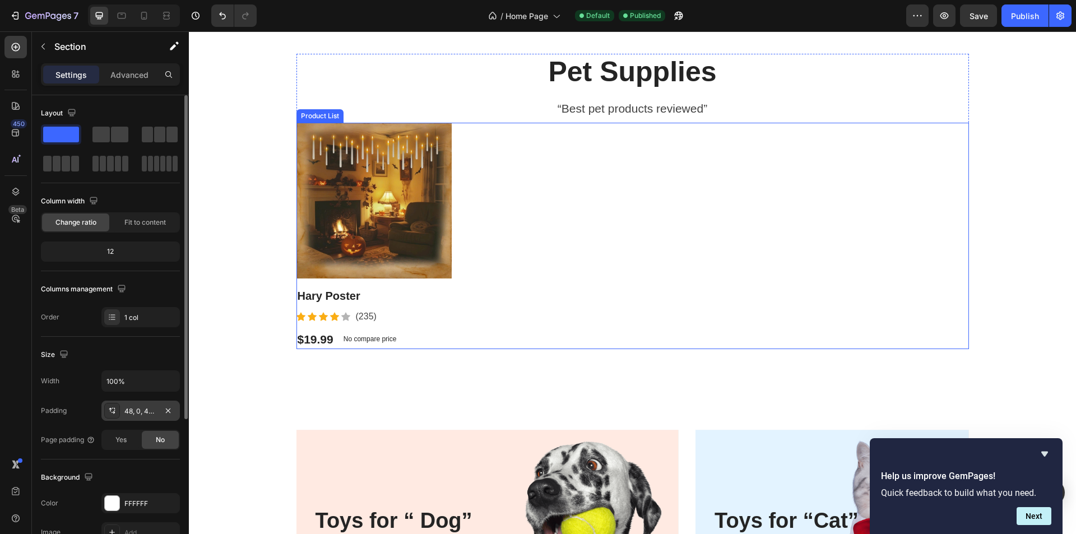
scroll to position [599, 0]
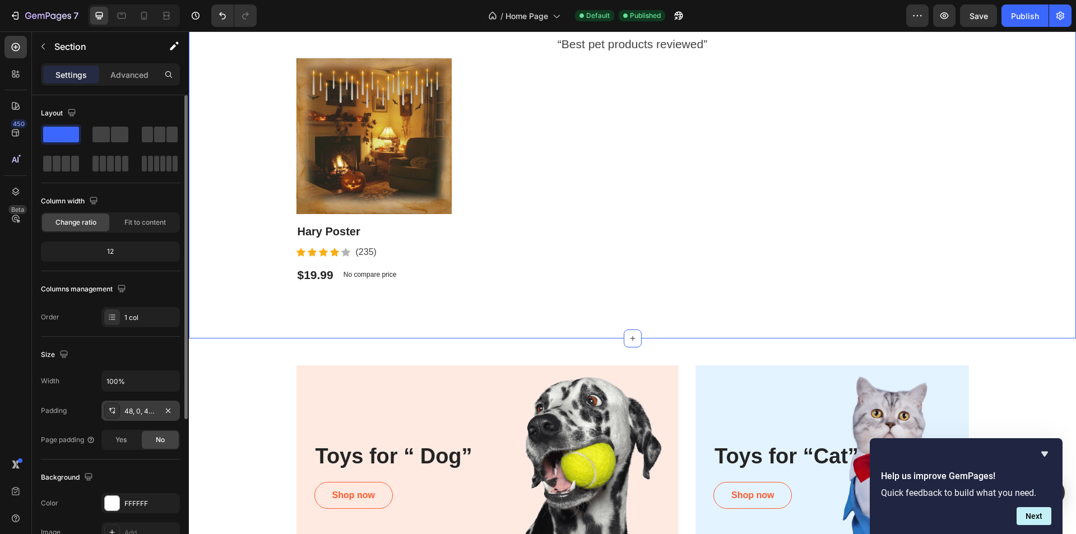
click at [588, 313] on div "Pet Supplies Heading “Best pet products reviewed” Text block Product Images Har…" at bounding box center [632, 150] width 887 height 377
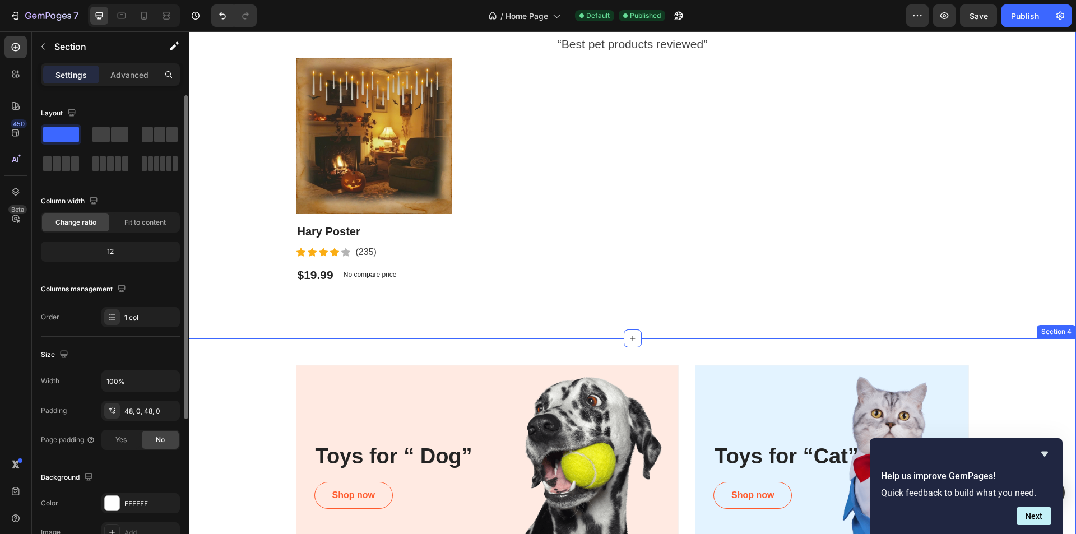
click at [560, 355] on div "Toys for “ Dog” Heading Shop now Button Row Hero Banner Toys for “Cat” Heading …" at bounding box center [632, 468] width 887 height 261
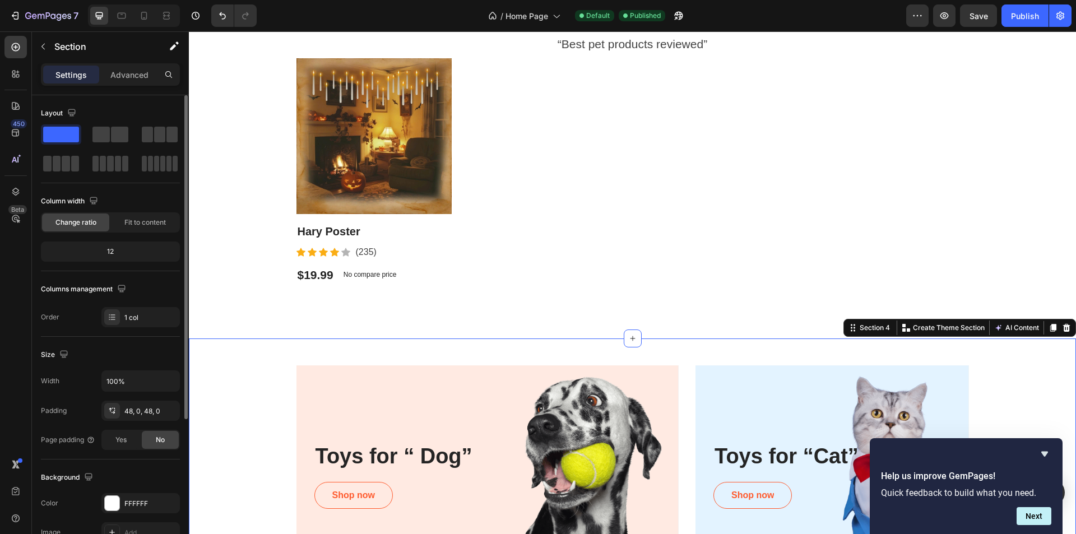
click at [258, 363] on div "Toys for “ Dog” Heading Shop now Button Row Hero Banner Toys for “Cat” Heading …" at bounding box center [632, 468] width 887 height 261
click at [158, 416] on div "48, 0, 48, 0" at bounding box center [140, 411] width 78 height 20
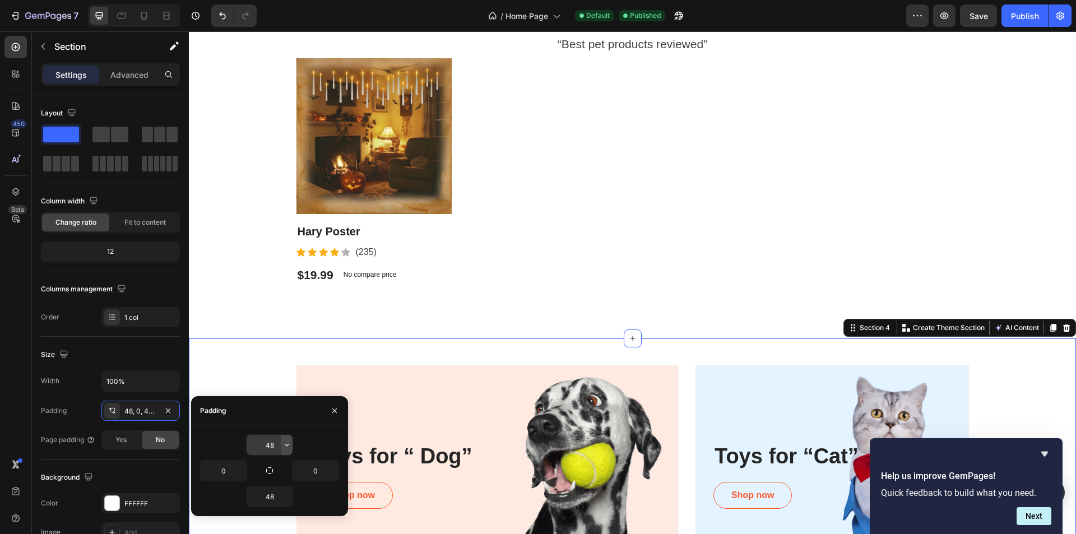
click at [286, 445] on icon "button" at bounding box center [286, 445] width 3 height 2
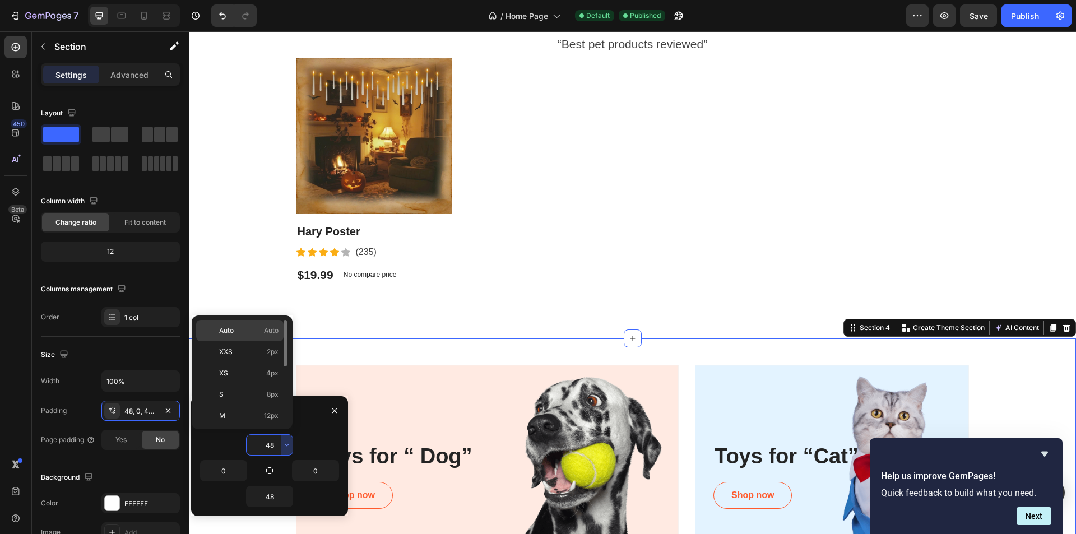
click at [268, 326] on span "Auto" at bounding box center [271, 331] width 15 height 10
type input "Auto"
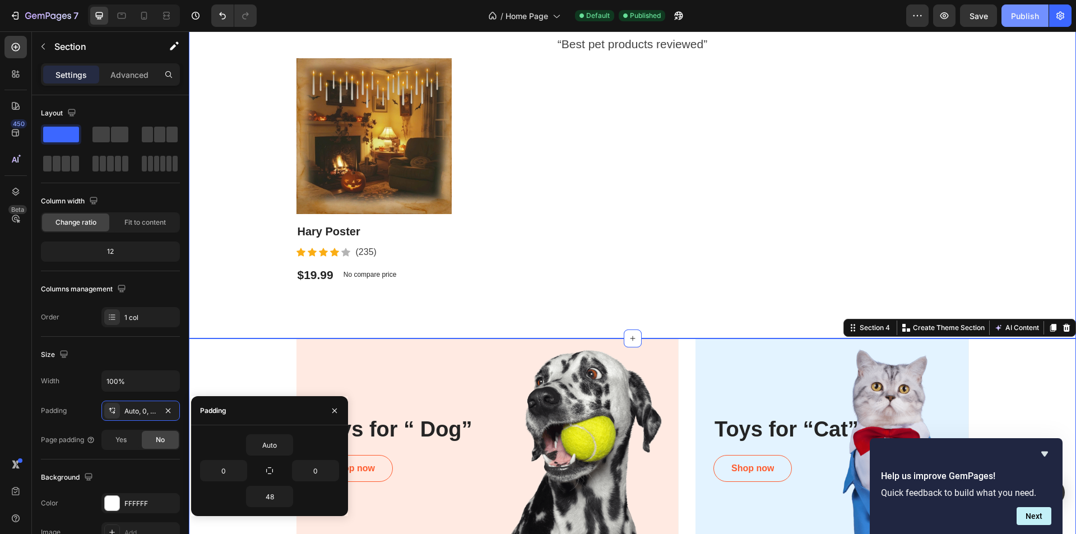
click at [1029, 22] on button "Publish" at bounding box center [1024, 15] width 47 height 22
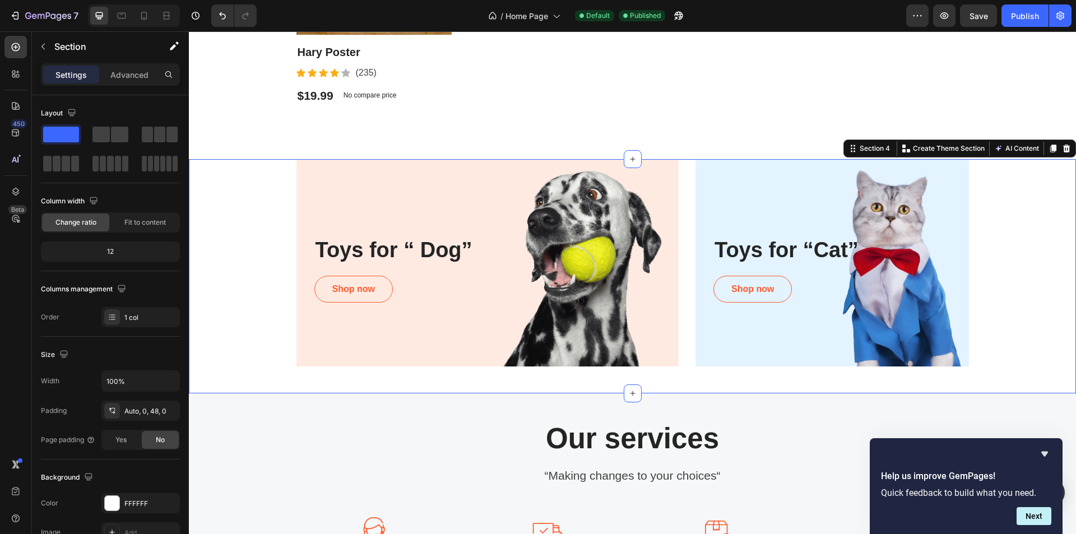
scroll to position [711, 0]
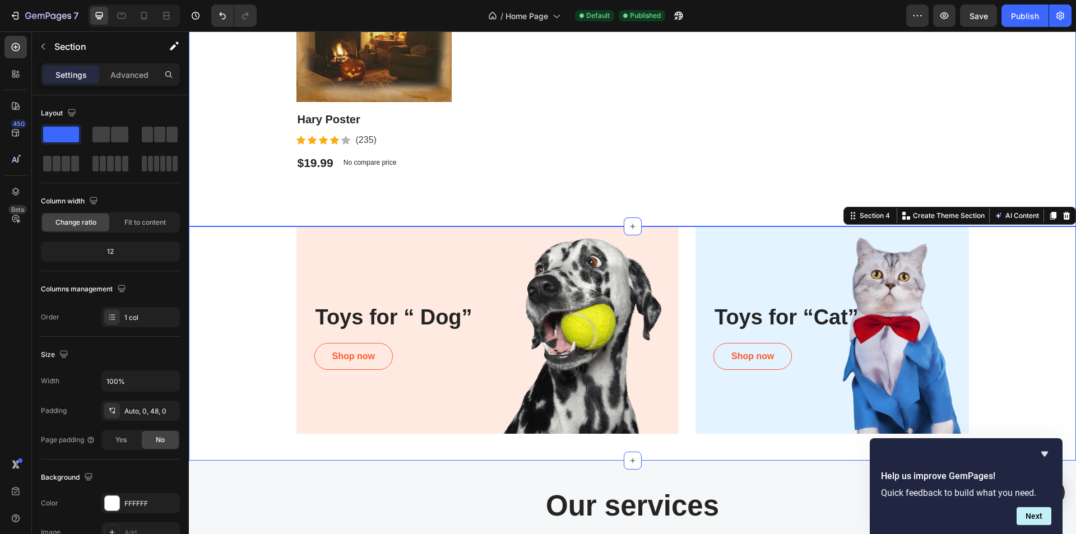
click at [361, 184] on div "Pet Supplies Heading “Best pet products reviewed” Text block Product Images Har…" at bounding box center [632, 38] width 887 height 323
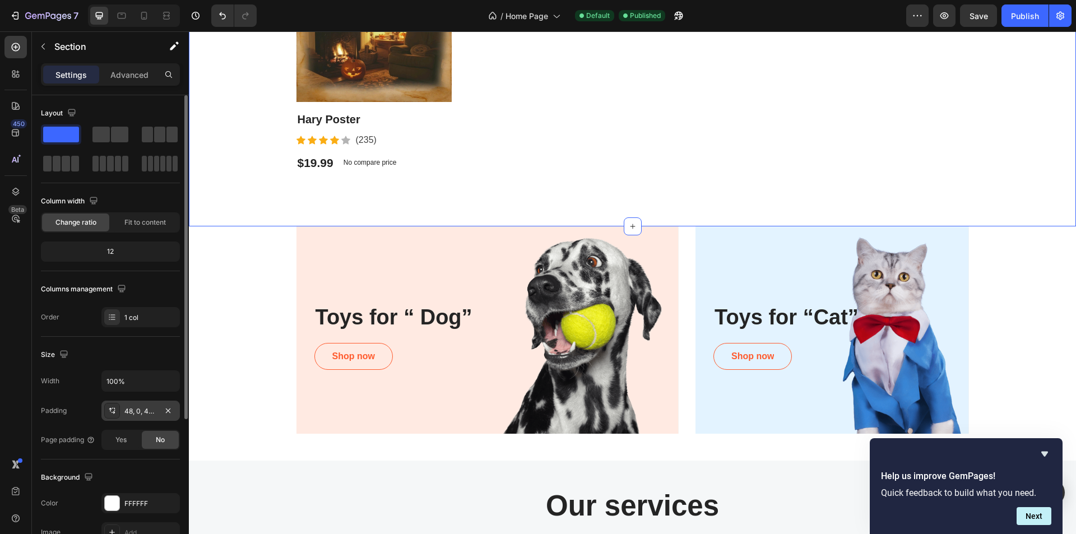
click at [149, 412] on div "48, 0, 48, 0" at bounding box center [140, 411] width 32 height 10
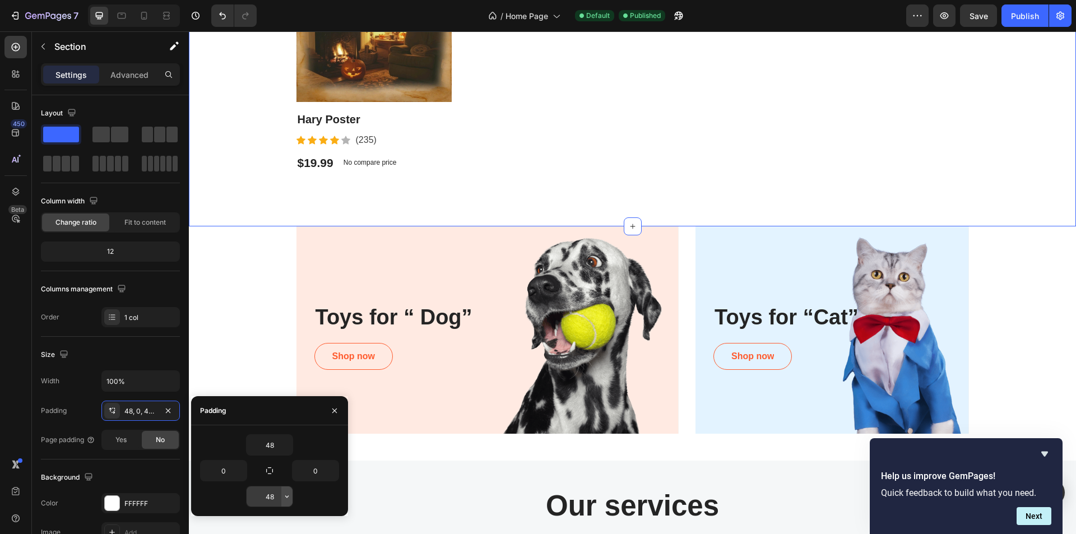
click at [287, 499] on icon "button" at bounding box center [286, 496] width 9 height 9
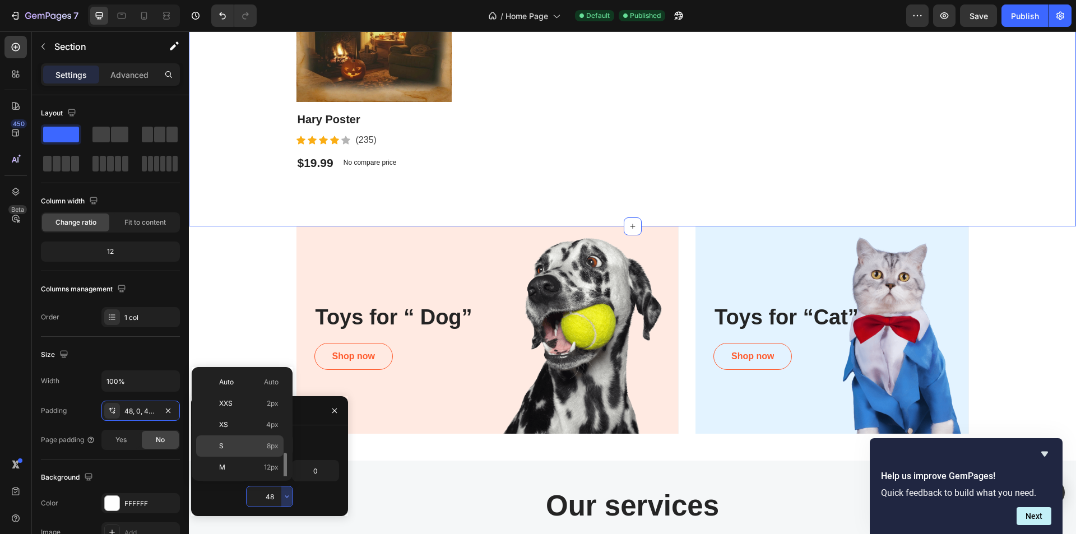
scroll to position [56, 0]
click at [264, 441] on div "L 16px" at bounding box center [239, 432] width 87 height 21
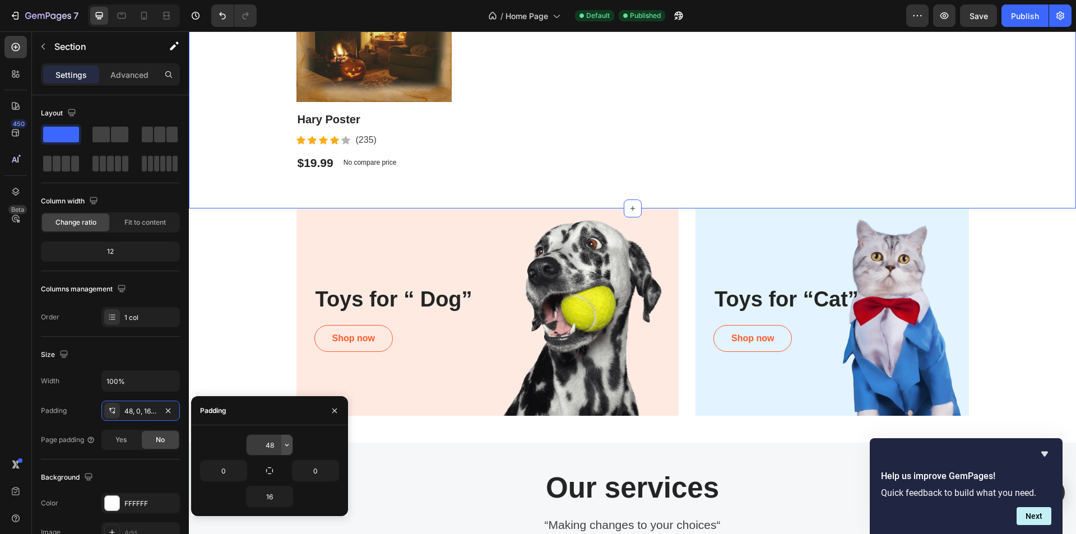
click at [286, 444] on icon "button" at bounding box center [286, 444] width 9 height 9
click at [286, 500] on icon "button" at bounding box center [286, 496] width 9 height 9
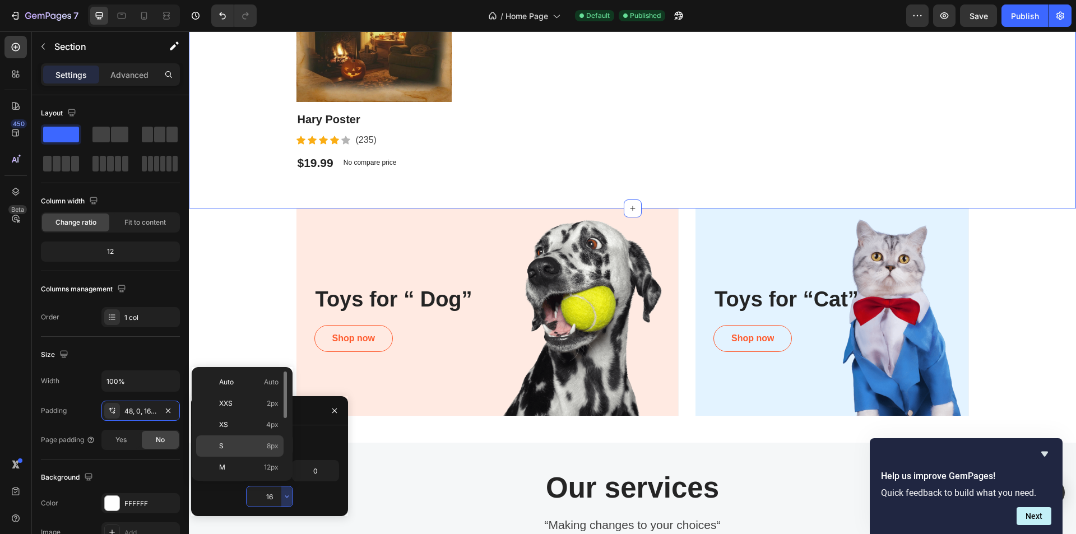
click at [273, 443] on span "8px" at bounding box center [273, 446] width 12 height 10
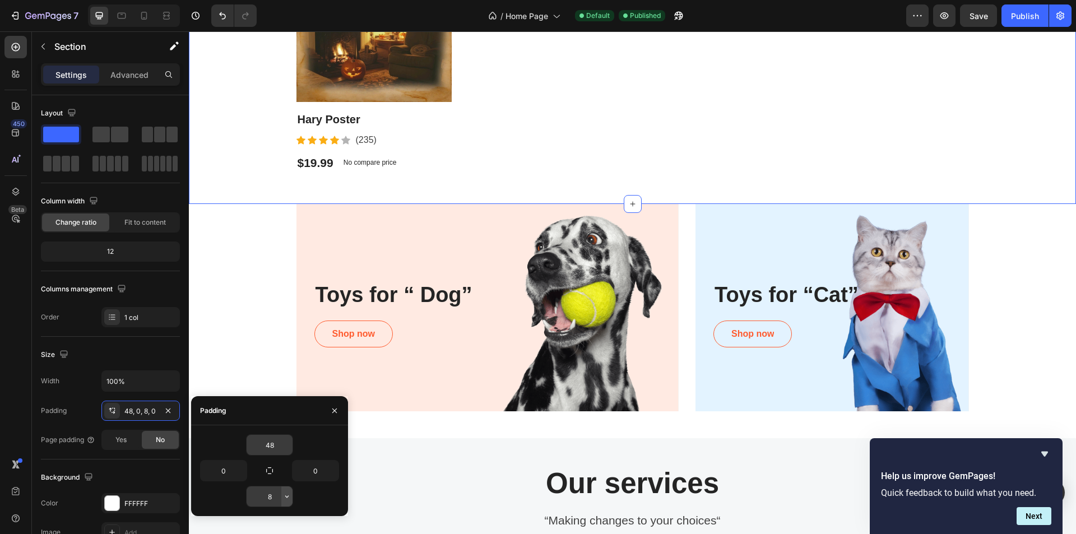
click at [287, 501] on button "button" at bounding box center [286, 496] width 11 height 20
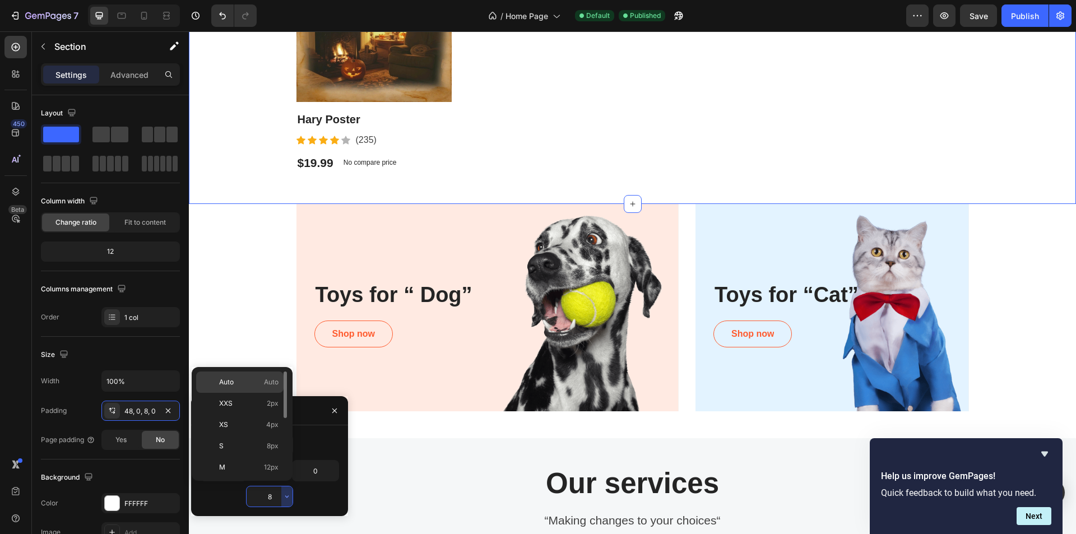
click at [252, 383] on p "Auto Auto" at bounding box center [248, 382] width 59 height 10
type input "Auto"
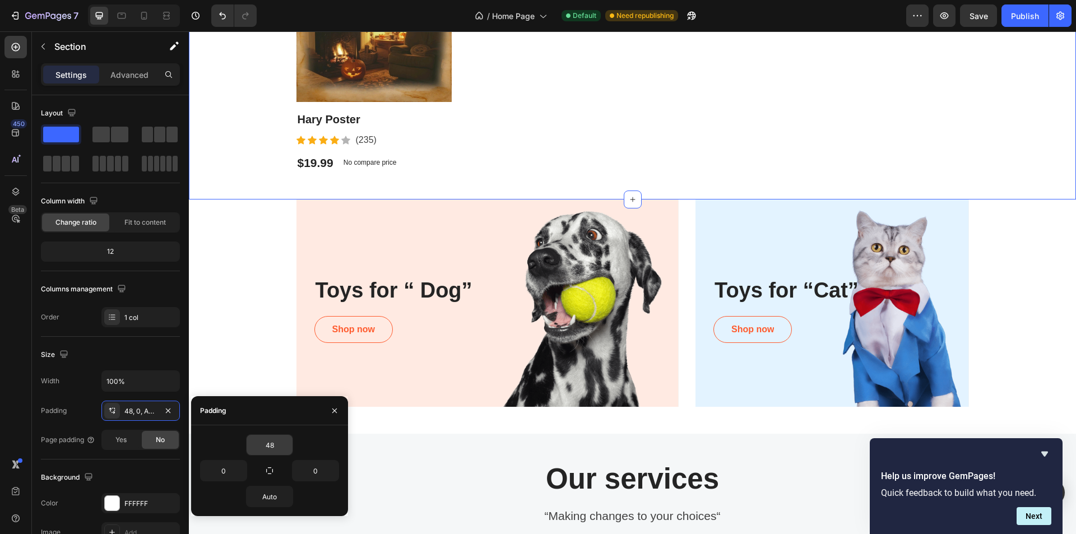
click at [244, 135] on div "Pet Supplies Heading “Best pet products reviewed” Text block Product Images Har…" at bounding box center [632, 38] width 887 height 323
click at [246, 141] on div "Pet Supplies Heading “Best pet products reviewed” Text block Product Images Har…" at bounding box center [632, 38] width 887 height 323
click at [250, 242] on div "Toys for “ Dog” Heading Shop now Button Row Hero Banner Toys for “Cat” Heading …" at bounding box center [632, 302] width 887 height 207
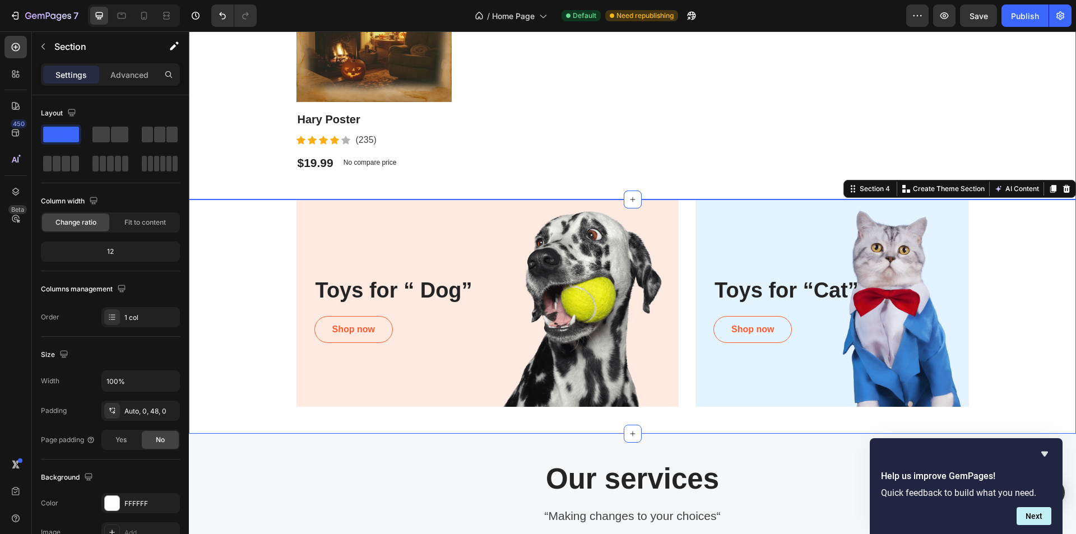
click at [243, 129] on div "Pet Supplies Heading “Best pet products reviewed” Text block Product Images Har…" at bounding box center [632, 38] width 887 height 323
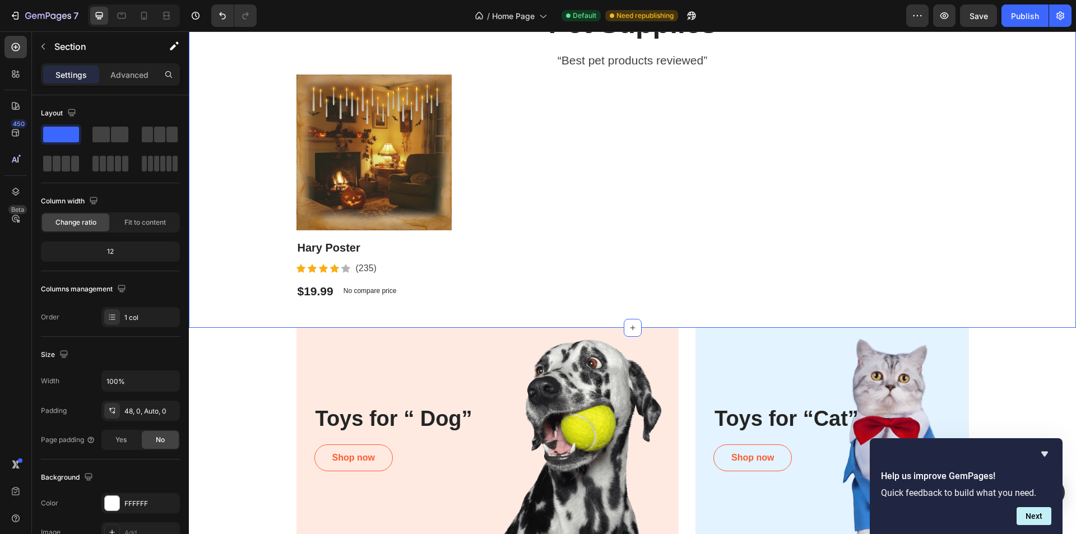
scroll to position [655, 0]
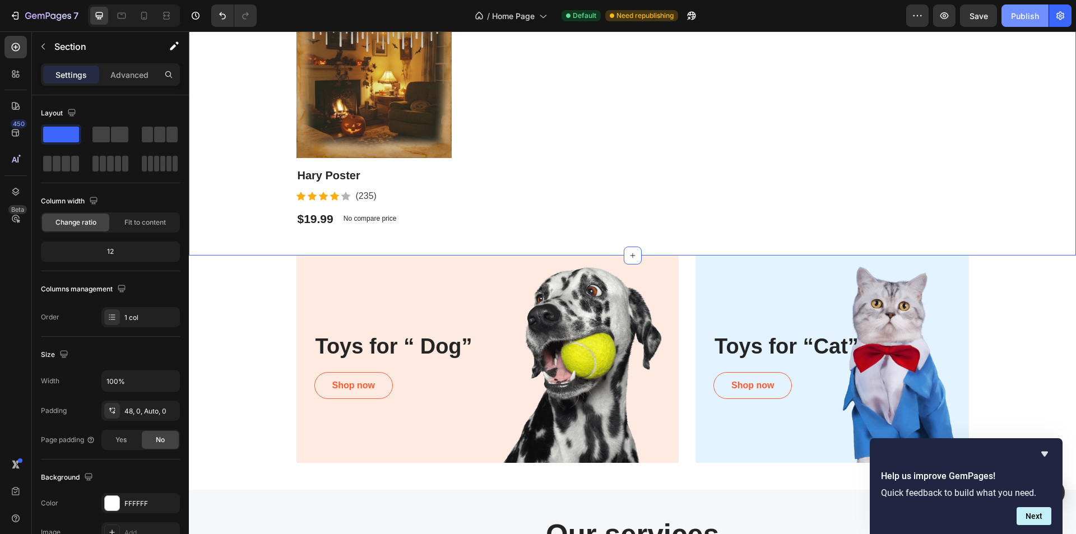
click at [1016, 26] on button "Publish" at bounding box center [1024, 15] width 47 height 22
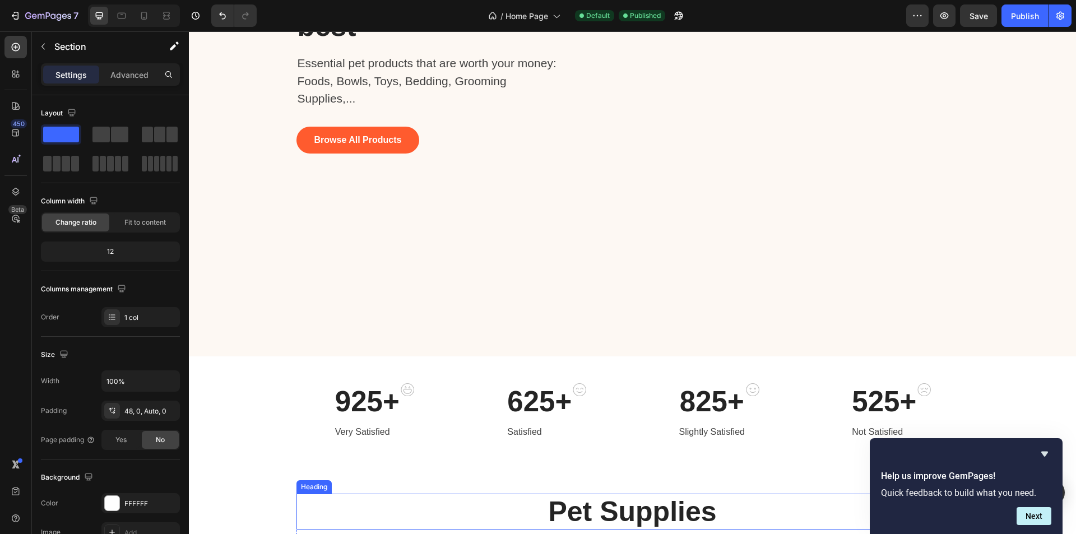
scroll to position [151, 0]
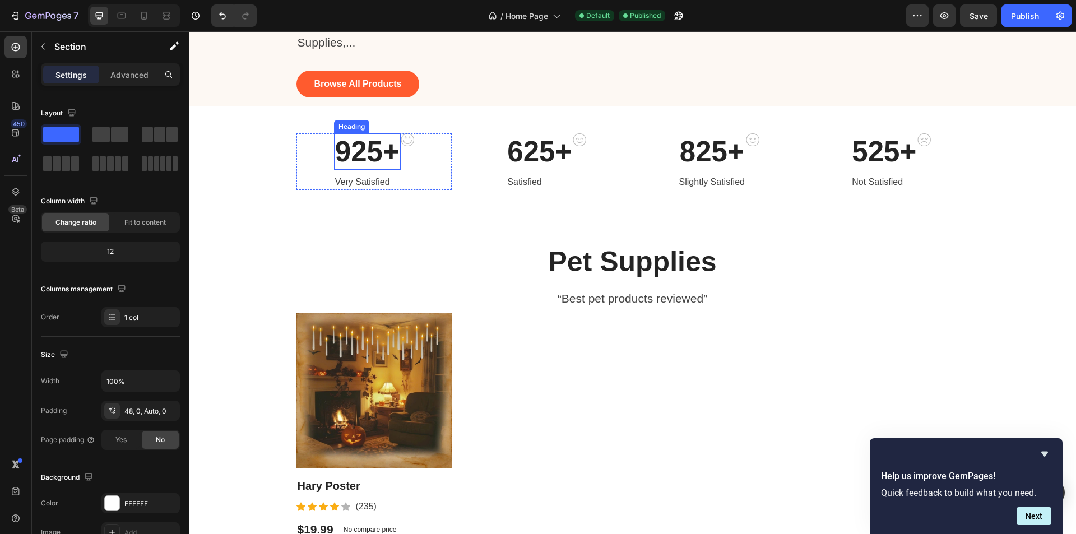
click at [371, 169] on p "925+" at bounding box center [367, 151] width 64 height 34
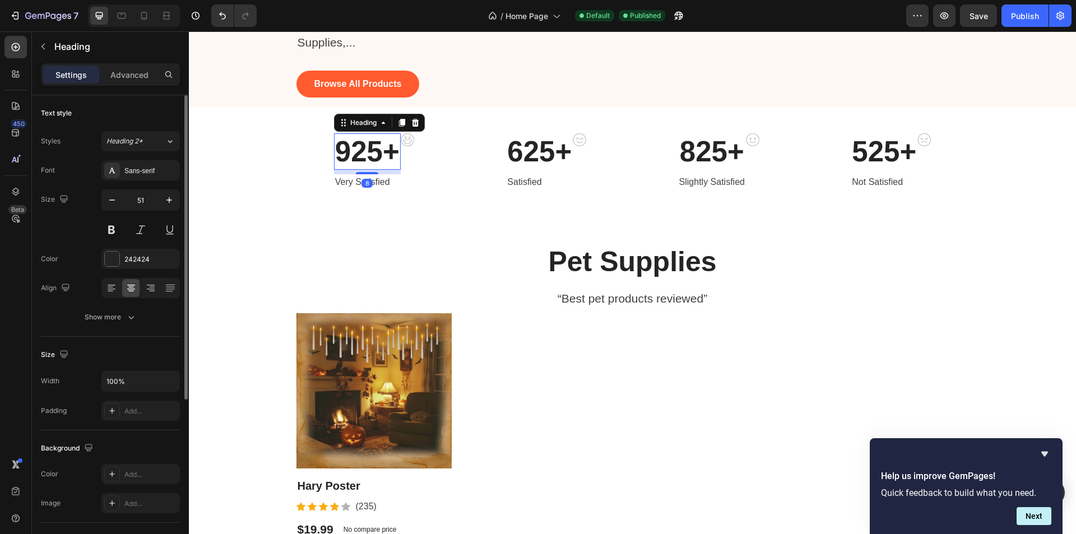
click at [101, 201] on div "Size 51" at bounding box center [110, 214] width 139 height 50
click at [107, 201] on icon "button" at bounding box center [111, 199] width 11 height 11
click at [137, 202] on input "50" at bounding box center [140, 200] width 37 height 20
type input "40"
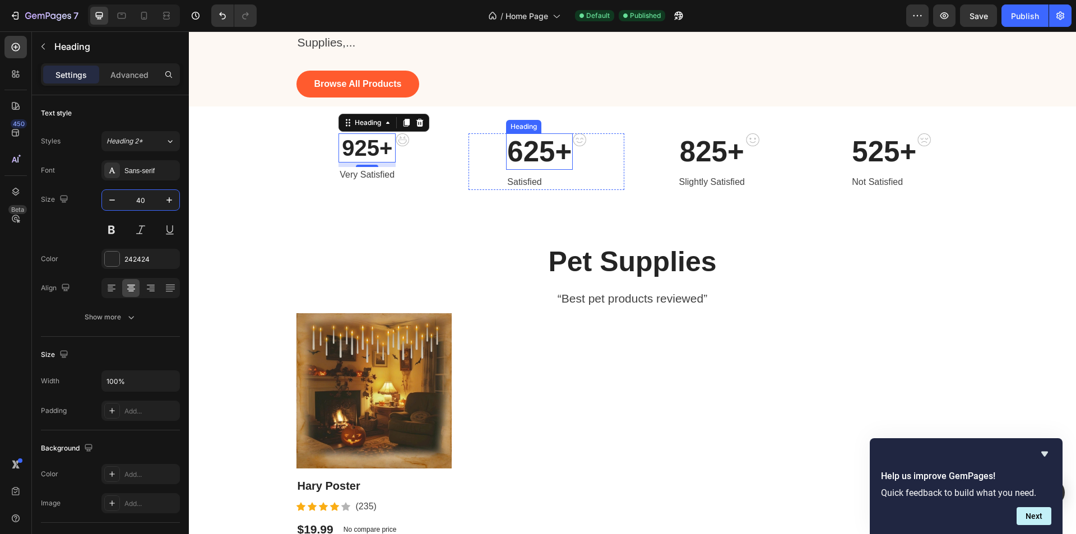
click at [550, 169] on p "625+" at bounding box center [539, 151] width 64 height 34
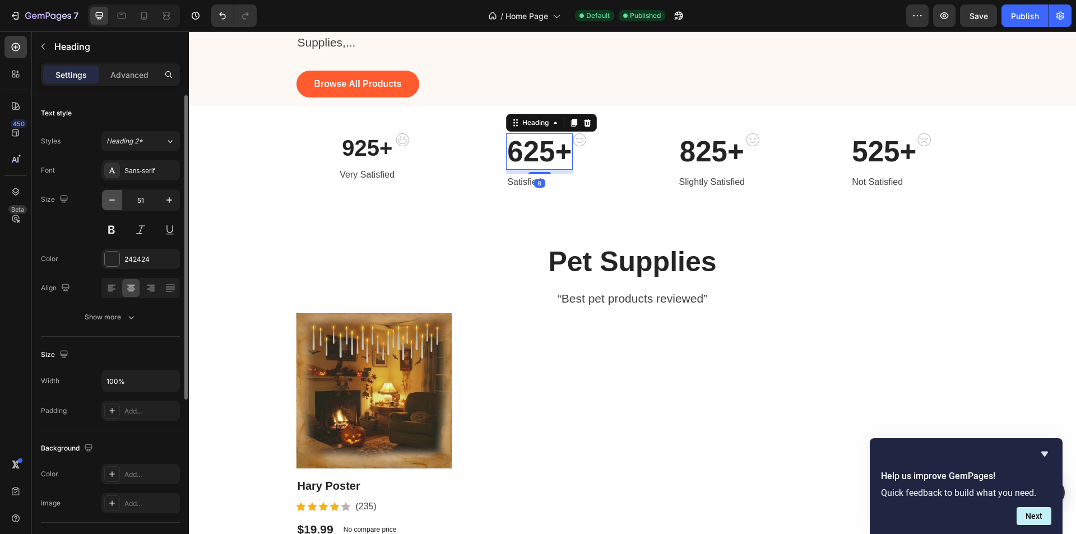
click at [109, 199] on icon "button" at bounding box center [111, 199] width 11 height 11
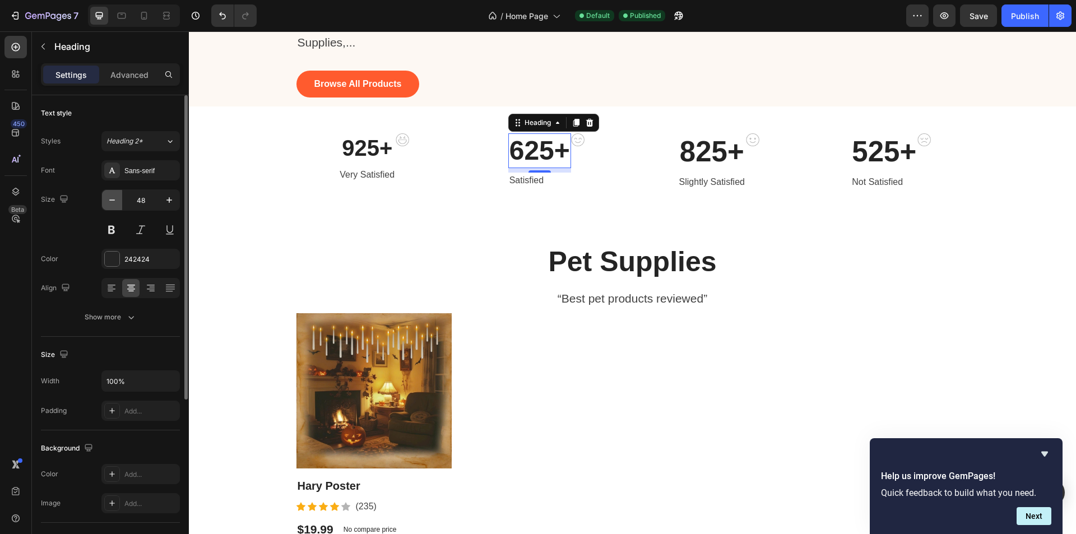
click at [109, 199] on icon "button" at bounding box center [111, 199] width 11 height 11
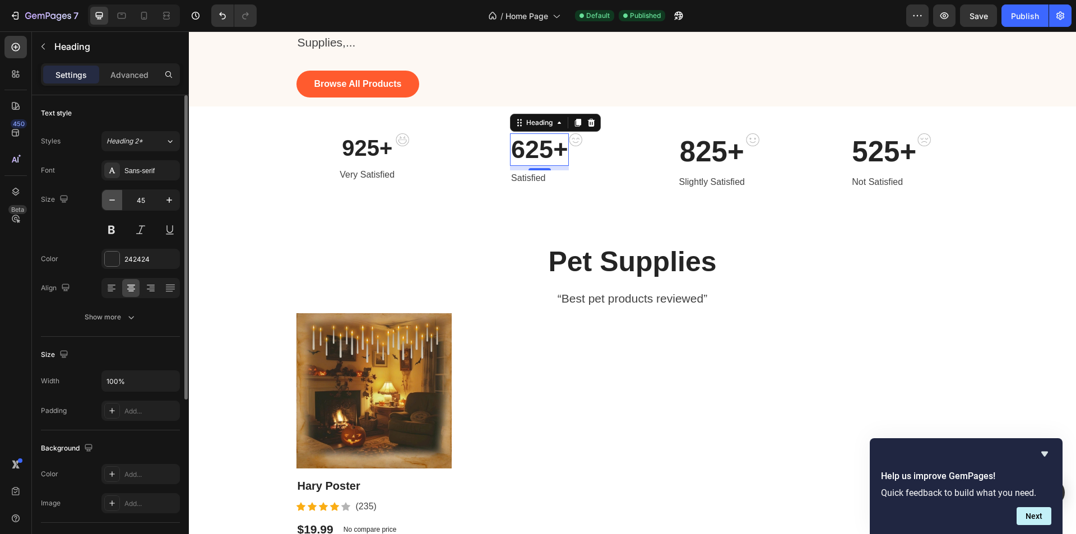
click at [109, 199] on icon "button" at bounding box center [111, 199] width 11 height 11
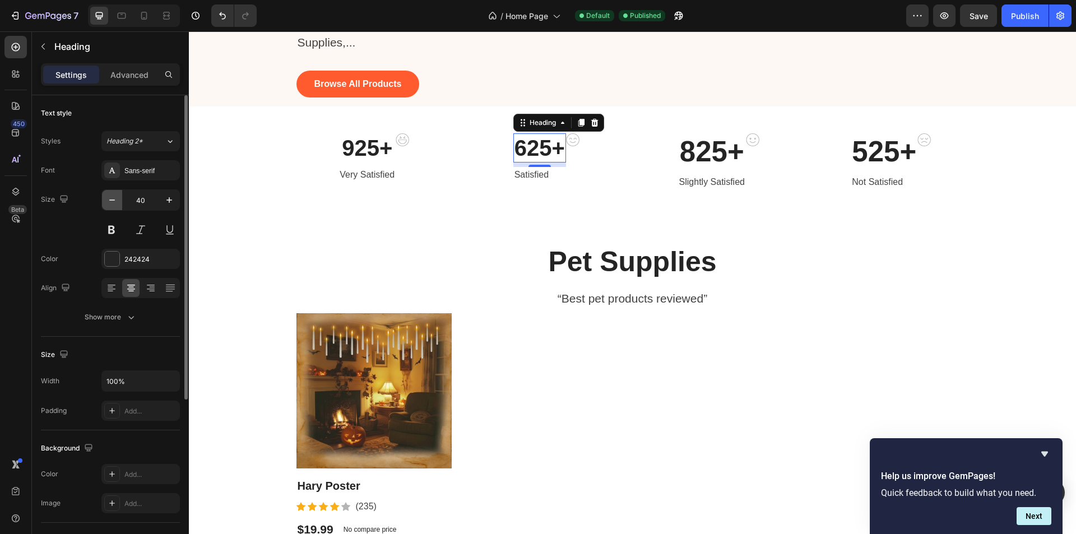
click at [109, 199] on icon "button" at bounding box center [111, 199] width 11 height 11
click at [164, 201] on icon "button" at bounding box center [169, 199] width 11 height 11
type input "40"
click at [691, 169] on p "825+" at bounding box center [712, 151] width 66 height 34
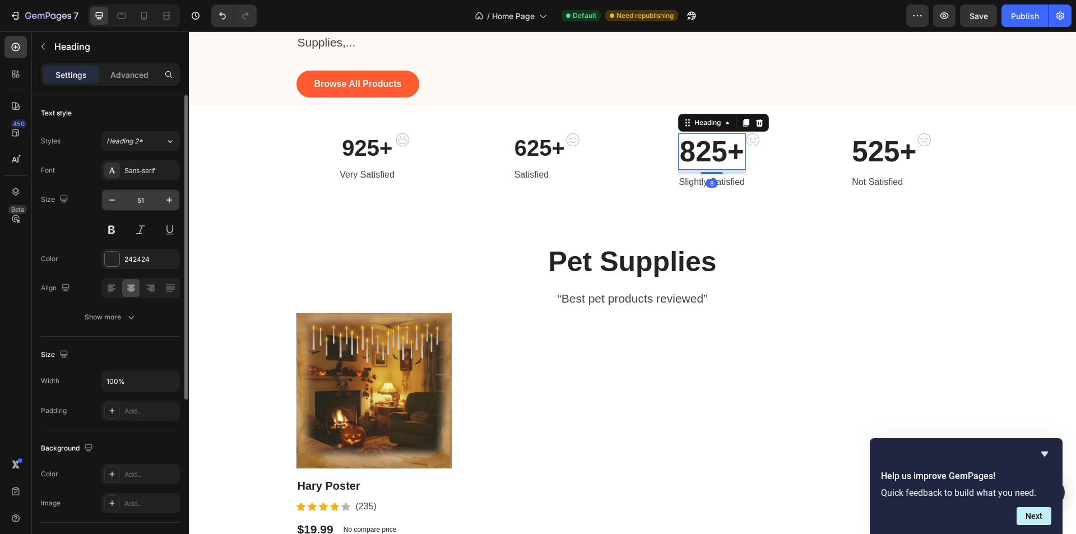
click at [140, 204] on input "51" at bounding box center [140, 200] width 37 height 20
type input "40"
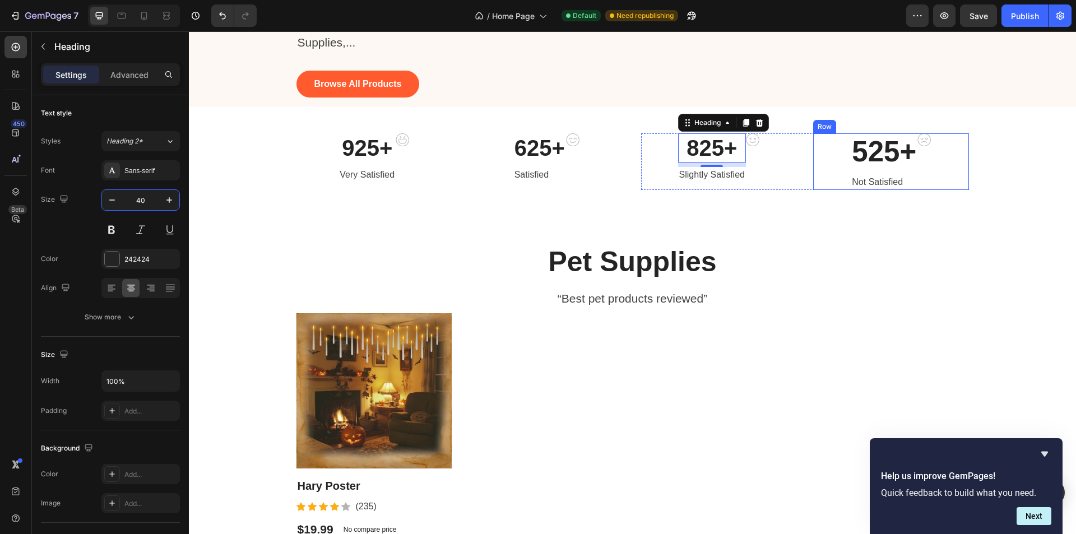
click at [867, 169] on p "525+" at bounding box center [884, 151] width 64 height 34
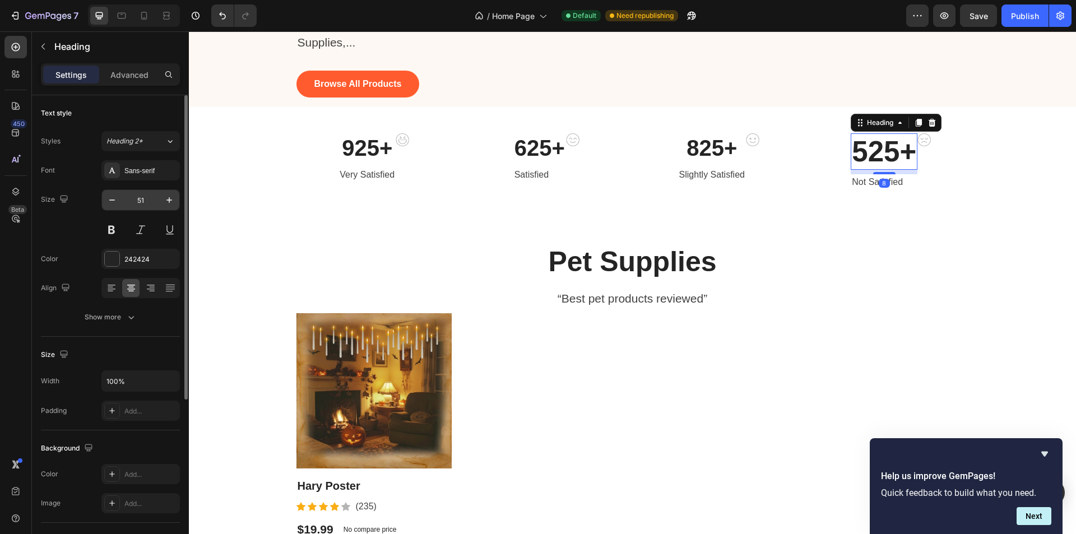
click at [137, 198] on input "51" at bounding box center [140, 200] width 37 height 20
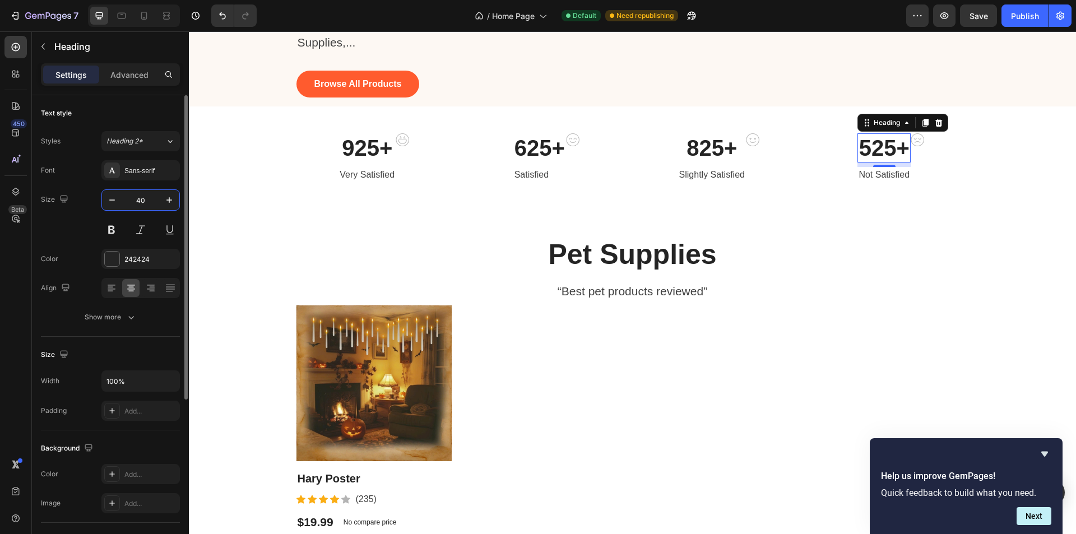
type input "40"
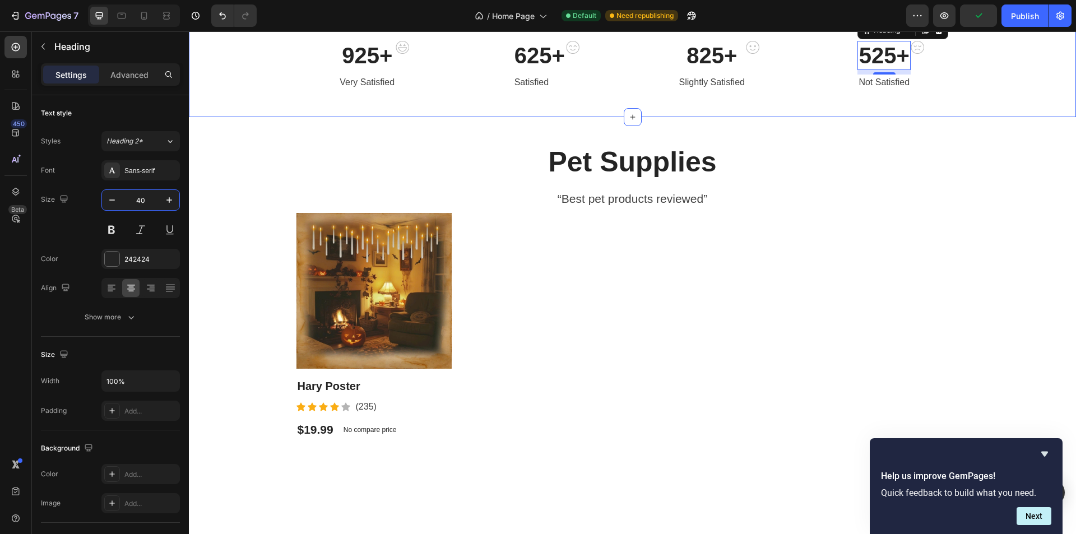
scroll to position [263, 0]
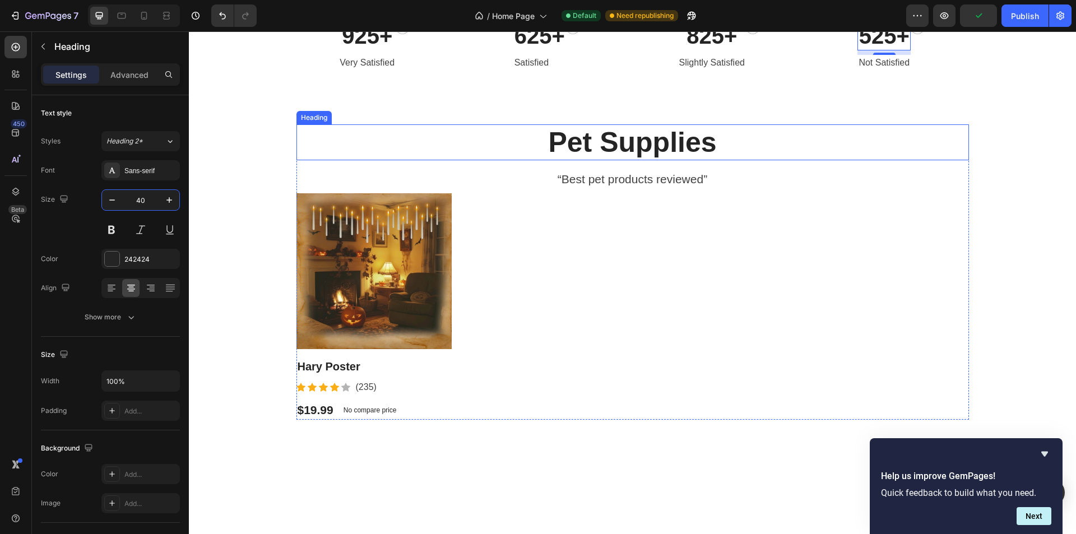
click at [669, 158] on strong "Pet Supplies" at bounding box center [632, 142] width 168 height 31
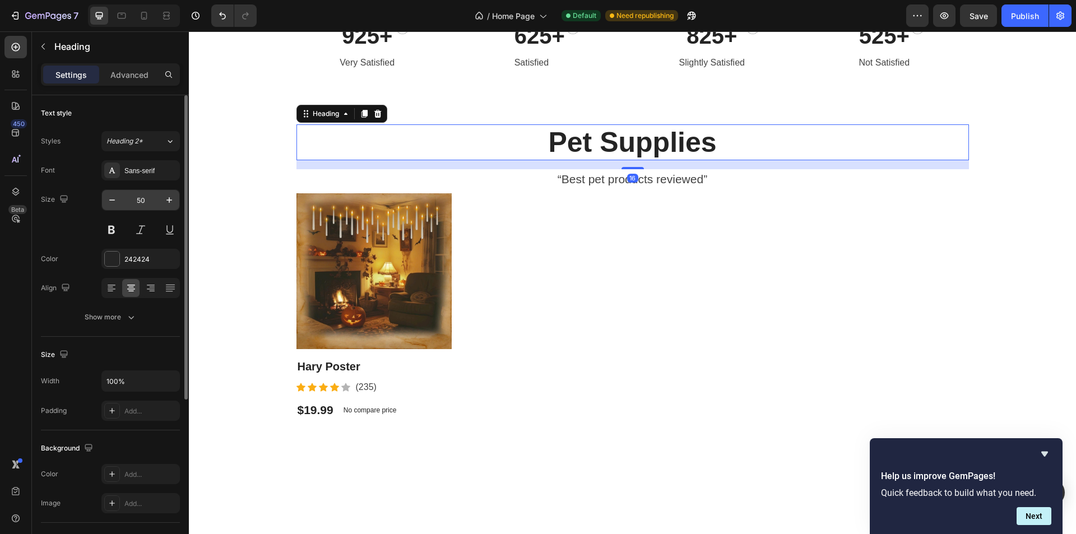
click at [136, 200] on input "50" at bounding box center [140, 200] width 37 height 20
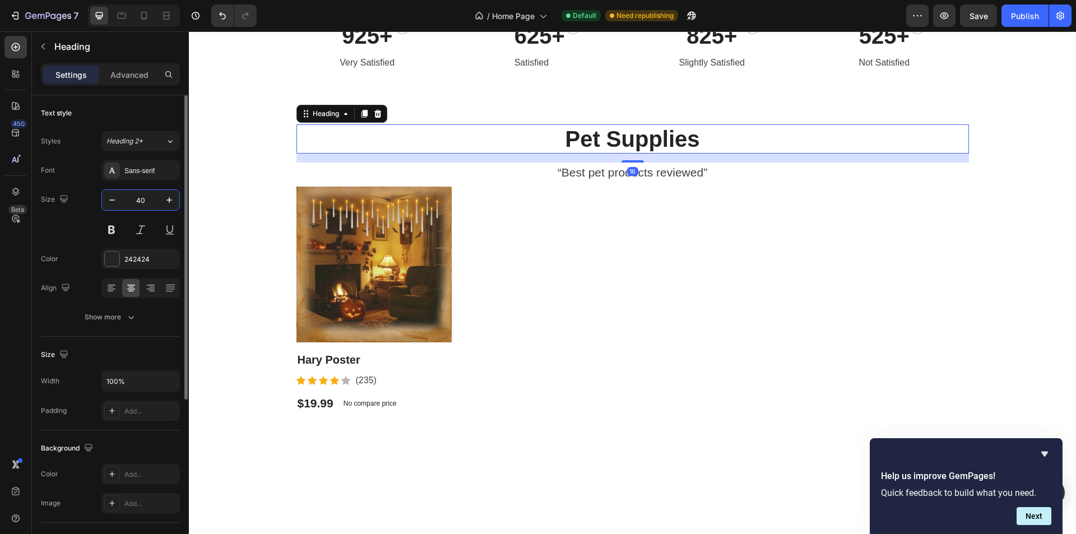
type input "40"
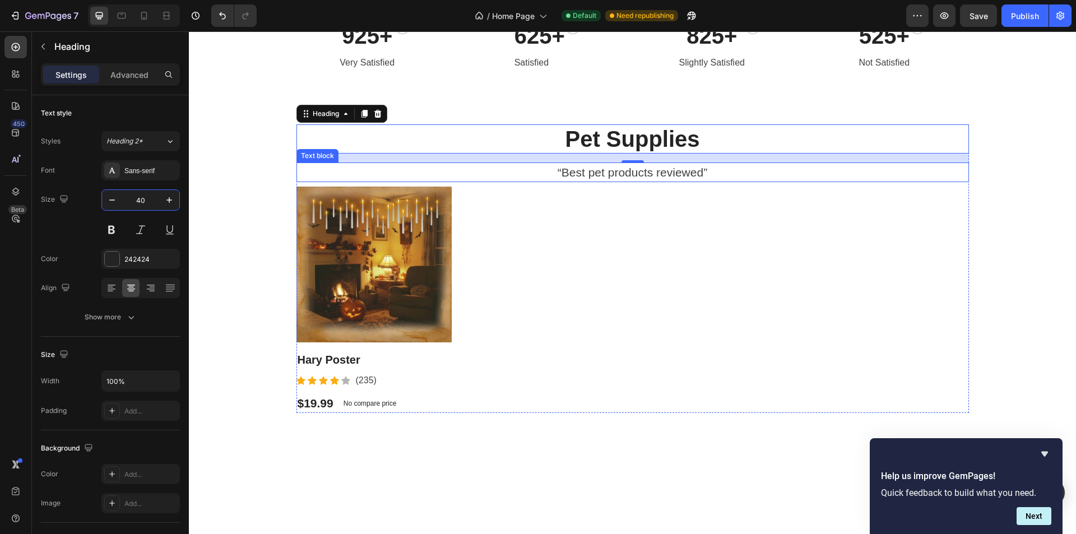
click at [609, 182] on p "“Best pet products reviewed”" at bounding box center [633, 173] width 670 height 18
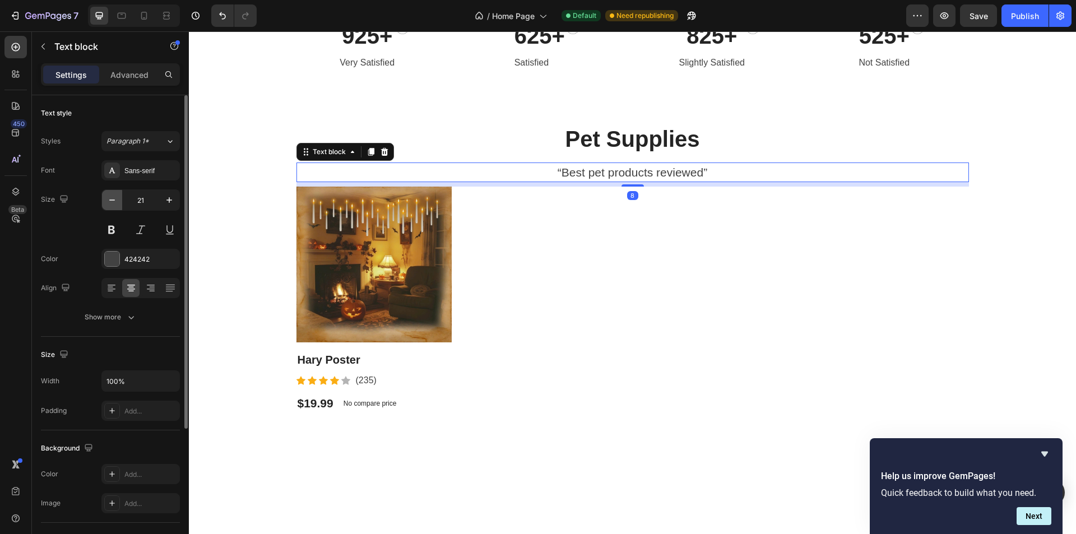
click at [106, 203] on button "button" at bounding box center [112, 200] width 20 height 20
type input "20"
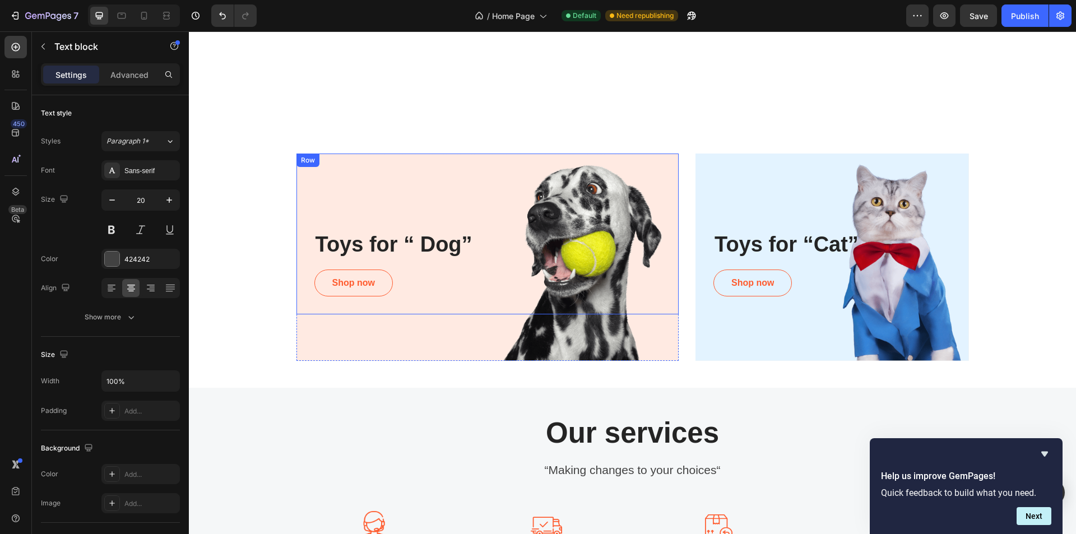
scroll to position [879, 0]
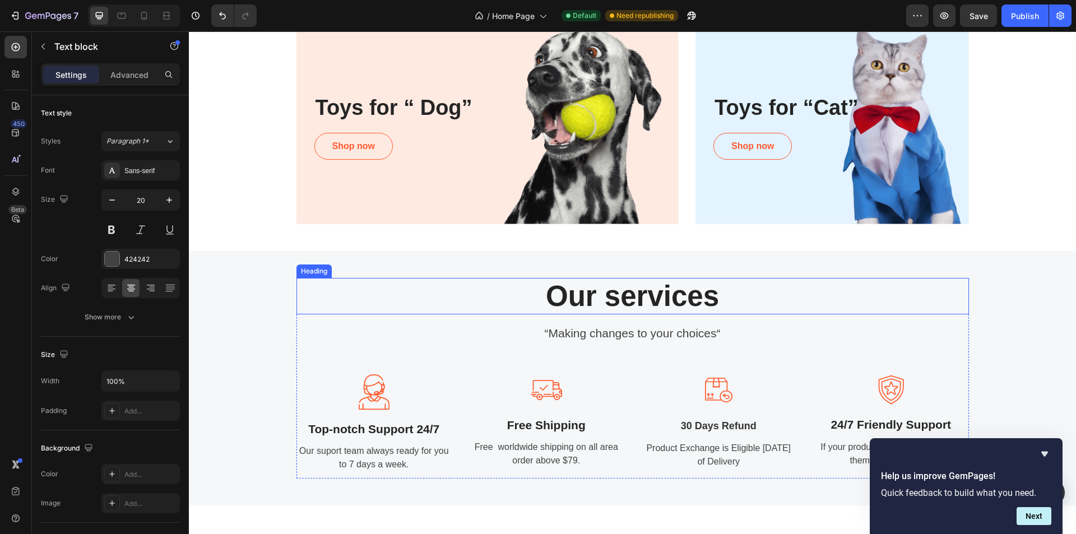
click at [574, 289] on p "Our services" at bounding box center [633, 296] width 670 height 34
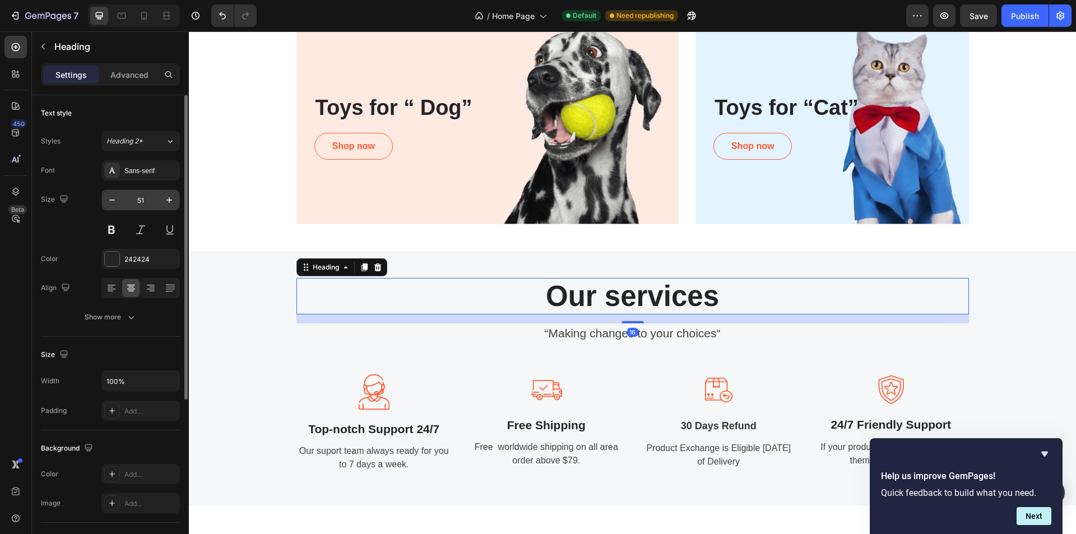
click at [137, 195] on input "51" at bounding box center [140, 200] width 37 height 20
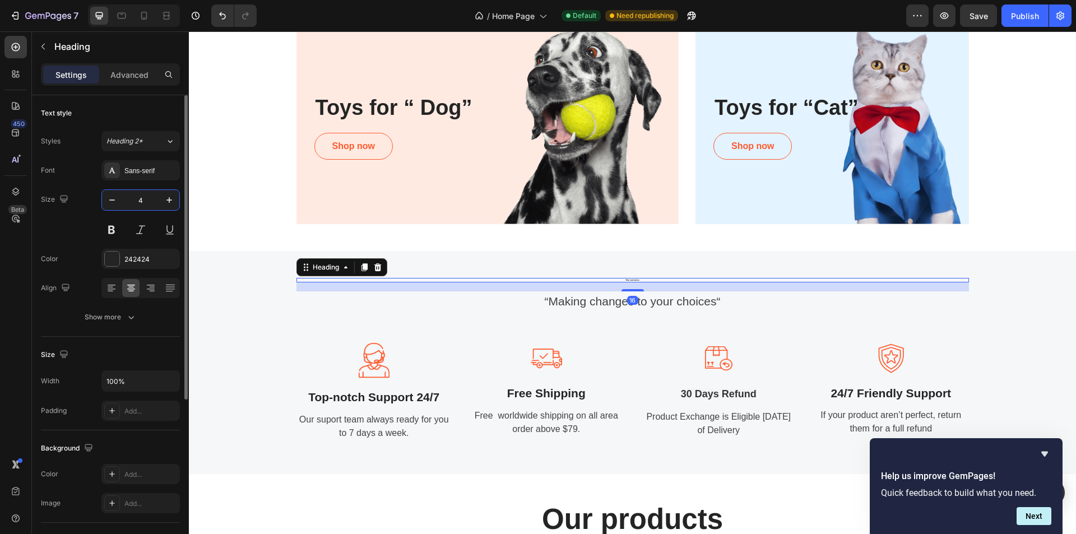
type input "40"
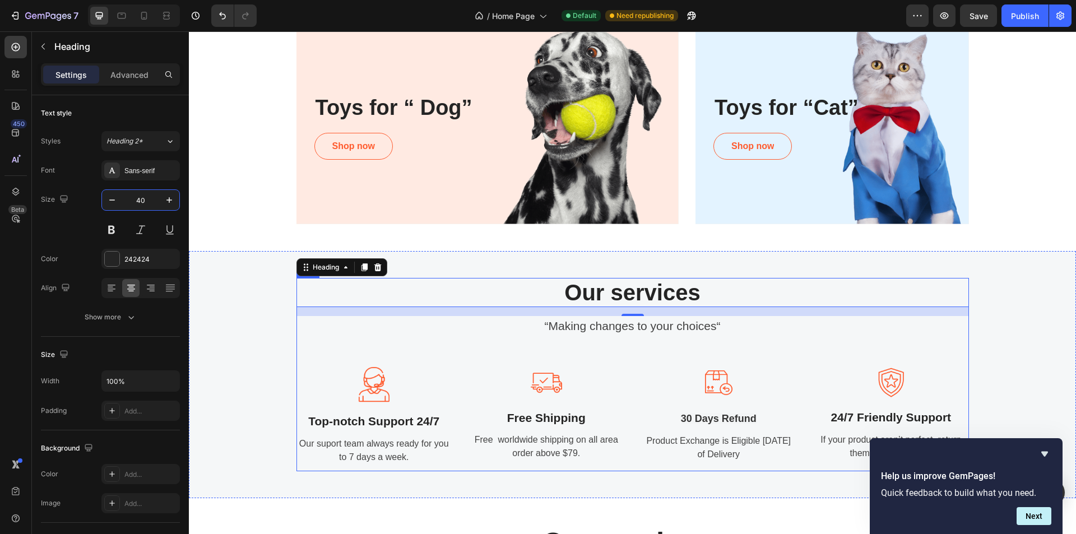
click at [593, 328] on p "“Making changes to your choices“" at bounding box center [633, 326] width 670 height 18
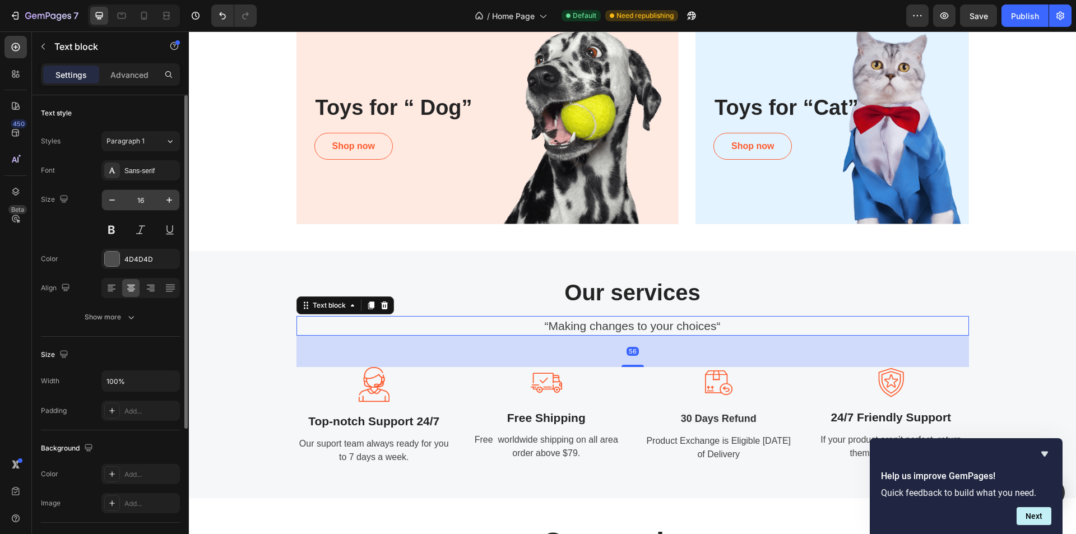
click at [141, 202] on input "16" at bounding box center [140, 200] width 37 height 20
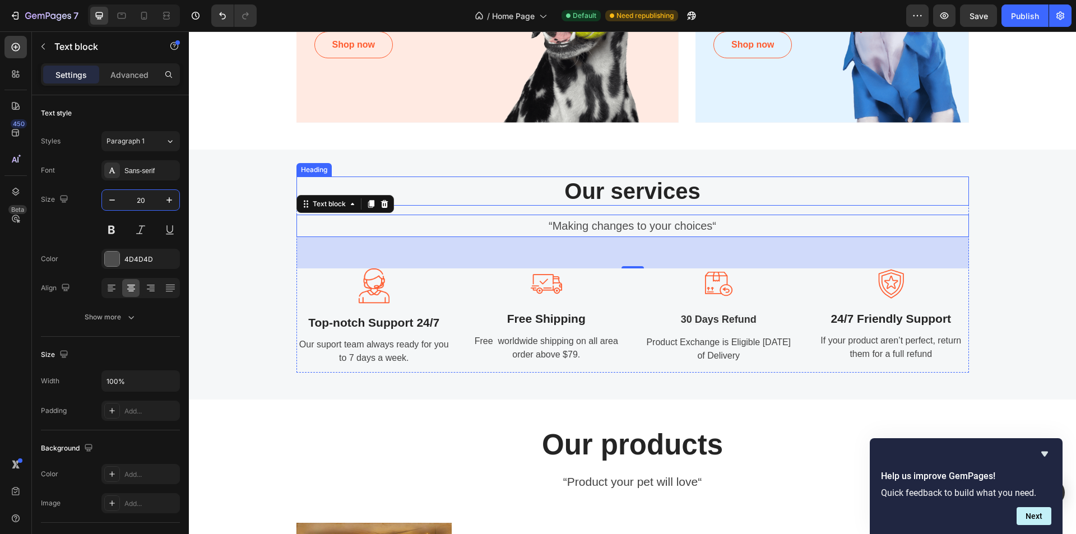
scroll to position [991, 0]
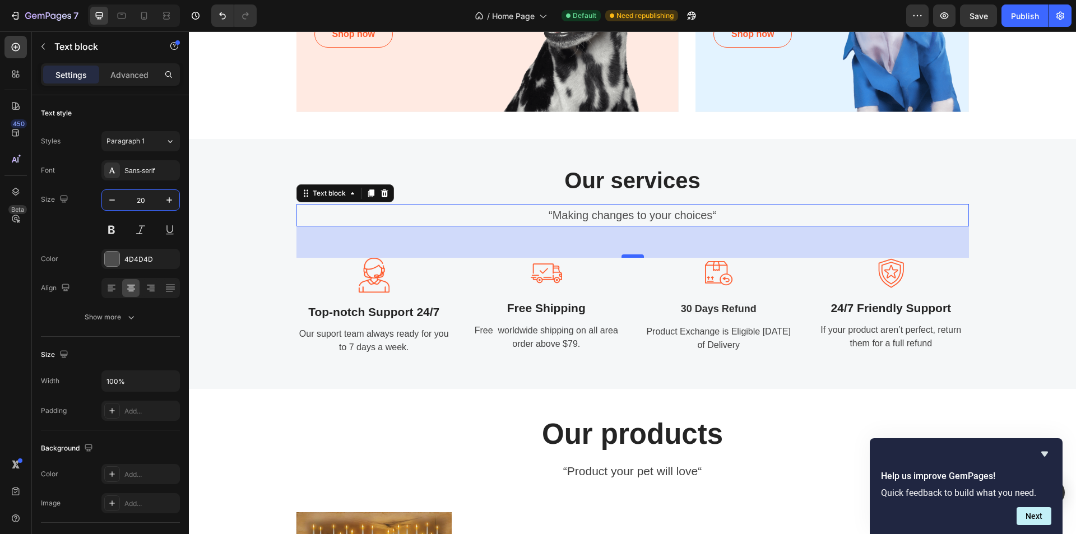
type input "20"
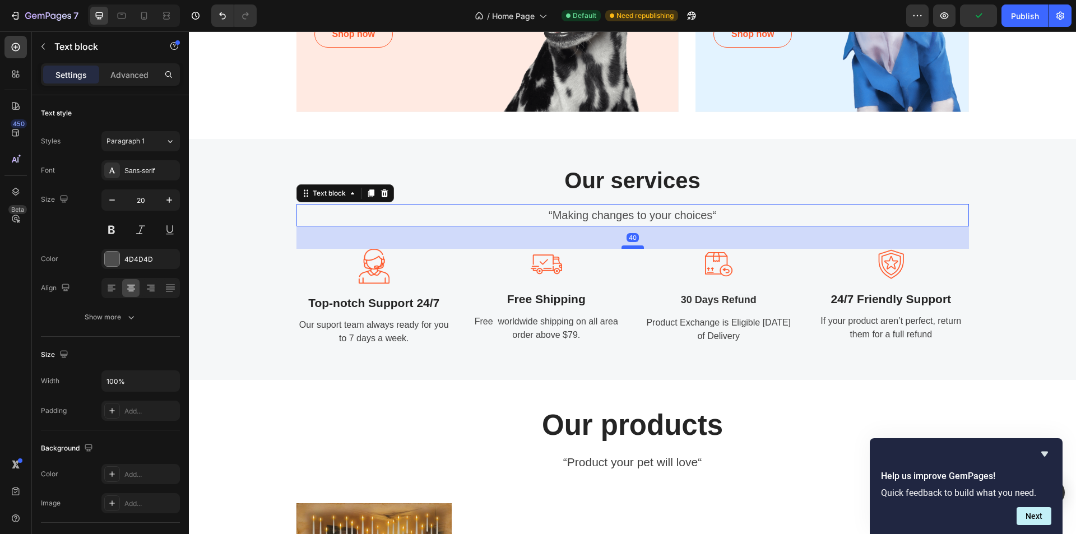
drag, startPoint x: 625, startPoint y: 255, endPoint x: 625, endPoint y: 246, distance: 9.0
click at [625, 246] on div at bounding box center [632, 246] width 22 height 3
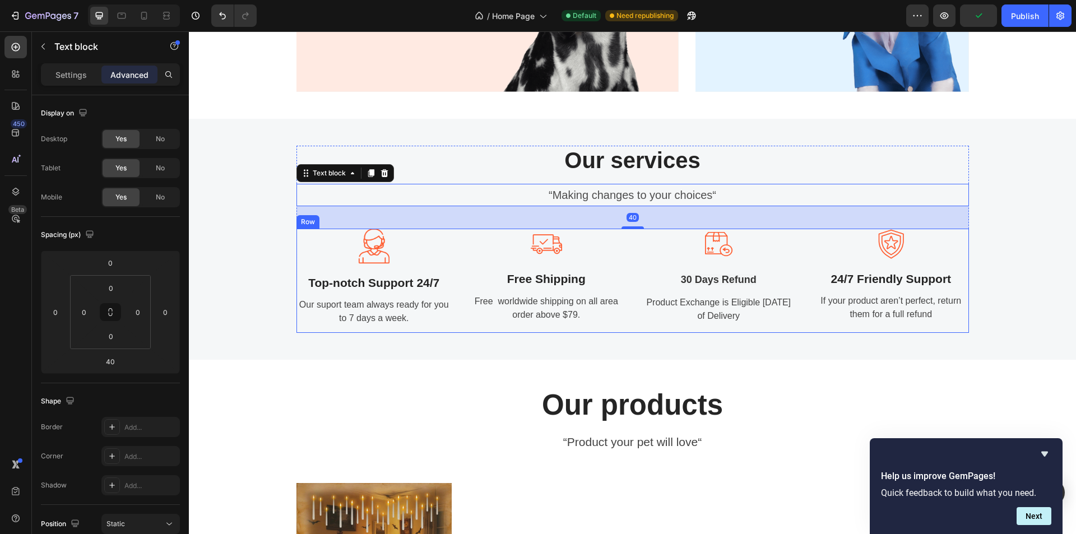
scroll to position [1047, 0]
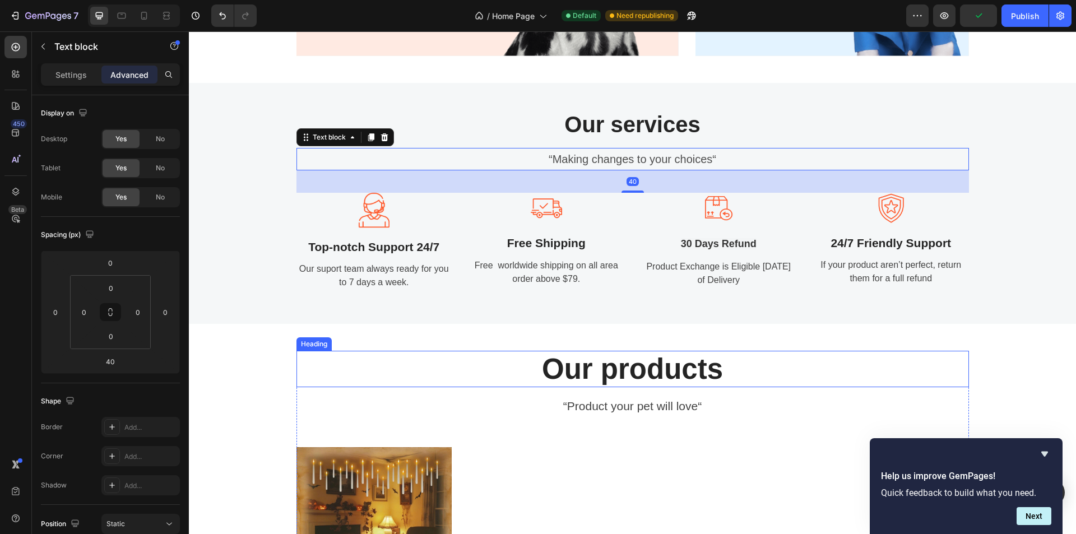
click at [610, 361] on p "Our products" at bounding box center [633, 369] width 670 height 34
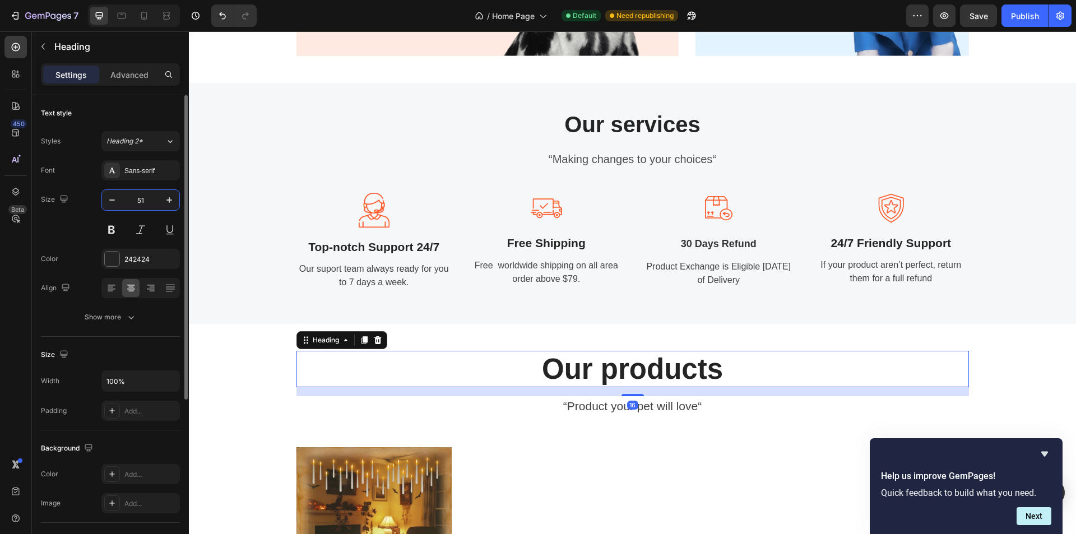
click at [136, 202] on input "51" at bounding box center [140, 200] width 37 height 20
type input "40"
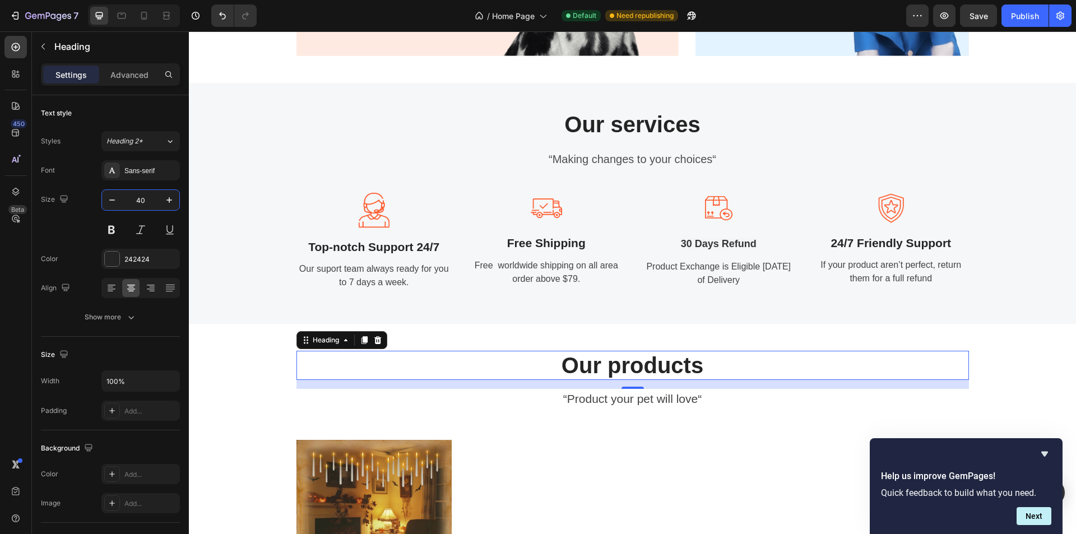
click at [596, 395] on p "“Product your pet will love“" at bounding box center [633, 399] width 670 height 18
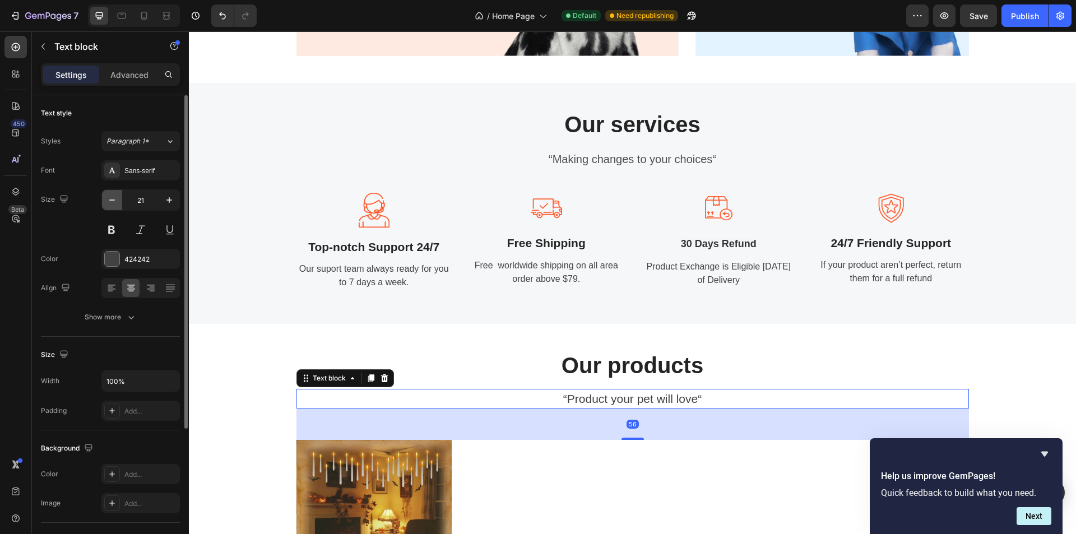
click at [114, 202] on icon "button" at bounding box center [111, 199] width 11 height 11
type input "20"
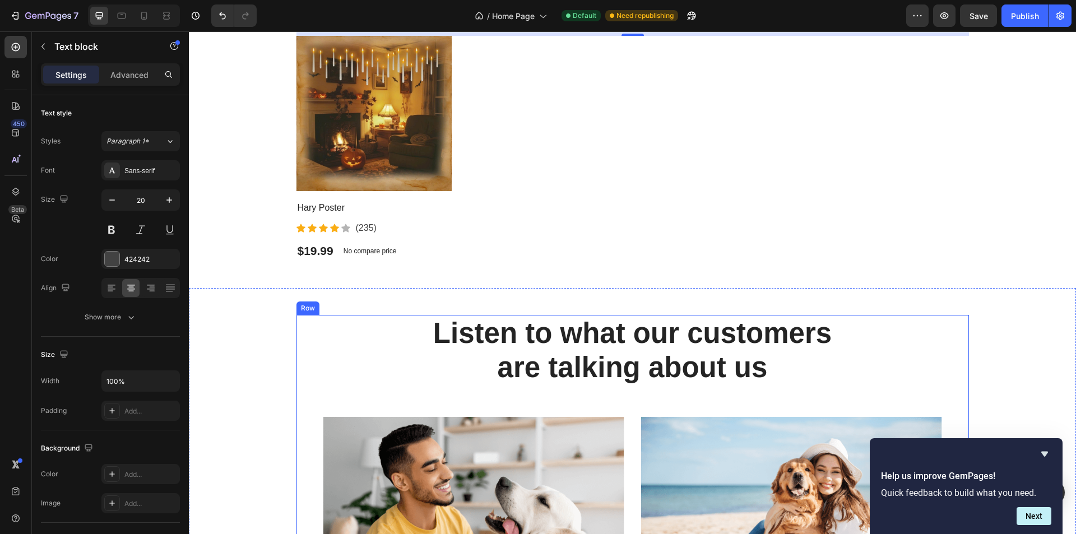
scroll to position [1495, 0]
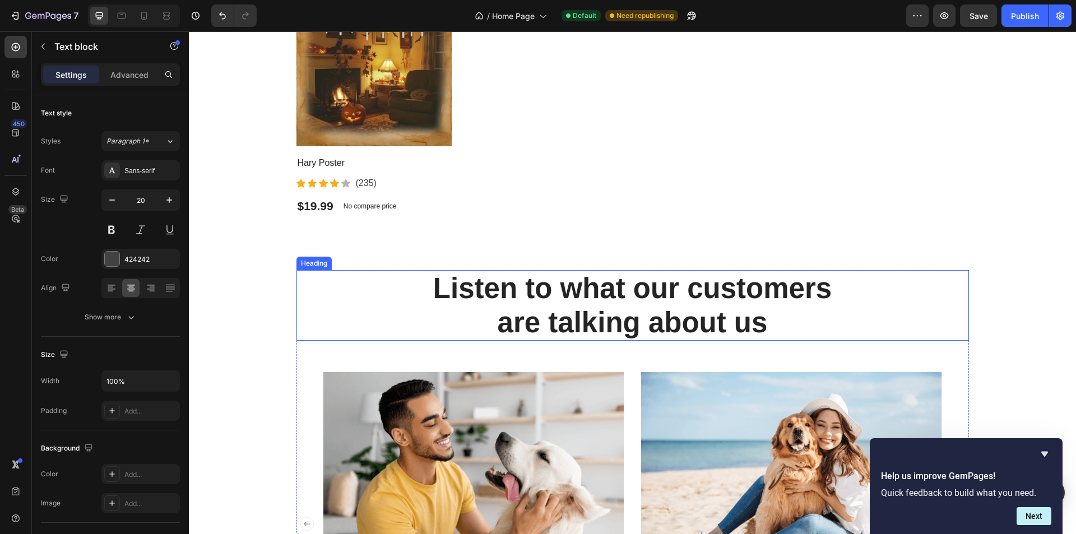
click at [602, 305] on p "Listen to what our customers are talking about us" at bounding box center [633, 305] width 670 height 68
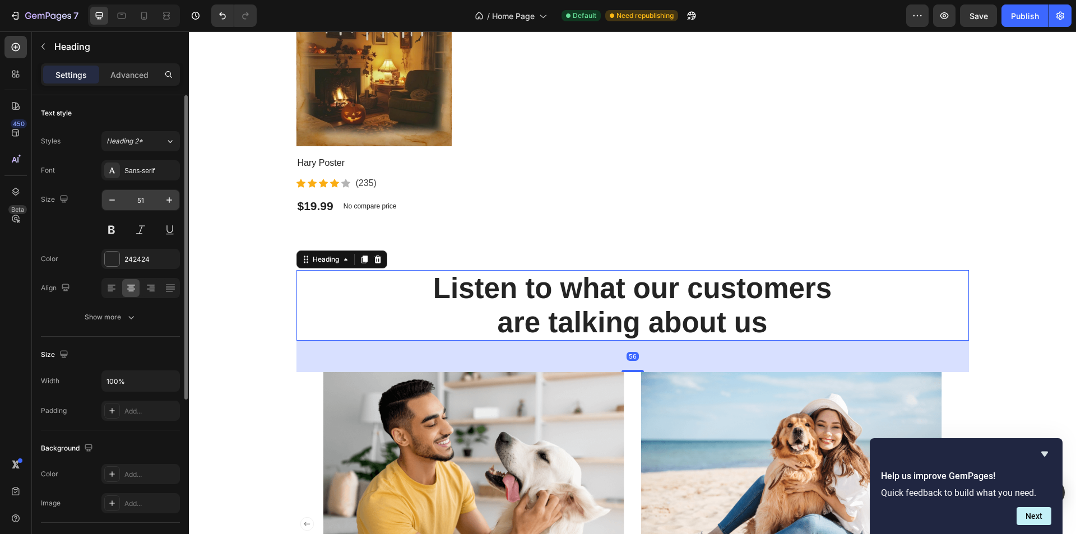
click at [136, 196] on input "51" at bounding box center [140, 200] width 37 height 20
type input "40"
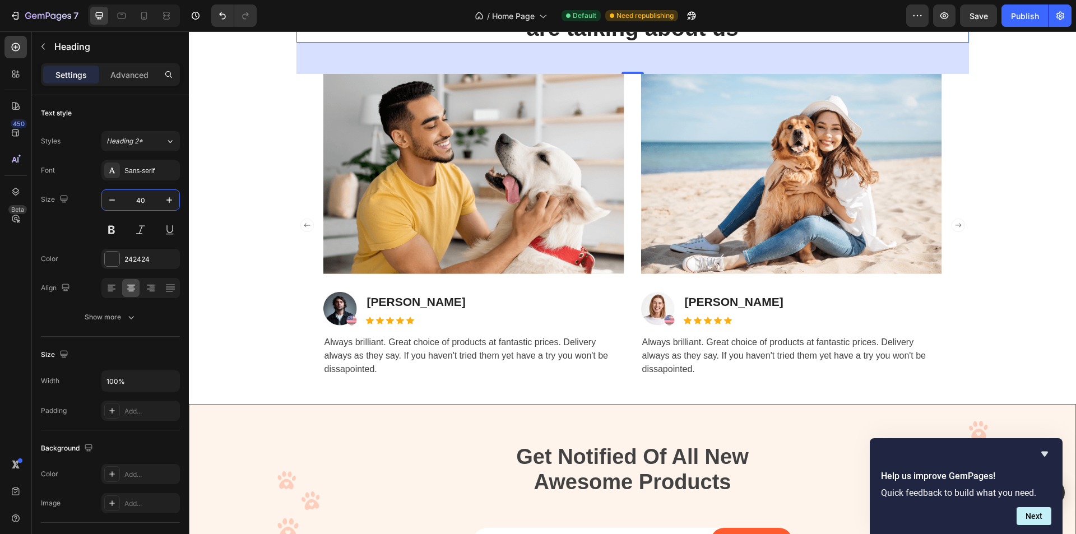
scroll to position [1888, 0]
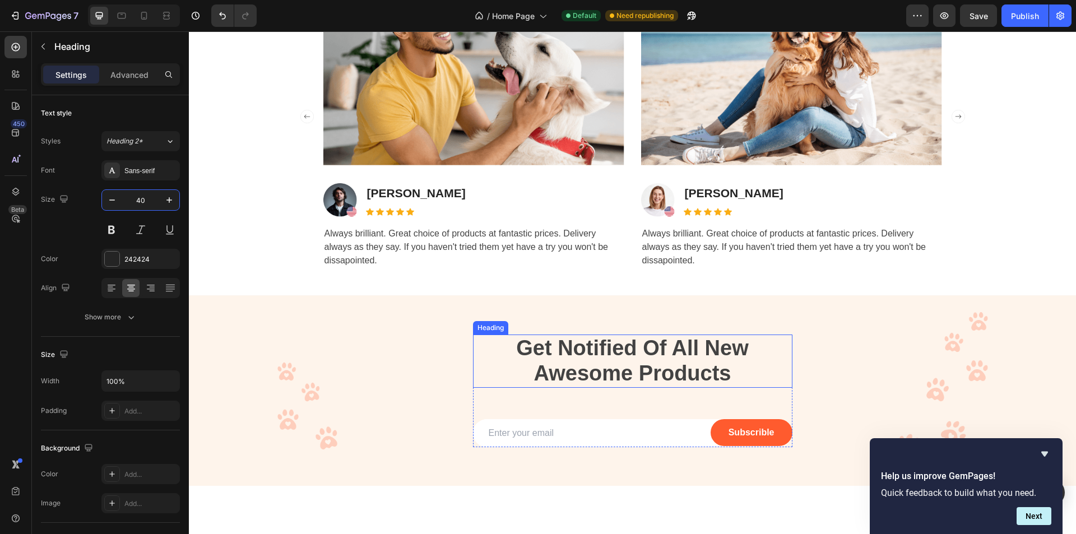
click at [609, 357] on p "Get Notified Of All New Awesome Products" at bounding box center [632, 361] width 317 height 51
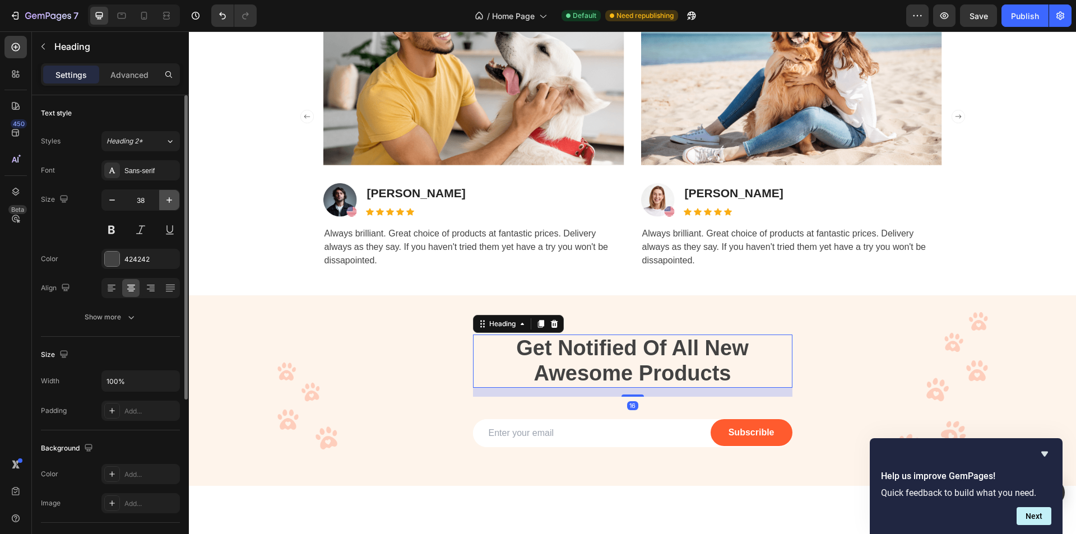
click at [162, 200] on button "button" at bounding box center [169, 200] width 20 height 20
type input "40"
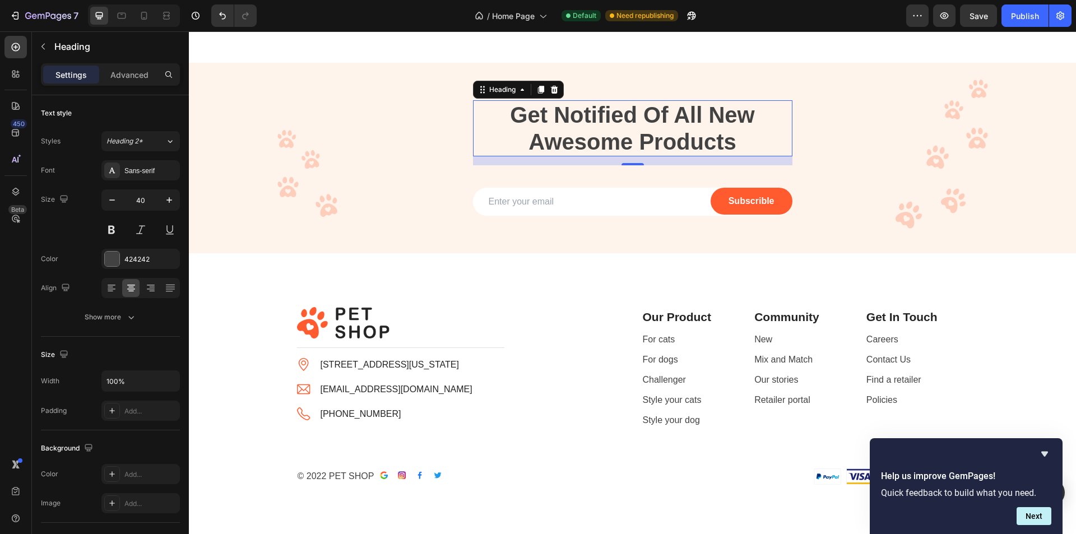
scroll to position [2168, 0]
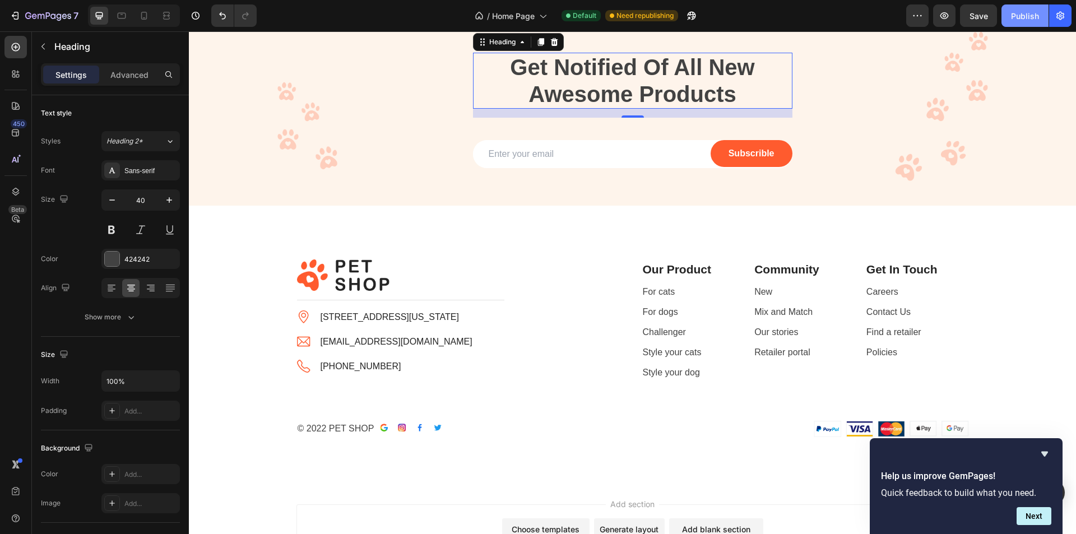
click at [1024, 21] on div "Publish" at bounding box center [1025, 16] width 28 height 12
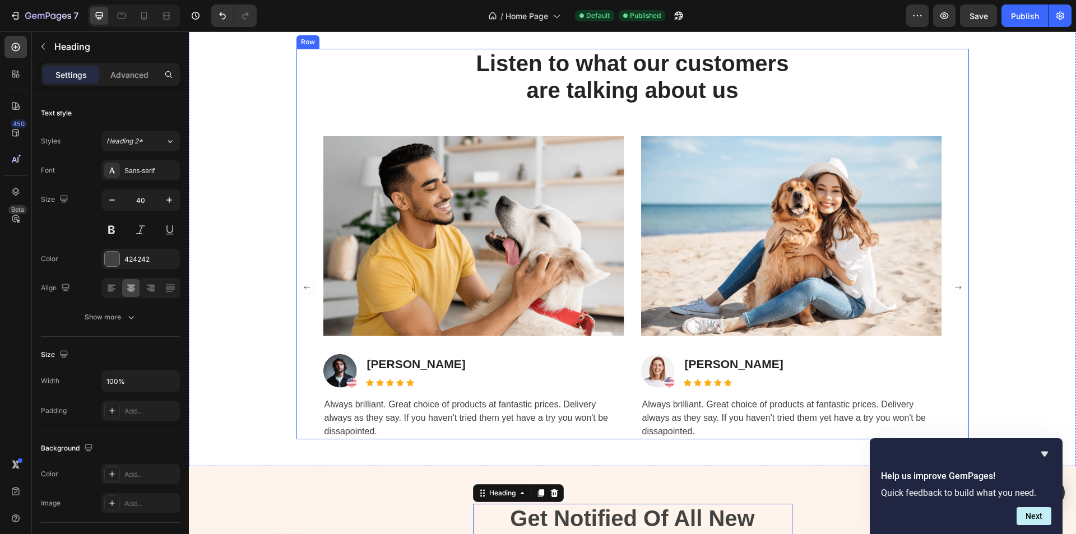
scroll to position [1605, 0]
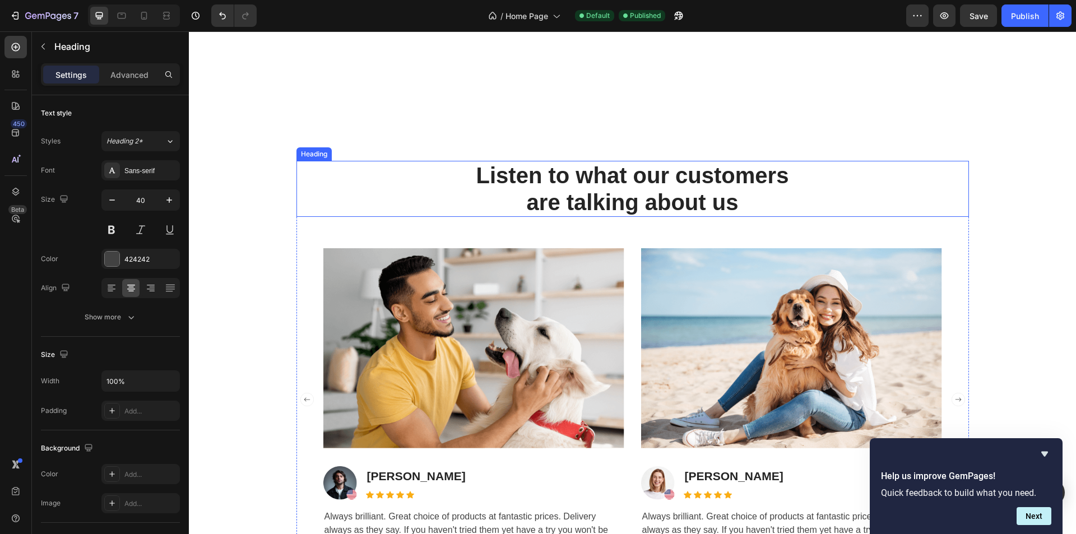
click at [542, 196] on p "Listen to what our customers are talking about us" at bounding box center [633, 189] width 670 height 54
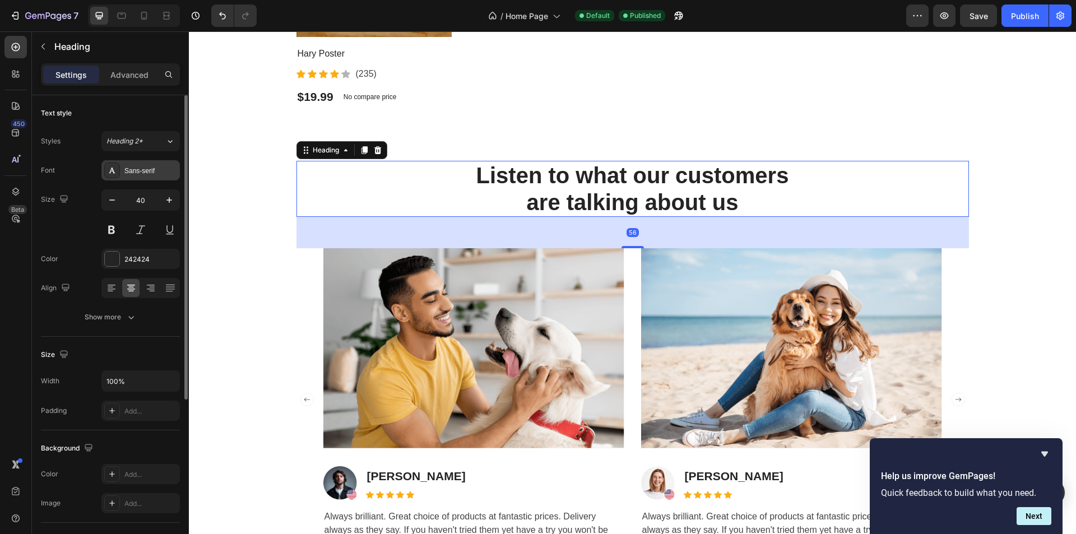
click at [143, 171] on div "Sans-serif" at bounding box center [150, 171] width 53 height 10
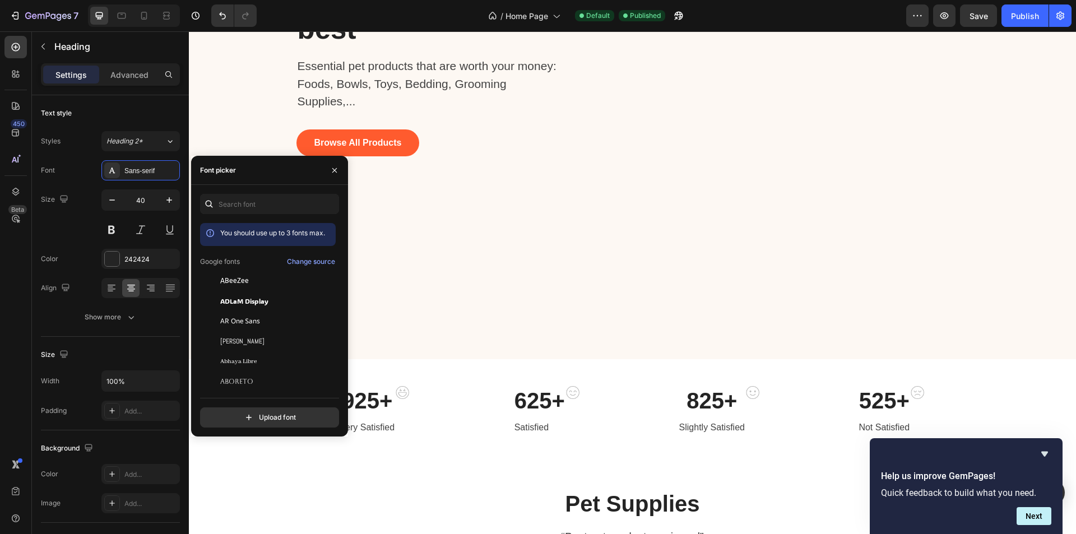
scroll to position [0, 0]
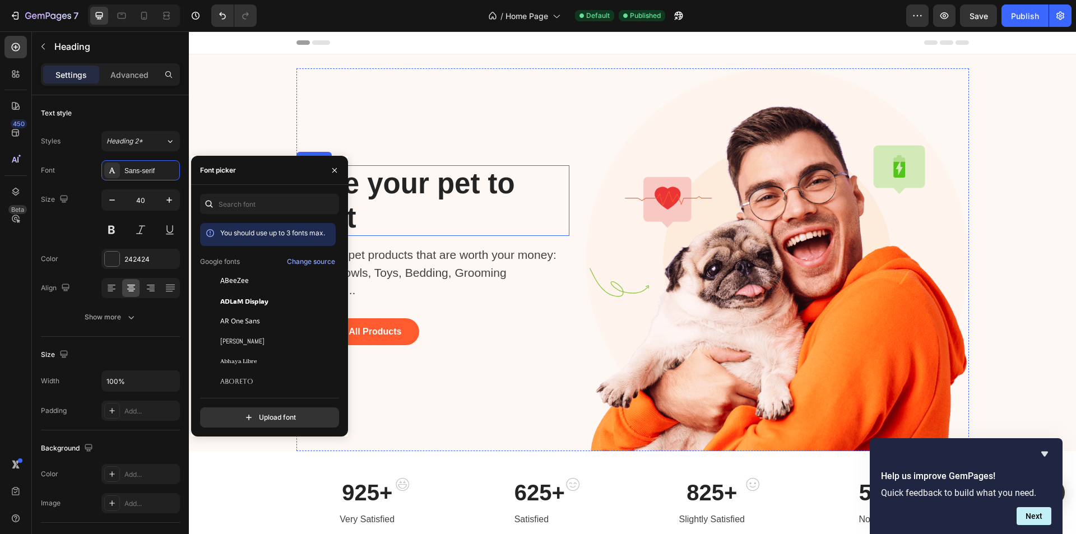
click at [442, 183] on p "Give your pet to best" at bounding box center [408, 200] width 221 height 68
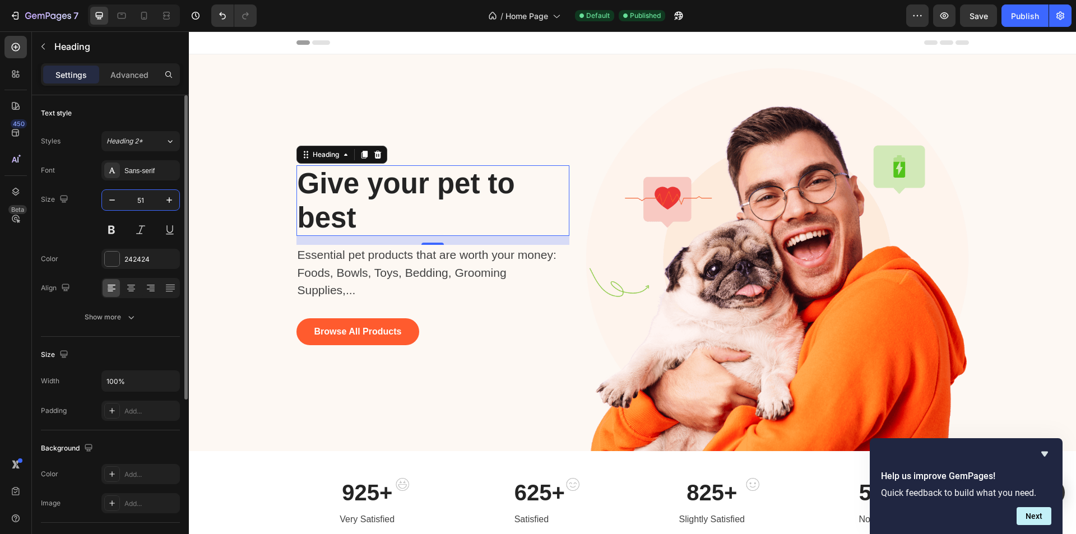
click at [134, 202] on input "51" at bounding box center [140, 200] width 37 height 20
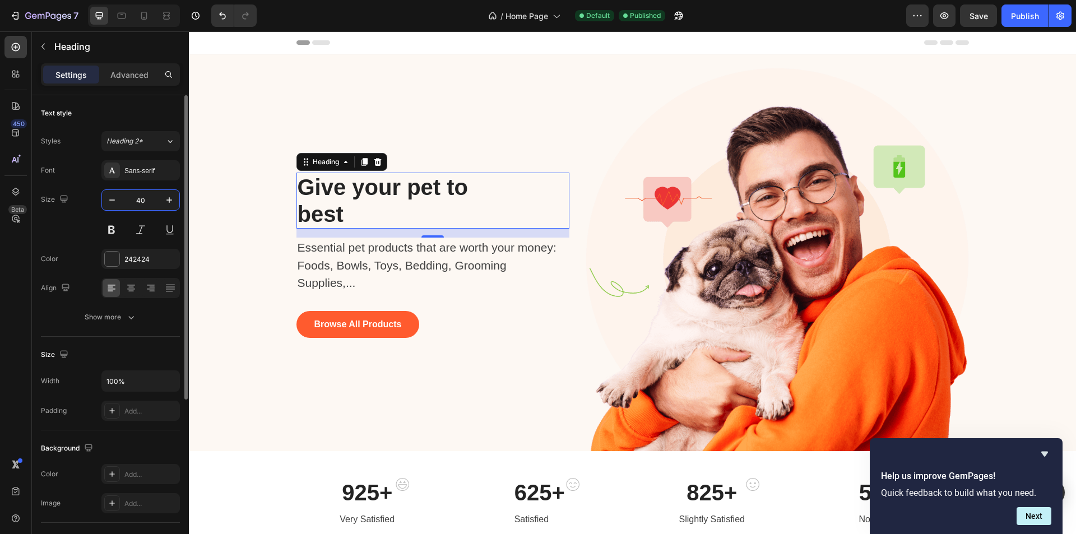
type input "40"
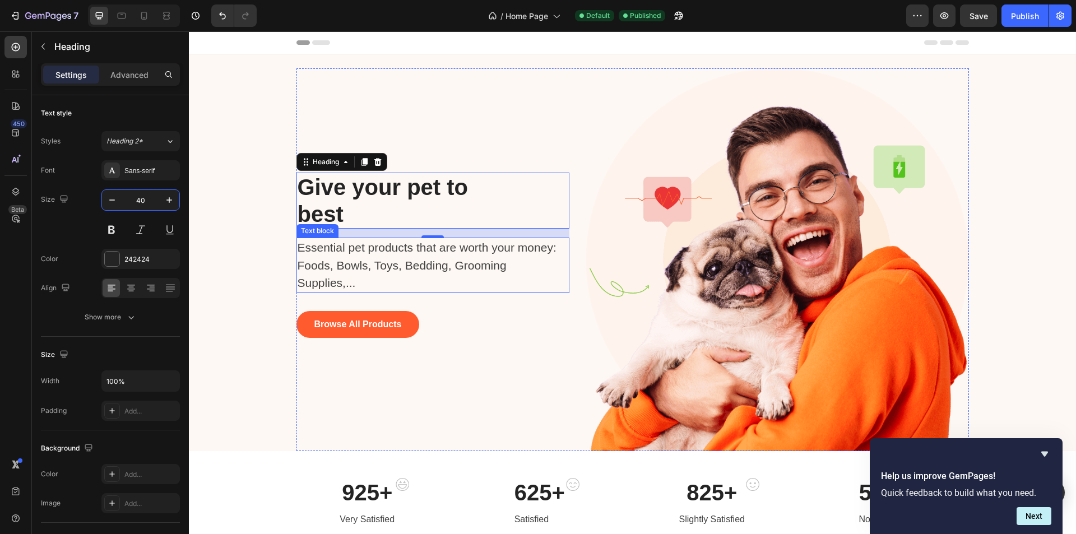
click at [322, 261] on p "Essential pet products that are worth your money: Foods, Bowls, Toys, Bedding, …" at bounding box center [428, 265] width 260 height 53
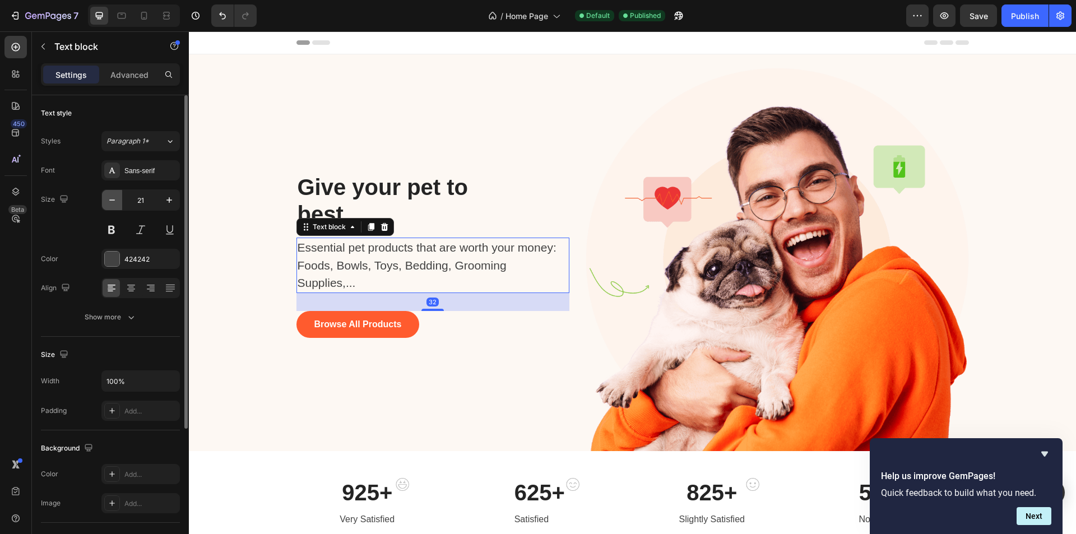
click at [113, 203] on icon "button" at bounding box center [111, 199] width 11 height 11
type input "20"
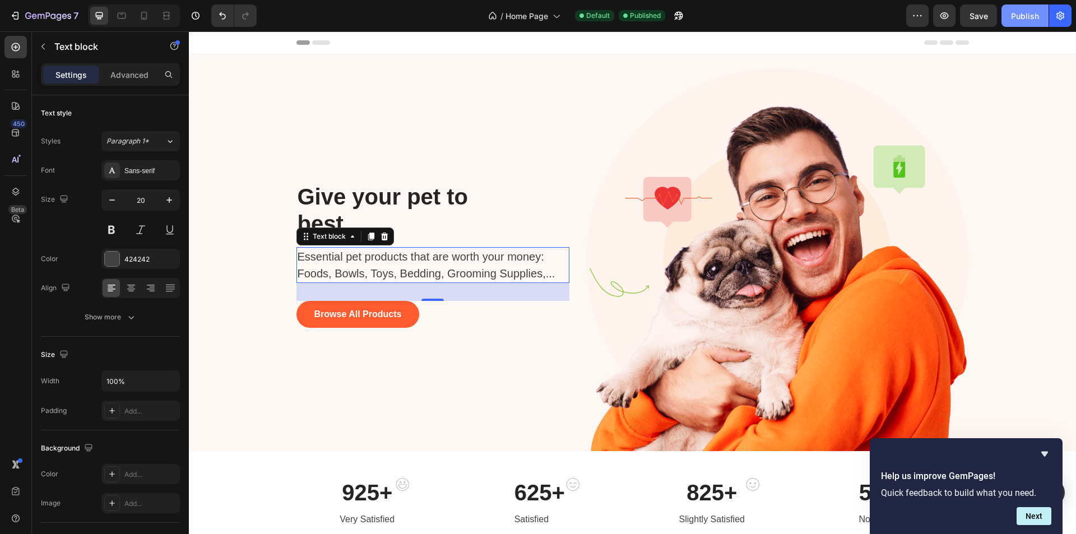
click at [1033, 22] on button "Publish" at bounding box center [1024, 15] width 47 height 22
